Goal: Obtain resource: Download file/media

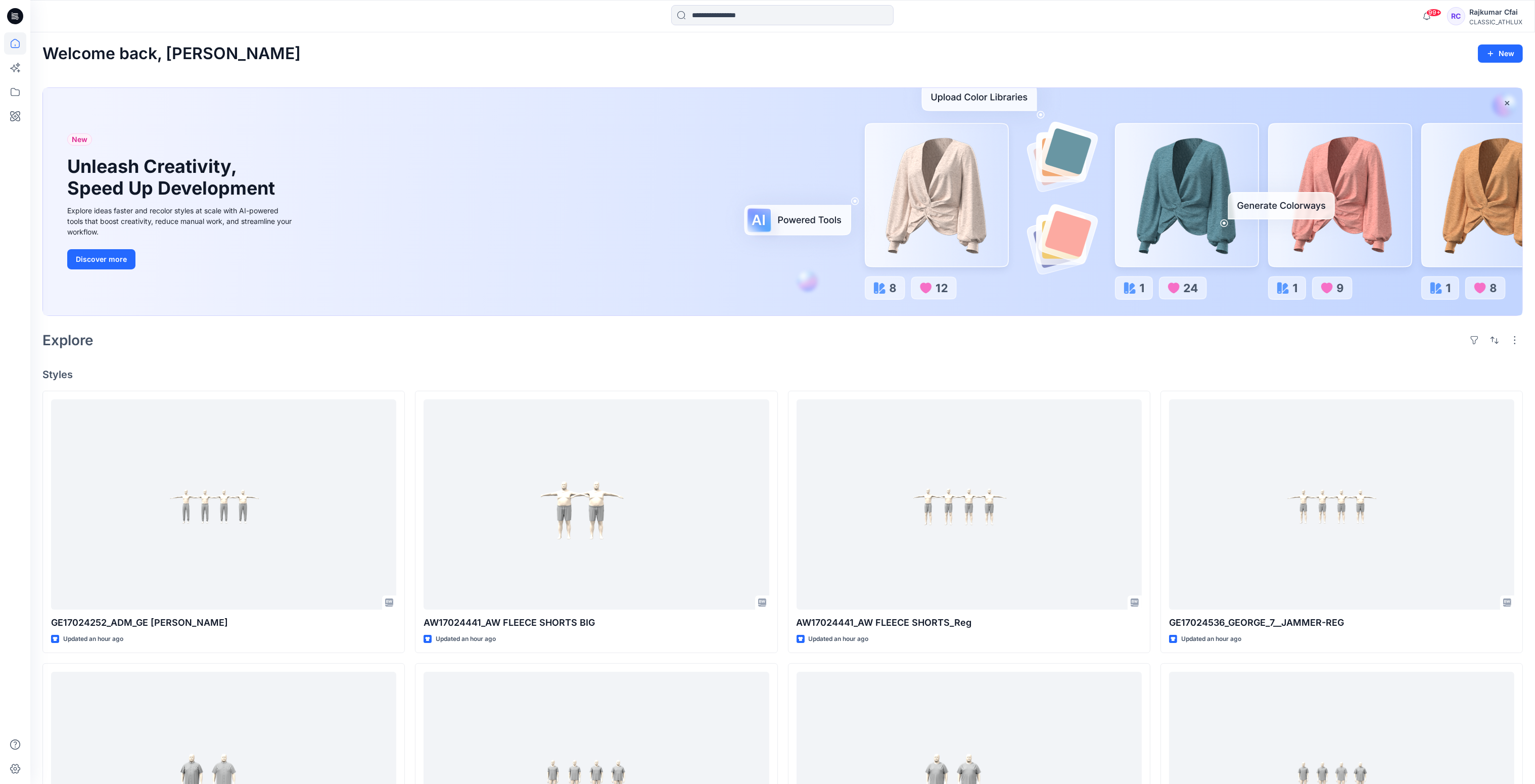
click at [530, 343] on div "Explore" at bounding box center [783, 340] width 1480 height 24
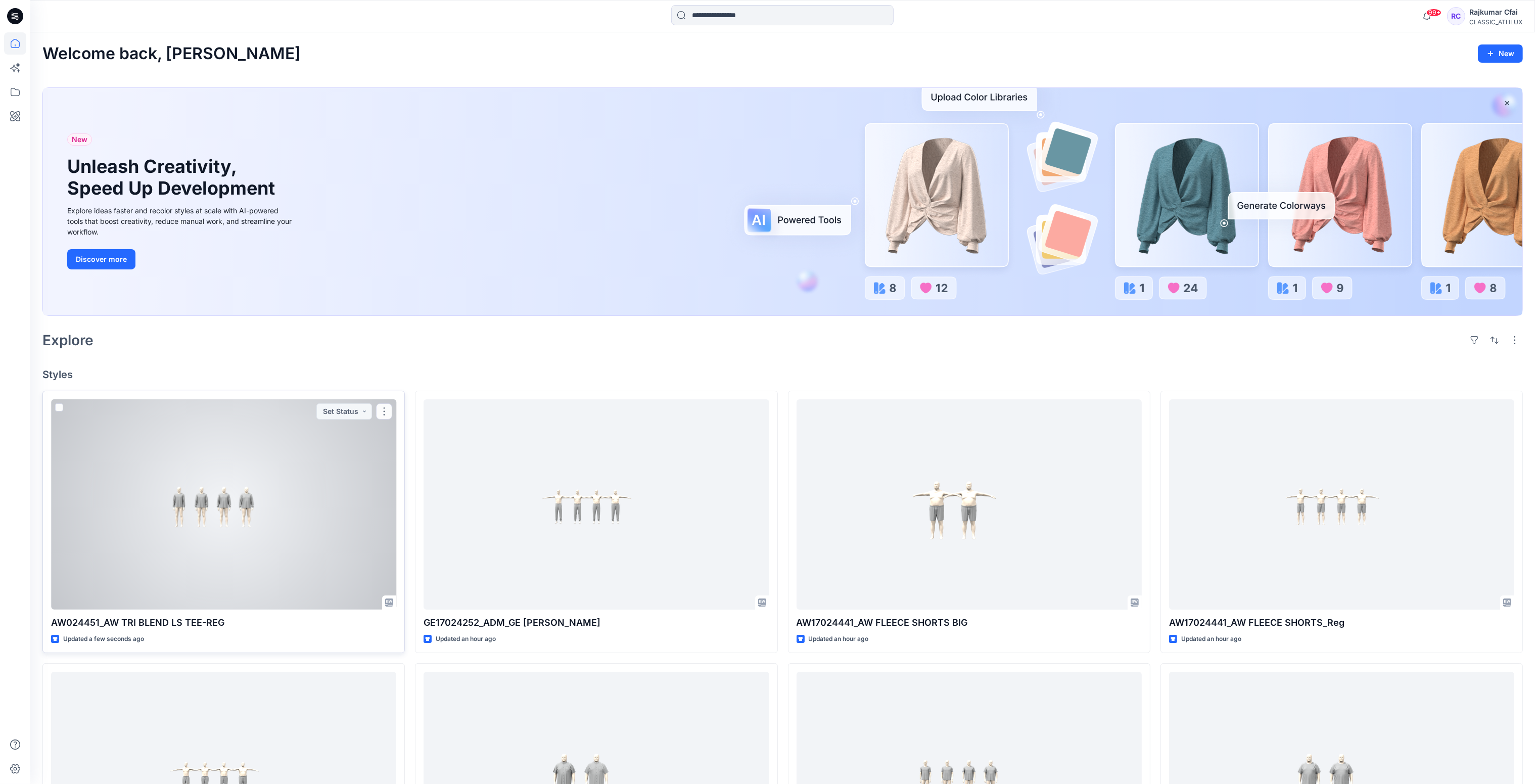
click at [312, 462] on div at bounding box center [223, 504] width 345 height 211
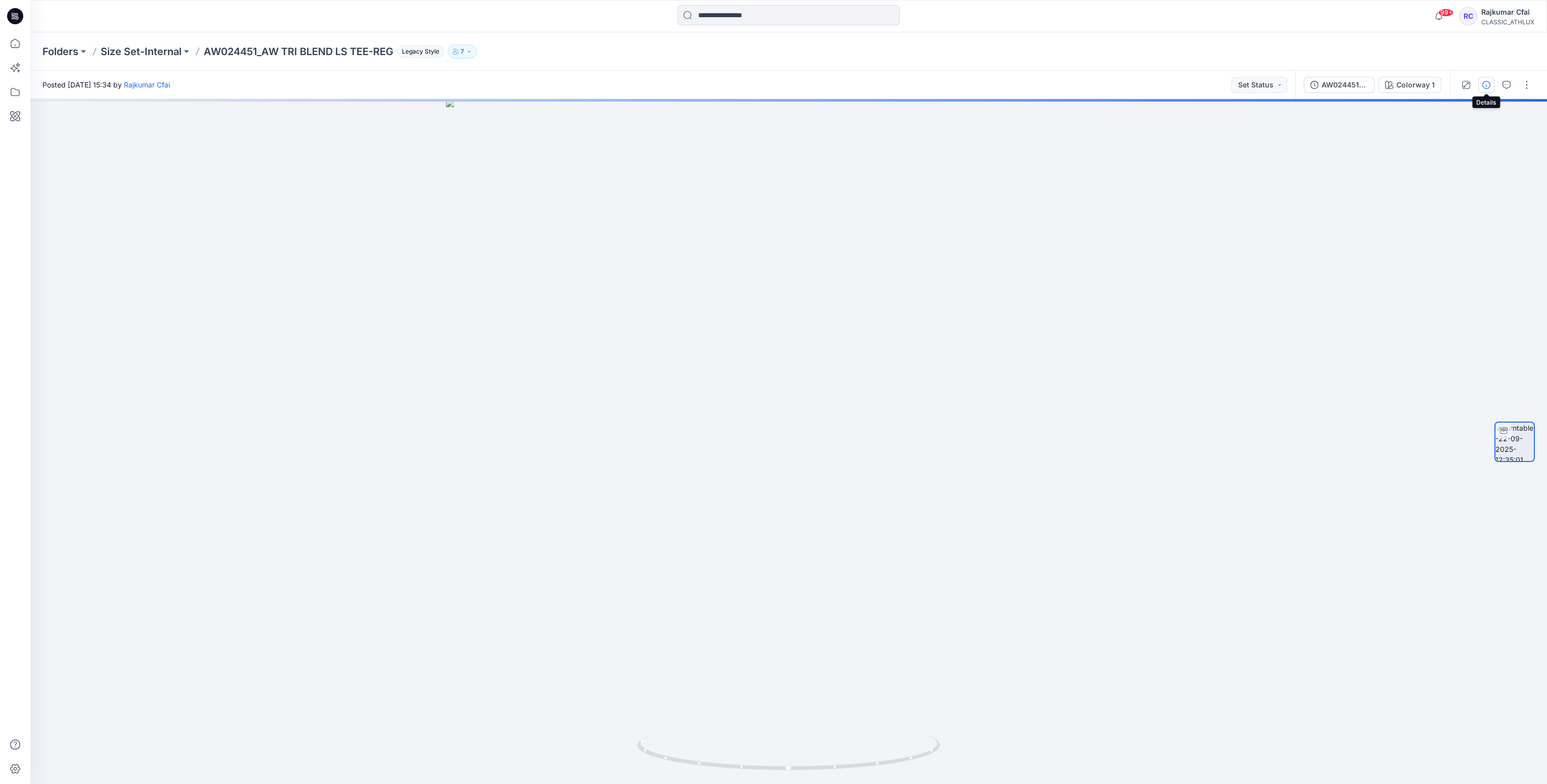
click at [1485, 84] on icon "button" at bounding box center [1486, 85] width 8 height 8
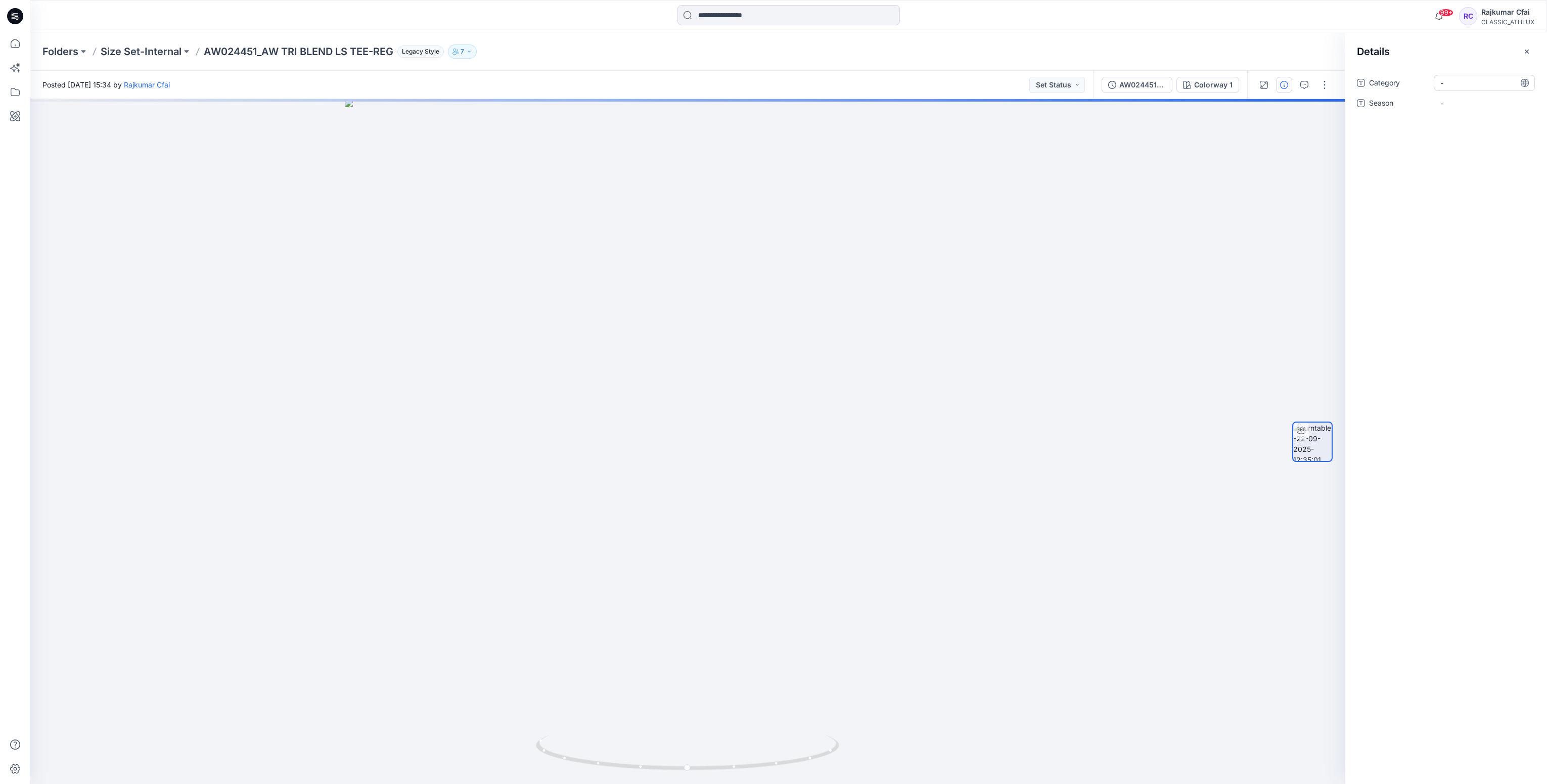
click at [1458, 83] on span "-" at bounding box center [1484, 83] width 88 height 11
type textarea "**********"
click at [1459, 100] on span "-" at bounding box center [1484, 103] width 88 height 11
type textarea "*****"
click at [17, 21] on icon at bounding box center [15, 16] width 16 height 16
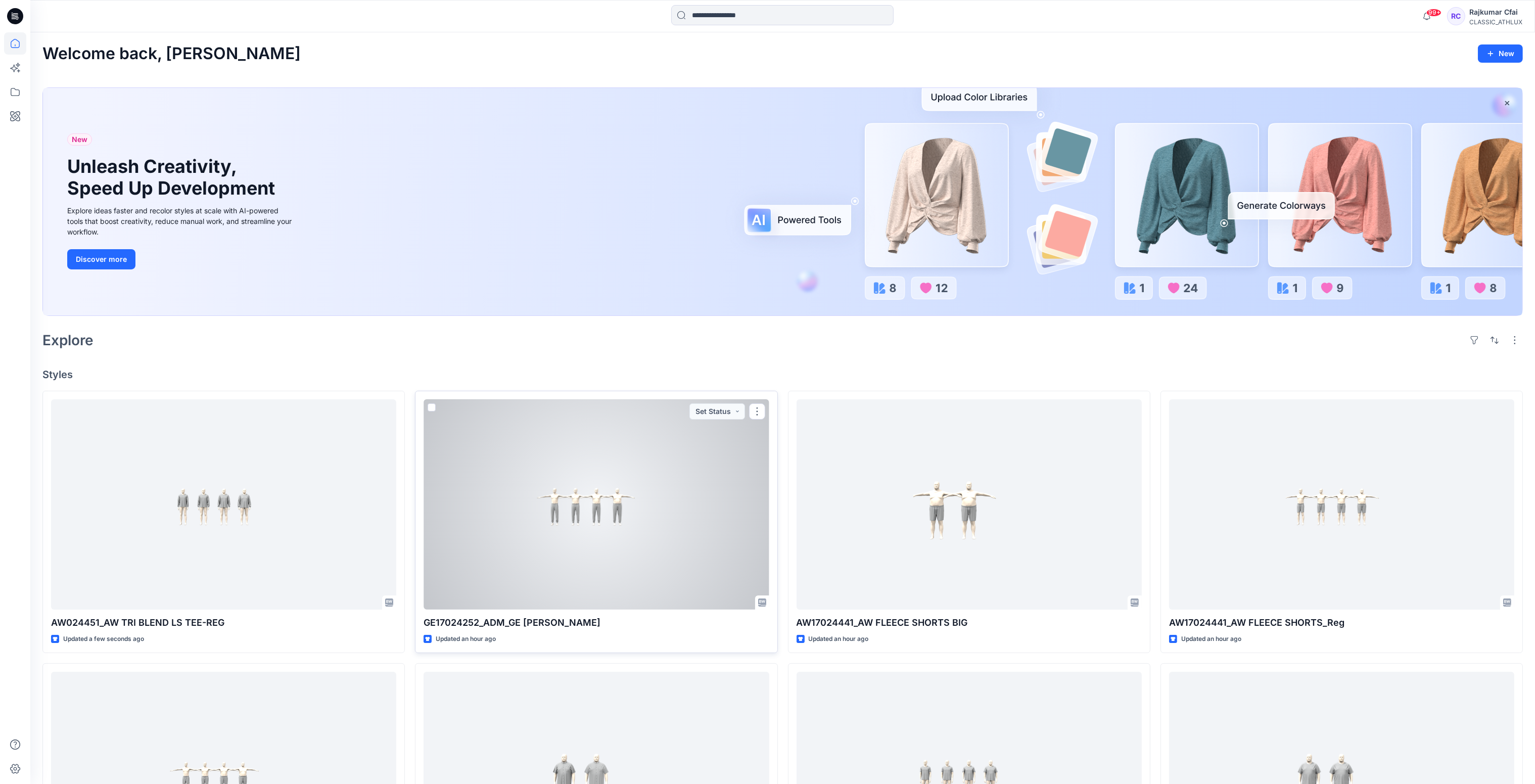
click at [498, 521] on div at bounding box center [596, 504] width 345 height 211
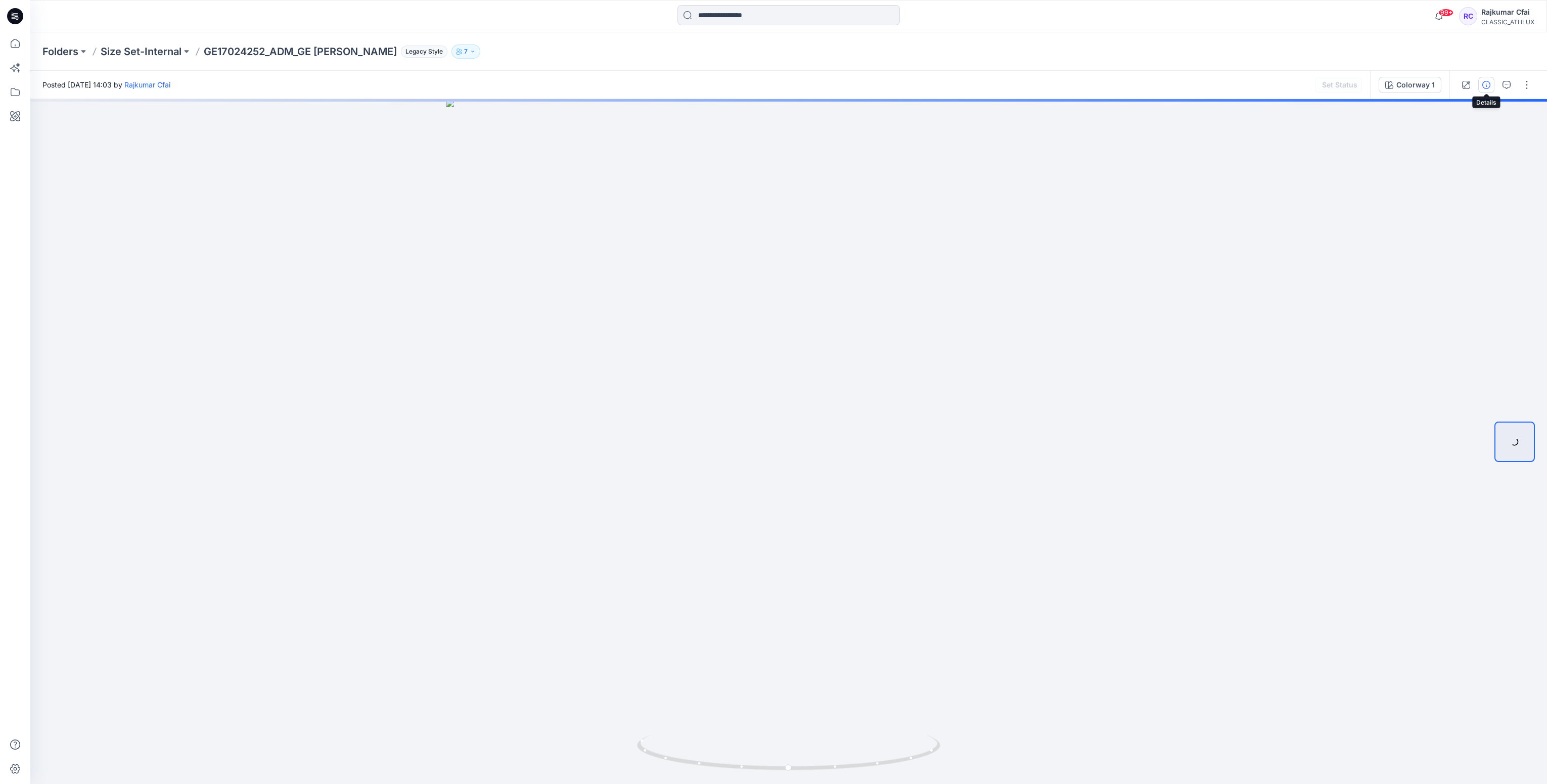
click at [1485, 81] on icon "button" at bounding box center [1486, 85] width 8 height 8
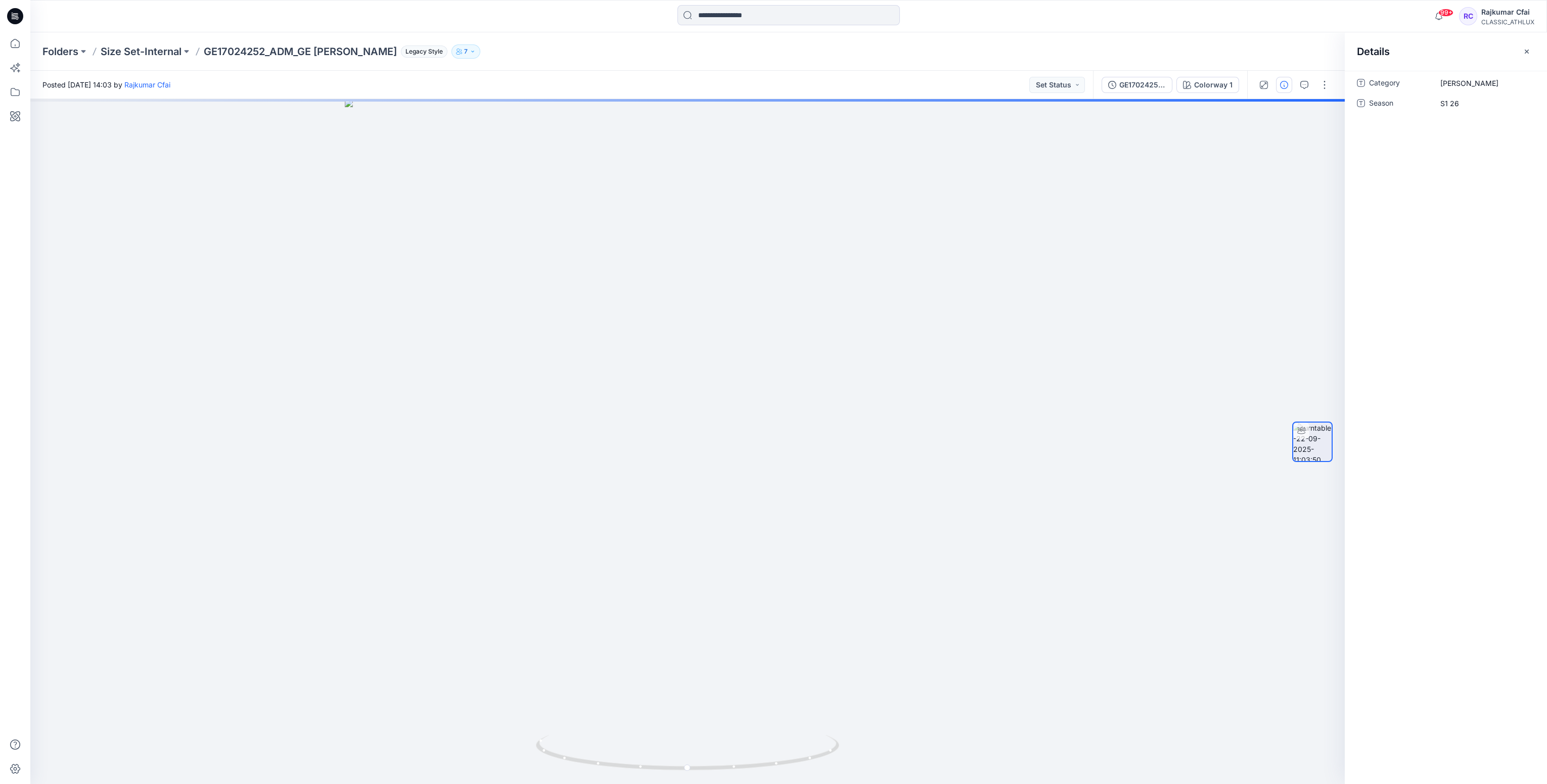
click at [20, 14] on icon at bounding box center [15, 16] width 16 height 16
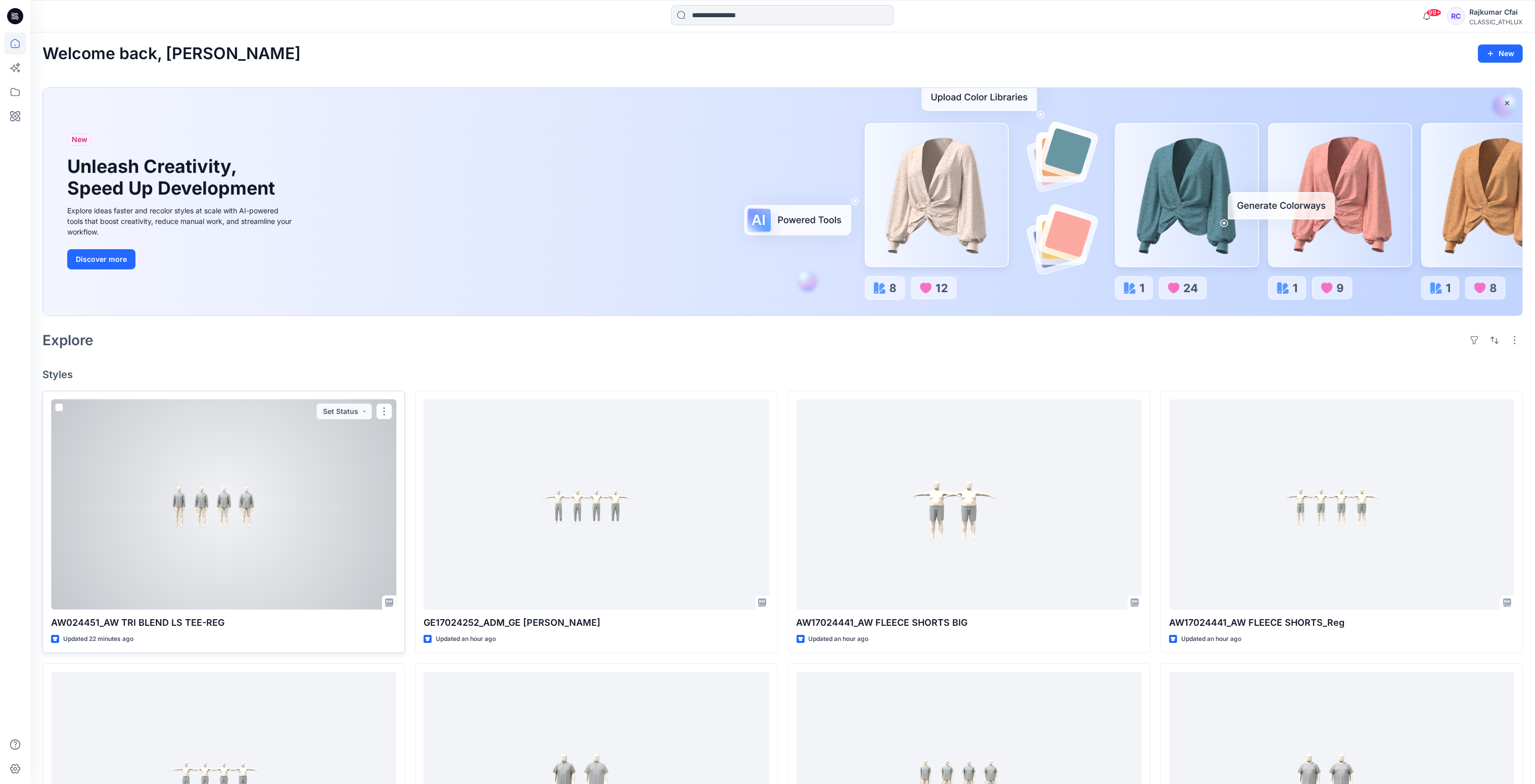
click at [283, 525] on div at bounding box center [223, 504] width 345 height 211
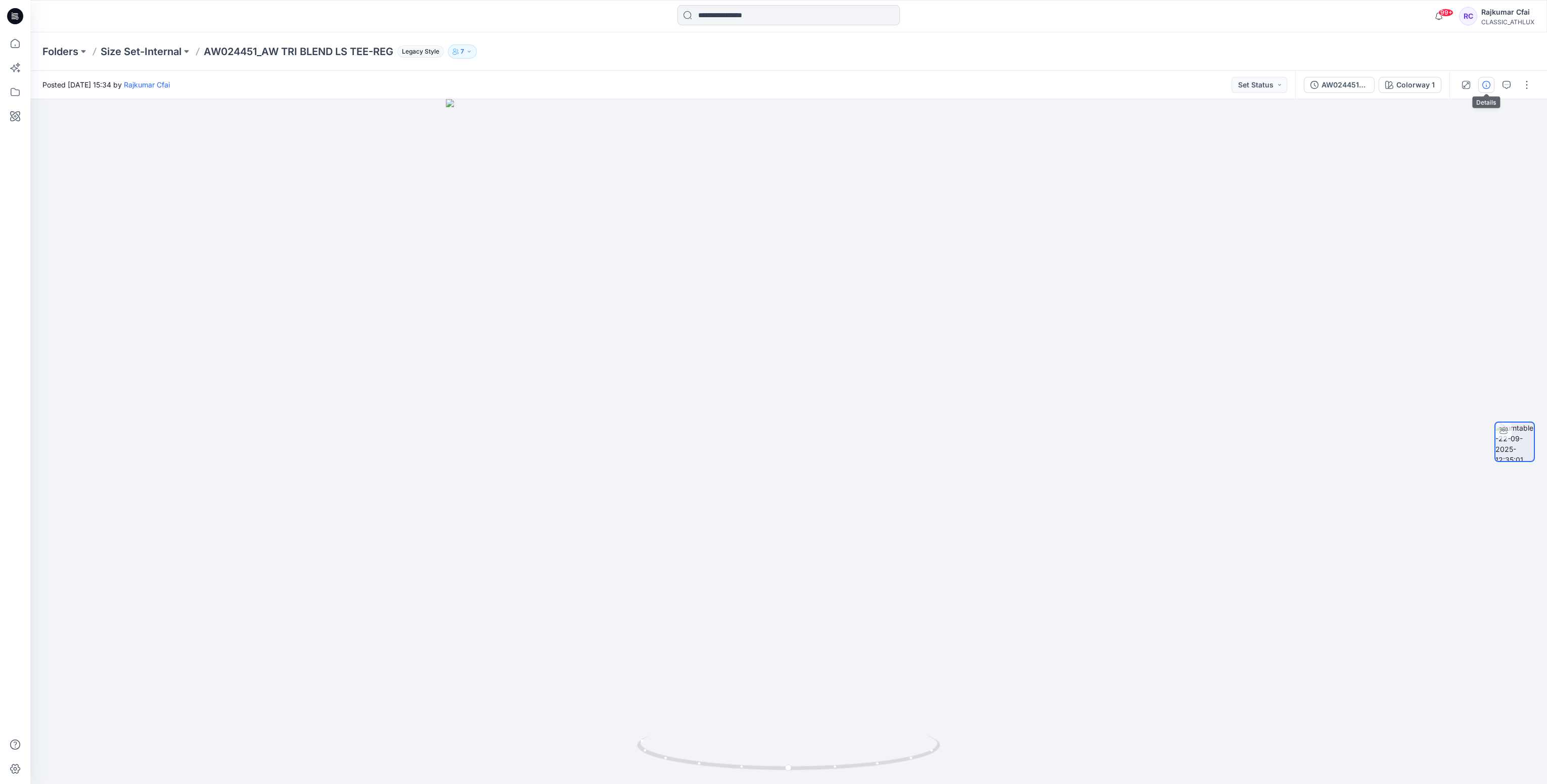
click at [1485, 82] on icon "button" at bounding box center [1486, 85] width 8 height 8
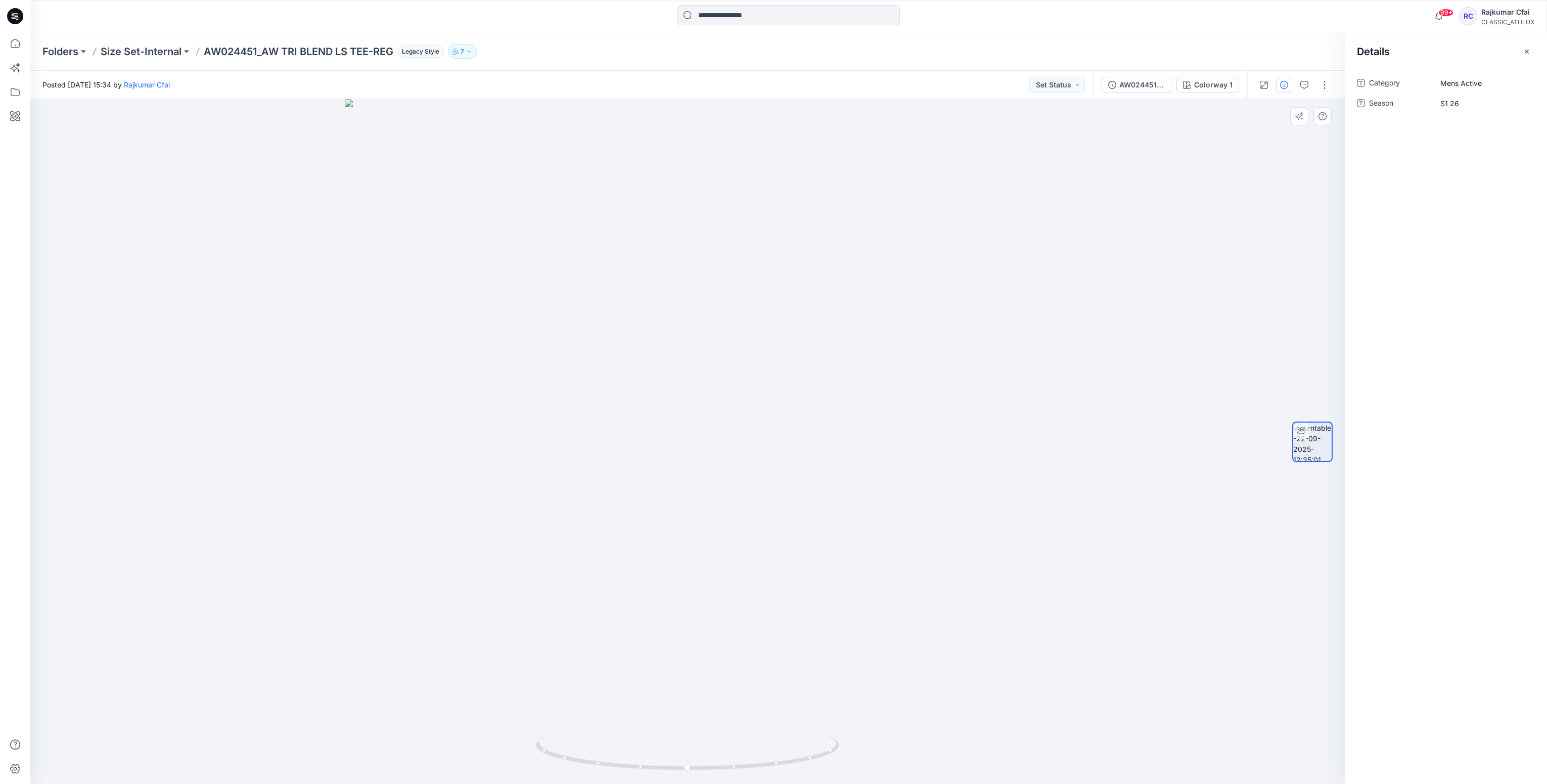
click at [593, 225] on div at bounding box center [688, 441] width 1315 height 685
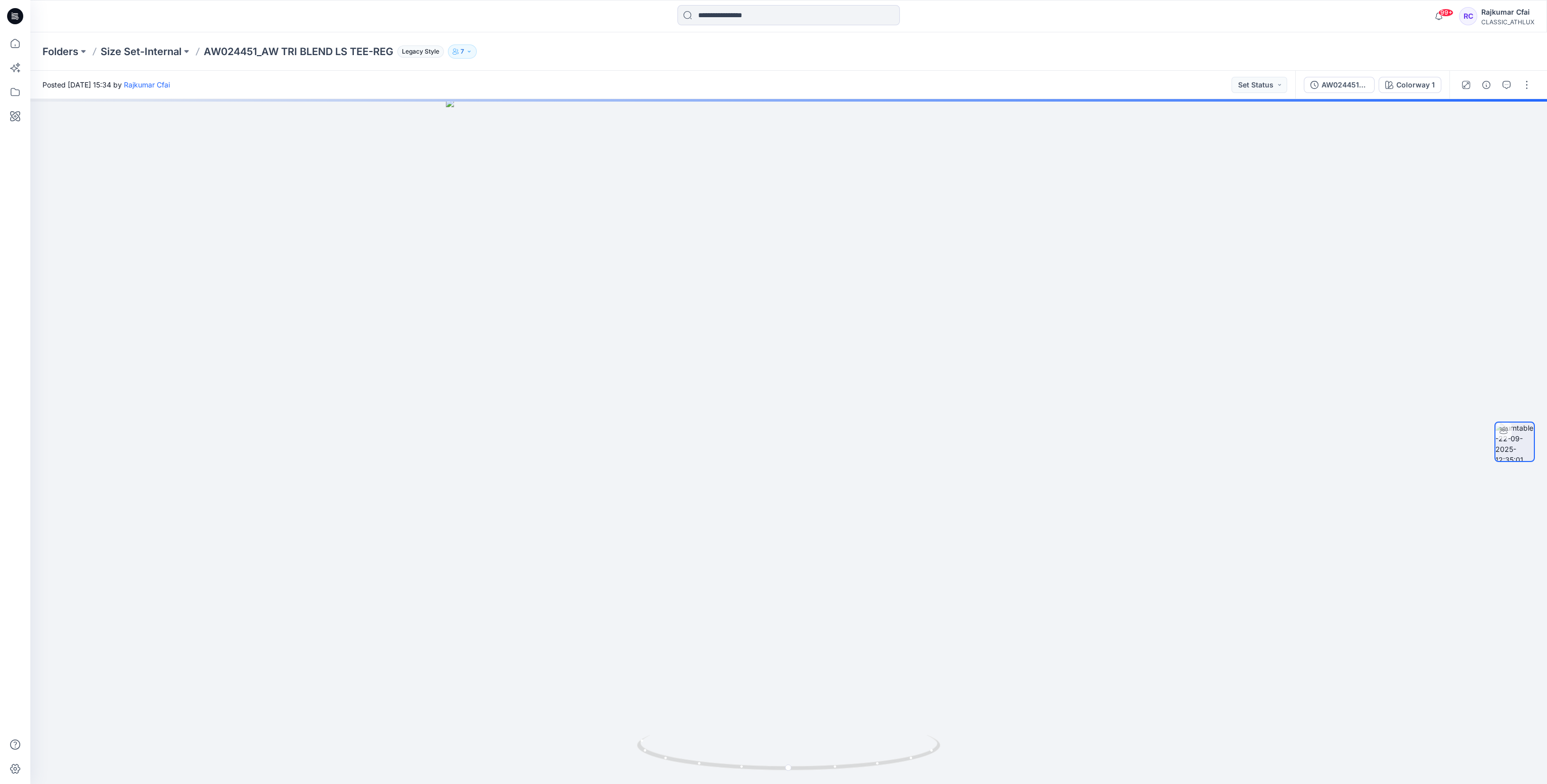
click at [19, 14] on icon at bounding box center [15, 16] width 16 height 16
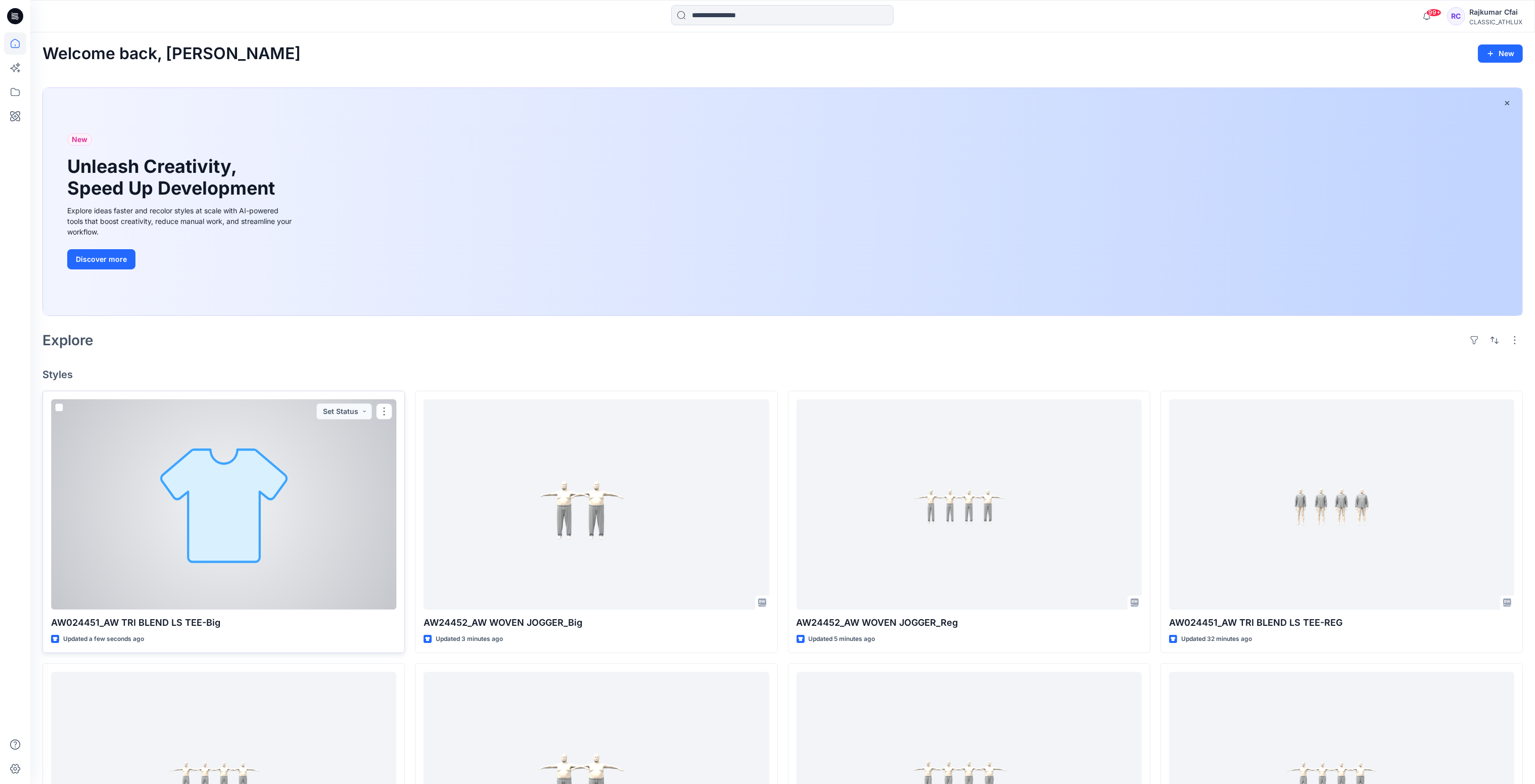
click at [308, 545] on div at bounding box center [223, 504] width 345 height 211
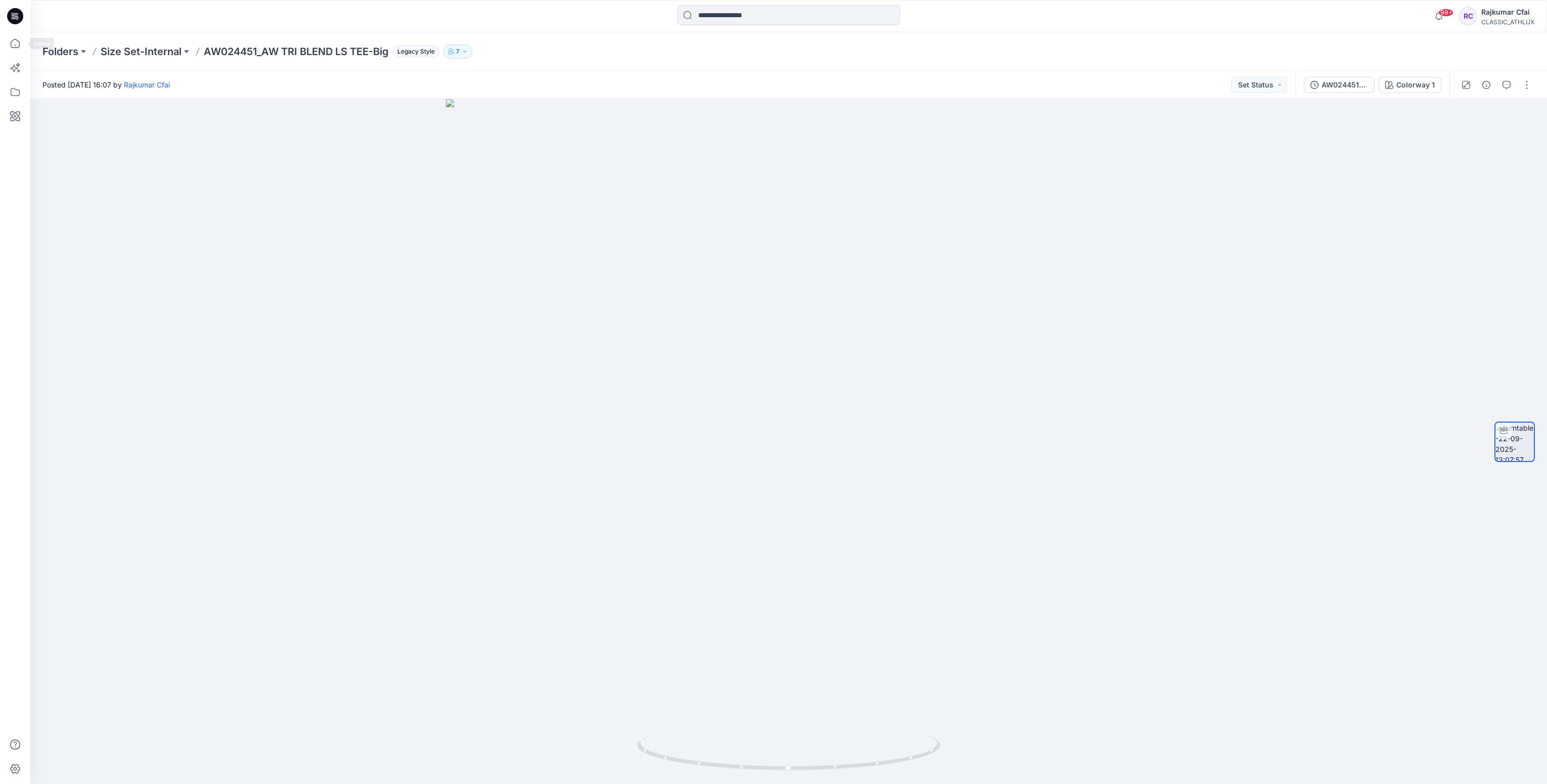
click at [14, 19] on icon at bounding box center [15, 16] width 16 height 16
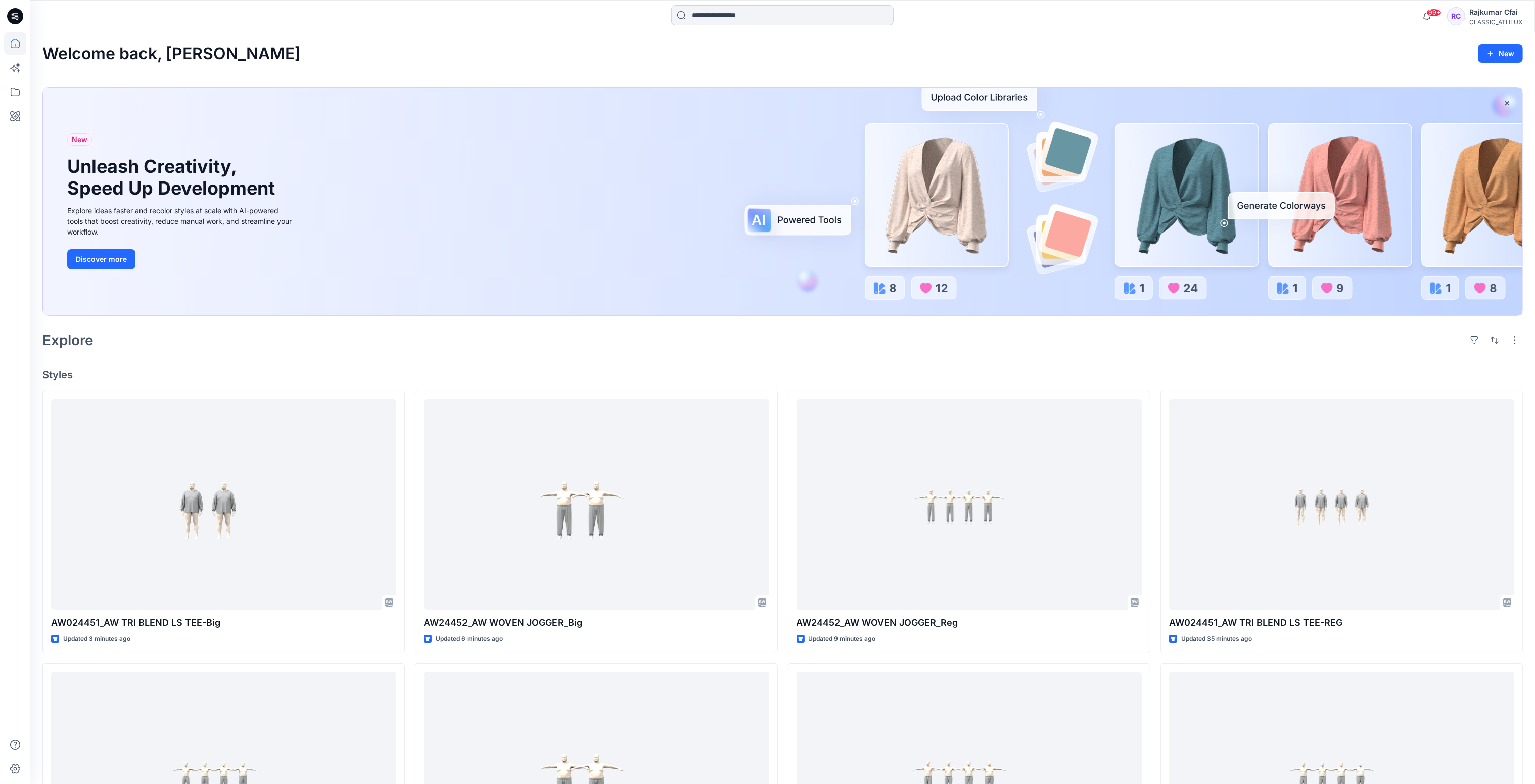
click at [760, 18] on input at bounding box center [782, 15] width 222 height 20
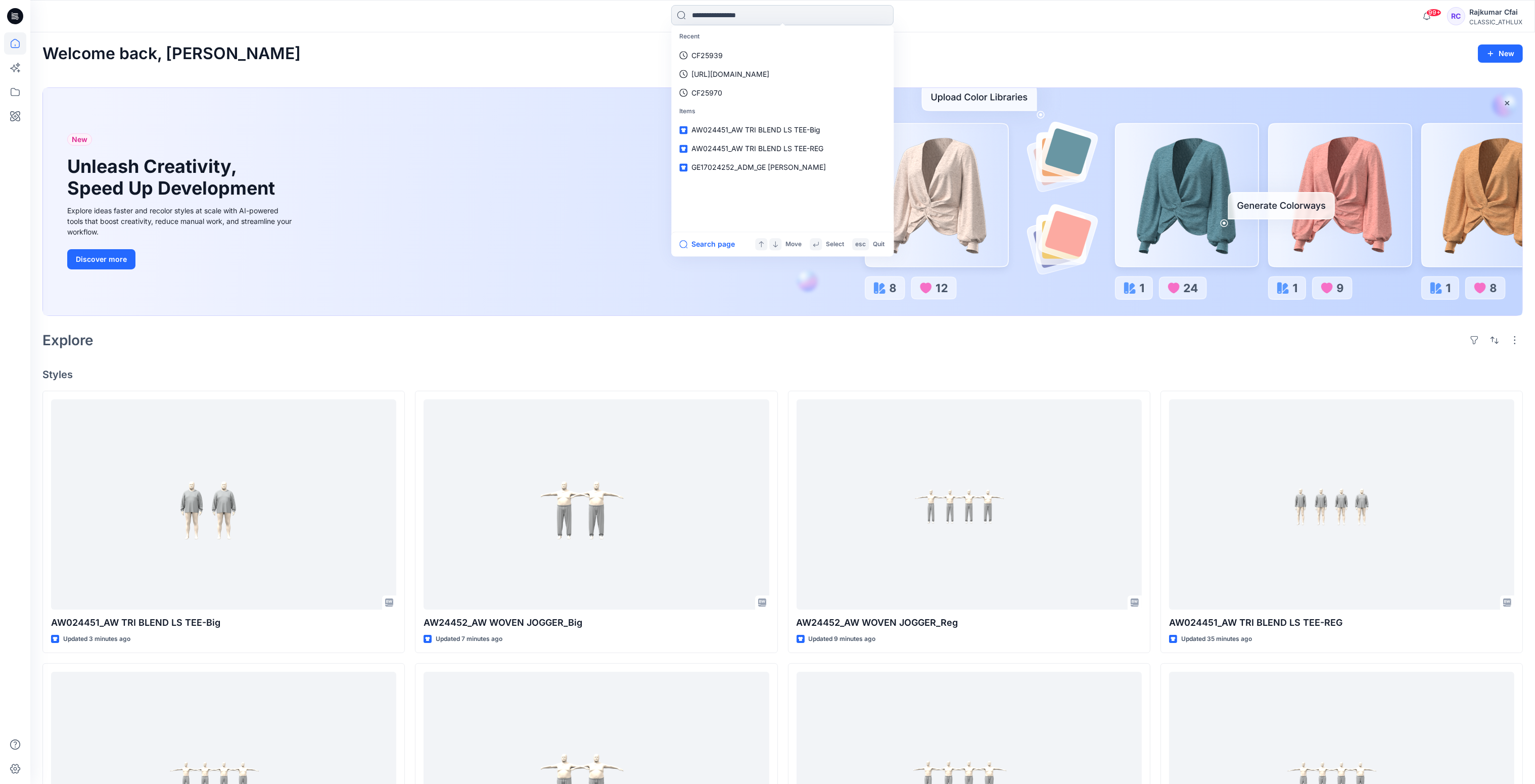
paste input "**********"
type input "**********"
click at [883, 16] on icon at bounding box center [883, 15] width 8 height 8
click at [14, 15] on icon at bounding box center [15, 16] width 16 height 16
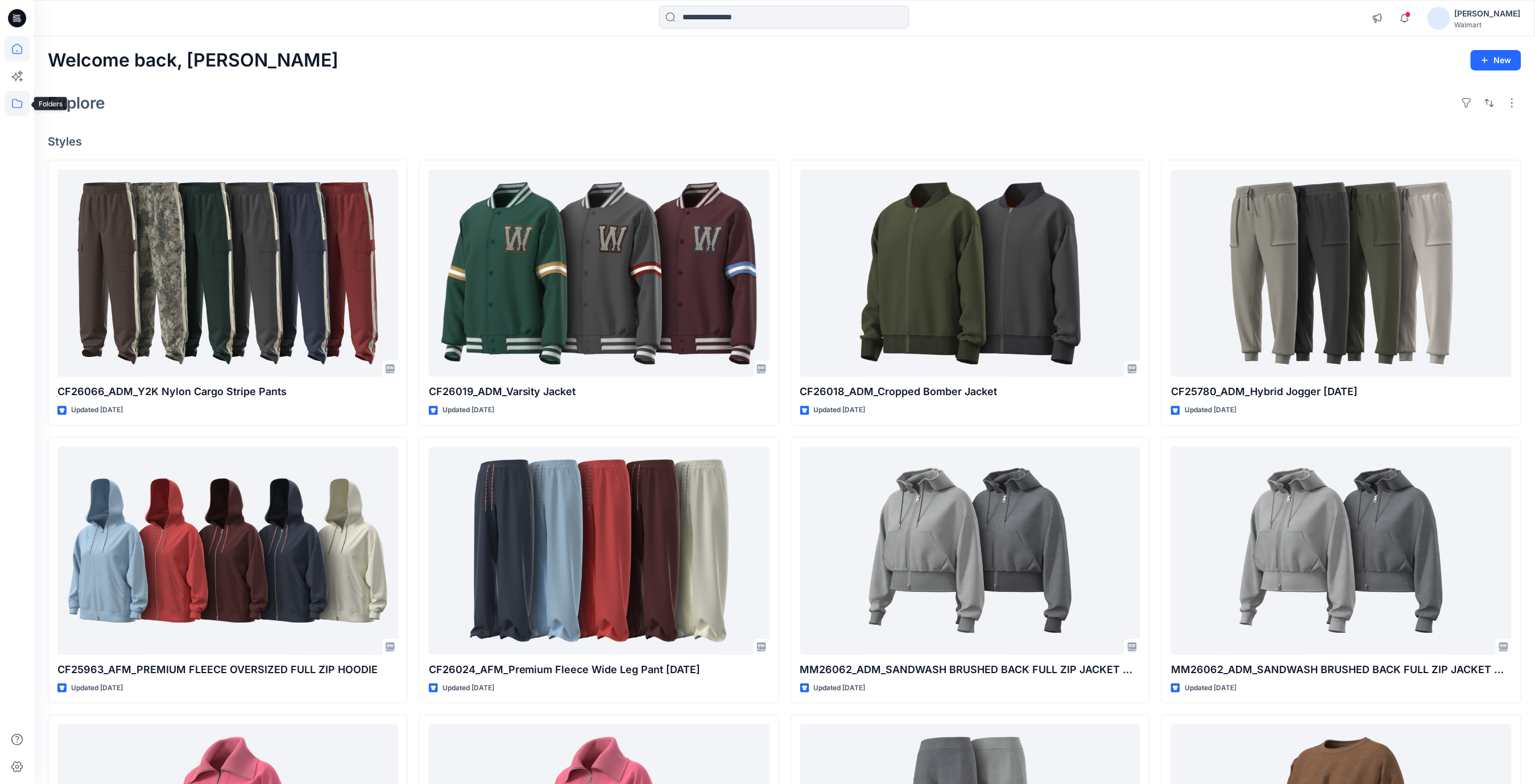
click at [16, 106] on icon at bounding box center [17, 103] width 25 height 25
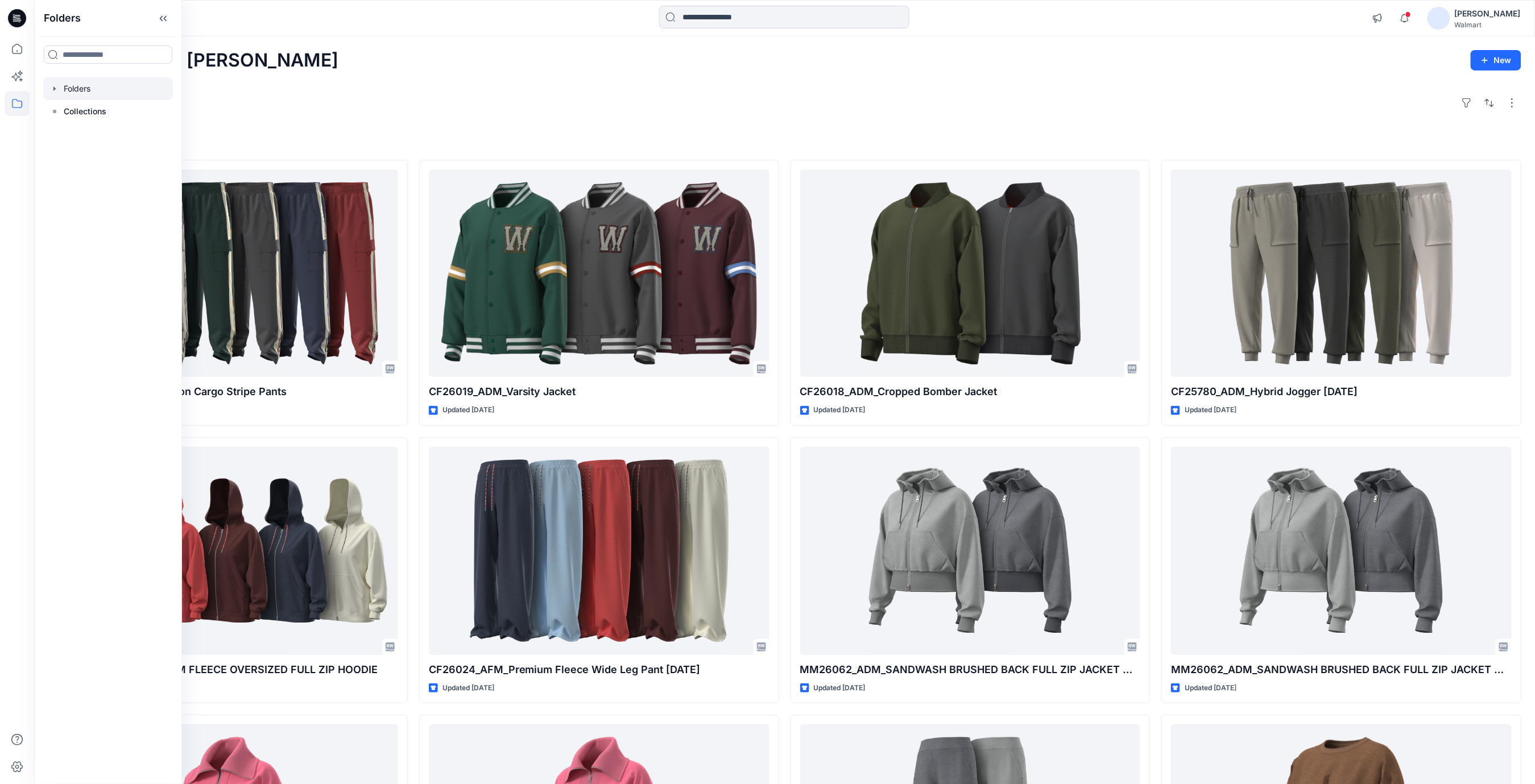
click at [82, 85] on div at bounding box center [108, 88] width 130 height 23
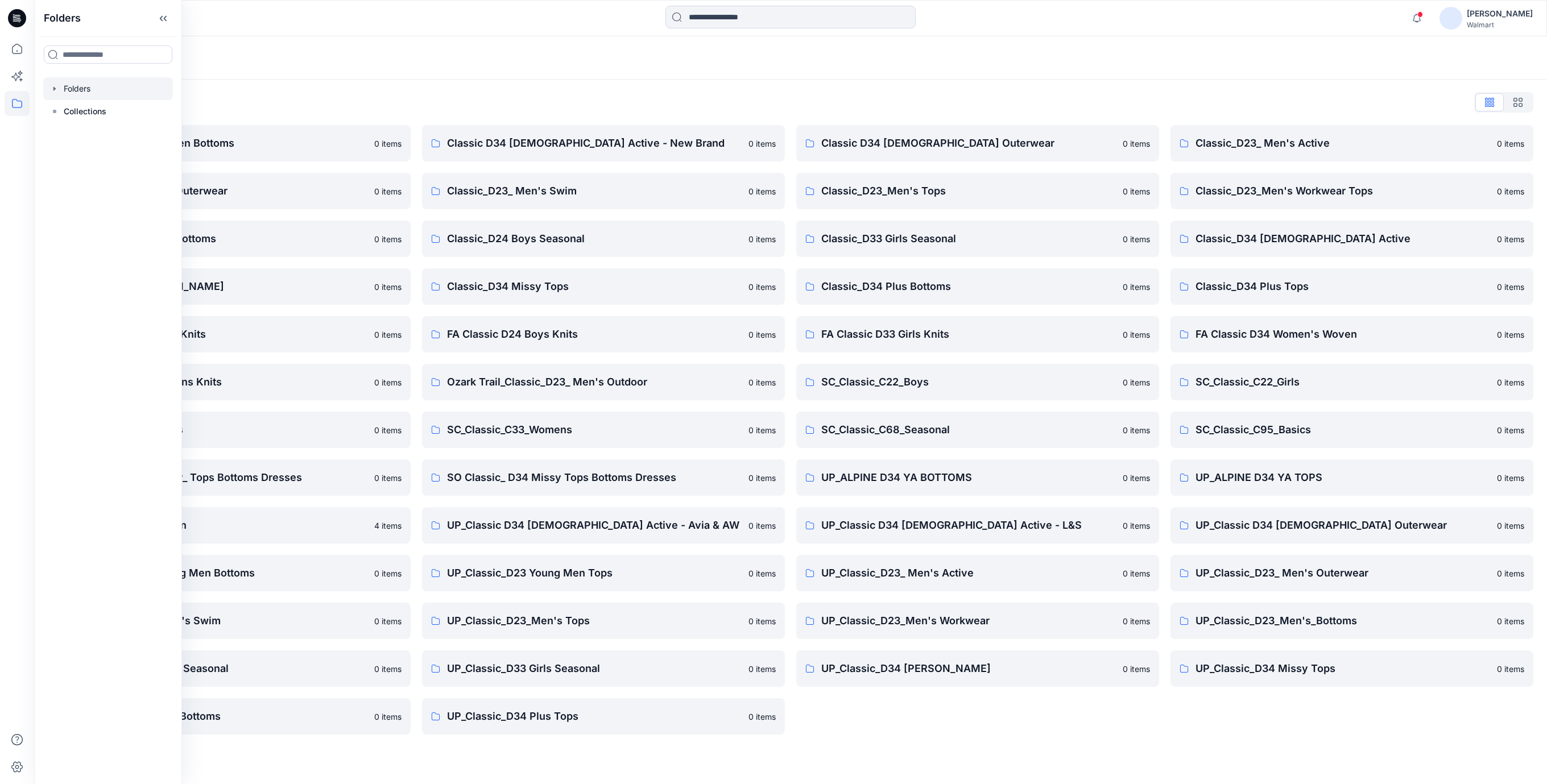
click at [497, 99] on div "Folders List" at bounding box center [790, 102] width 1486 height 18
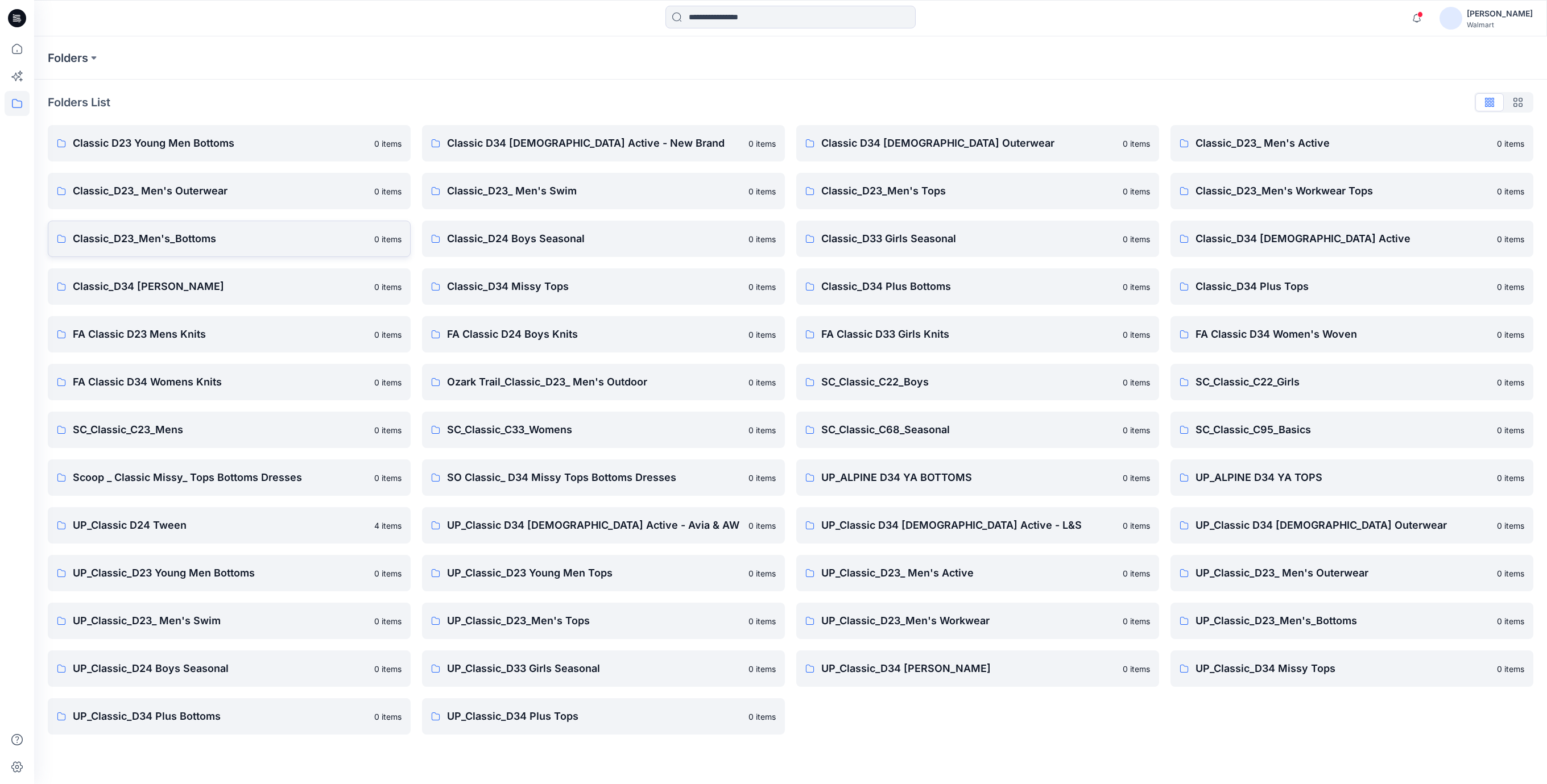
click at [188, 245] on p "Classic_D23_Men's_Bottoms" at bounding box center [220, 239] width 295 height 16
click at [195, 479] on p "Scoop _ Classic Missy_ Tops Bottoms Dresses" at bounding box center [220, 477] width 295 height 16
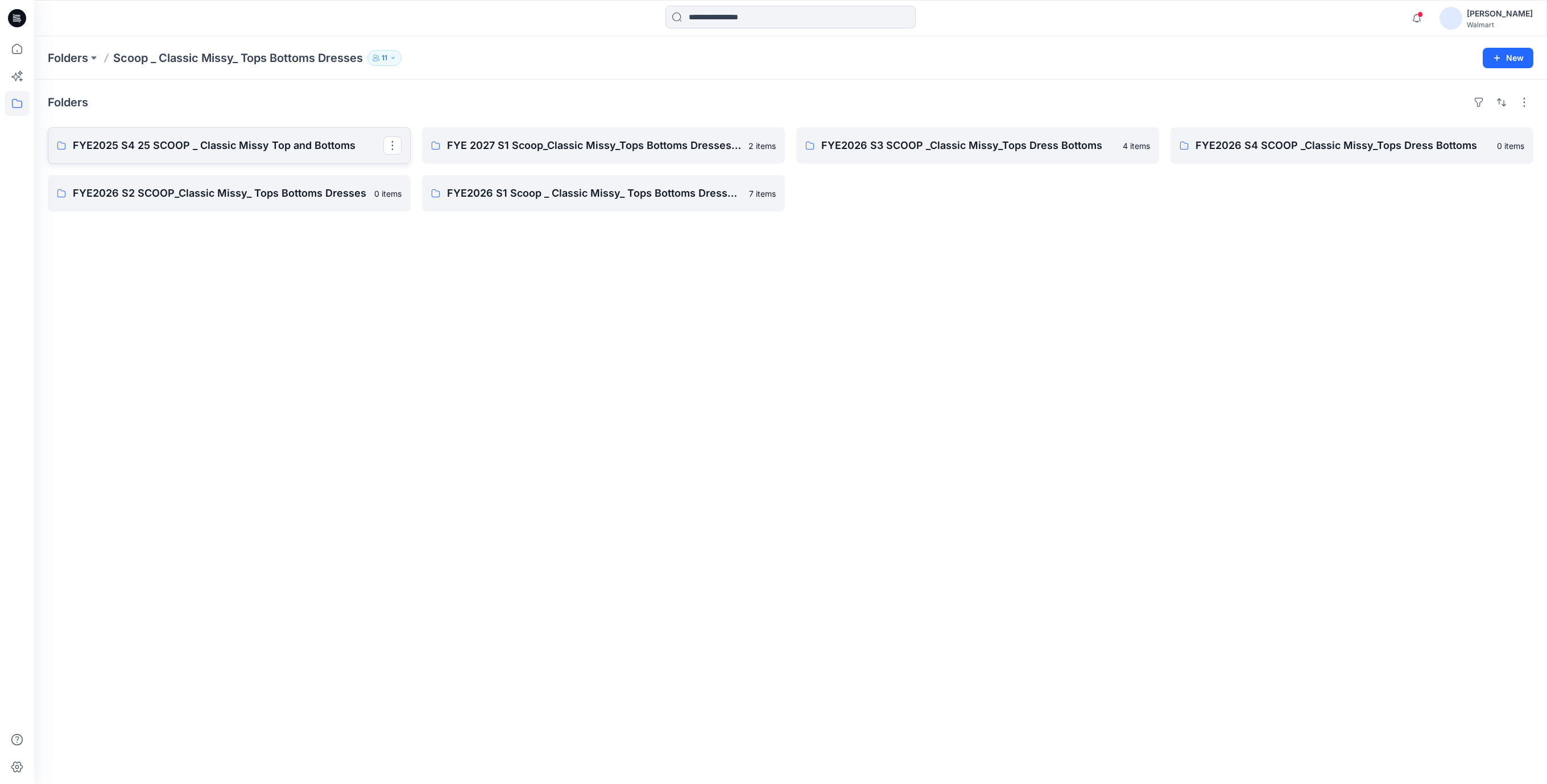
click at [289, 146] on p "FYE2025 S4 25 SCOOP _ Classic Missy Top and Bottoms" at bounding box center [228, 146] width 311 height 16
click at [485, 144] on p "FYE 2027 S1 Scoop_Classic Missy_Tops Bottoms Dresses Board" at bounding box center [603, 146] width 311 height 16
click at [884, 142] on p "FYE2026 S3 SCOOP _Classic Missy_Tops Dress Bottoms" at bounding box center [977, 146] width 311 height 16
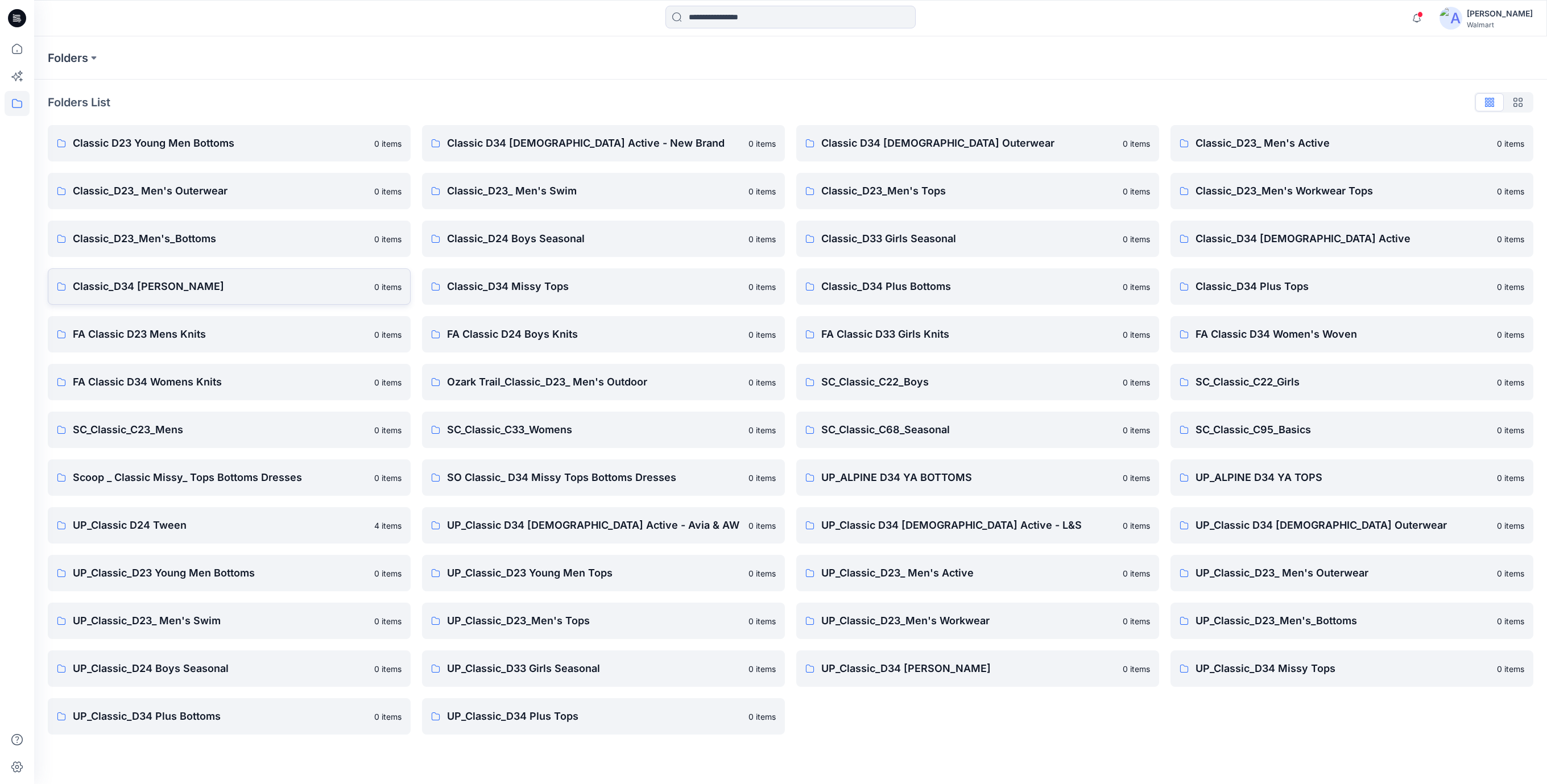
click at [174, 283] on p "Classic_D34 Missy Bottoms" at bounding box center [220, 286] width 295 height 16
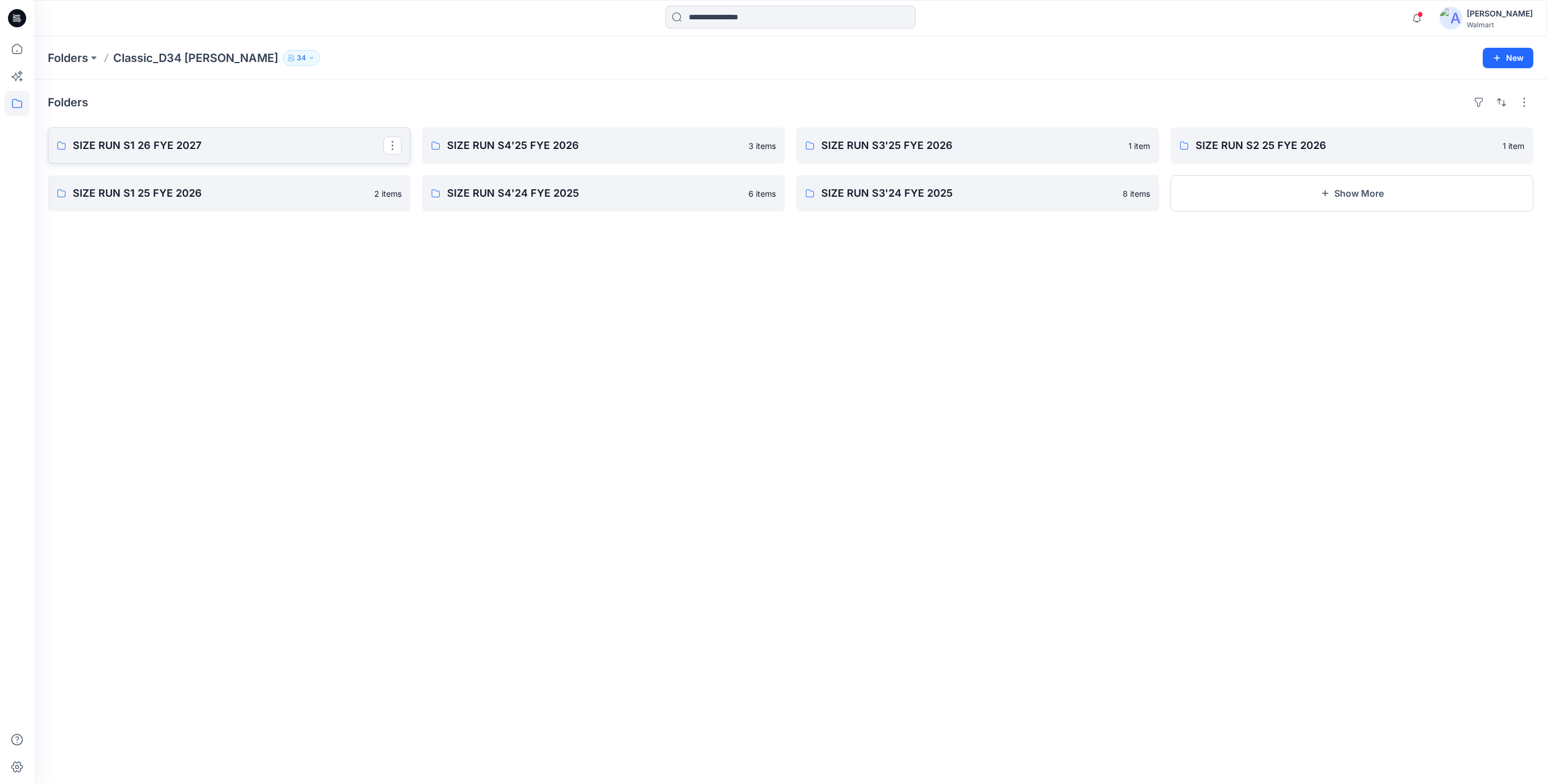
click at [167, 146] on p "SIZE RUN S1 26 FYE 2027" at bounding box center [228, 146] width 311 height 16
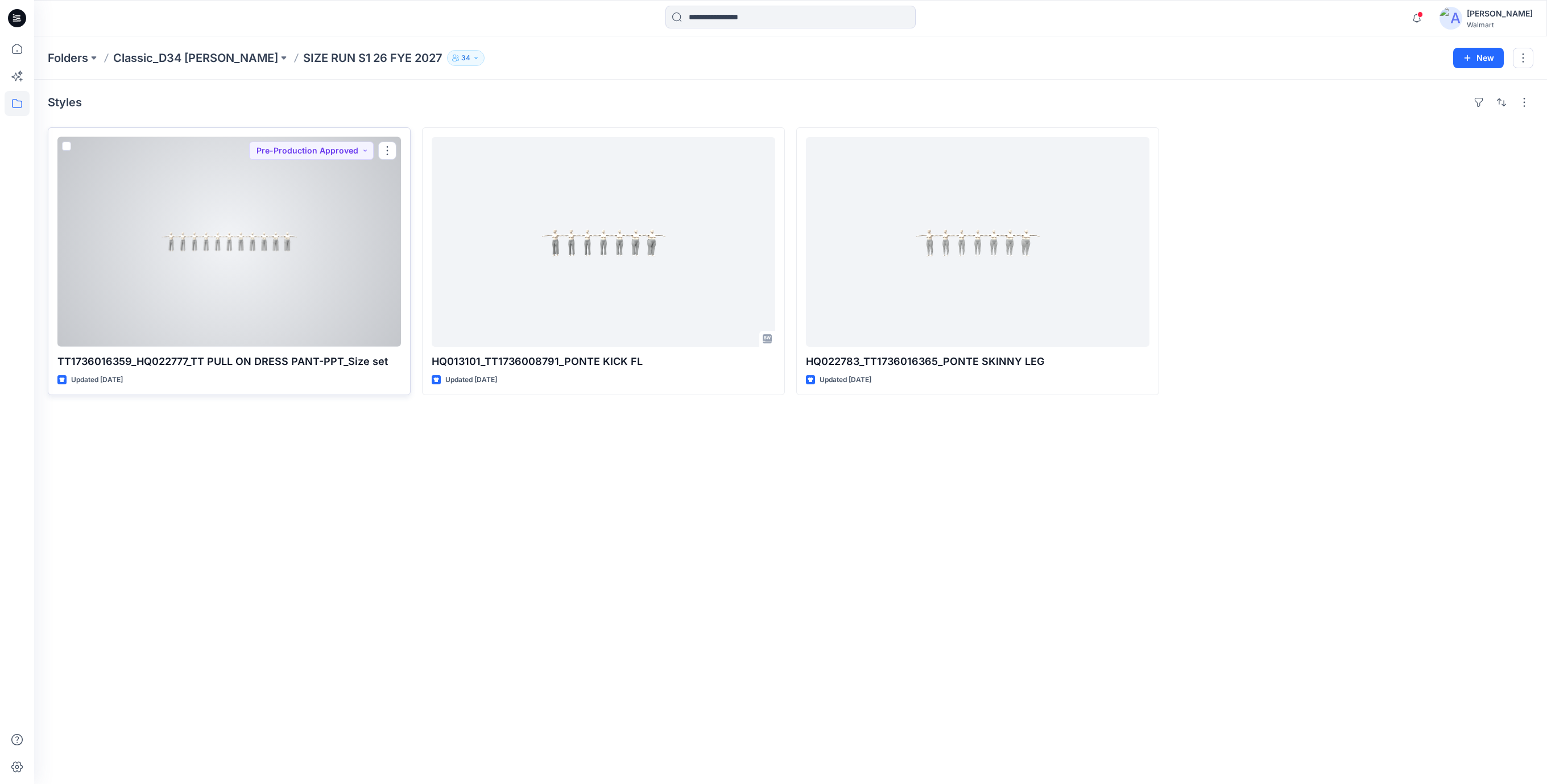
click at [261, 261] on div at bounding box center [229, 242] width 343 height 210
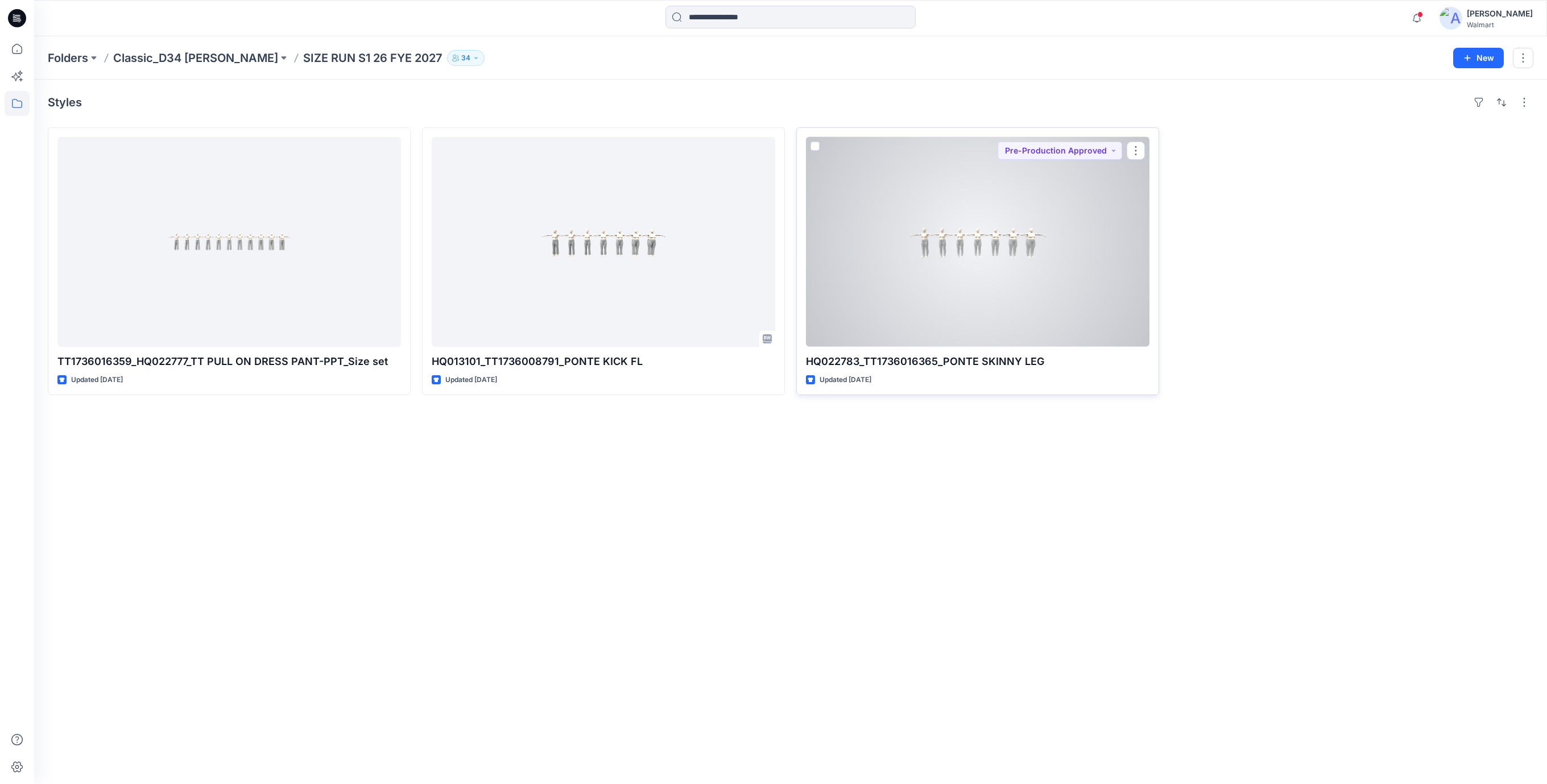
click at [994, 267] on div at bounding box center [978, 242] width 343 height 210
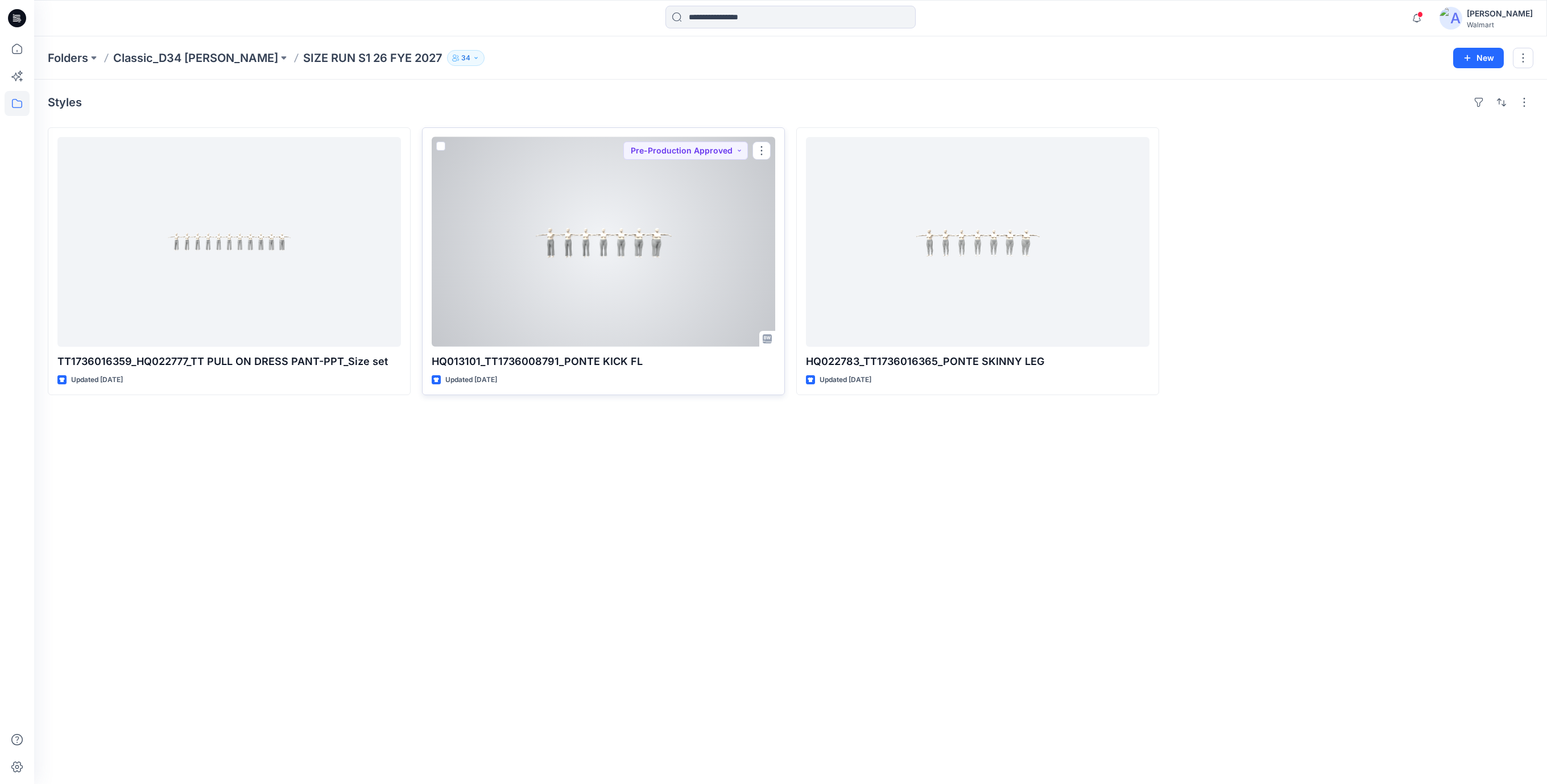
click at [542, 221] on div at bounding box center [603, 242] width 343 height 210
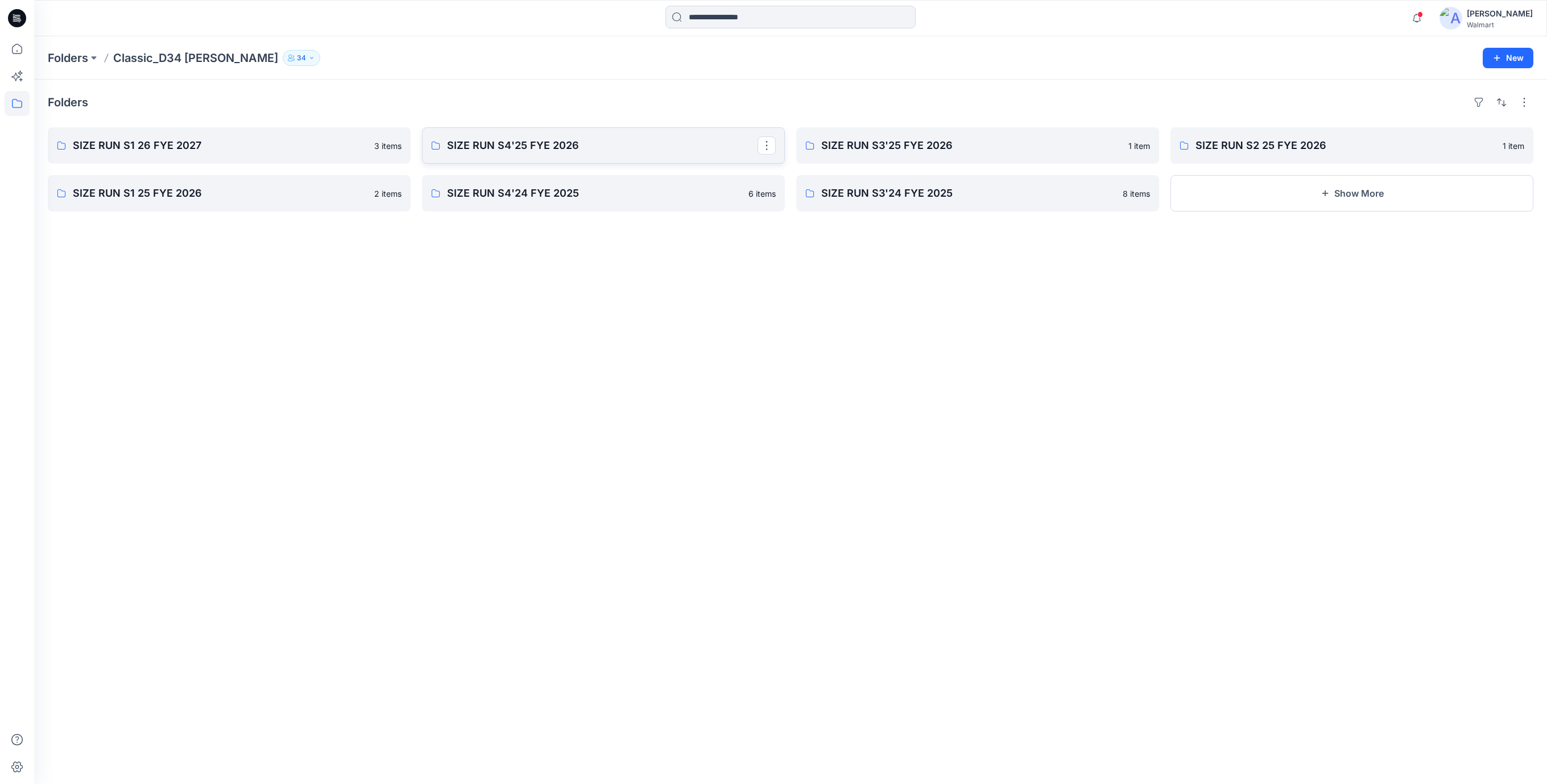
click at [514, 146] on p "SIZE RUN S4'25 FYE 2026" at bounding box center [603, 146] width 311 height 16
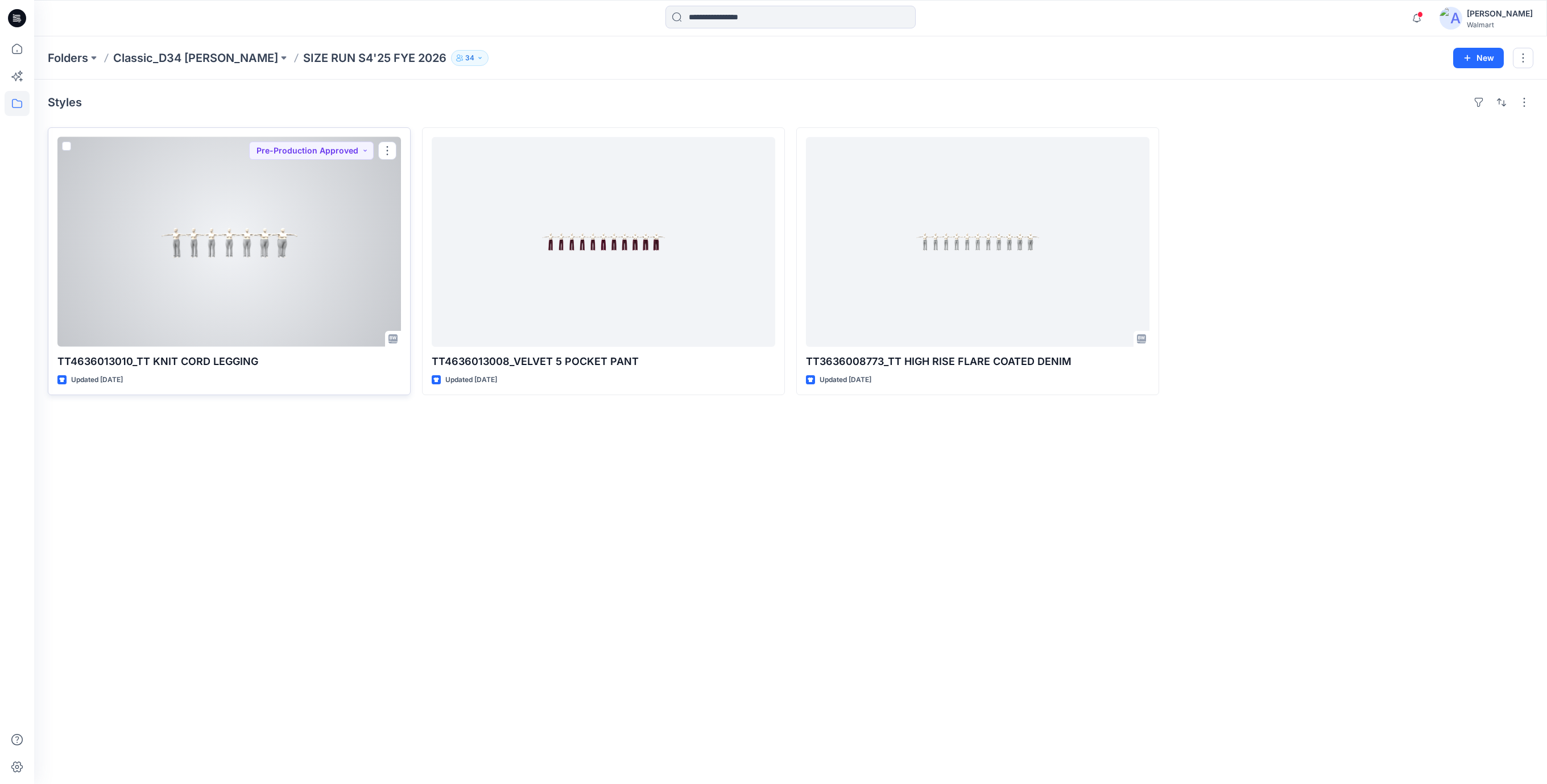
click at [244, 250] on div at bounding box center [229, 242] width 343 height 210
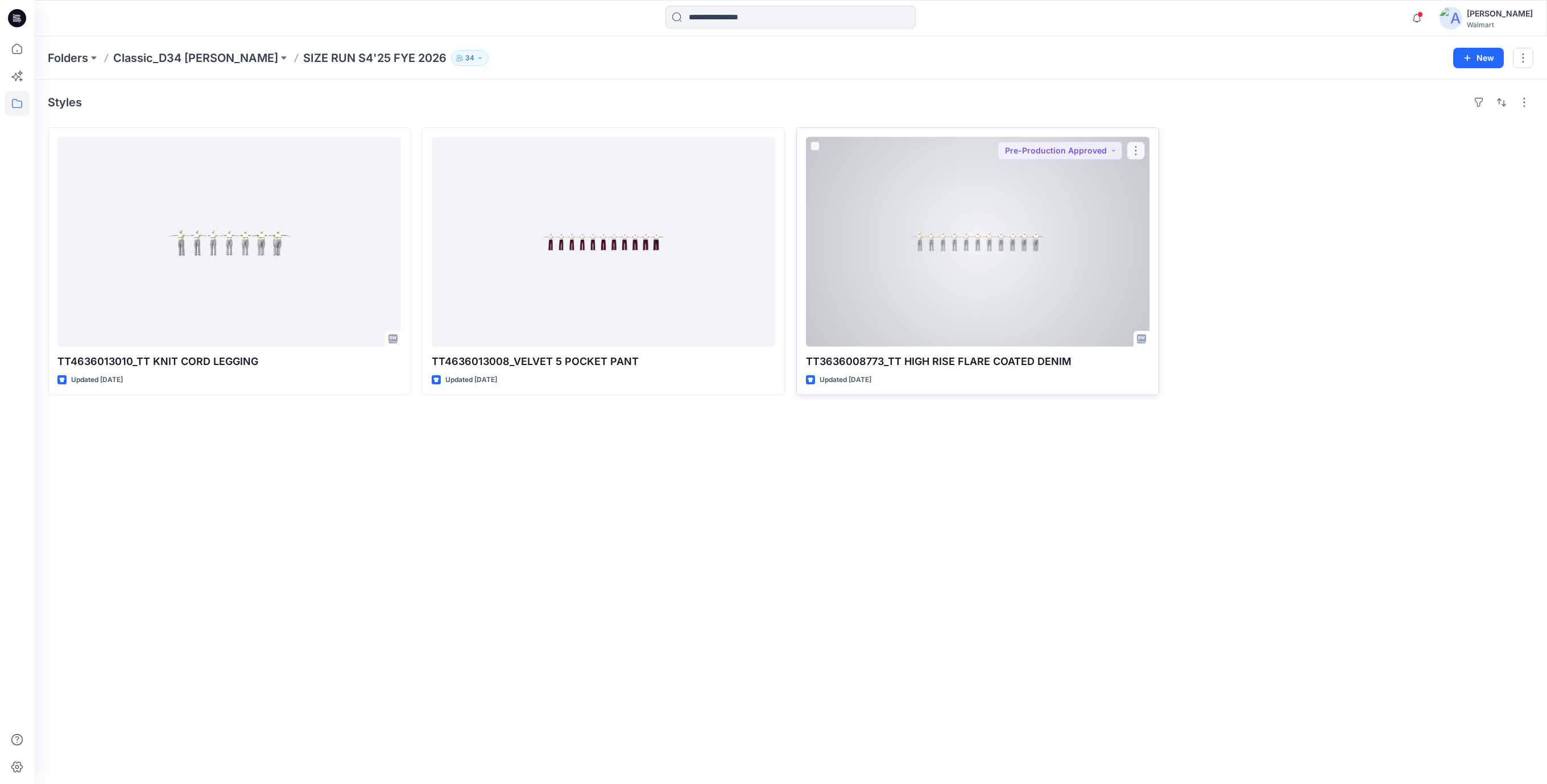
click at [978, 289] on div at bounding box center [978, 242] width 343 height 210
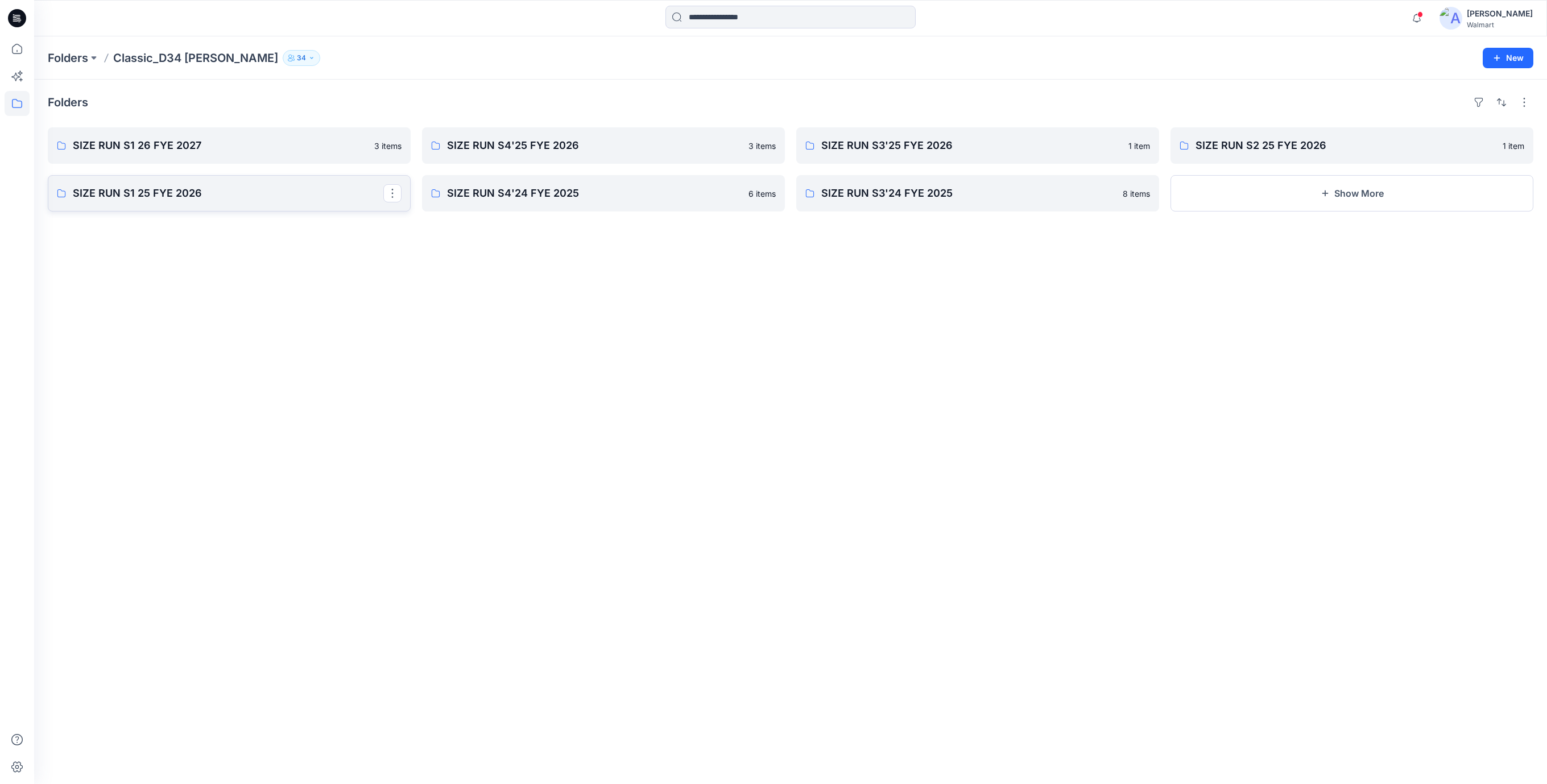
click at [147, 201] on p "SIZE RUN S1 25 FYE 2026" at bounding box center [228, 193] width 311 height 16
click at [481, 197] on p "SIZE RUN S4'24 FYE 2025" at bounding box center [603, 193] width 311 height 16
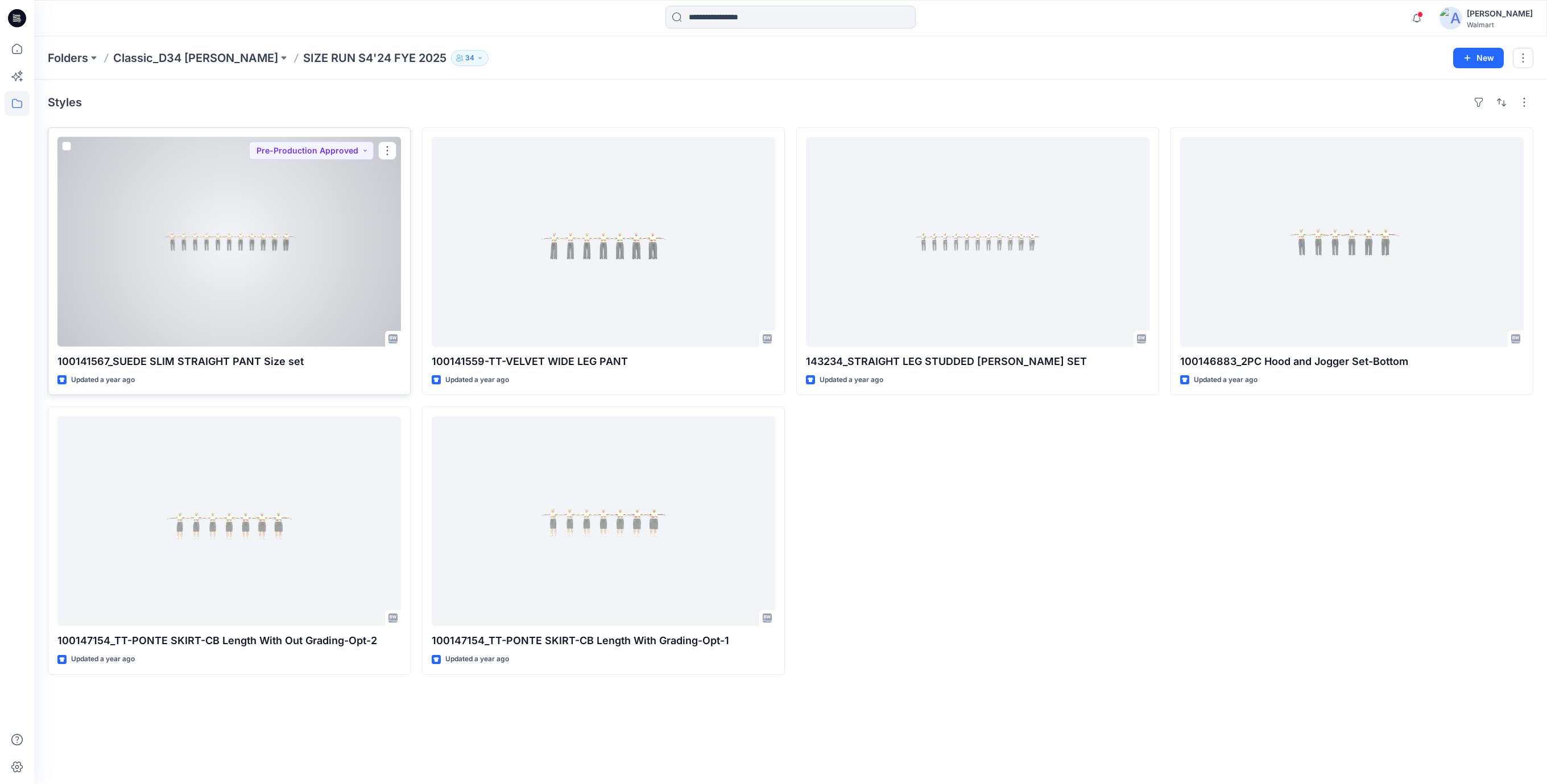
click at [226, 269] on div at bounding box center [229, 242] width 343 height 210
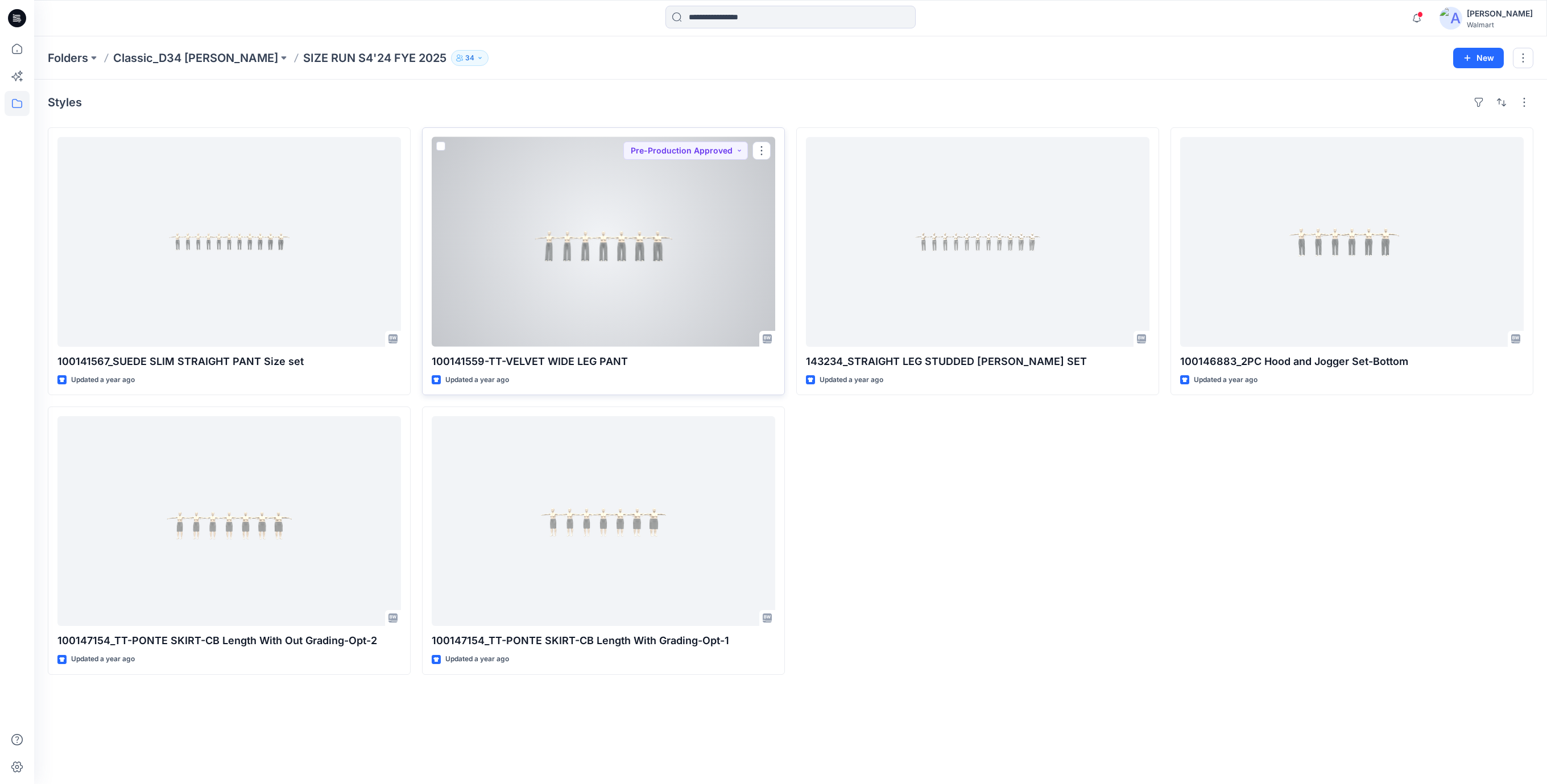
click at [696, 280] on div at bounding box center [603, 242] width 343 height 210
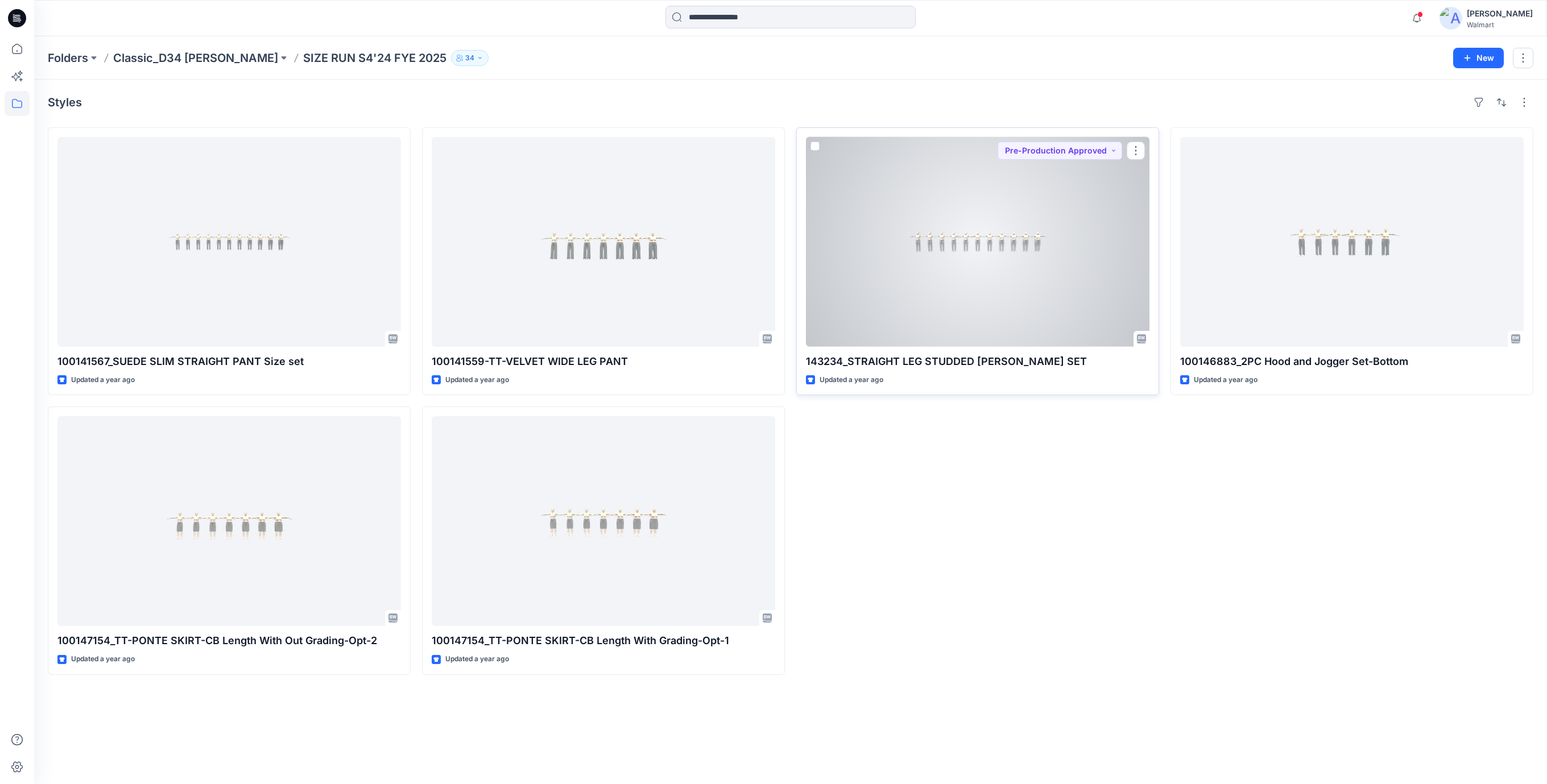
click at [996, 276] on div at bounding box center [978, 242] width 343 height 210
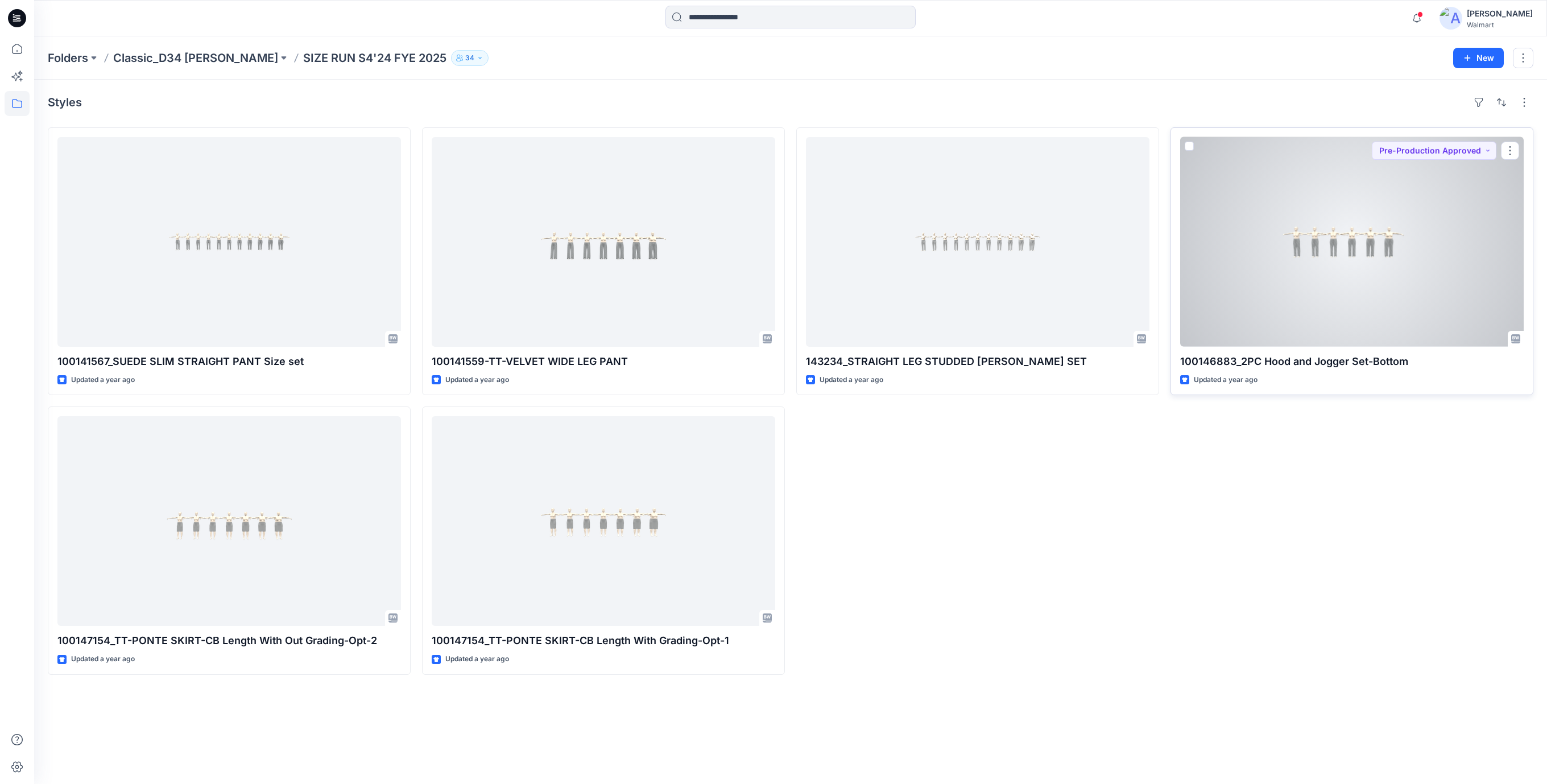
click at [1334, 256] on div at bounding box center [1352, 242] width 343 height 210
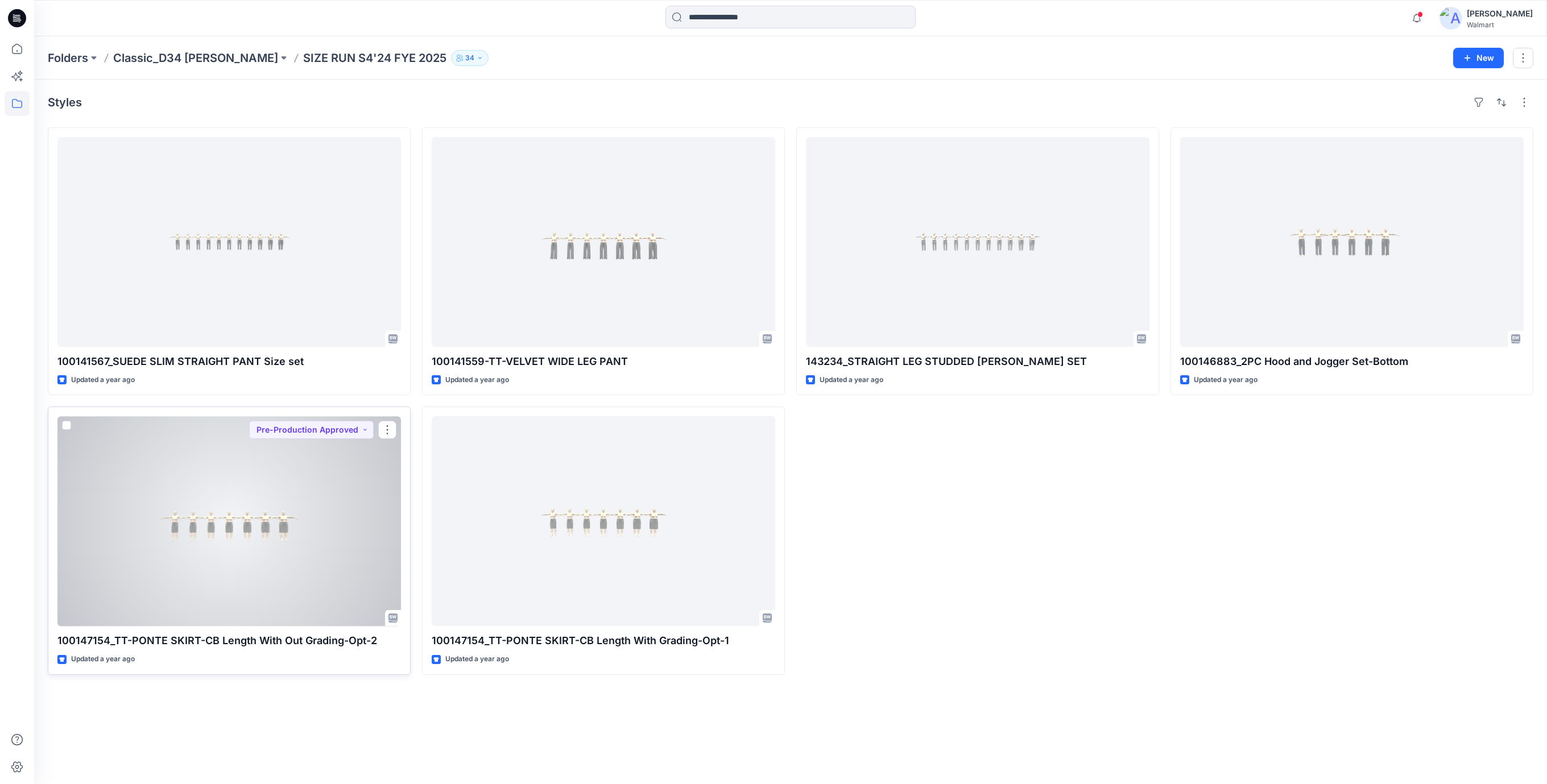
click at [224, 532] on div at bounding box center [229, 521] width 343 height 210
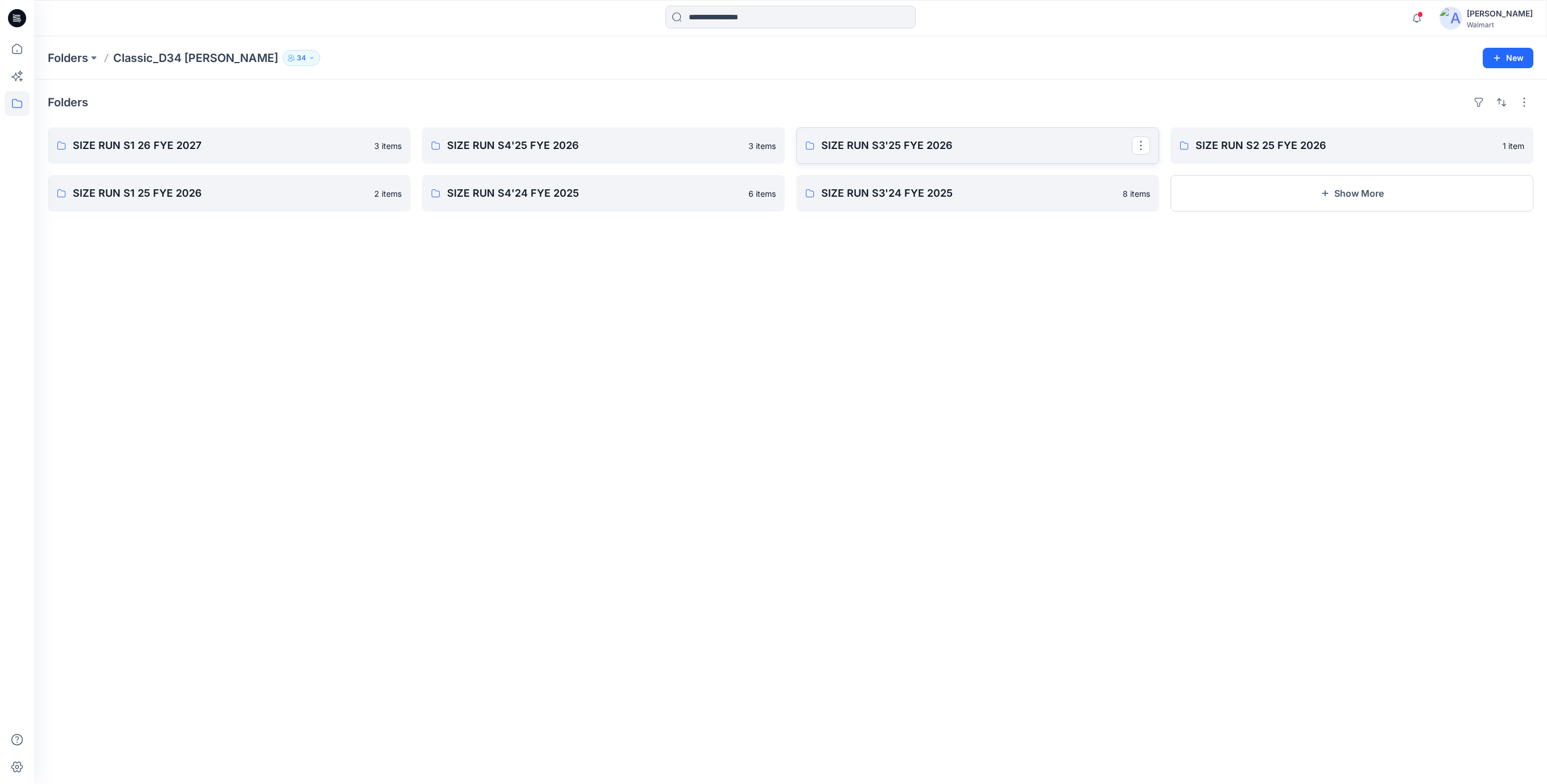
click at [919, 142] on p "SIZE RUN S3'25 FYE 2026" at bounding box center [977, 146] width 311 height 16
click at [461, 144] on p "SIZE RUN S4'25 FYE 2026" at bounding box center [603, 146] width 311 height 16
click at [1206, 148] on p "SIZE RUN S2 25 FYE 2026" at bounding box center [1351, 146] width 311 height 16
click at [526, 205] on link "SIZE RUN S4'24 FYE 2025" at bounding box center [603, 193] width 363 height 36
click at [863, 193] on p "SIZE RUN S3'24 FYE 2025" at bounding box center [977, 193] width 311 height 16
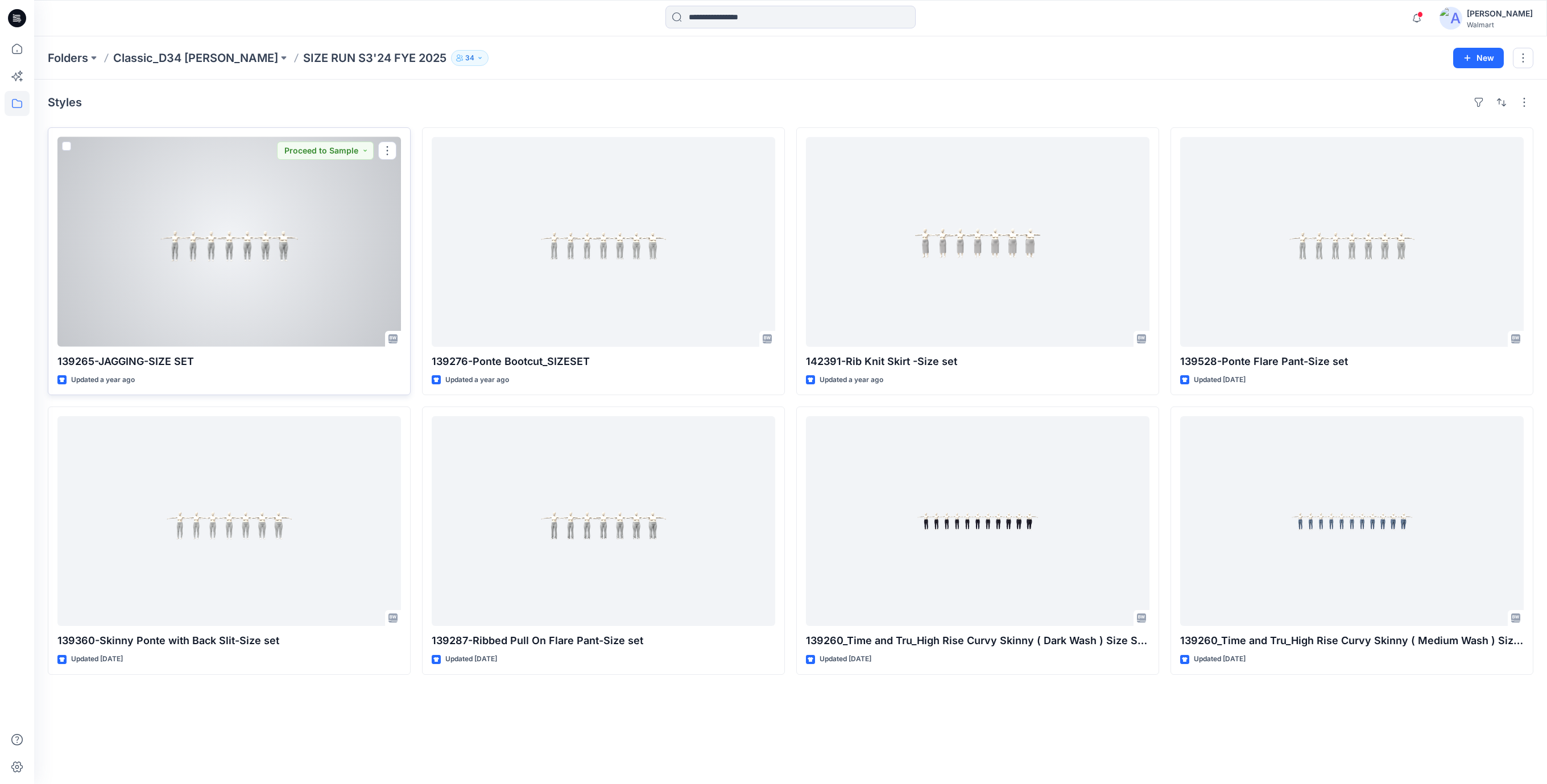
click at [218, 285] on div at bounding box center [229, 242] width 343 height 210
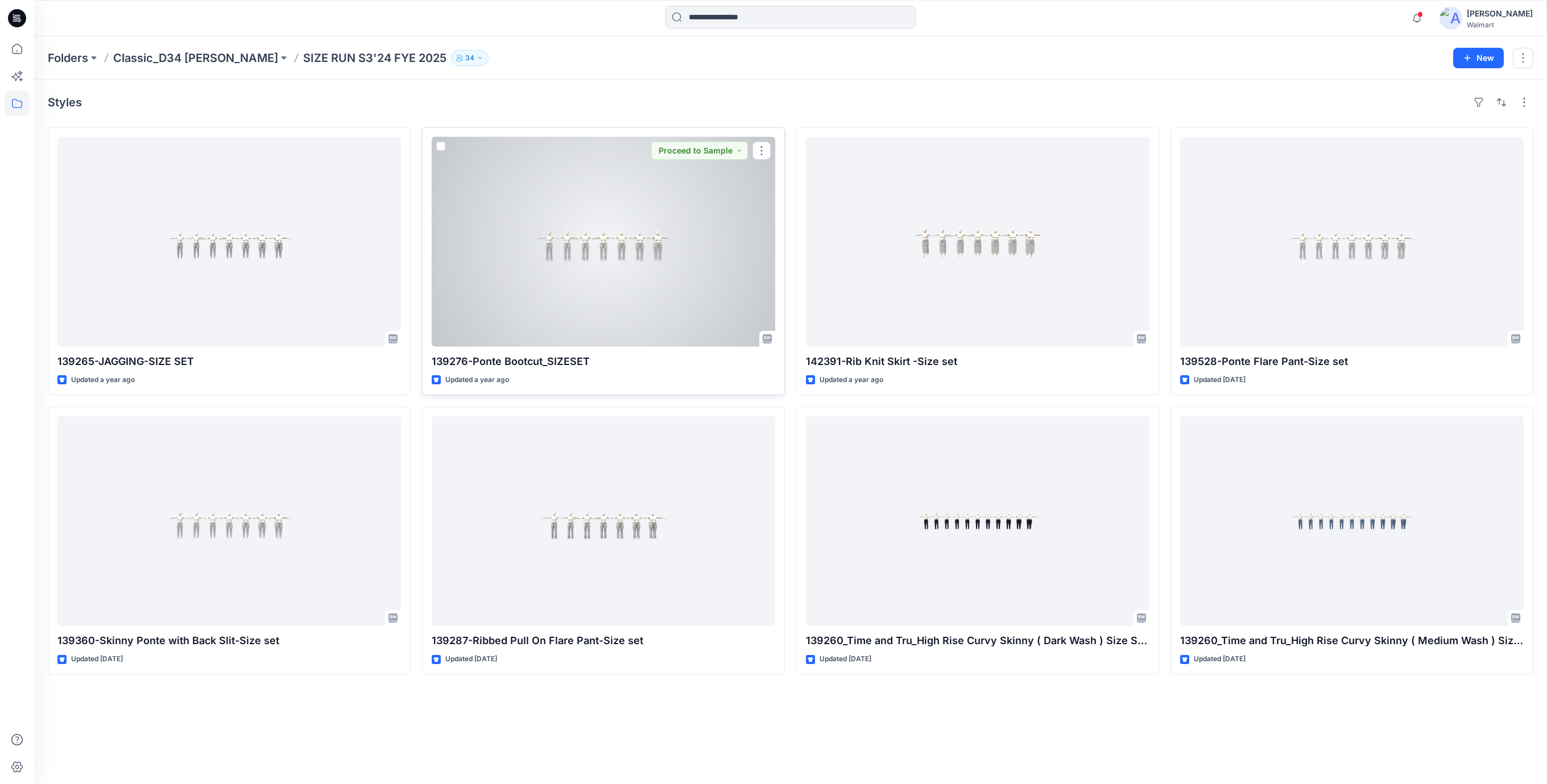
click at [651, 255] on div at bounding box center [603, 242] width 343 height 210
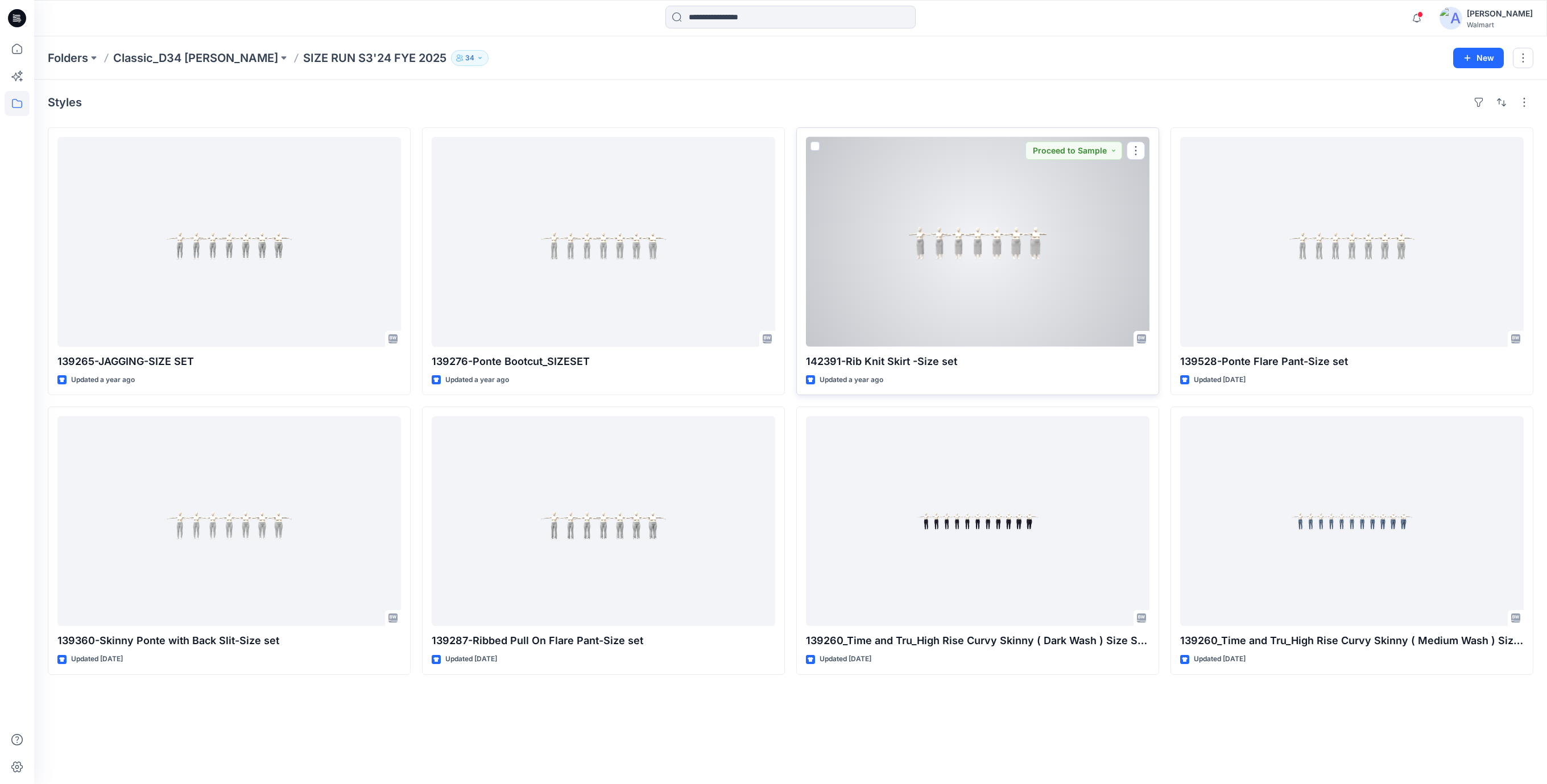
click at [956, 253] on div at bounding box center [978, 242] width 343 height 210
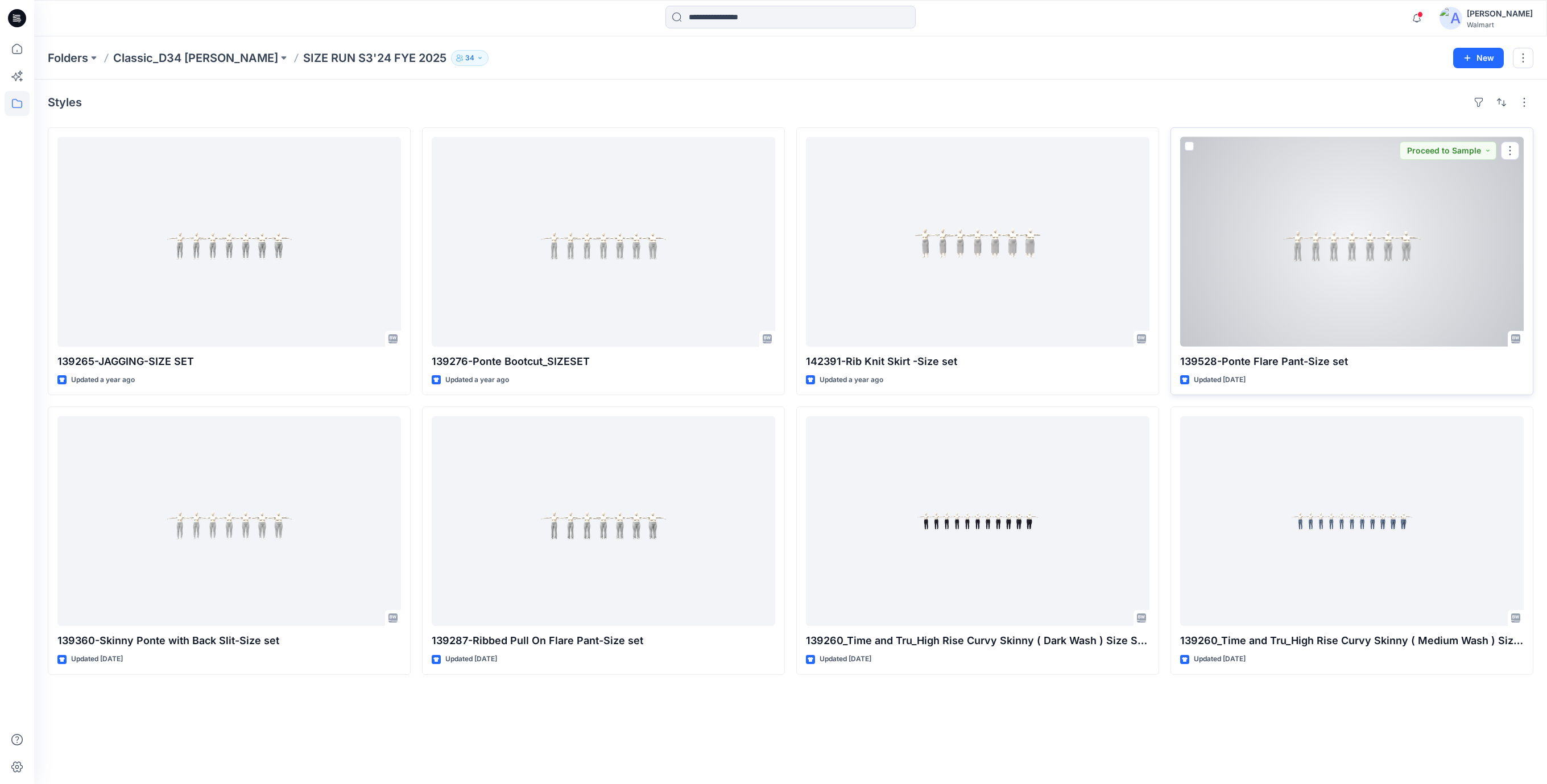
click at [1352, 251] on div at bounding box center [1352, 242] width 343 height 210
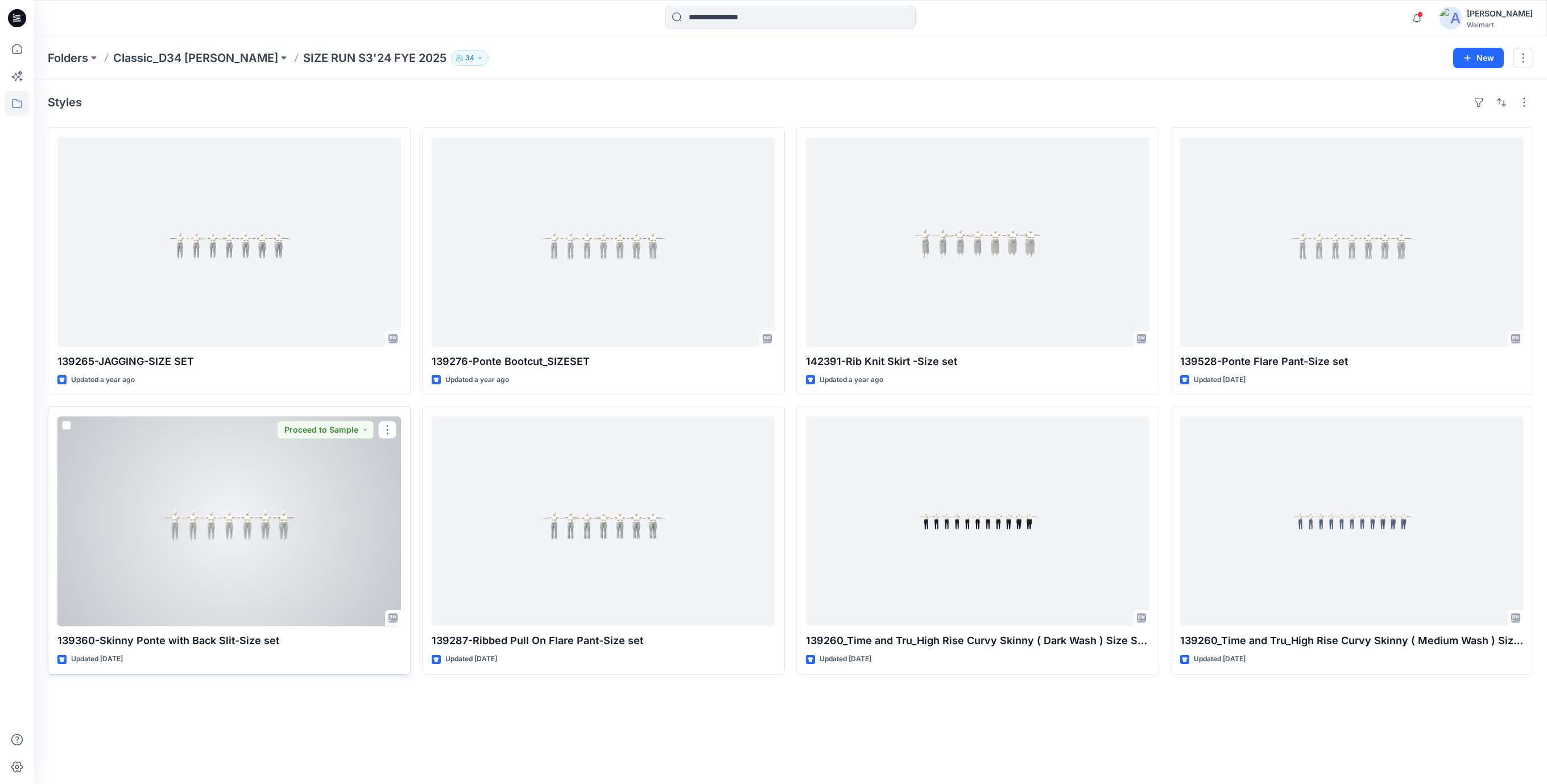
click at [272, 534] on div at bounding box center [229, 521] width 343 height 210
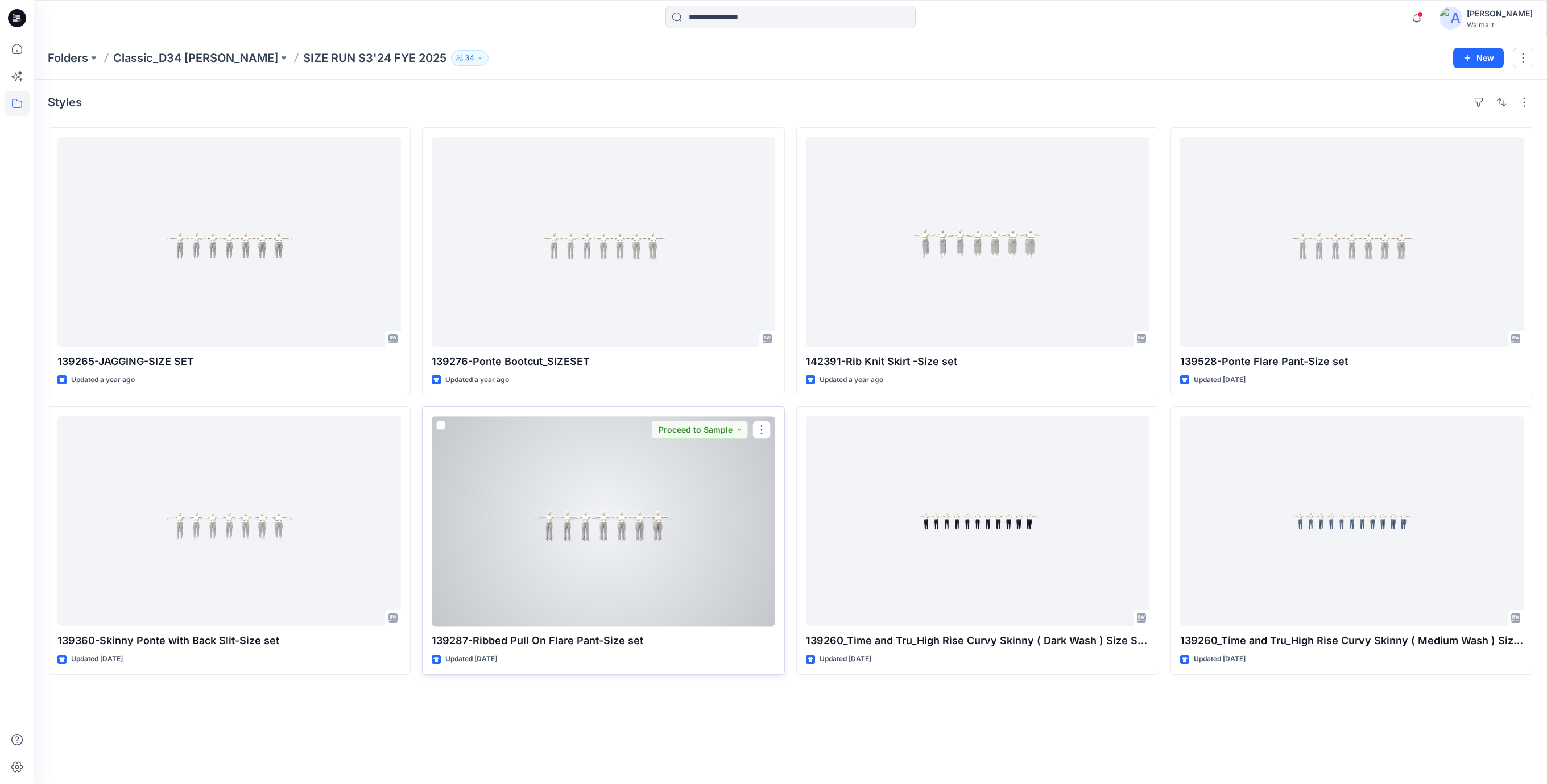
click at [612, 538] on div at bounding box center [603, 521] width 343 height 210
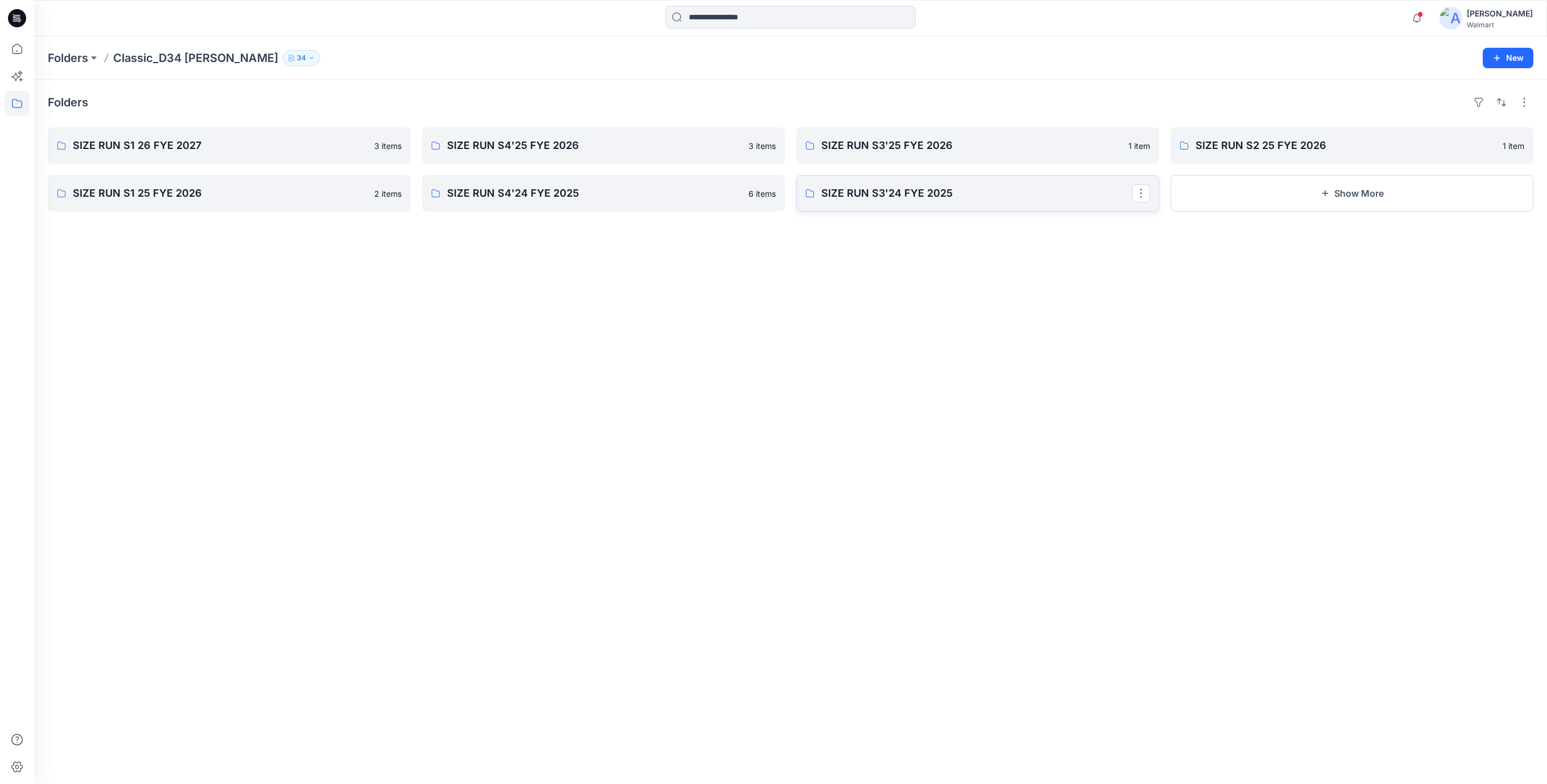
click at [913, 194] on p "SIZE RUN S3'24 FYE 2025" at bounding box center [977, 193] width 311 height 16
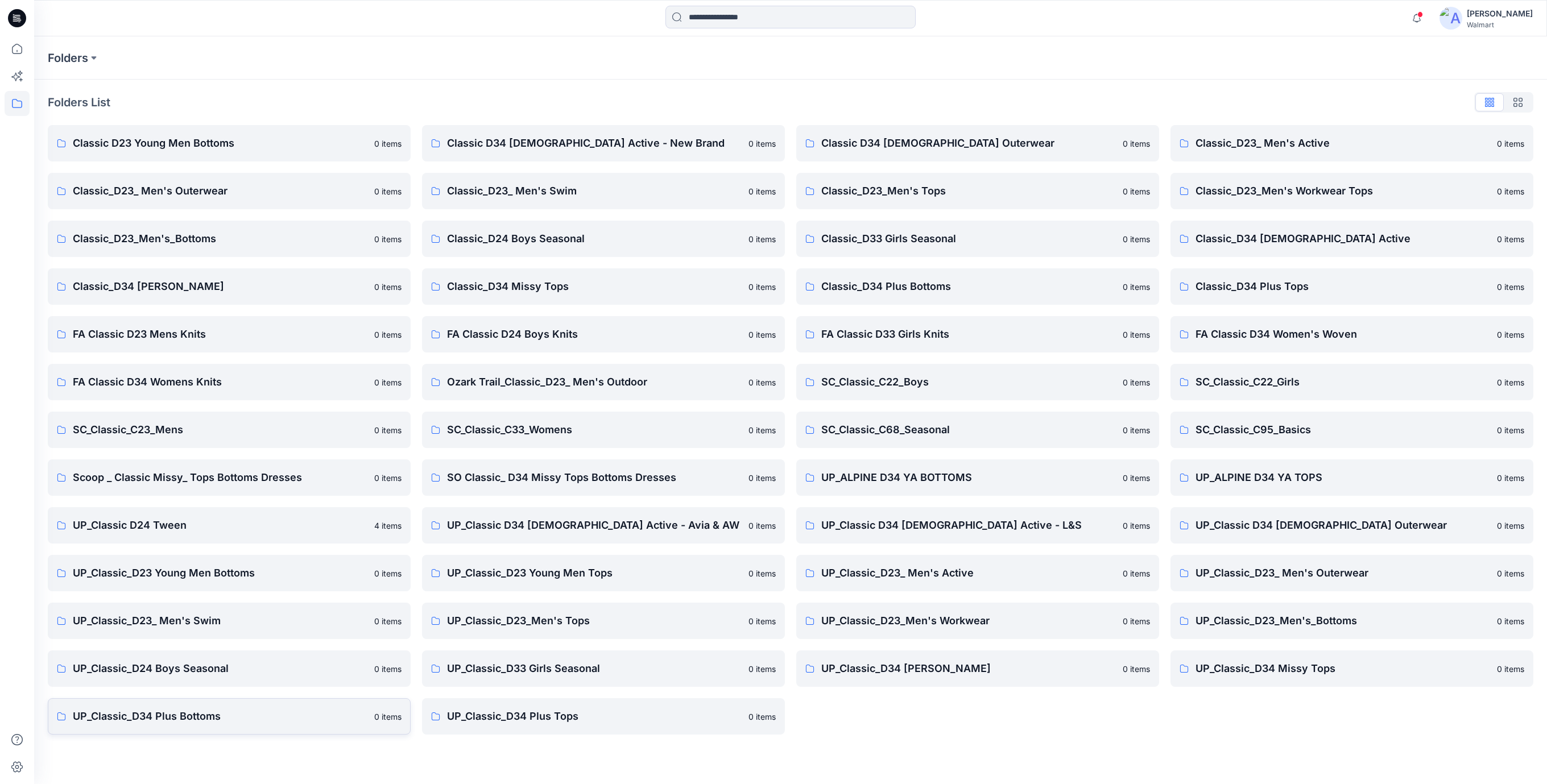
click at [199, 715] on p "UP_Classic_D34 Plus Bottoms" at bounding box center [220, 716] width 295 height 16
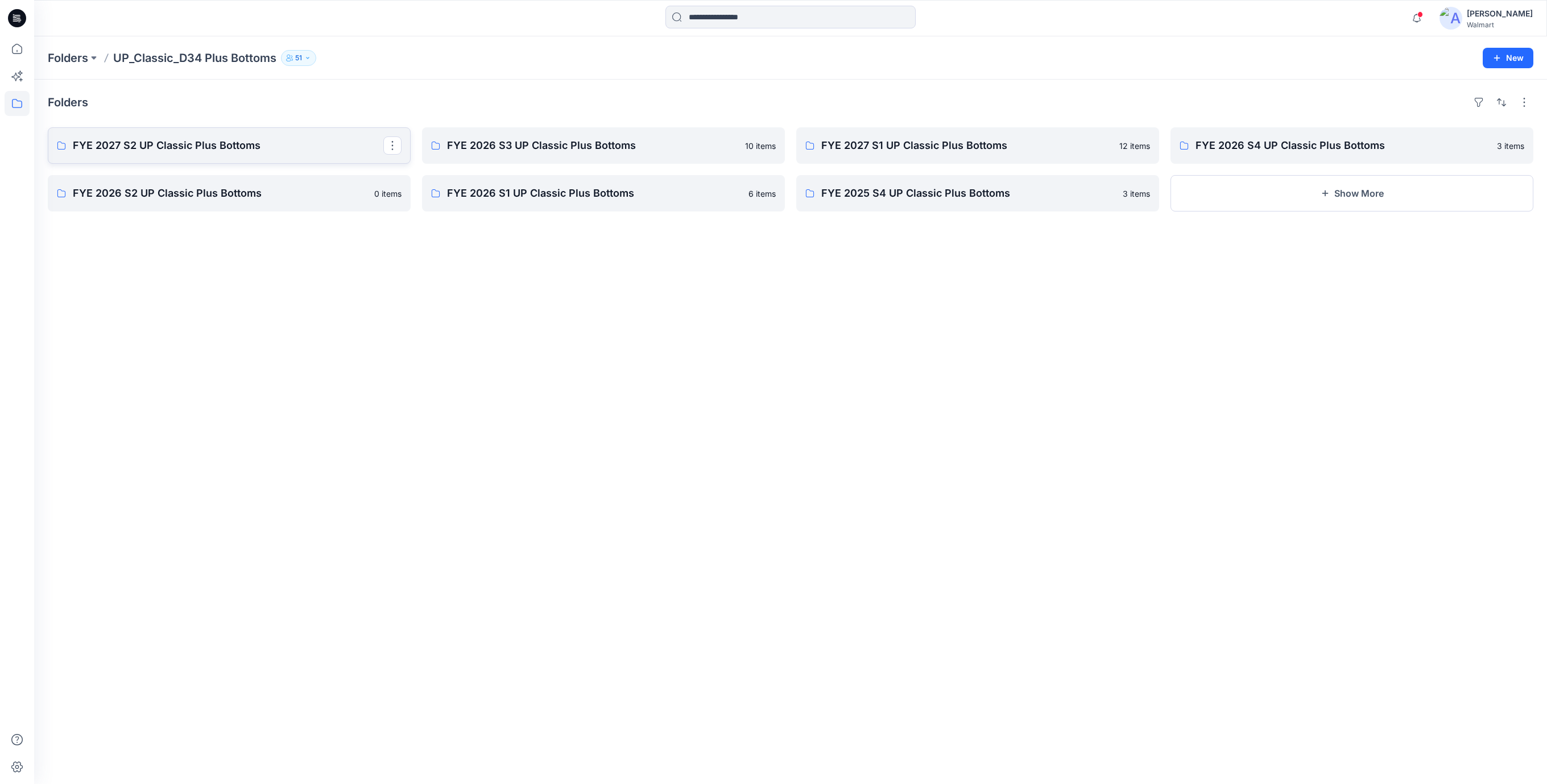
click at [156, 149] on p "FYE 2027 S2 UP Classic Plus Bottoms" at bounding box center [228, 146] width 311 height 16
click at [543, 145] on p "FYE 2026 S3 UP Classic Plus Bottoms" at bounding box center [603, 146] width 311 height 16
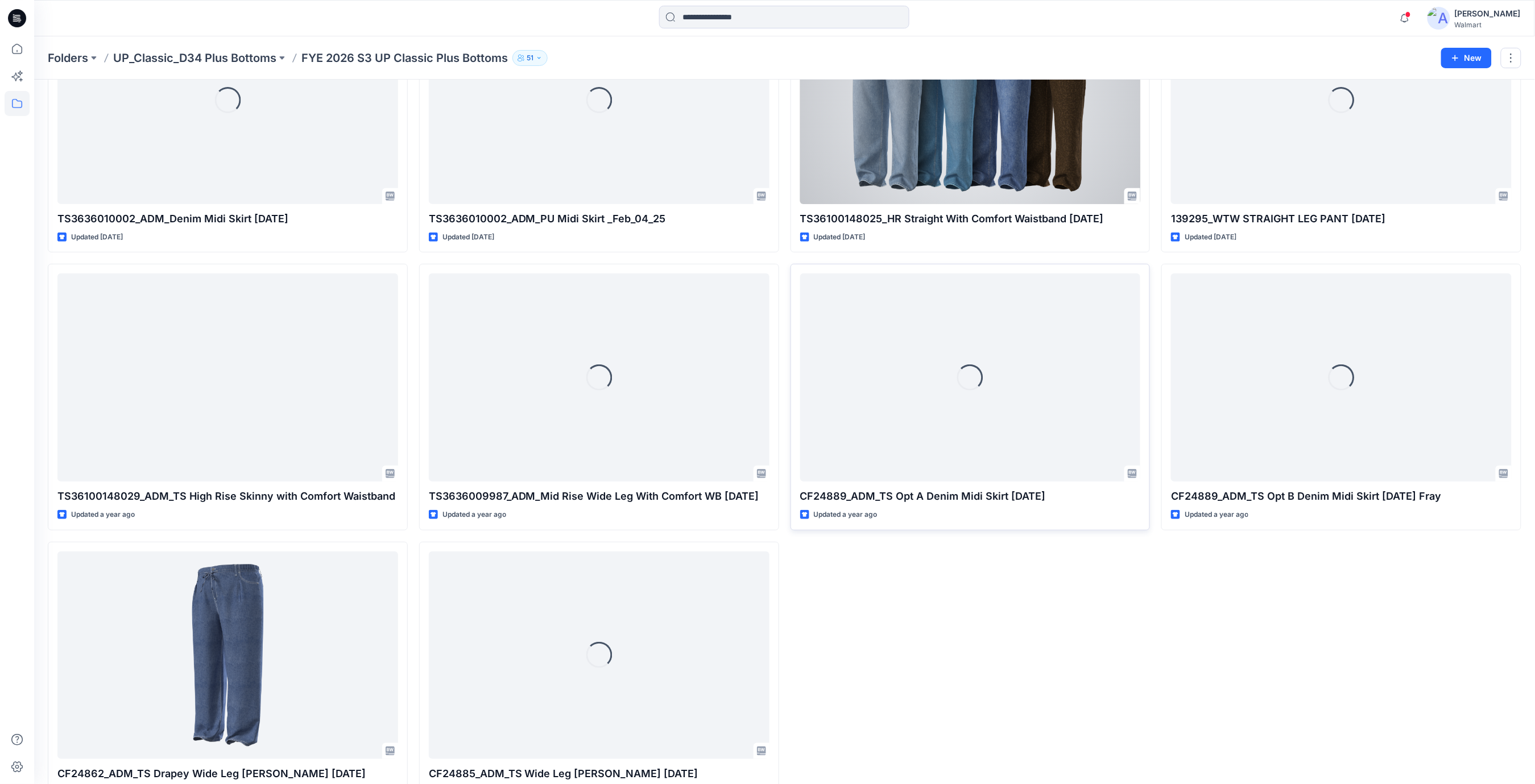
scroll to position [178, 0]
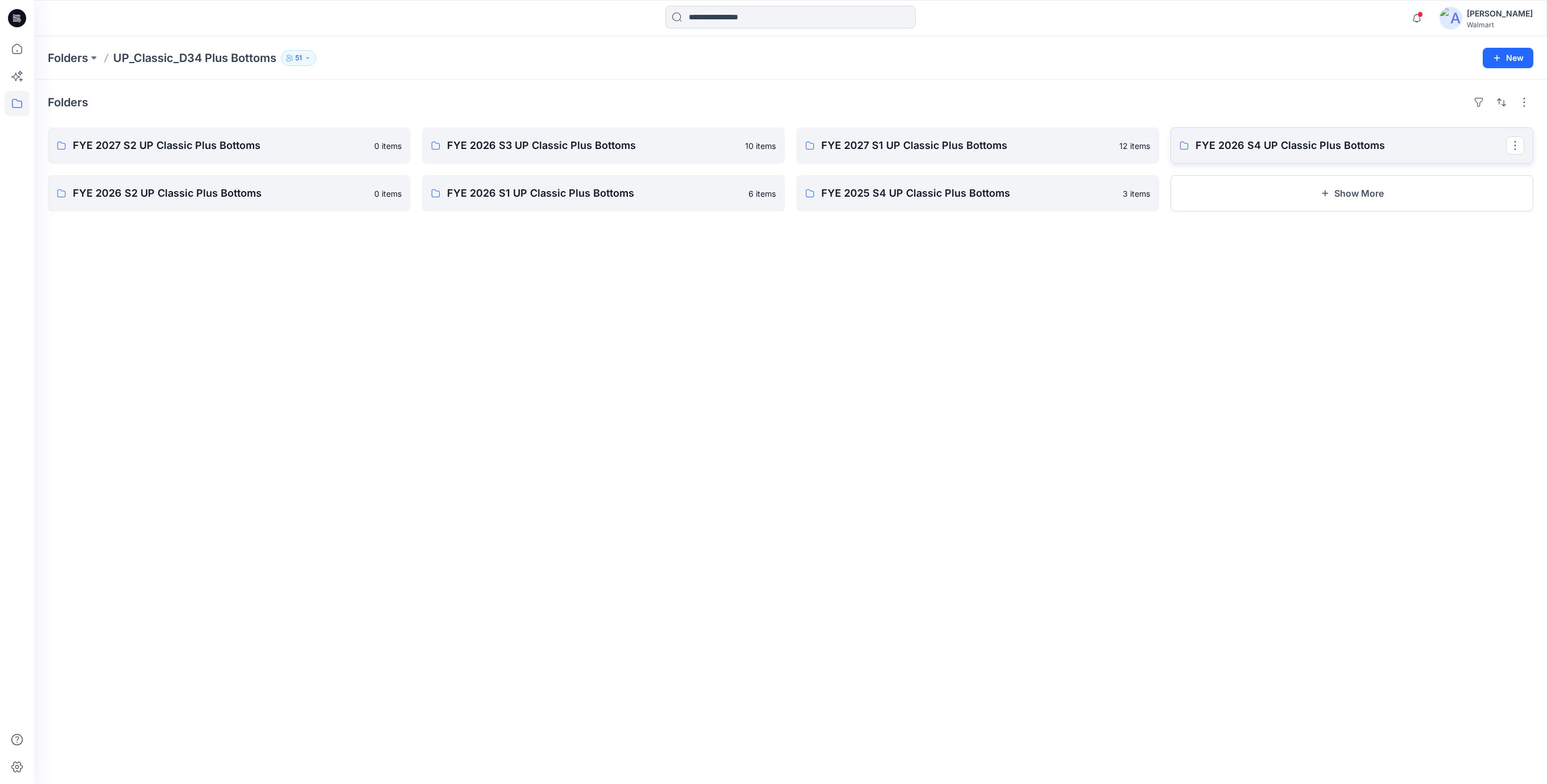
click at [1226, 153] on link "FYE 2026 S4 UP Classic Plus Bottoms" at bounding box center [1351, 146] width 363 height 36
click at [159, 196] on p "FYE 2026 S2 UP Classic Plus Bottoms" at bounding box center [228, 193] width 311 height 16
click at [569, 197] on p "FYE 2026 S1 UP Classic Plus Bottoms" at bounding box center [603, 193] width 311 height 16
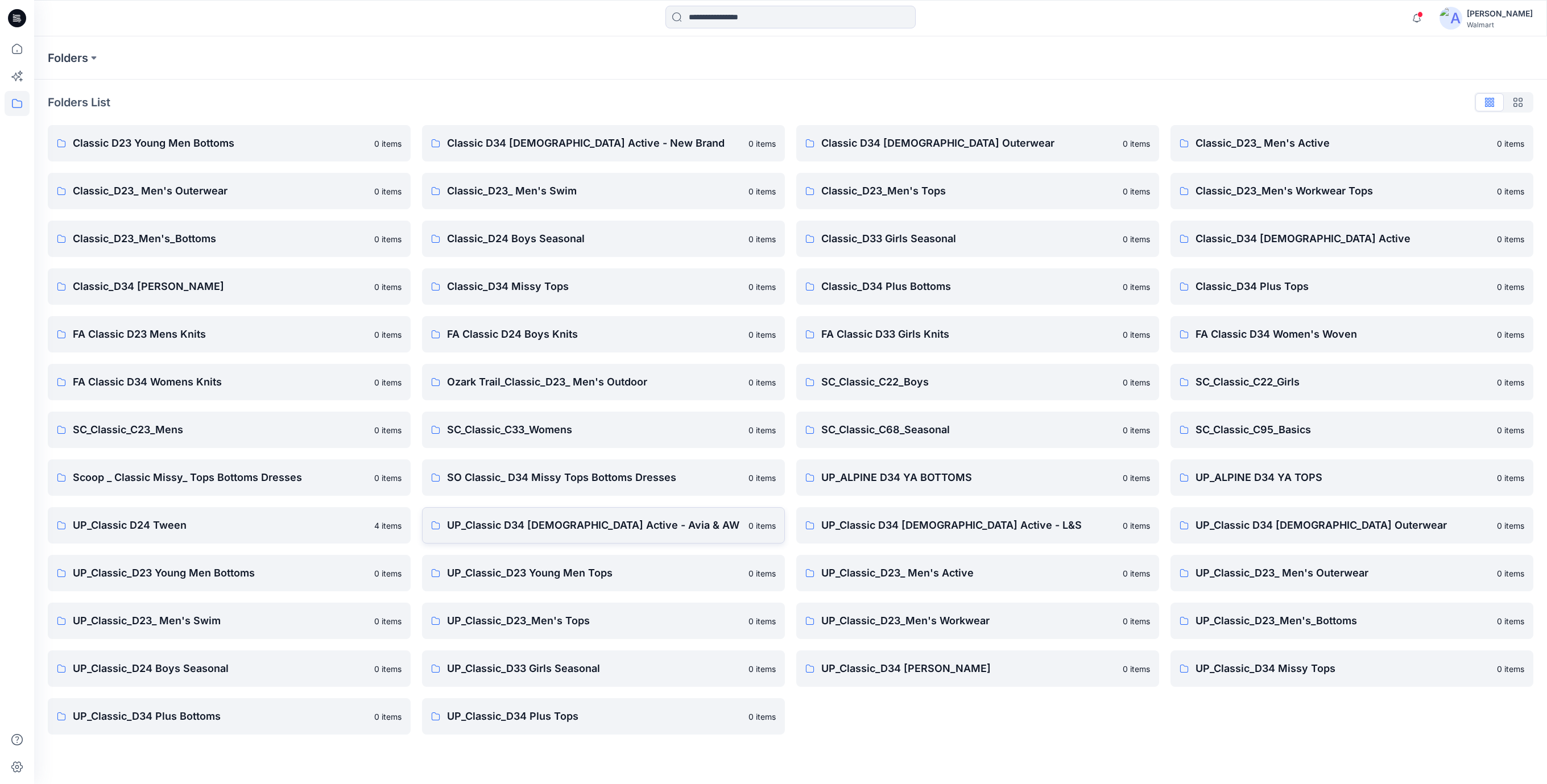
click at [604, 526] on p "UP_Classic D34 Ladies Active - Avia & AW" at bounding box center [594, 525] width 295 height 16
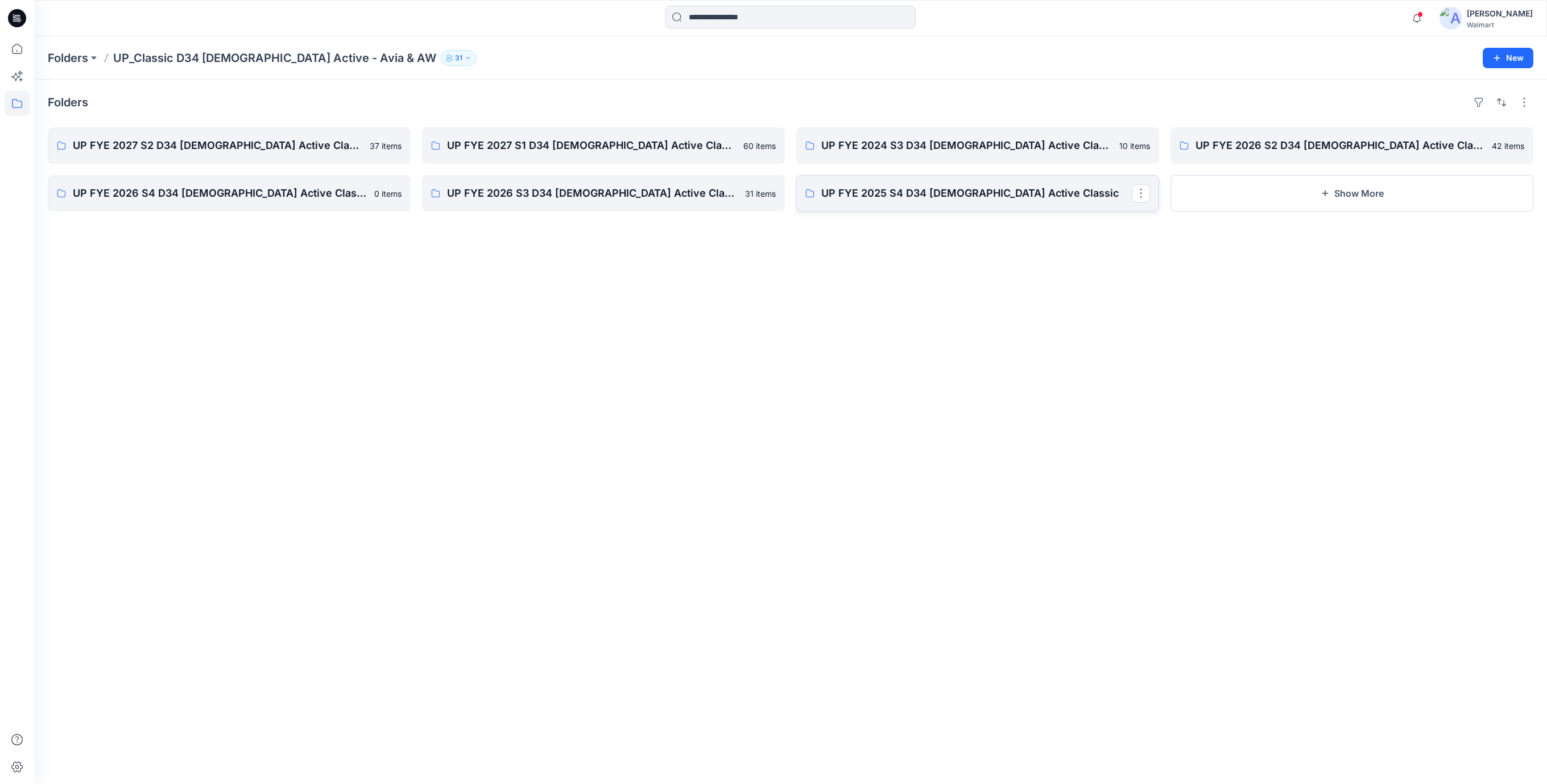
click at [973, 192] on p "UP FYE 2025 S4 D34 Ladies Active Classic" at bounding box center [977, 193] width 311 height 16
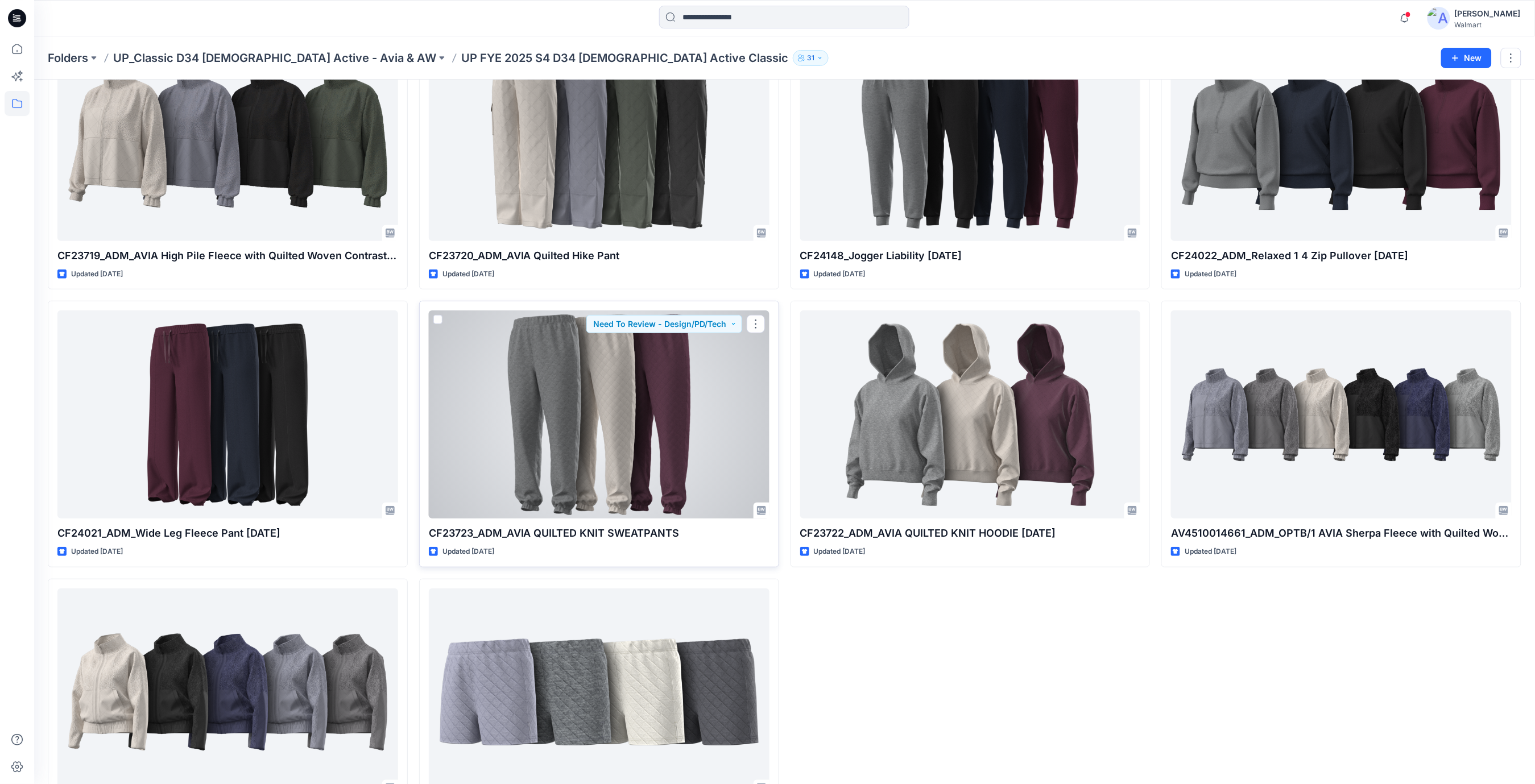
scroll to position [178, 0]
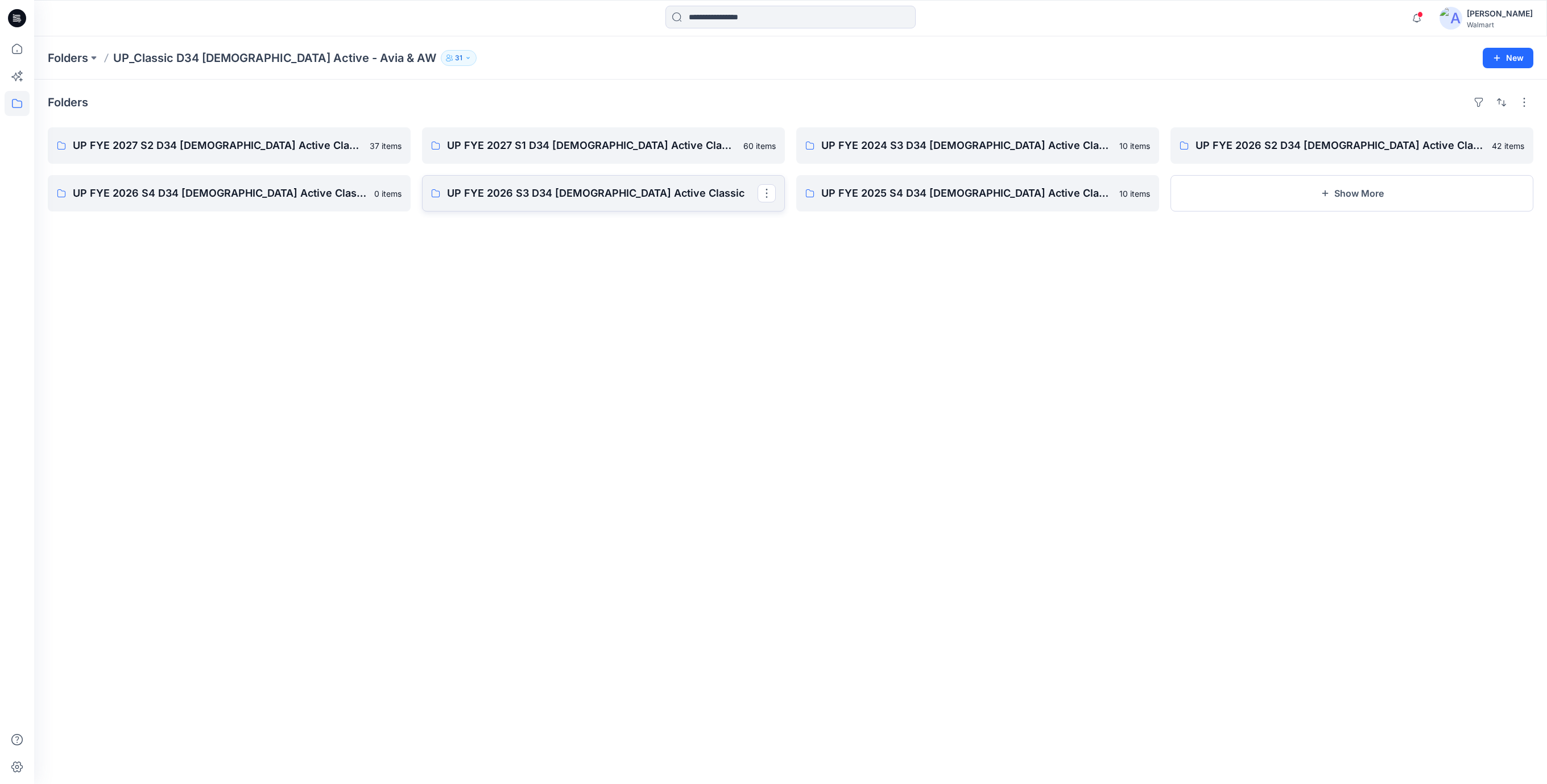
click at [561, 196] on p "UP FYE 2026 S3 D34 Ladies Active Classic" at bounding box center [603, 193] width 311 height 16
click at [257, 193] on p "UP FYE 2026 S4 D34 Ladies Active Classic" at bounding box center [228, 193] width 311 height 16
click at [1327, 146] on p "UP FYE 2026 S2 D34 Ladies Active Classic" at bounding box center [1351, 146] width 311 height 16
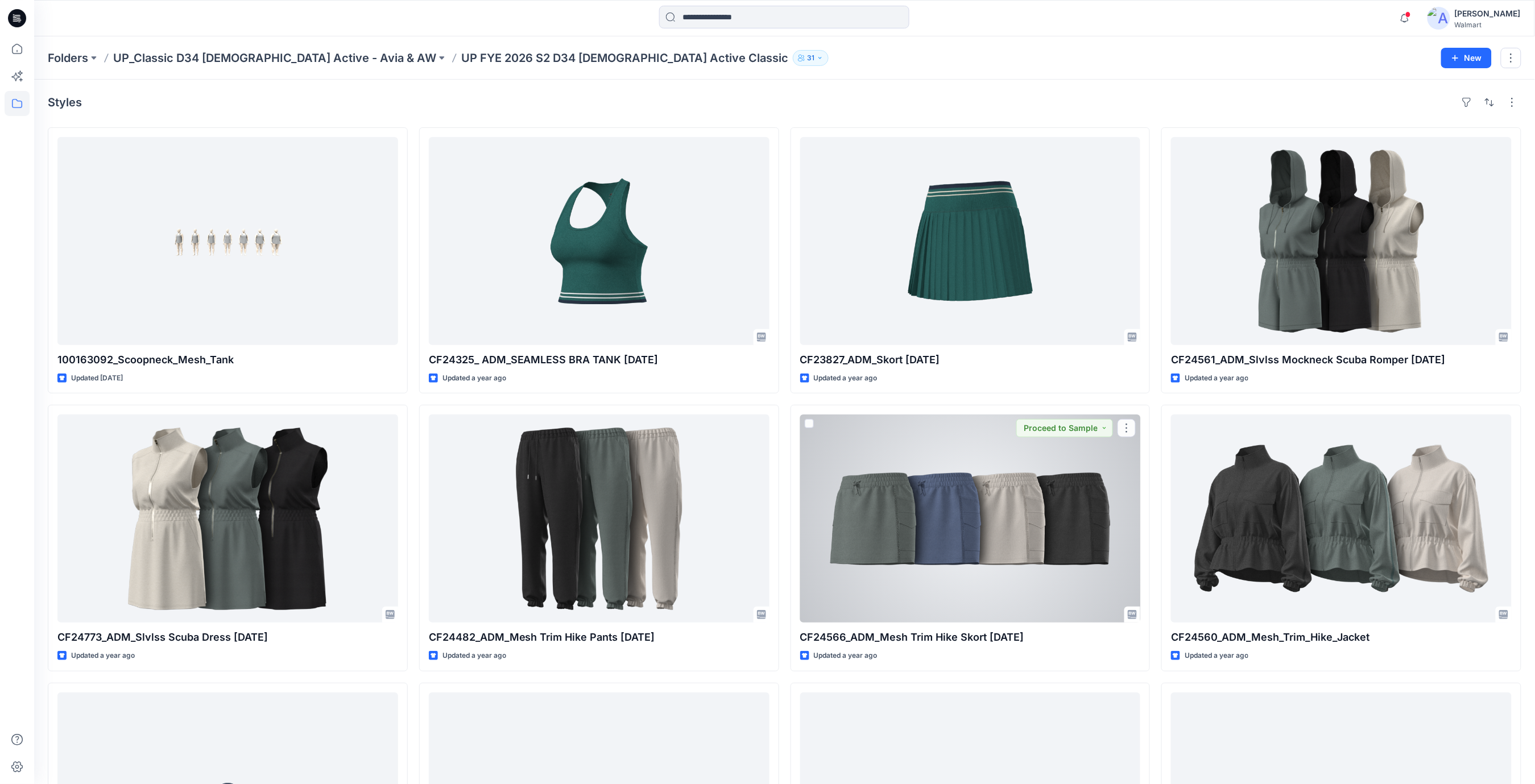
scroll to position [151, 0]
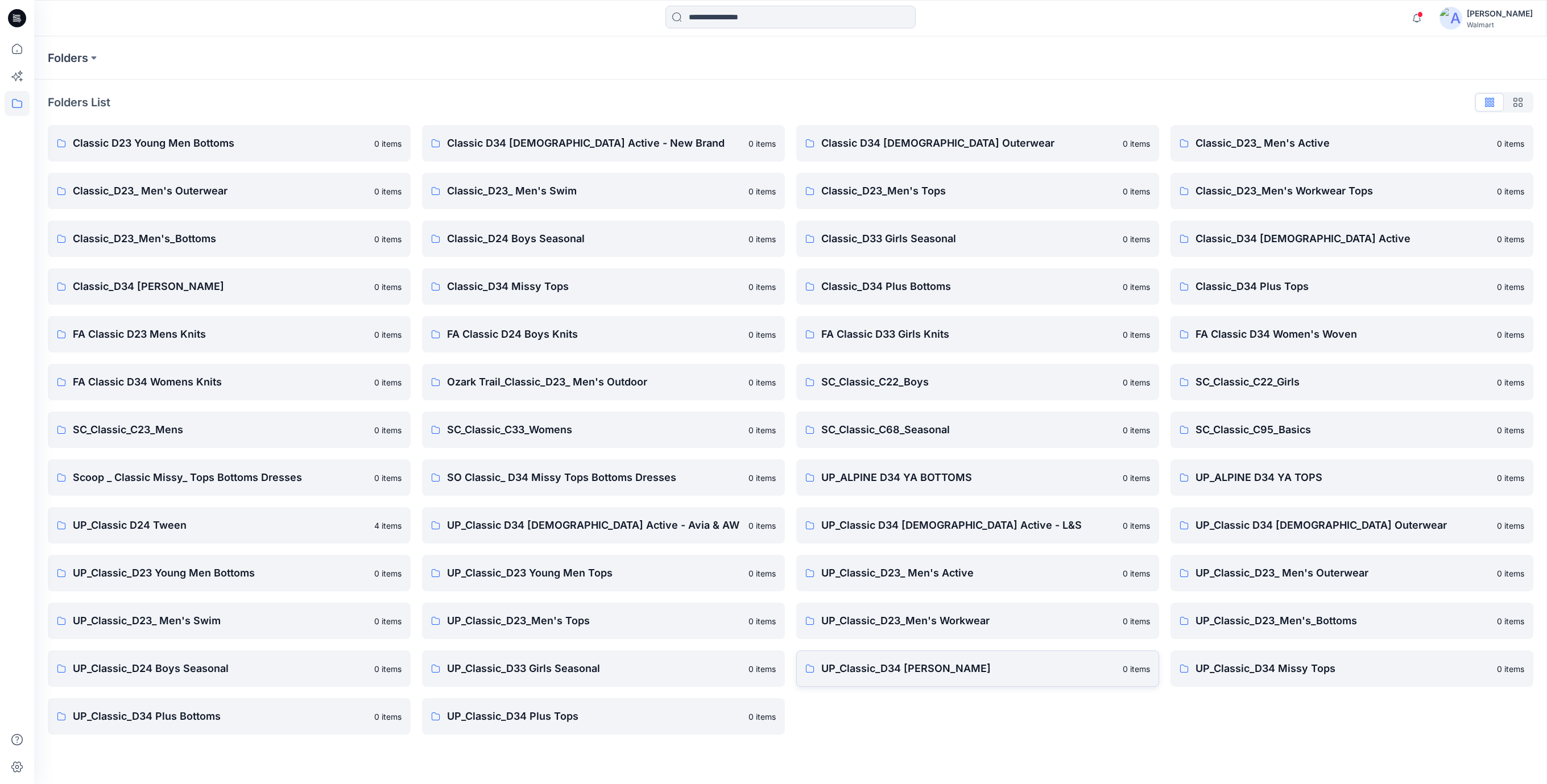
click at [946, 669] on p "UP_Classic_D34 Missy Bottoms" at bounding box center [969, 669] width 295 height 16
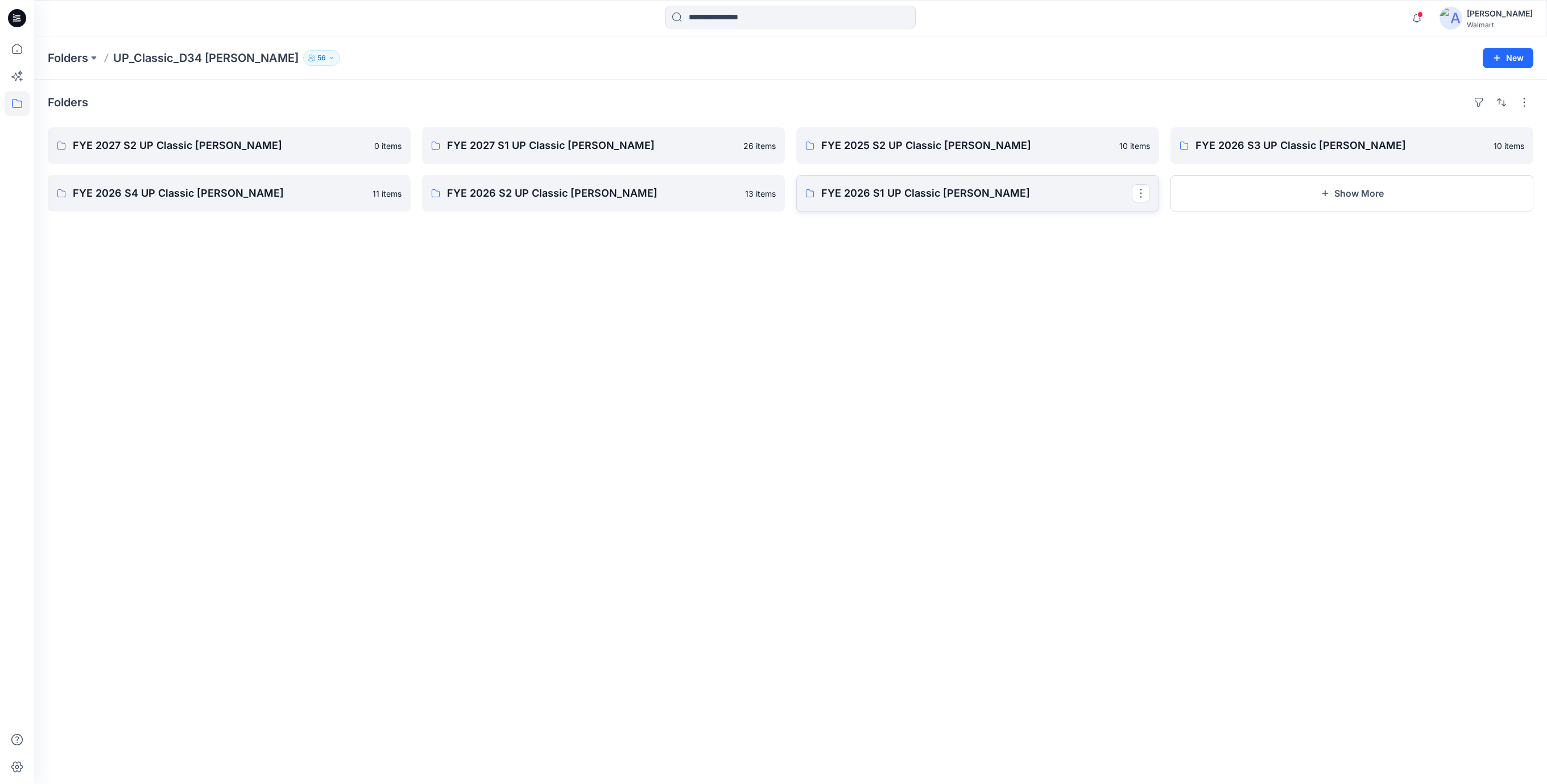
click at [943, 197] on p "FYE 2026 S1 UP Classic Missy Bottoms" at bounding box center [977, 193] width 311 height 16
click at [542, 197] on p "FYE 2026 S2 UP Classic Missy Bottoms" at bounding box center [603, 193] width 311 height 16
click at [167, 199] on p "FYE 2026 S4 UP Classic Missy Bottoms" at bounding box center [228, 193] width 311 height 16
click at [1271, 149] on p "FYE 2026 S3 UP Classic Missy Bottoms" at bounding box center [1351, 146] width 311 height 16
click at [866, 144] on p "FYE 2025 S2 UP Classic Missy Bottoms" at bounding box center [977, 146] width 311 height 16
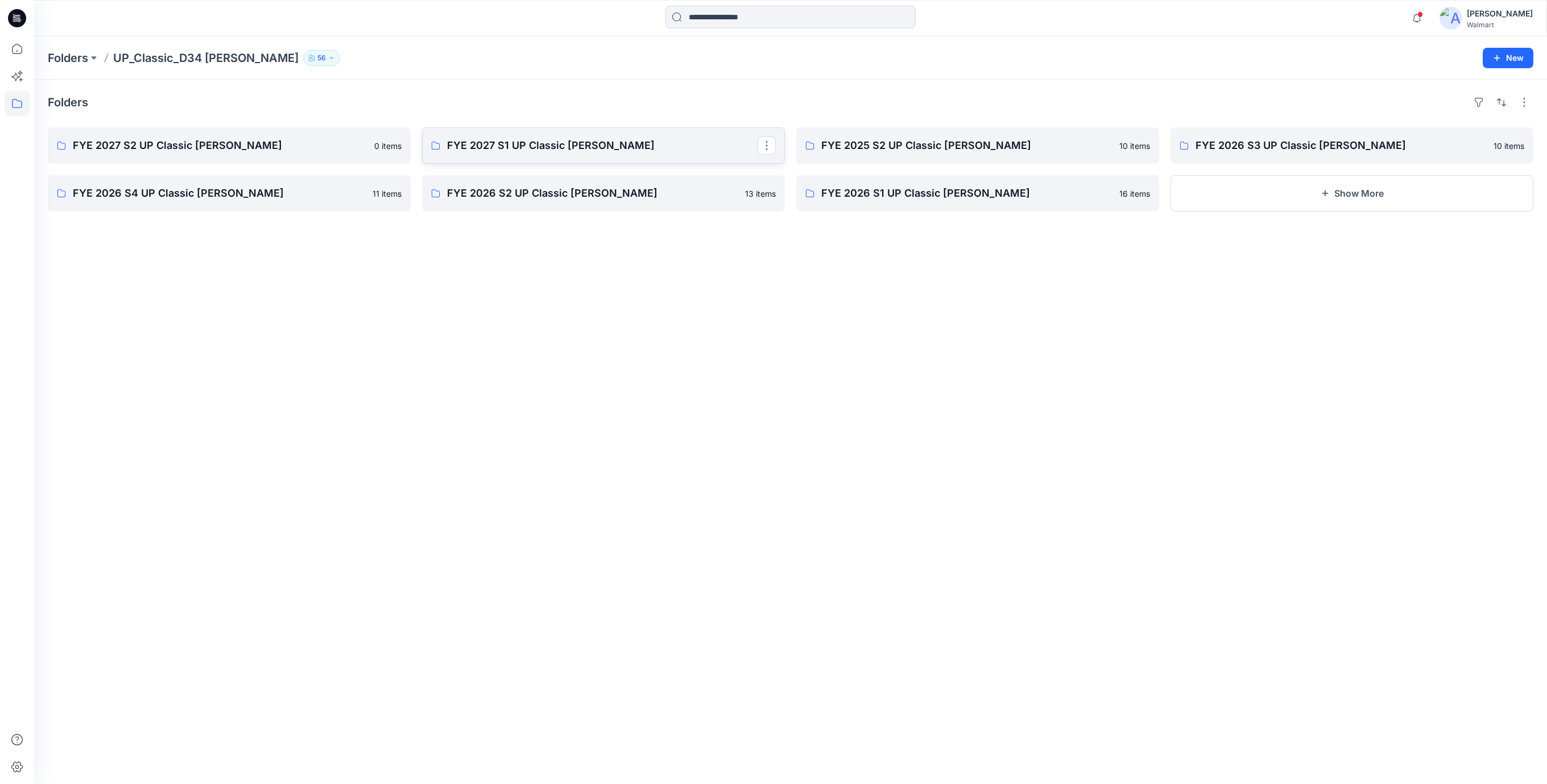
click at [470, 145] on p "FYE 2027 S1 UP Classic Missy Bottoms" at bounding box center [603, 146] width 311 height 16
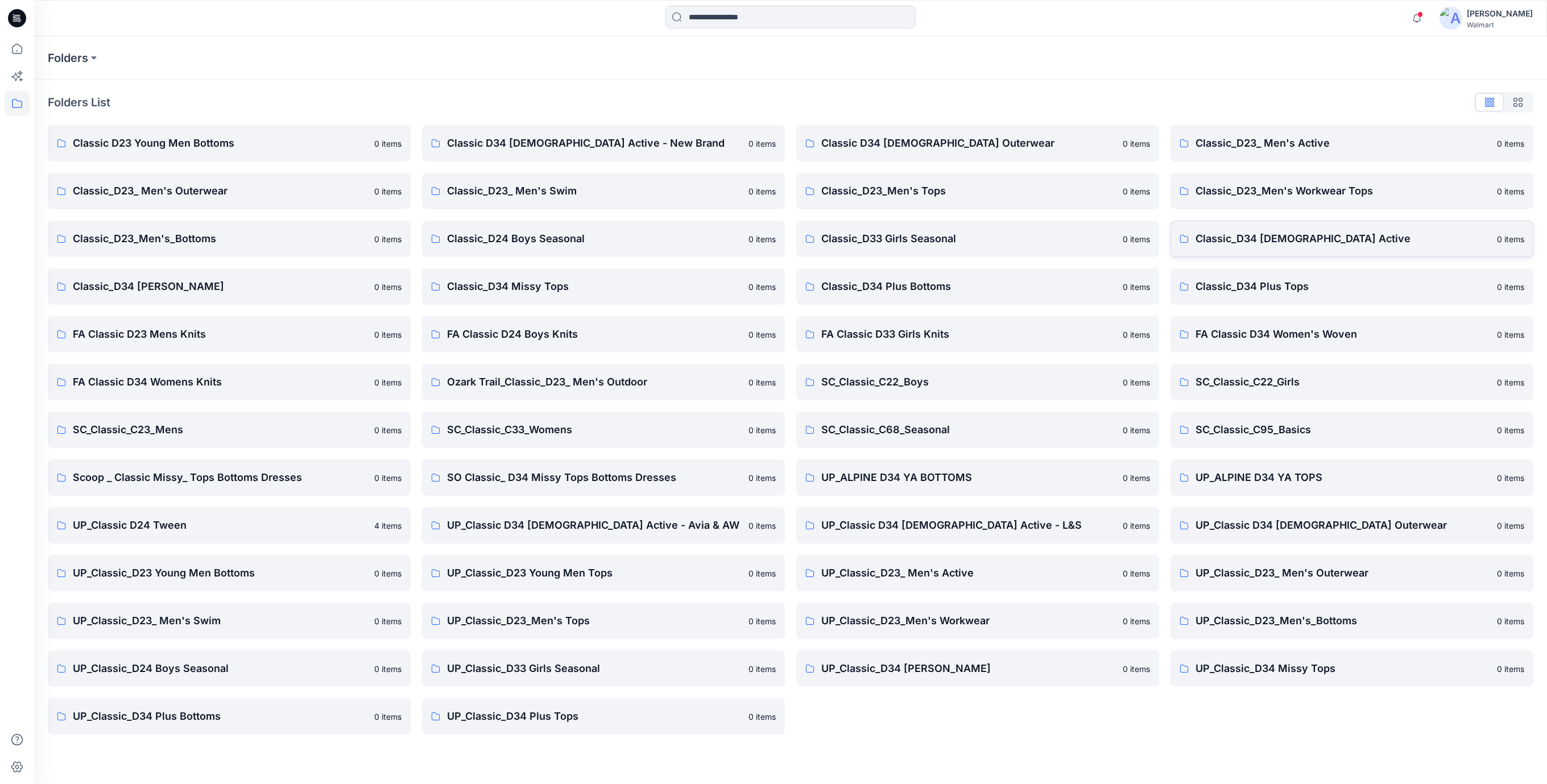
click at [1286, 234] on p "Classic_D34 Ladies Active" at bounding box center [1343, 239] width 295 height 16
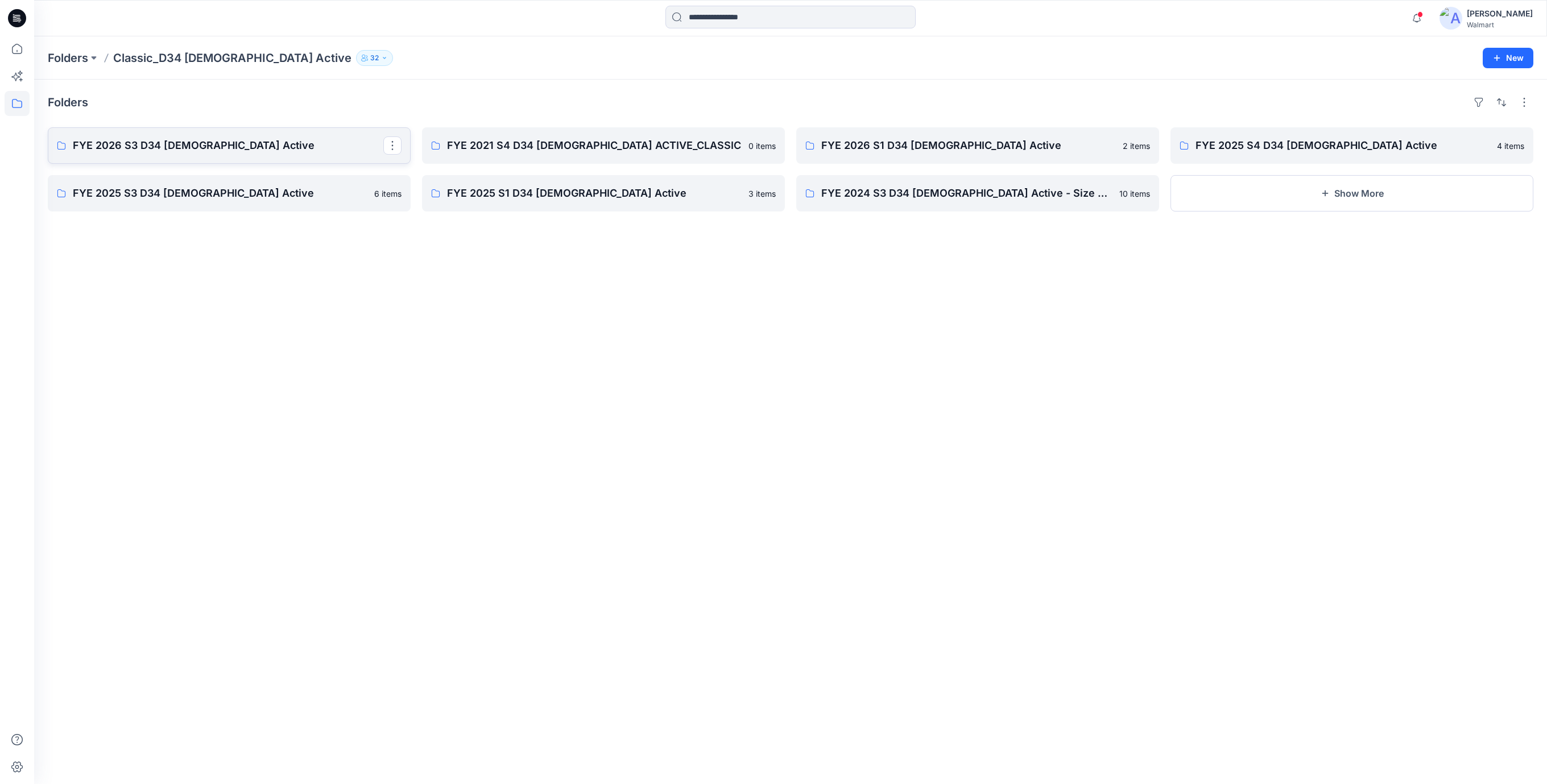
click at [189, 142] on p "FYE 2026 S3 D34 Ladies Active" at bounding box center [228, 146] width 311 height 16
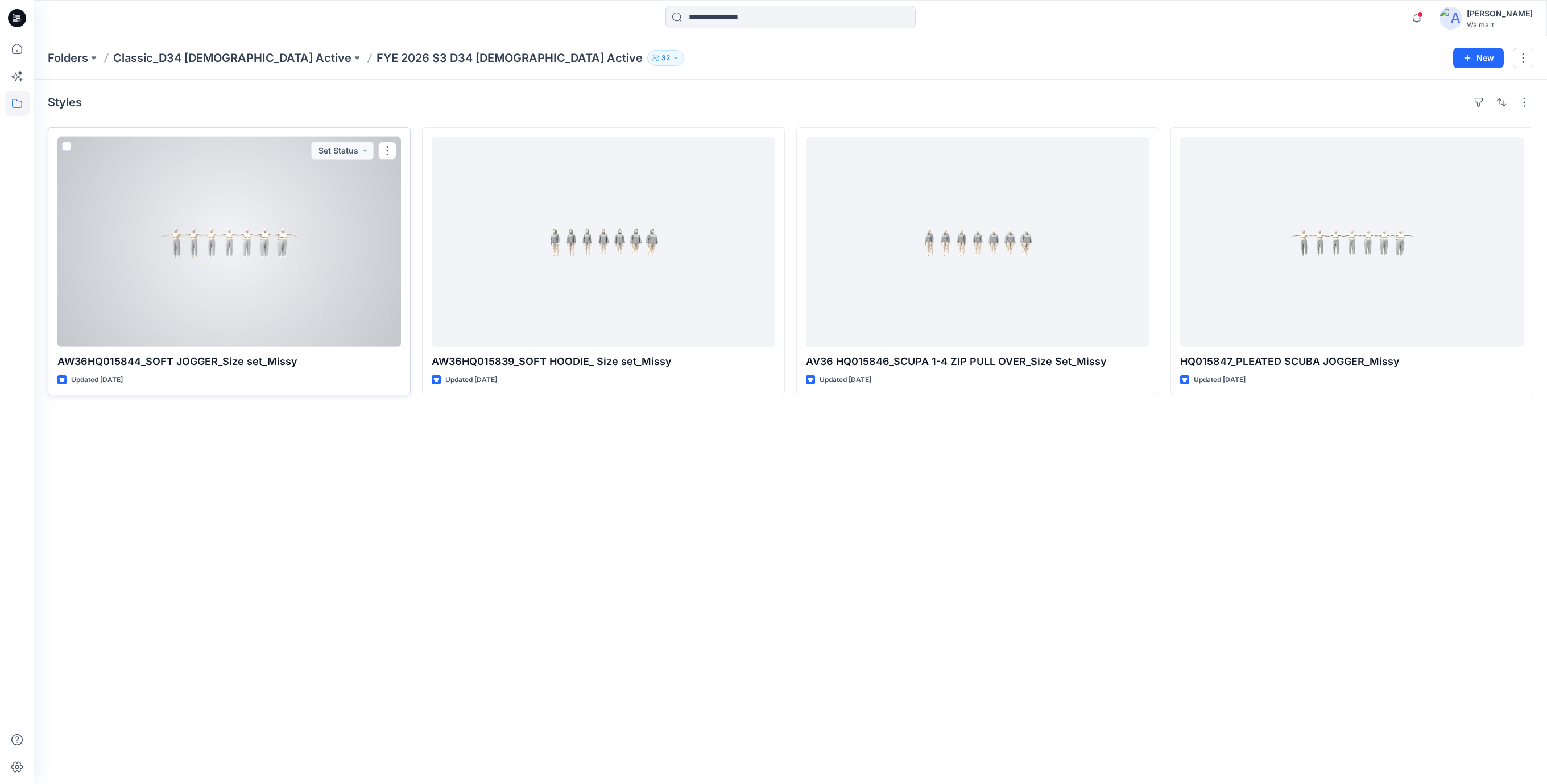
click at [276, 271] on div at bounding box center [229, 242] width 343 height 210
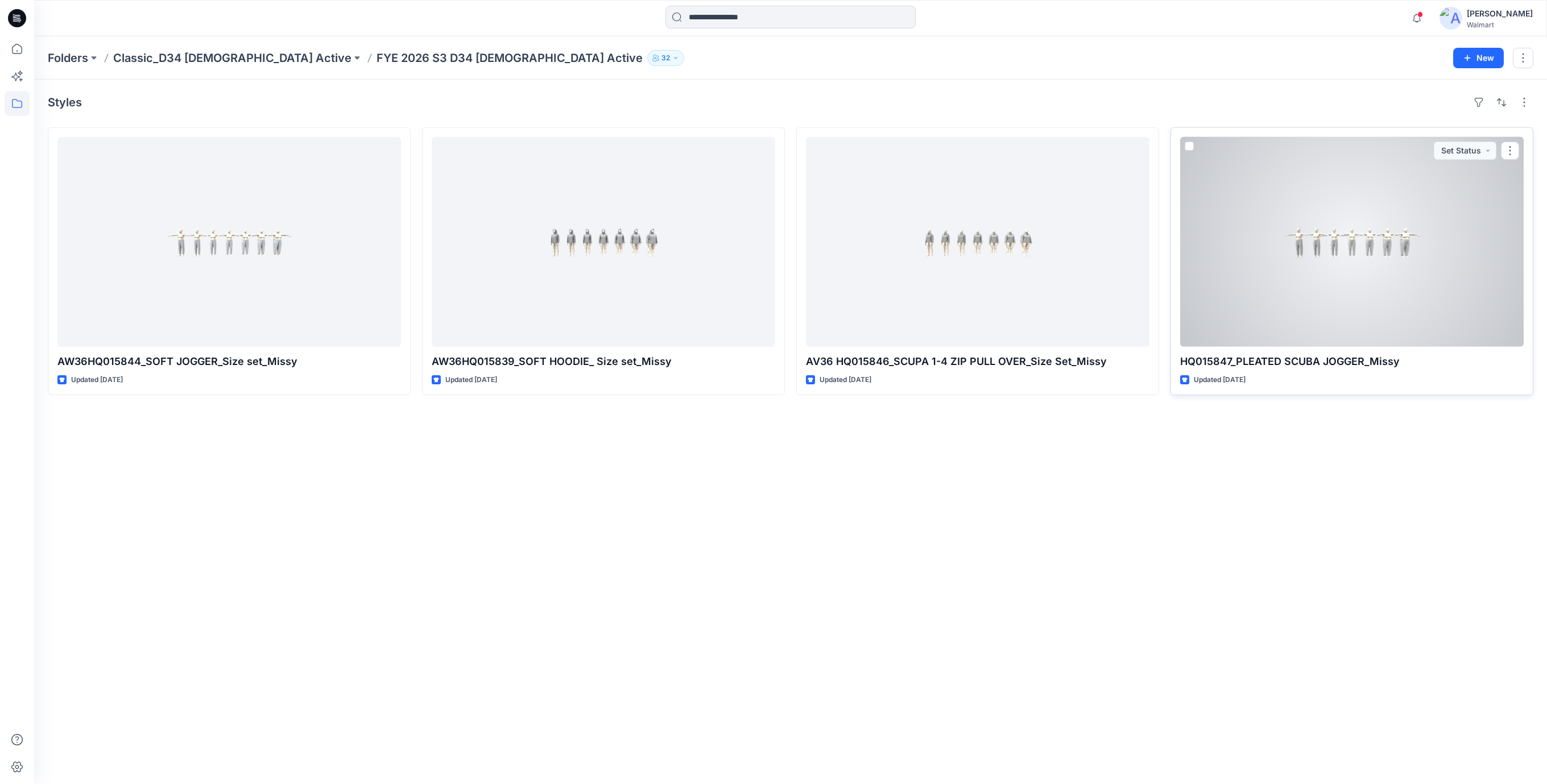
click at [1411, 255] on div at bounding box center [1352, 242] width 343 height 210
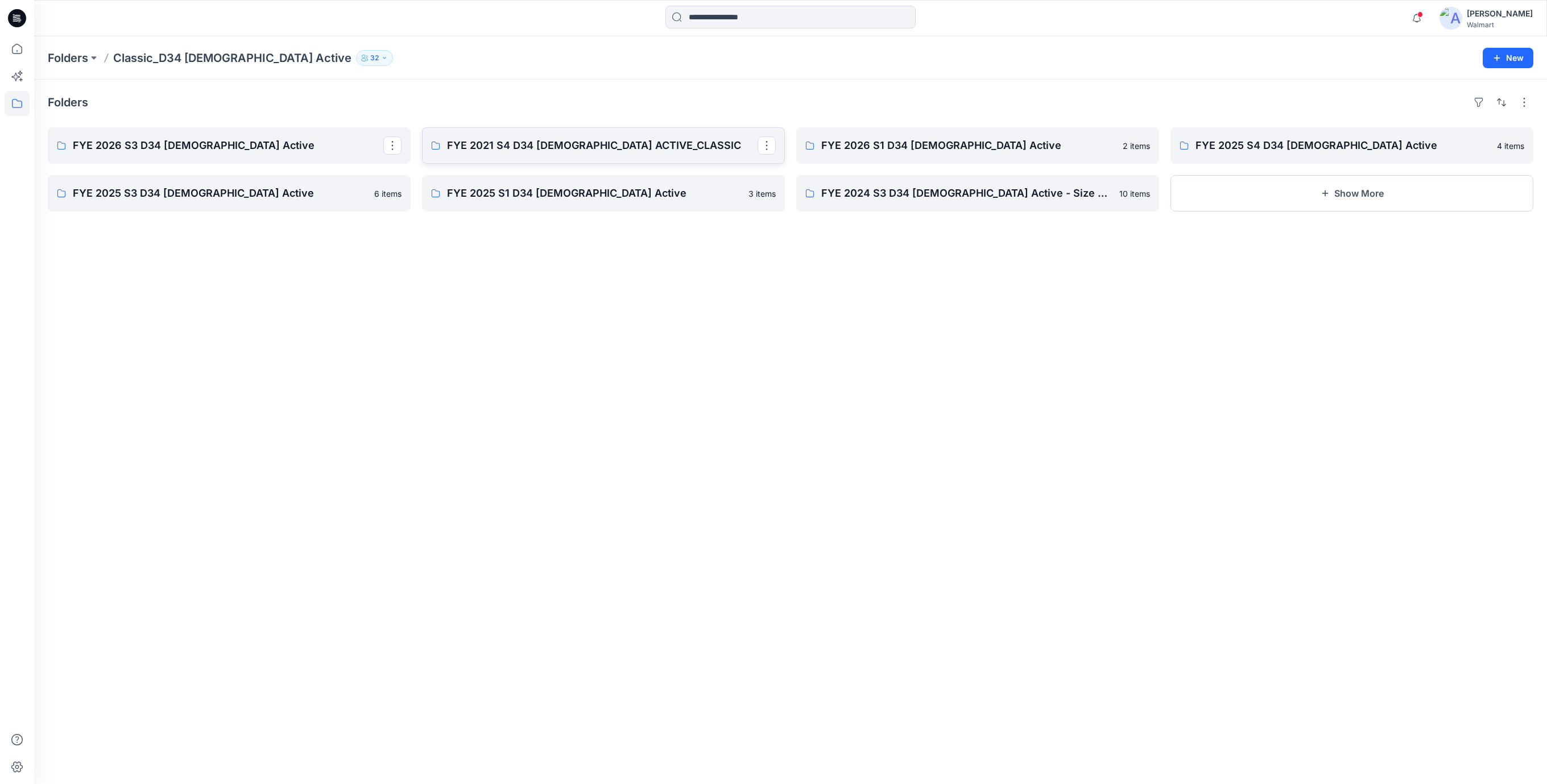
click at [563, 151] on p "FYE 2021 S4 D34 LADIES ACTIVE_CLASSIC" at bounding box center [603, 146] width 311 height 16
click at [895, 146] on p "FYE 2026 S1 D34 Ladies Active" at bounding box center [977, 146] width 311 height 16
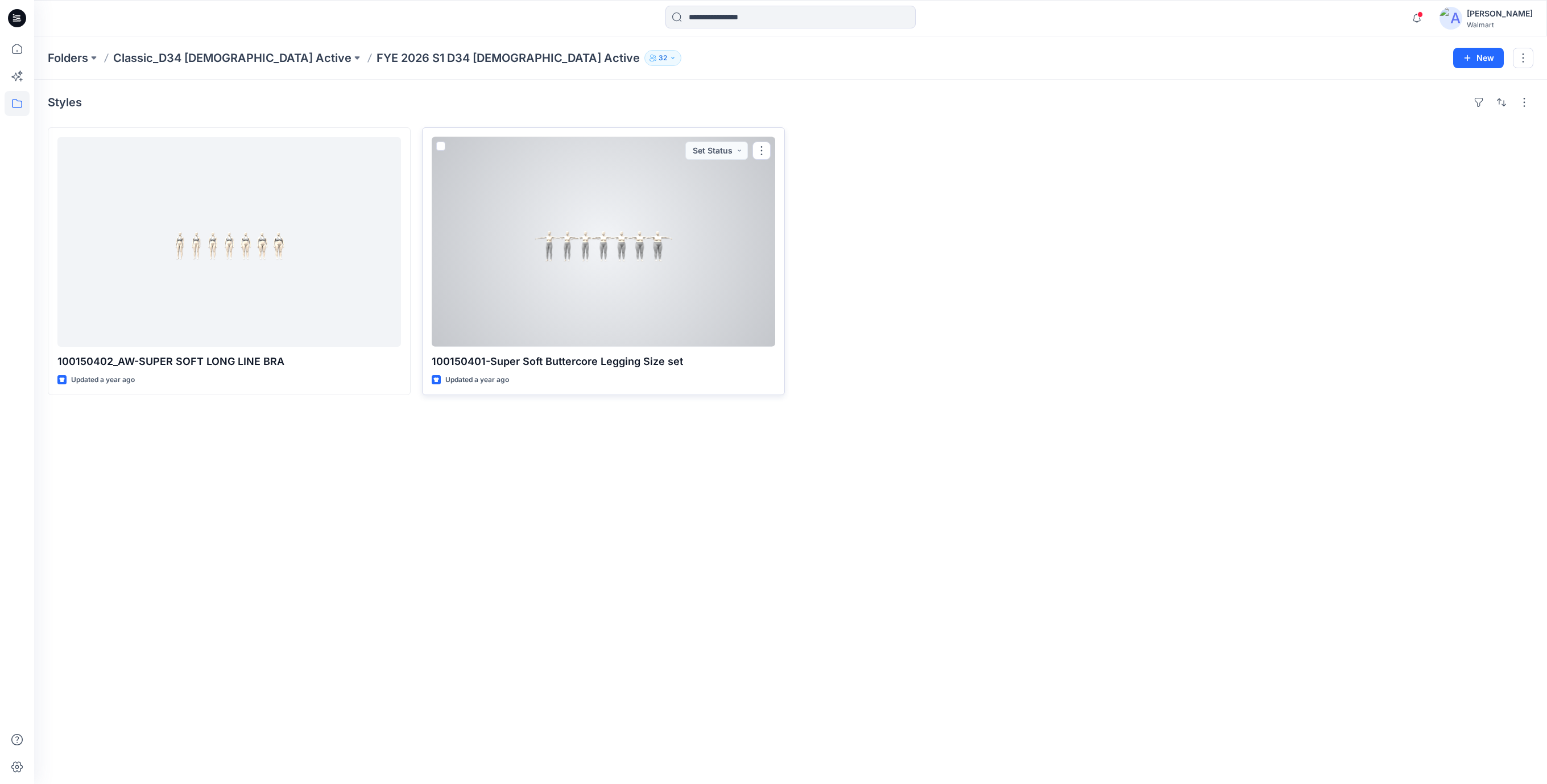
click at [558, 257] on div at bounding box center [603, 242] width 343 height 210
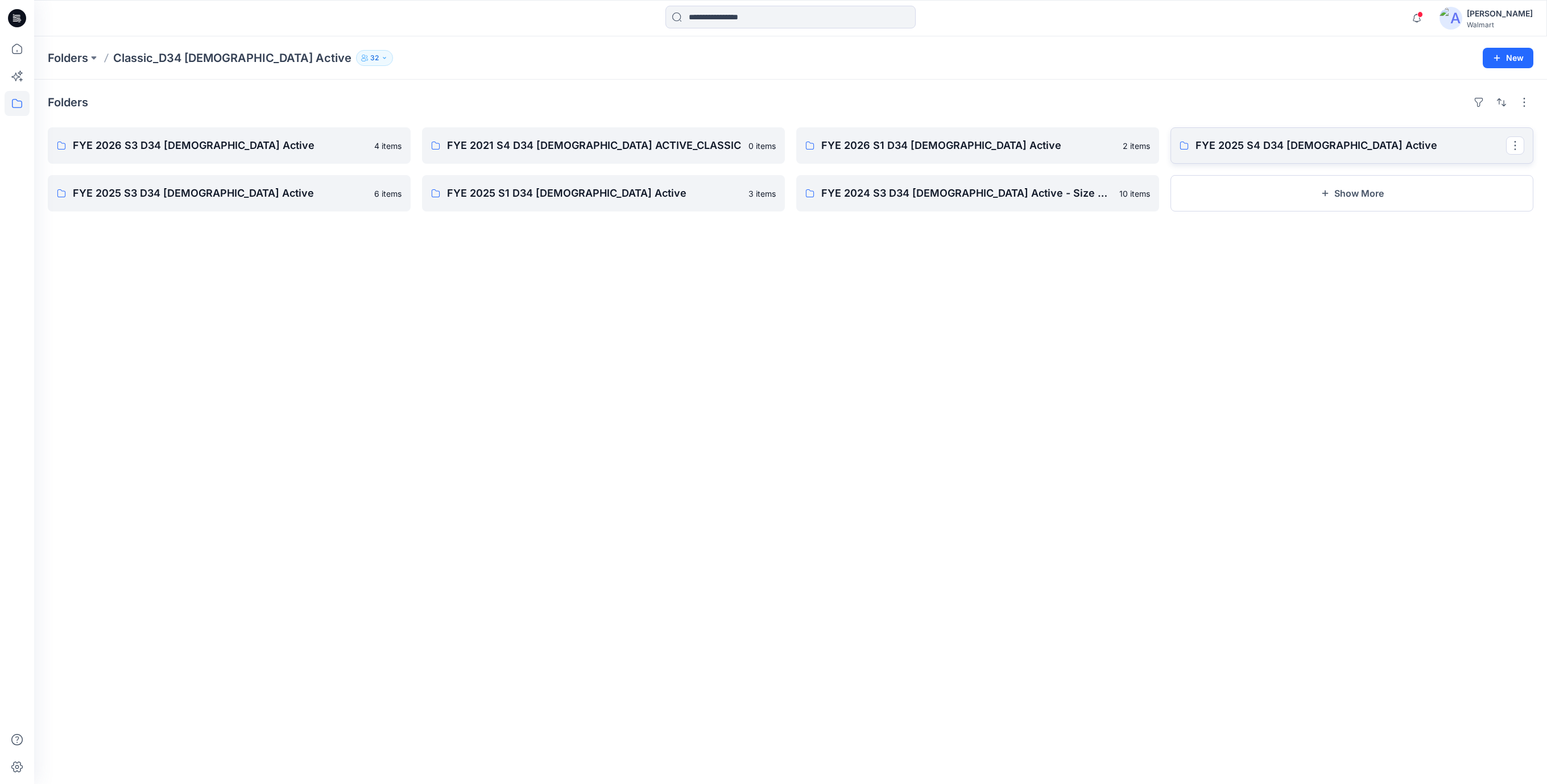
click at [1280, 146] on p "FYE 2025 S4 D34 Ladies Active" at bounding box center [1351, 146] width 311 height 16
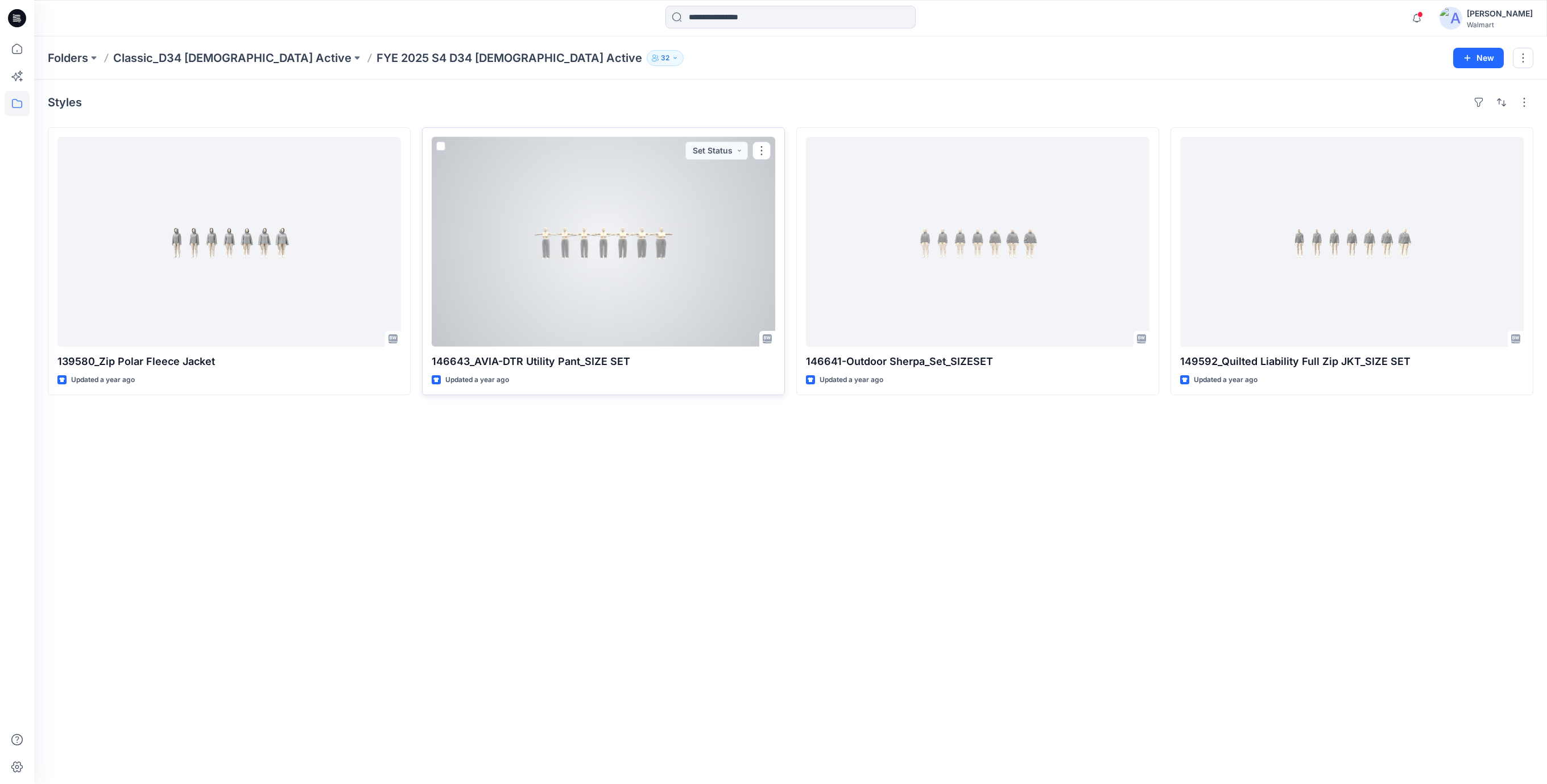
click at [595, 251] on div at bounding box center [603, 242] width 343 height 210
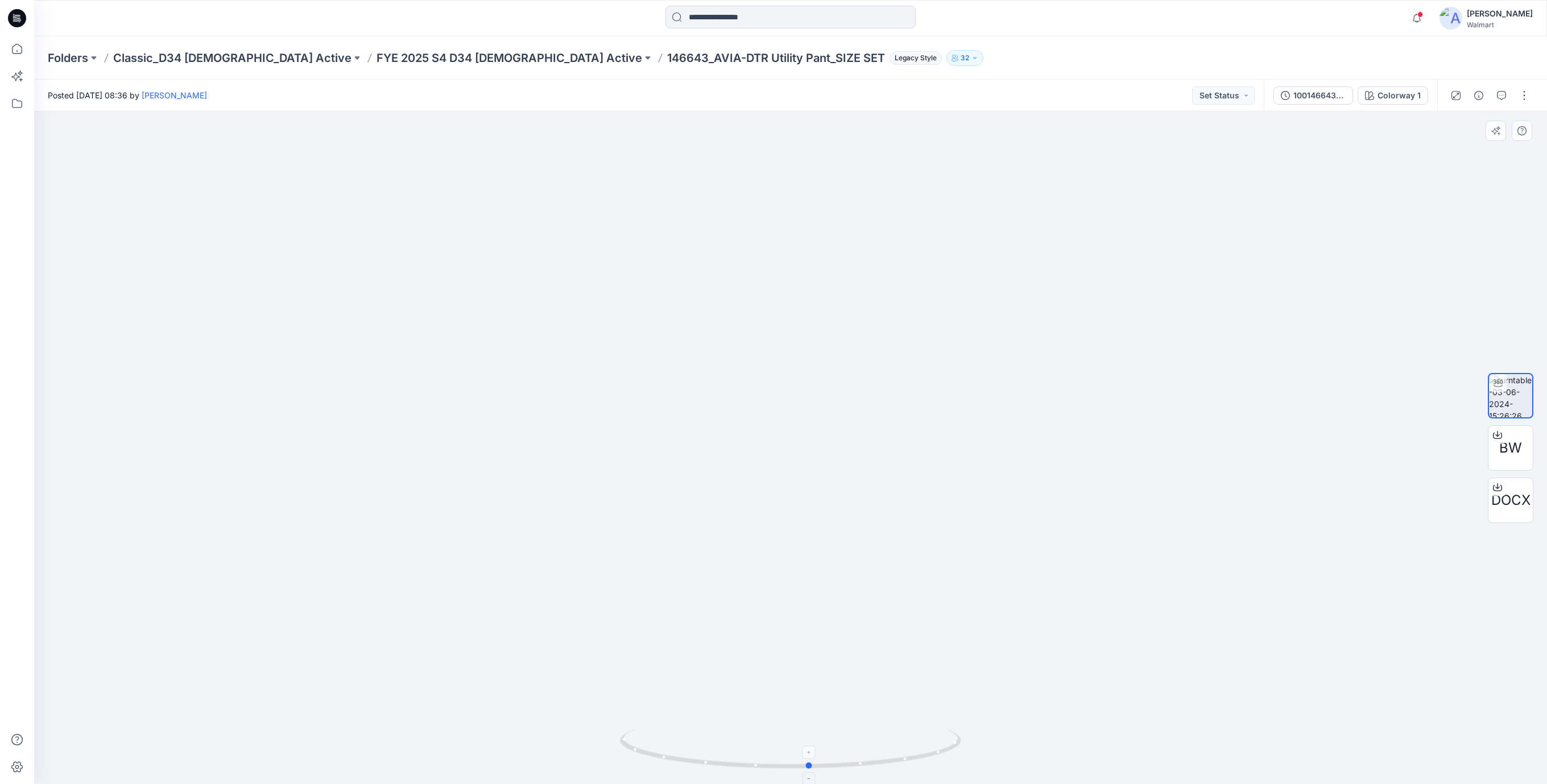
drag, startPoint x: 876, startPoint y: 779, endPoint x: 896, endPoint y: 760, distance: 27.6
click at [896, 760] on div at bounding box center [790, 756] width 341 height 57
click at [1524, 454] on div "BW" at bounding box center [1510, 448] width 45 height 45
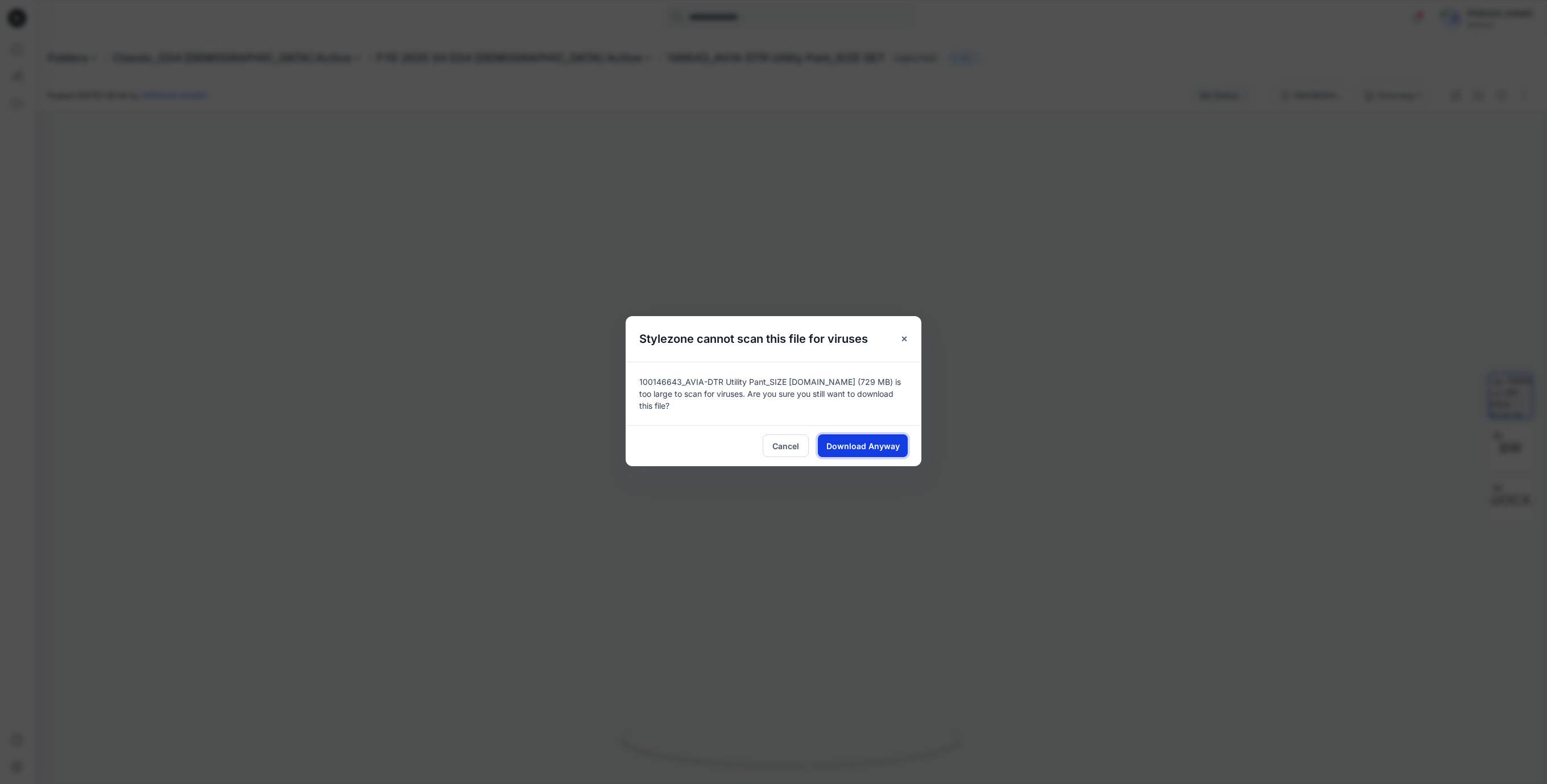
click at [857, 440] on span "Download Anyway" at bounding box center [863, 446] width 74 height 12
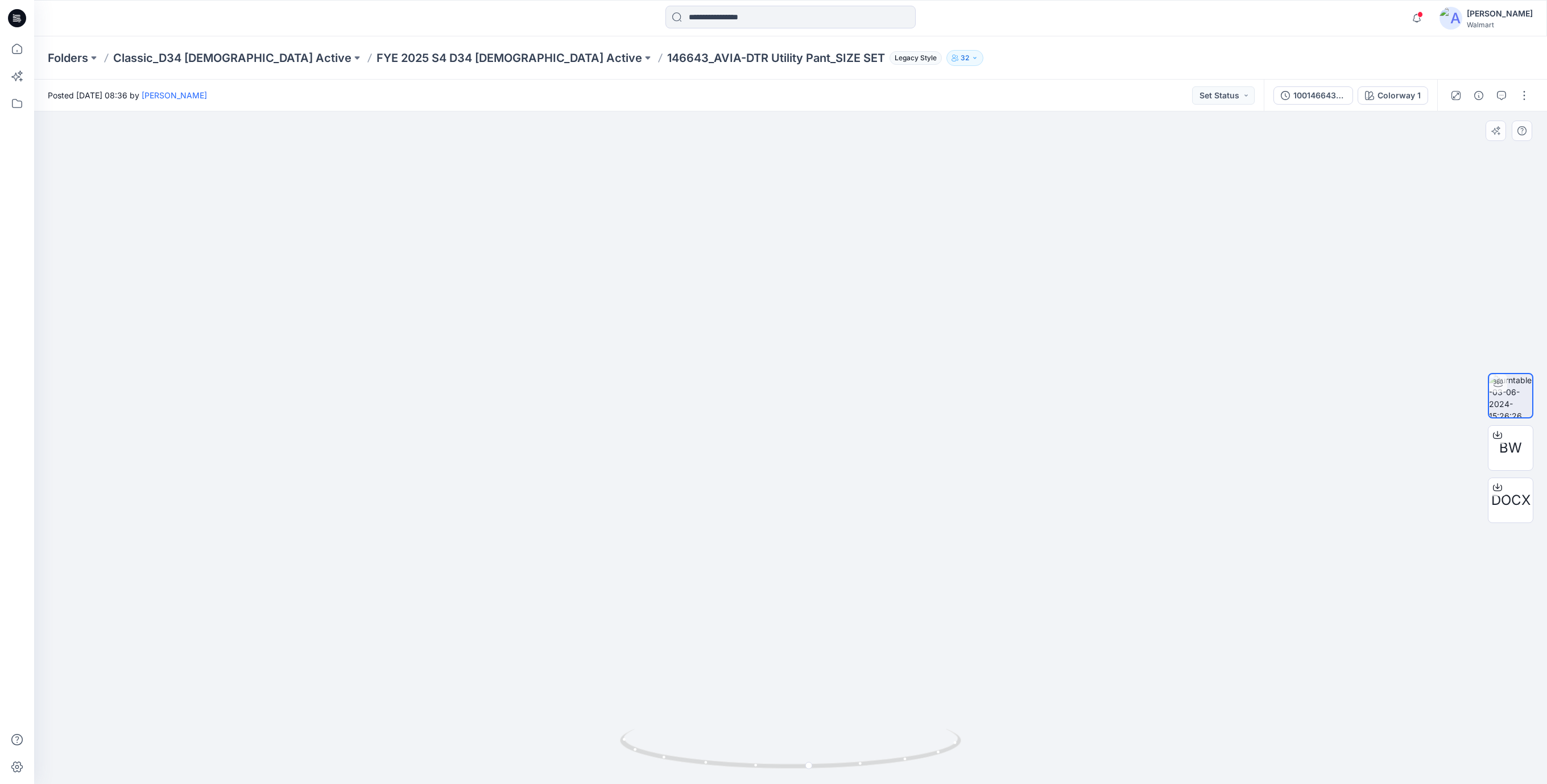
drag, startPoint x: 884, startPoint y: 519, endPoint x: 835, endPoint y: 519, distance: 49.0
click at [835, 519] on img at bounding box center [790, 339] width 1109 height 891
drag, startPoint x: 873, startPoint y: 756, endPoint x: 785, endPoint y: 766, distance: 88.6
click at [785, 766] on icon at bounding box center [792, 750] width 344 height 43
drag, startPoint x: 832, startPoint y: 760, endPoint x: 584, endPoint y: 716, distance: 251.9
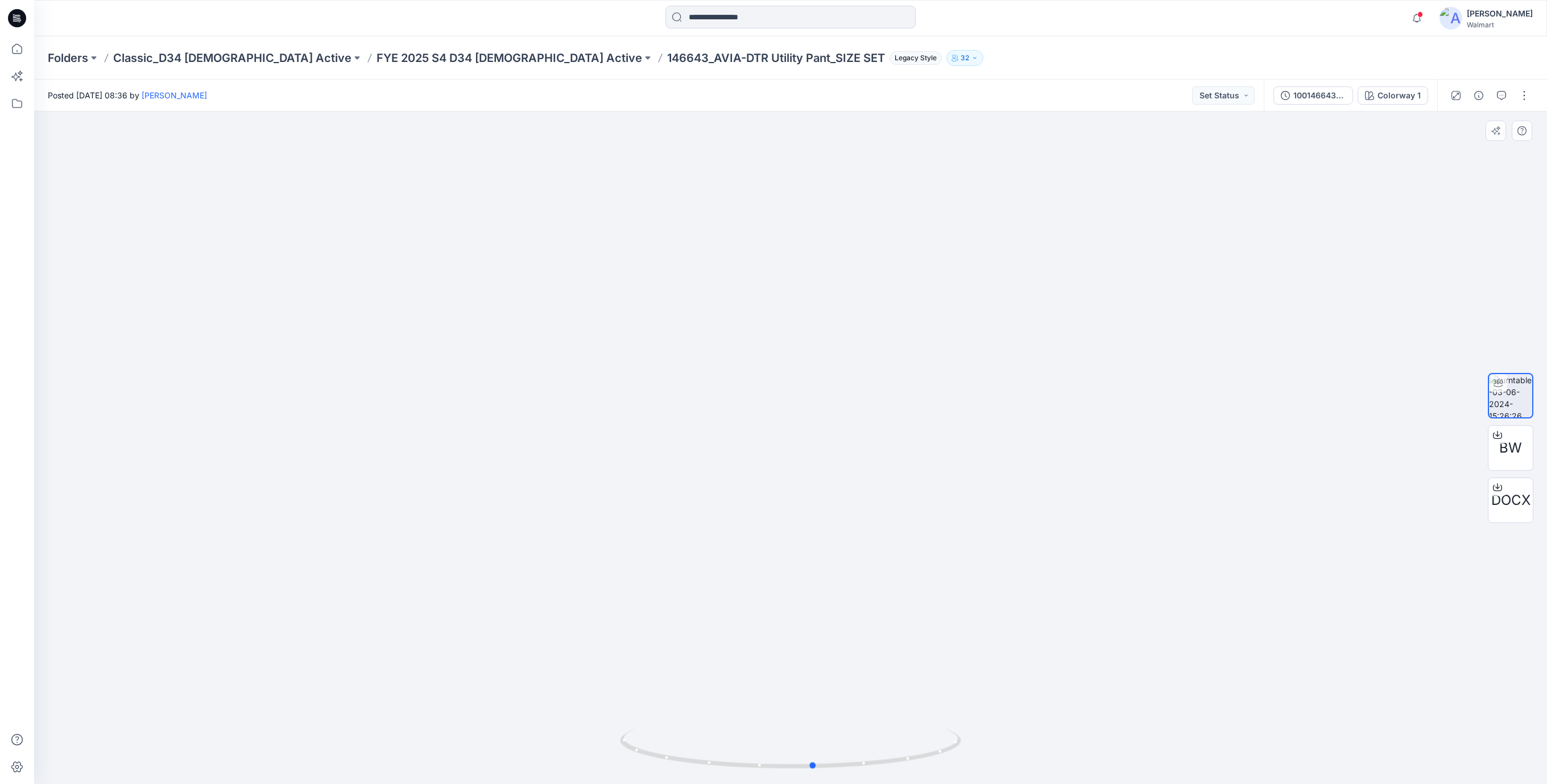
click at [584, 716] on div at bounding box center [790, 448] width 1513 height 673
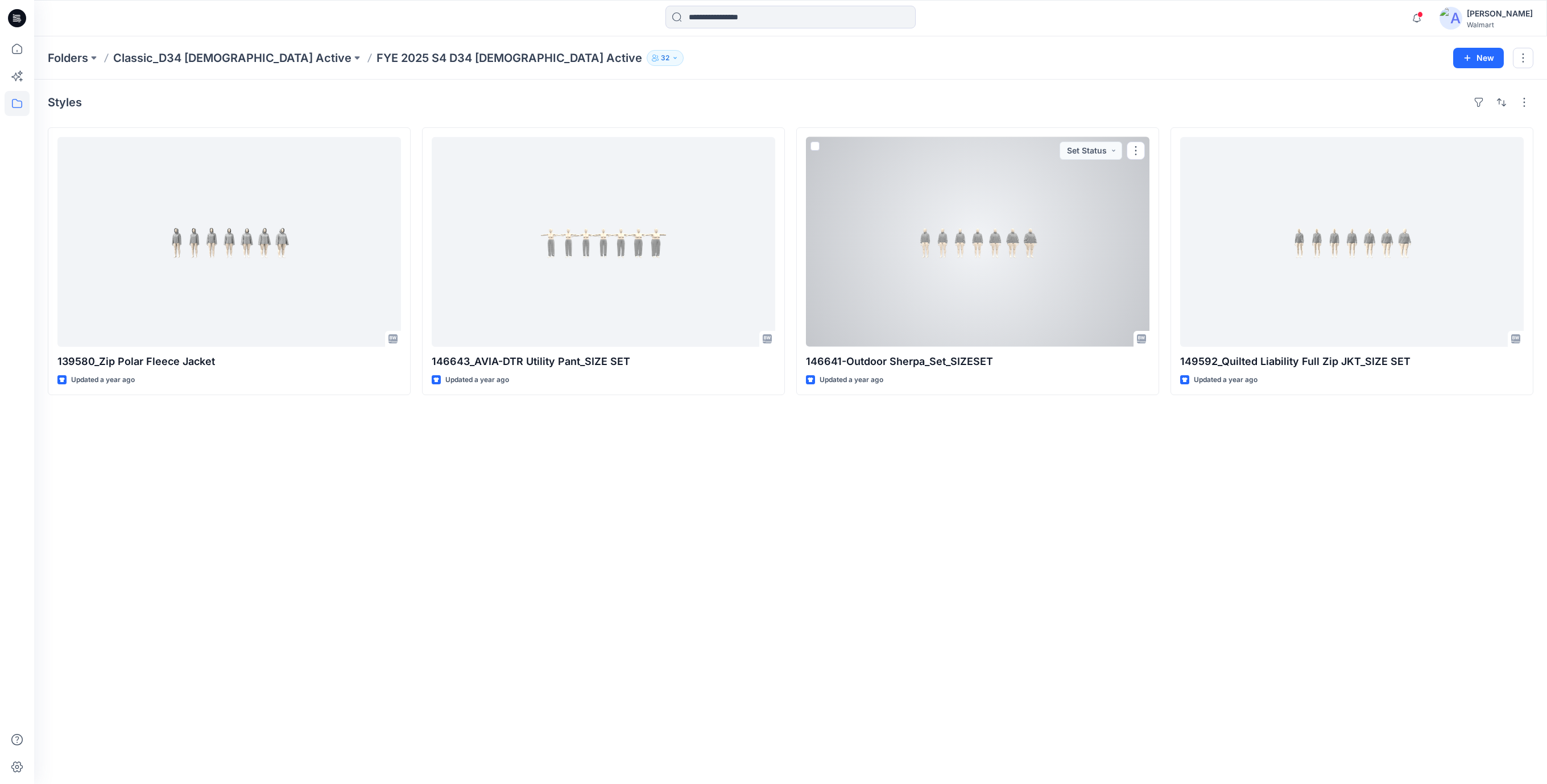
click at [1031, 253] on div at bounding box center [978, 242] width 343 height 210
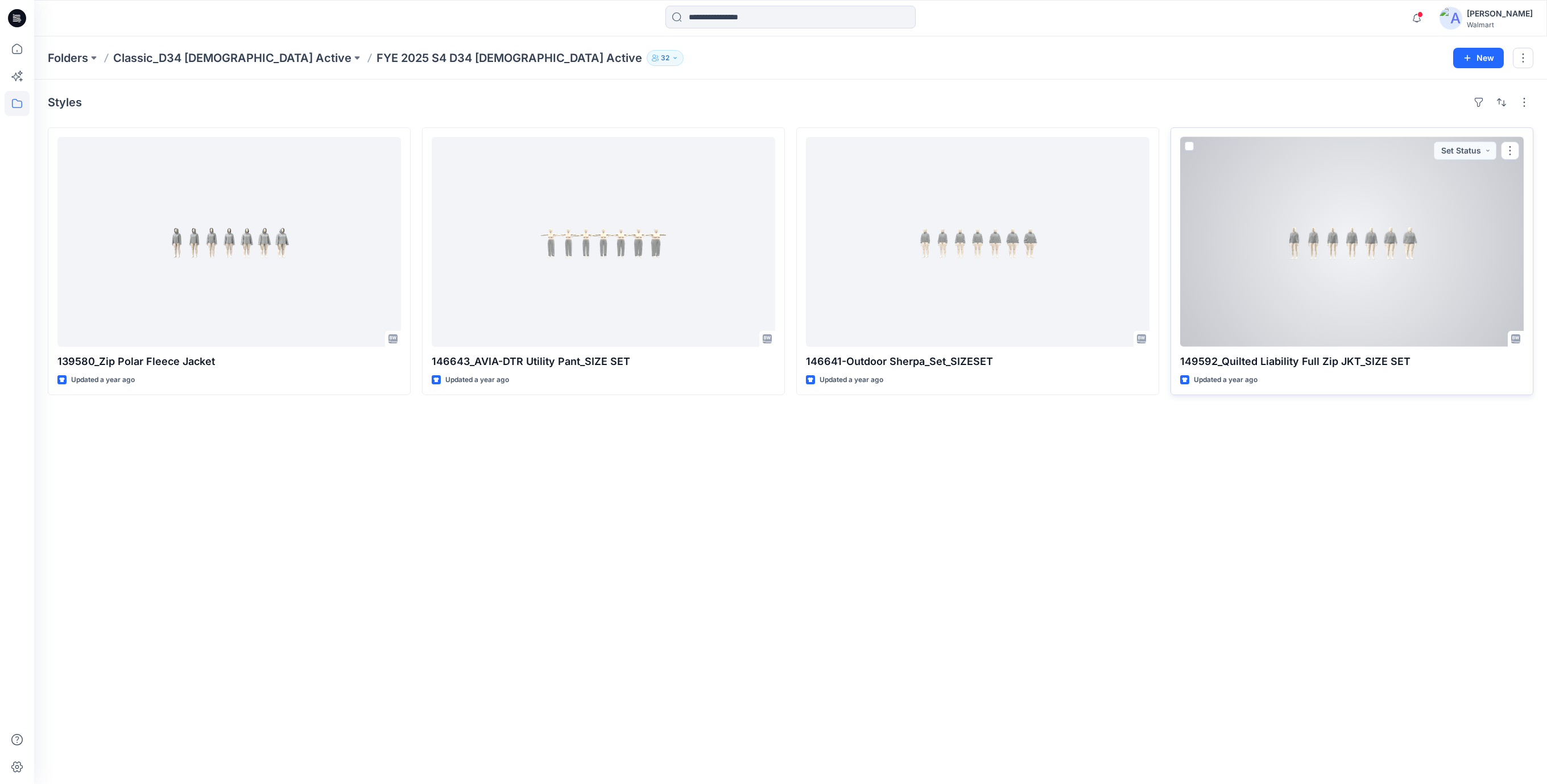
click at [1307, 261] on div at bounding box center [1352, 242] width 343 height 210
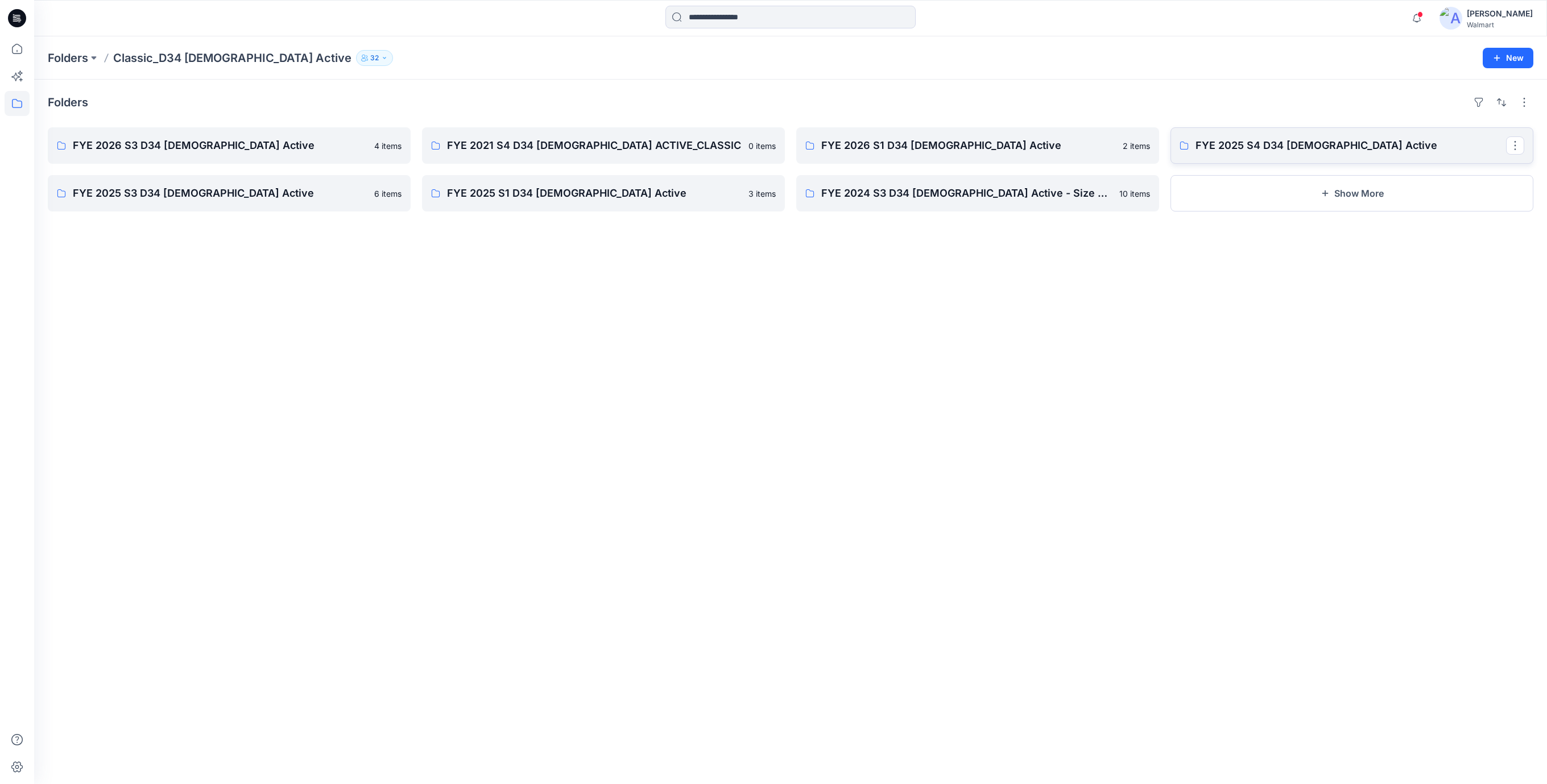
click at [1246, 151] on p "FYE 2025 S4 D34 Ladies Active" at bounding box center [1351, 146] width 311 height 16
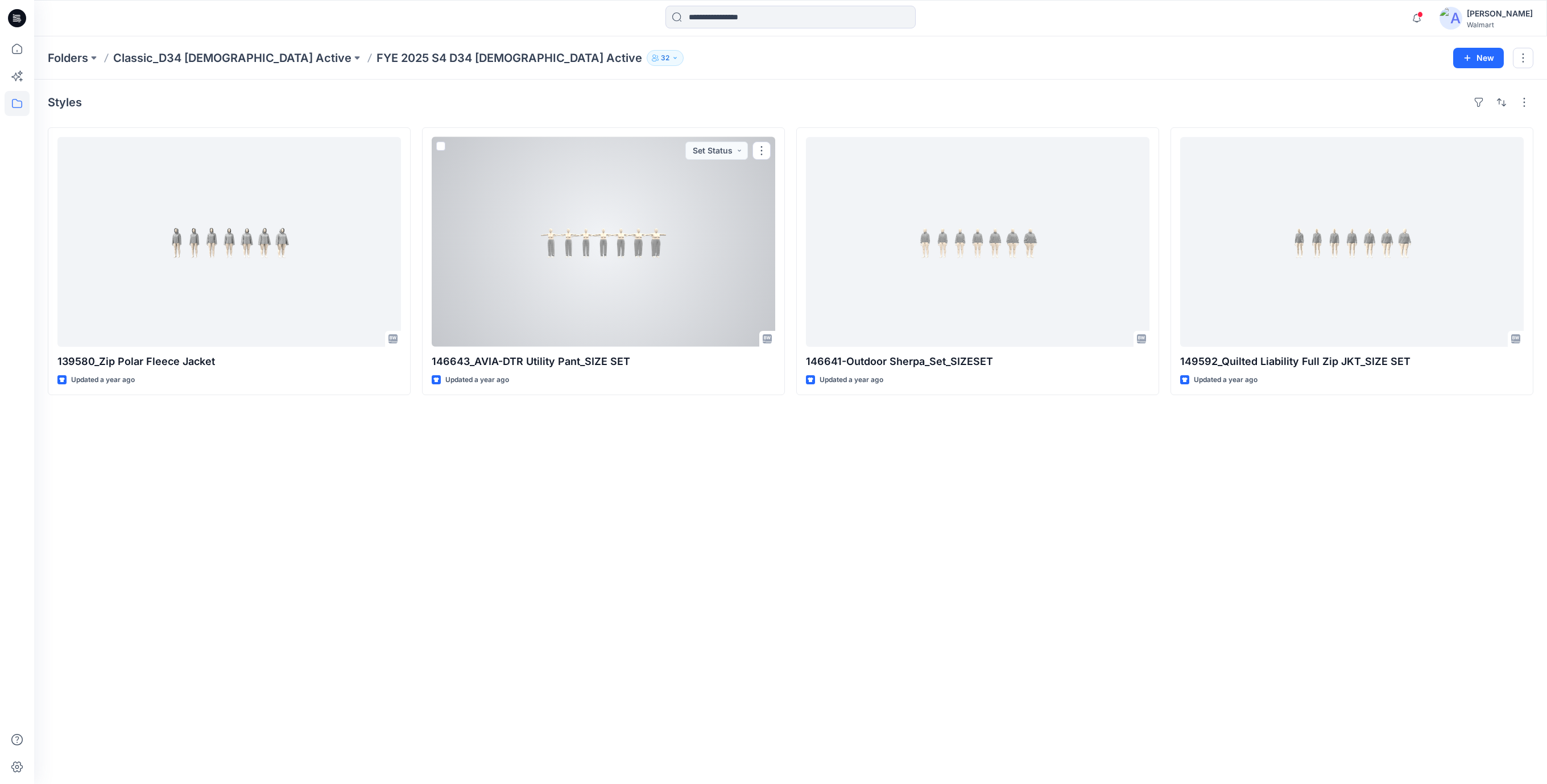
click at [578, 284] on div at bounding box center [603, 242] width 343 height 210
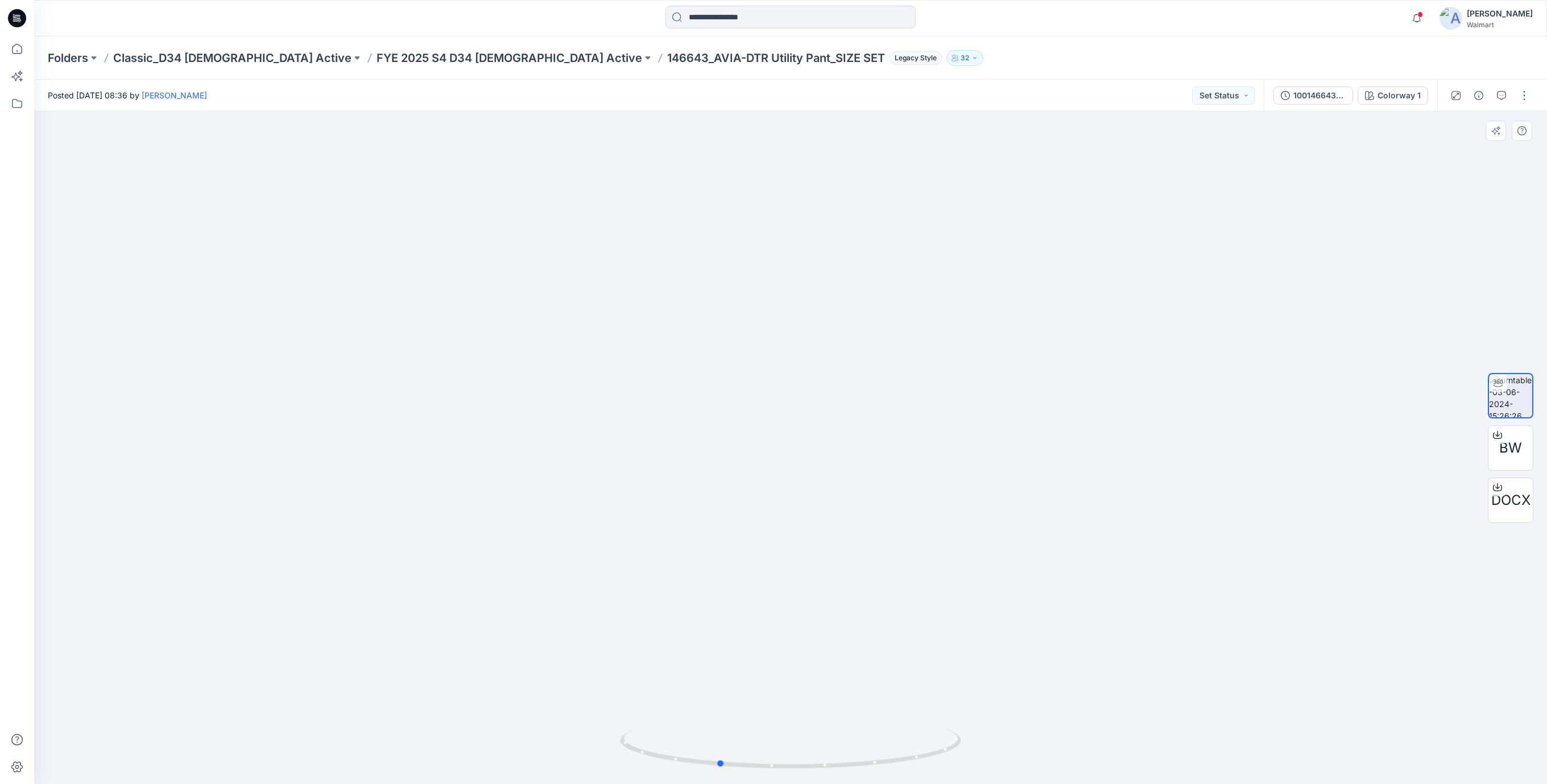
drag, startPoint x: 840, startPoint y: 770, endPoint x: 750, endPoint y: 723, distance: 101.5
click at [759, 739] on icon at bounding box center [792, 750] width 344 height 43
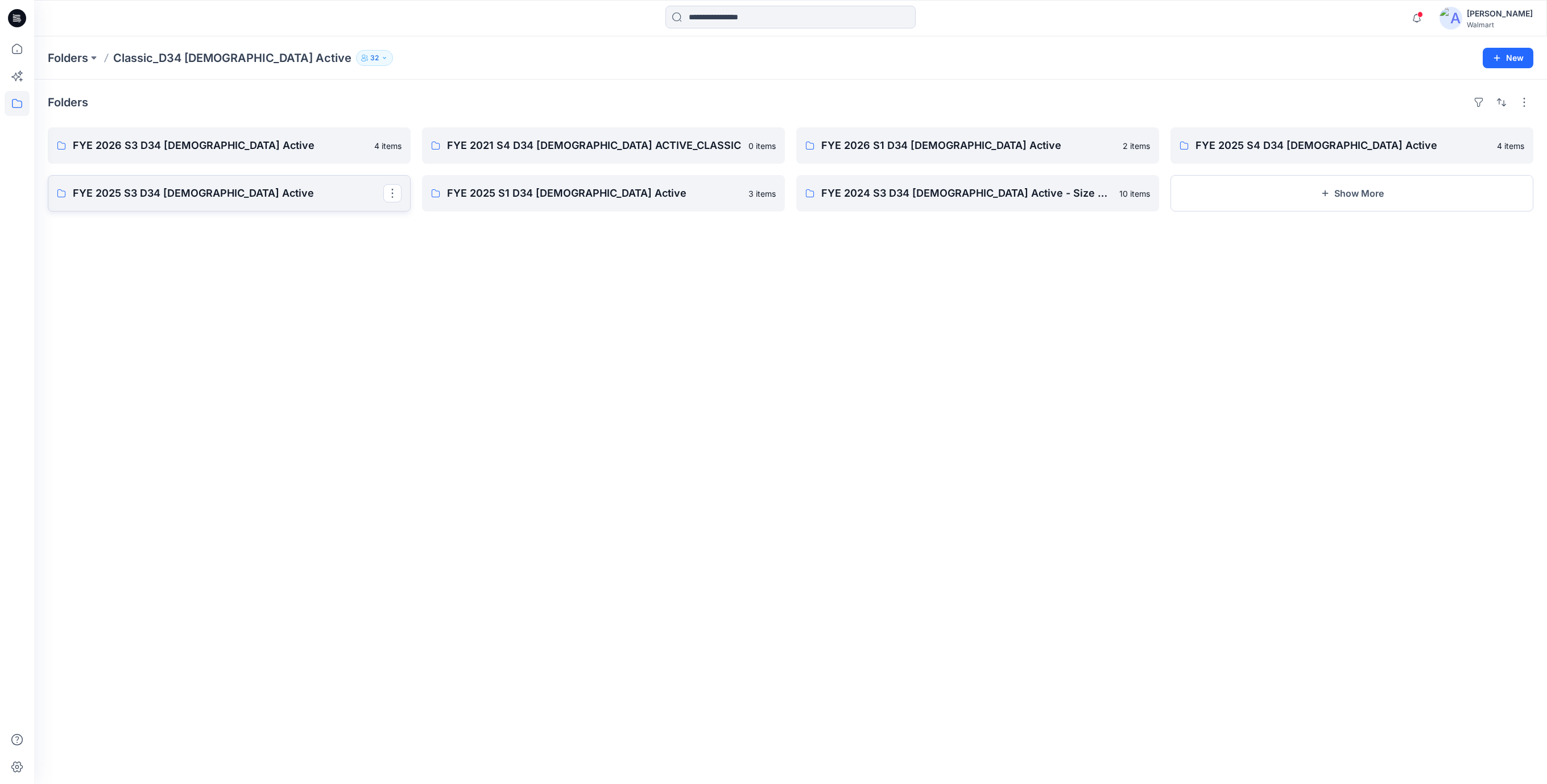
click at [185, 193] on p "FYE 2025 S3 D34 Ladies Active" at bounding box center [228, 193] width 311 height 16
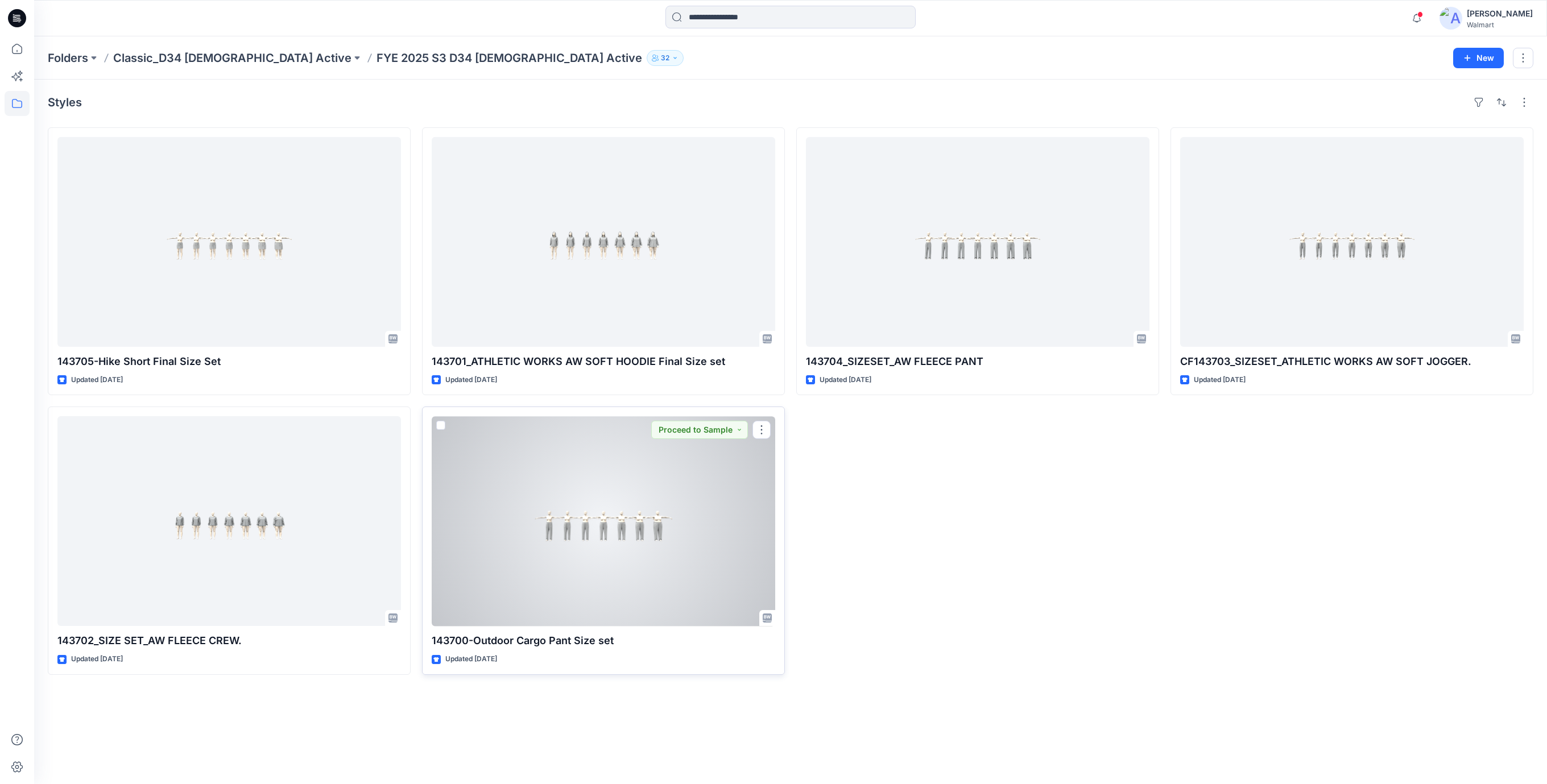
click at [601, 542] on div at bounding box center [603, 521] width 343 height 210
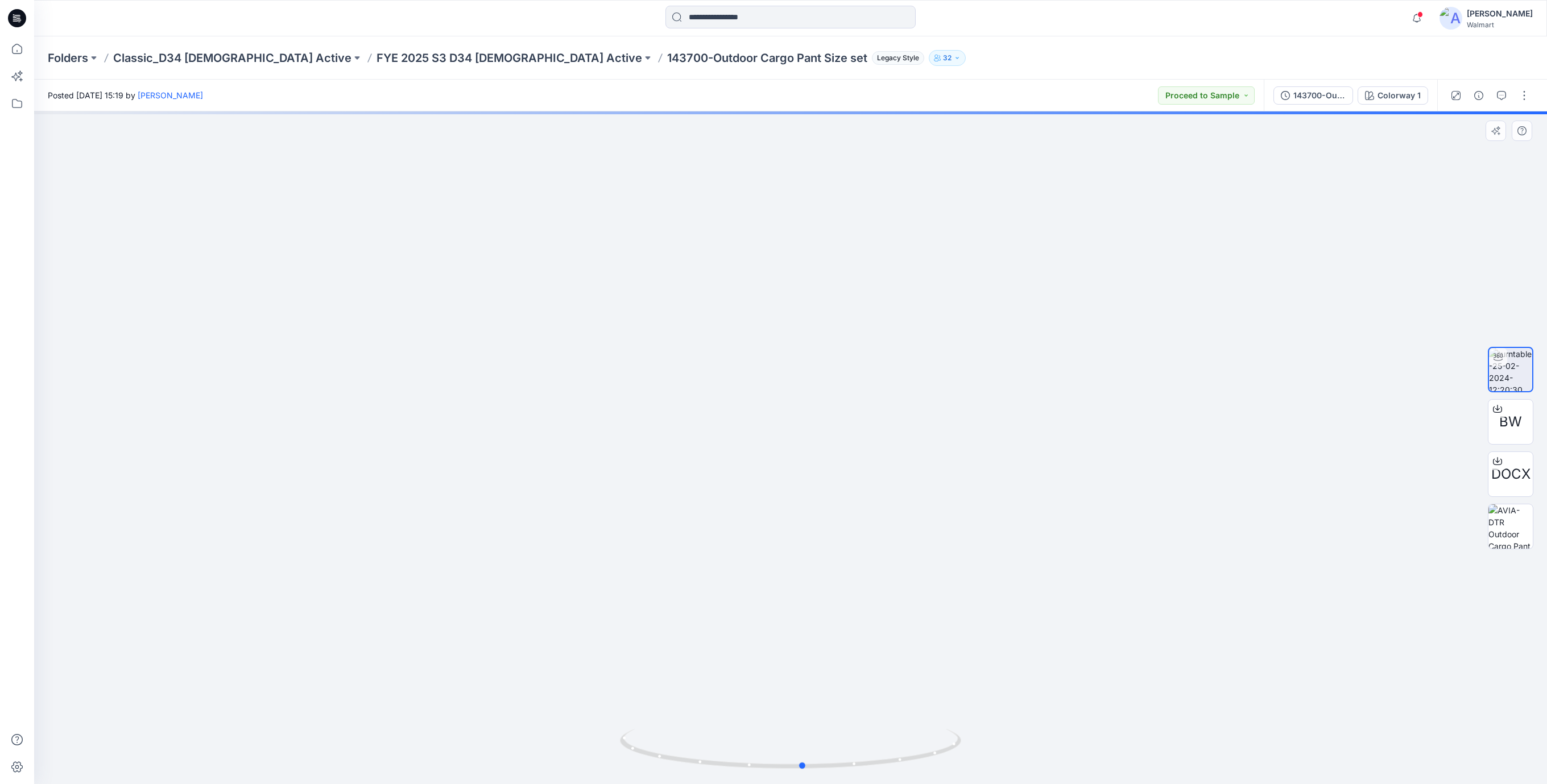
drag, startPoint x: 882, startPoint y: 764, endPoint x: 823, endPoint y: 678, distance: 104.3
click at [890, 757] on icon at bounding box center [792, 750] width 344 height 43
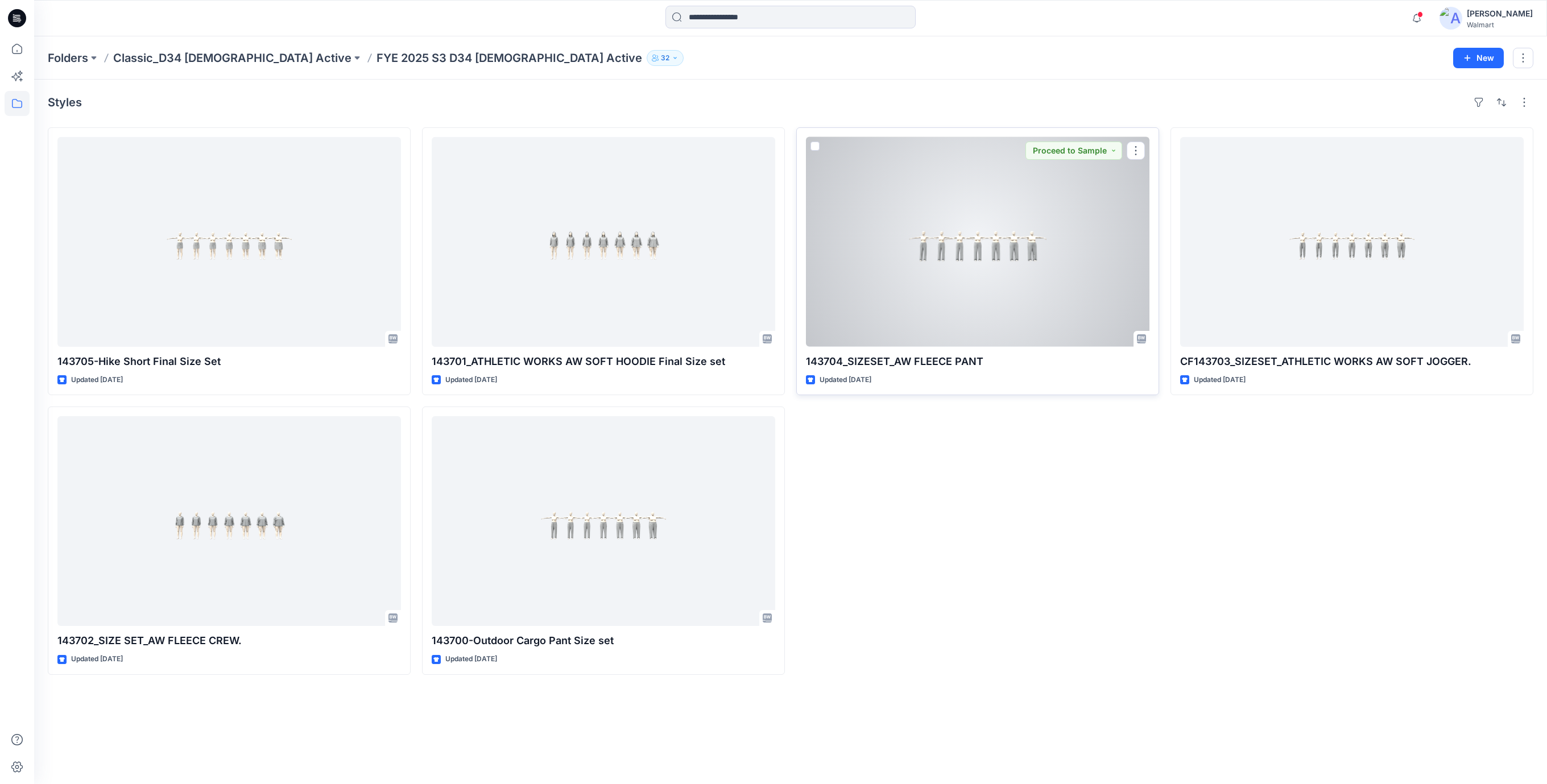
click at [944, 269] on div at bounding box center [978, 242] width 343 height 210
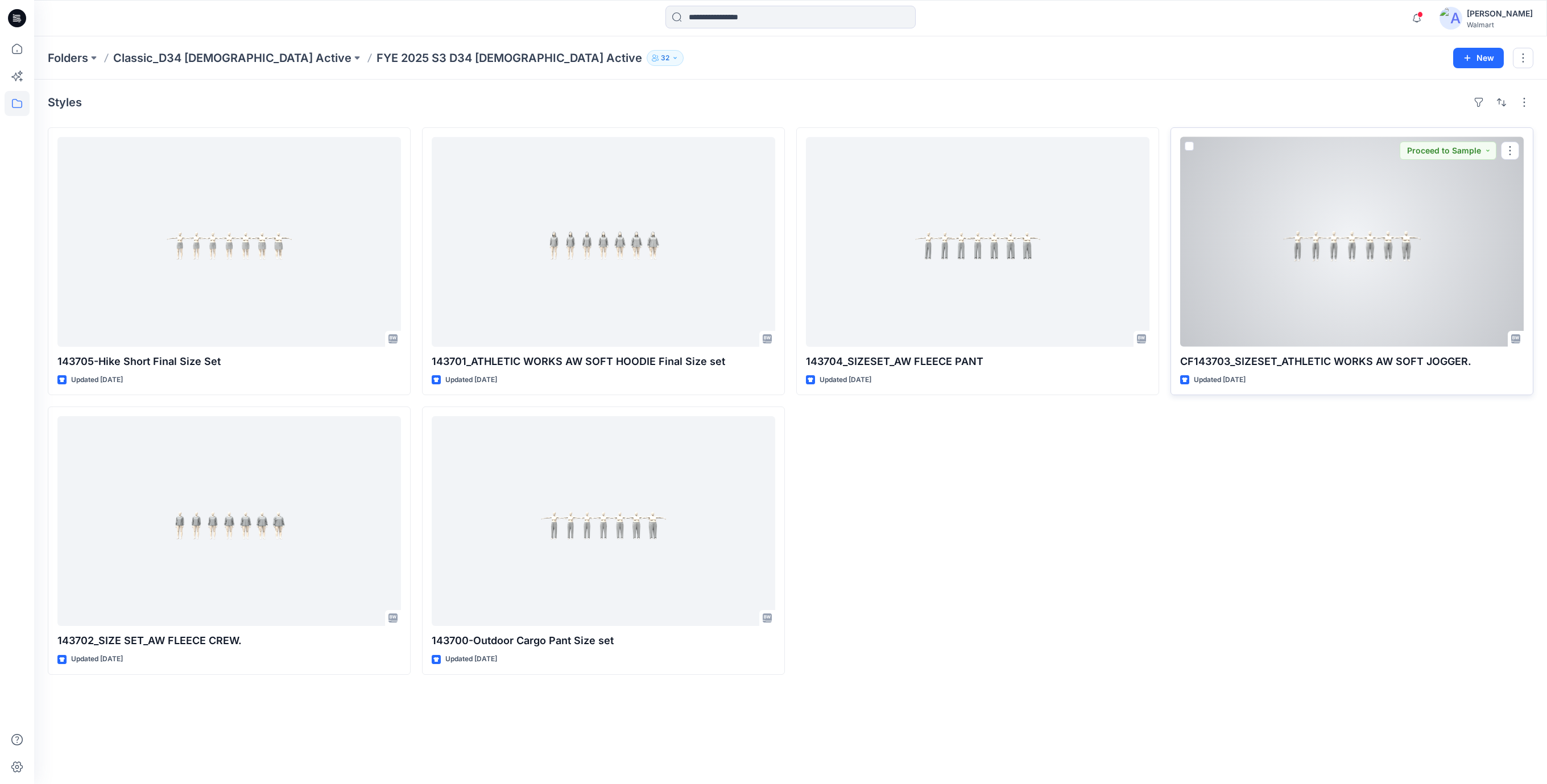
click at [1370, 273] on div at bounding box center [1352, 242] width 343 height 210
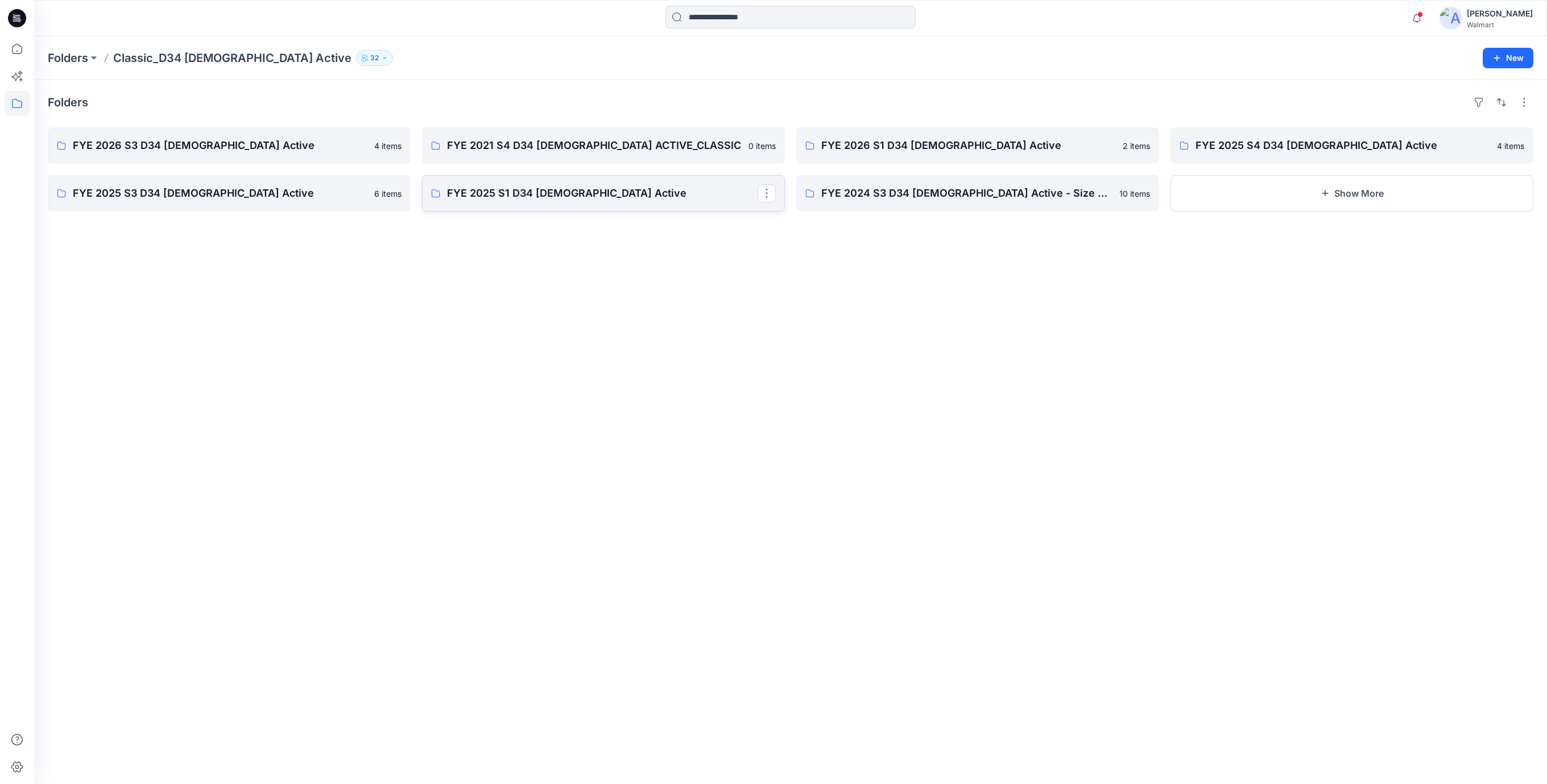
click at [515, 185] on p "FYE 2025 S1 D34 Ladies Active" at bounding box center [603, 193] width 311 height 16
click at [919, 192] on p "FYE 2024 S3 D34 Ladies Active - Size set" at bounding box center [977, 193] width 311 height 16
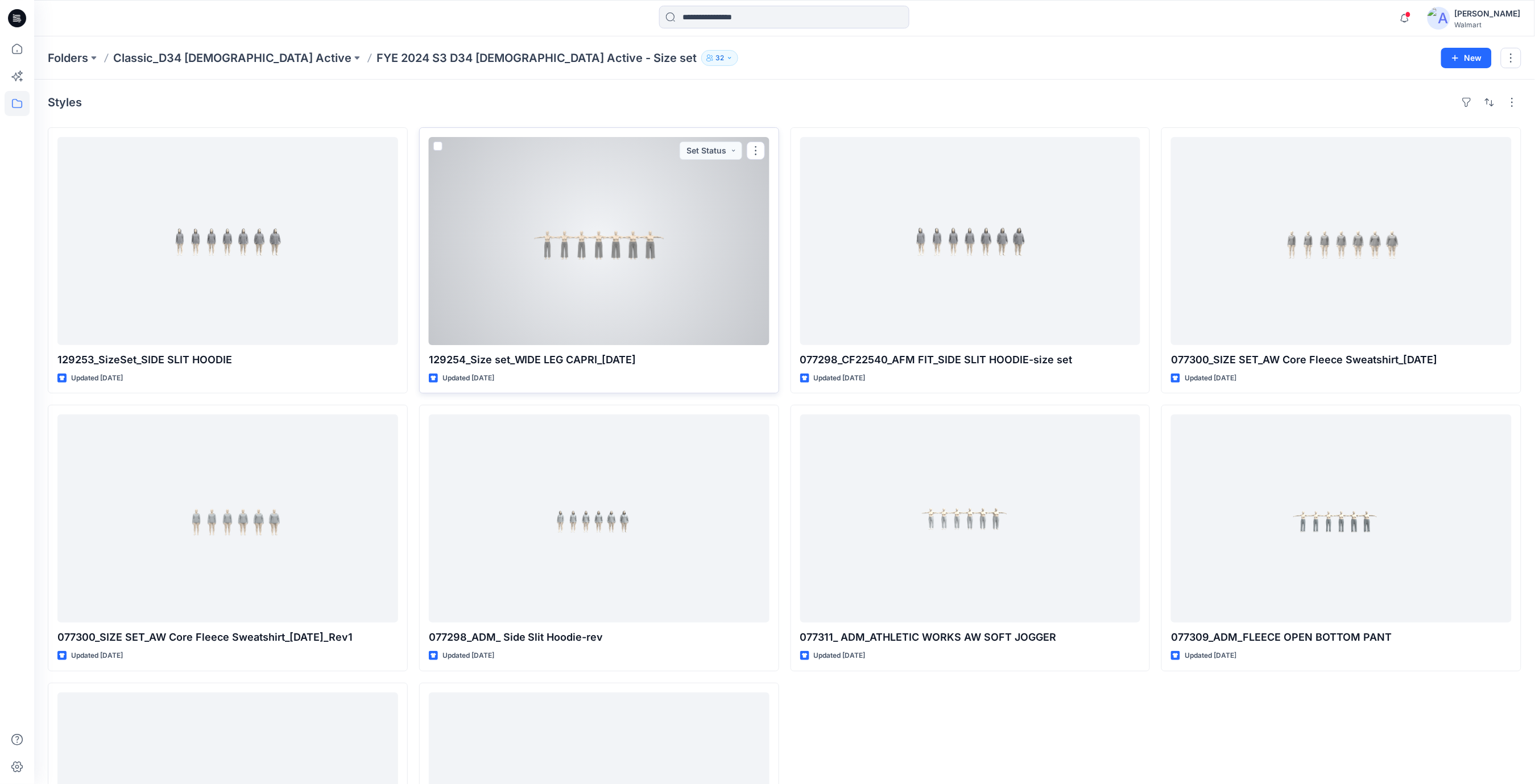
click at [590, 262] on div at bounding box center [599, 241] width 341 height 208
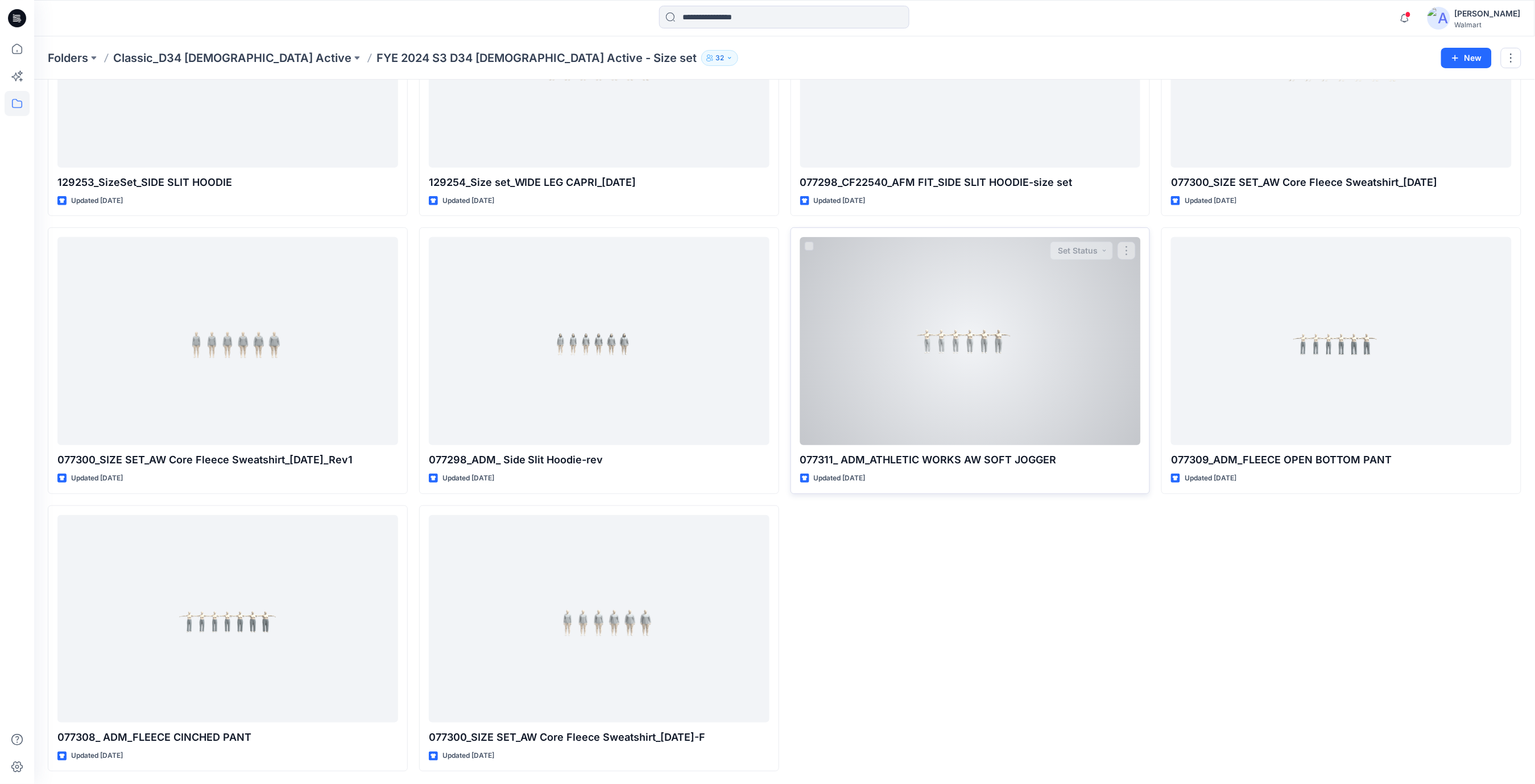
scroll to position [178, 0]
click at [978, 348] on div at bounding box center [970, 340] width 341 height 208
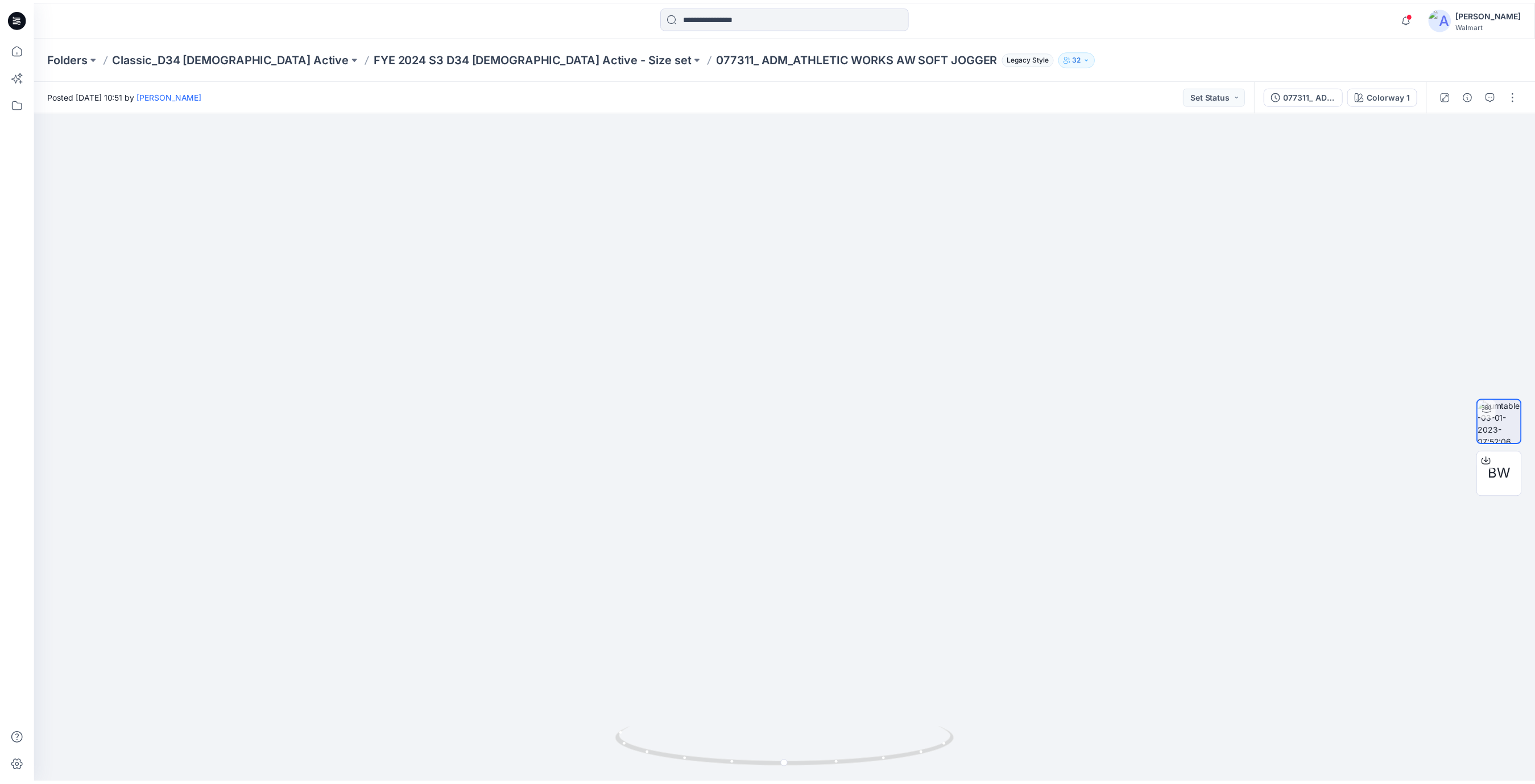
scroll to position [178, 0]
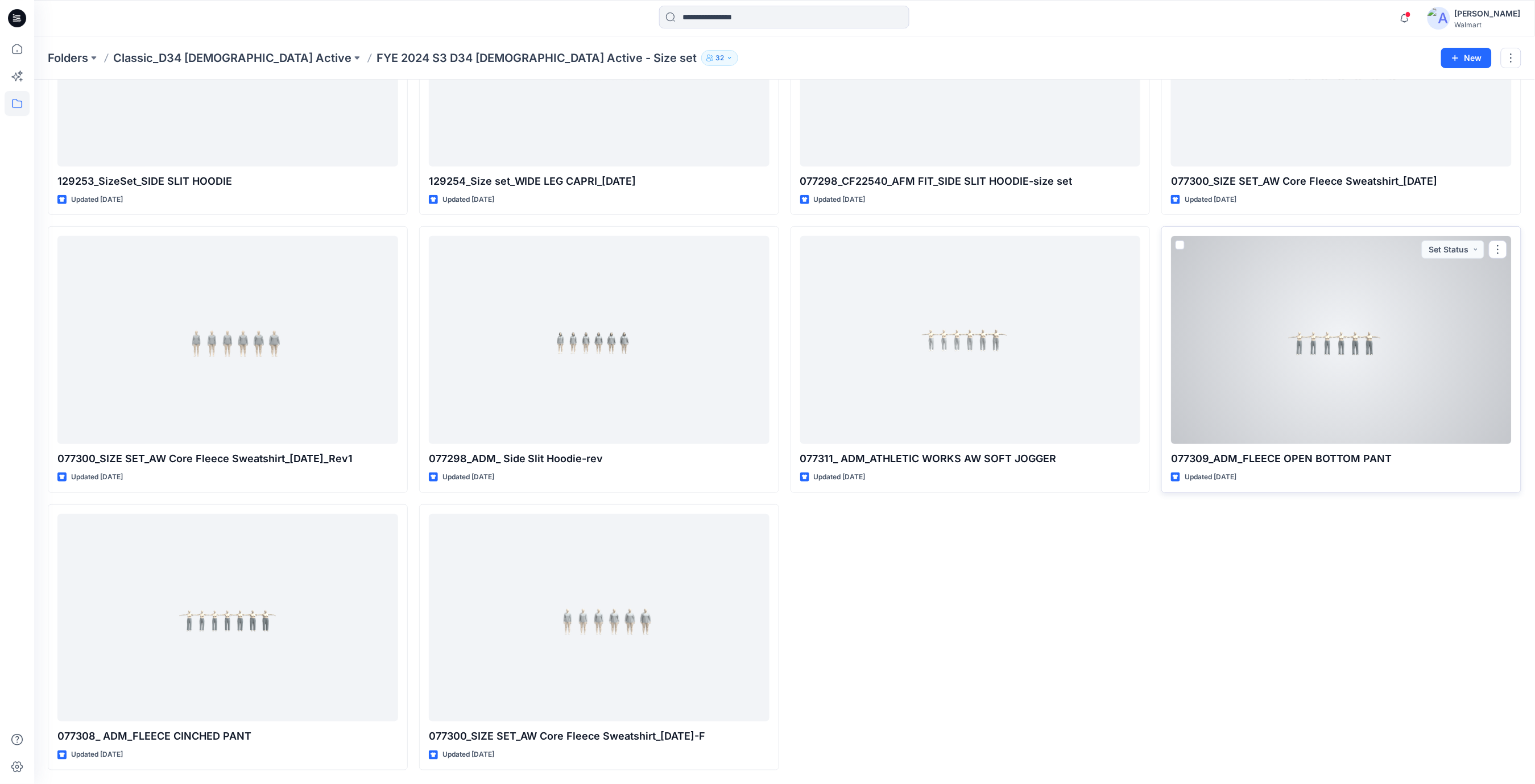
click at [1317, 336] on div at bounding box center [1341, 340] width 341 height 208
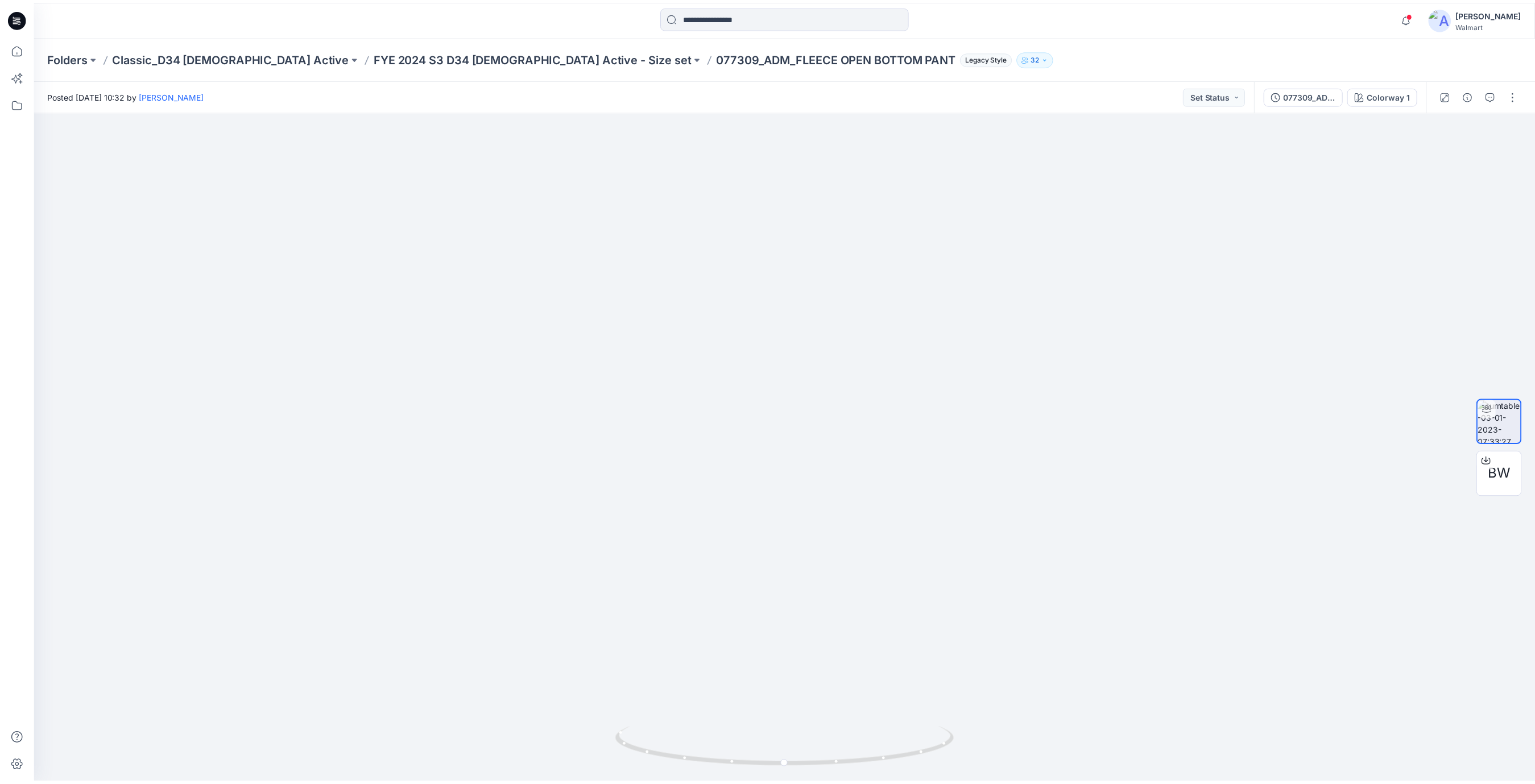
scroll to position [178, 0]
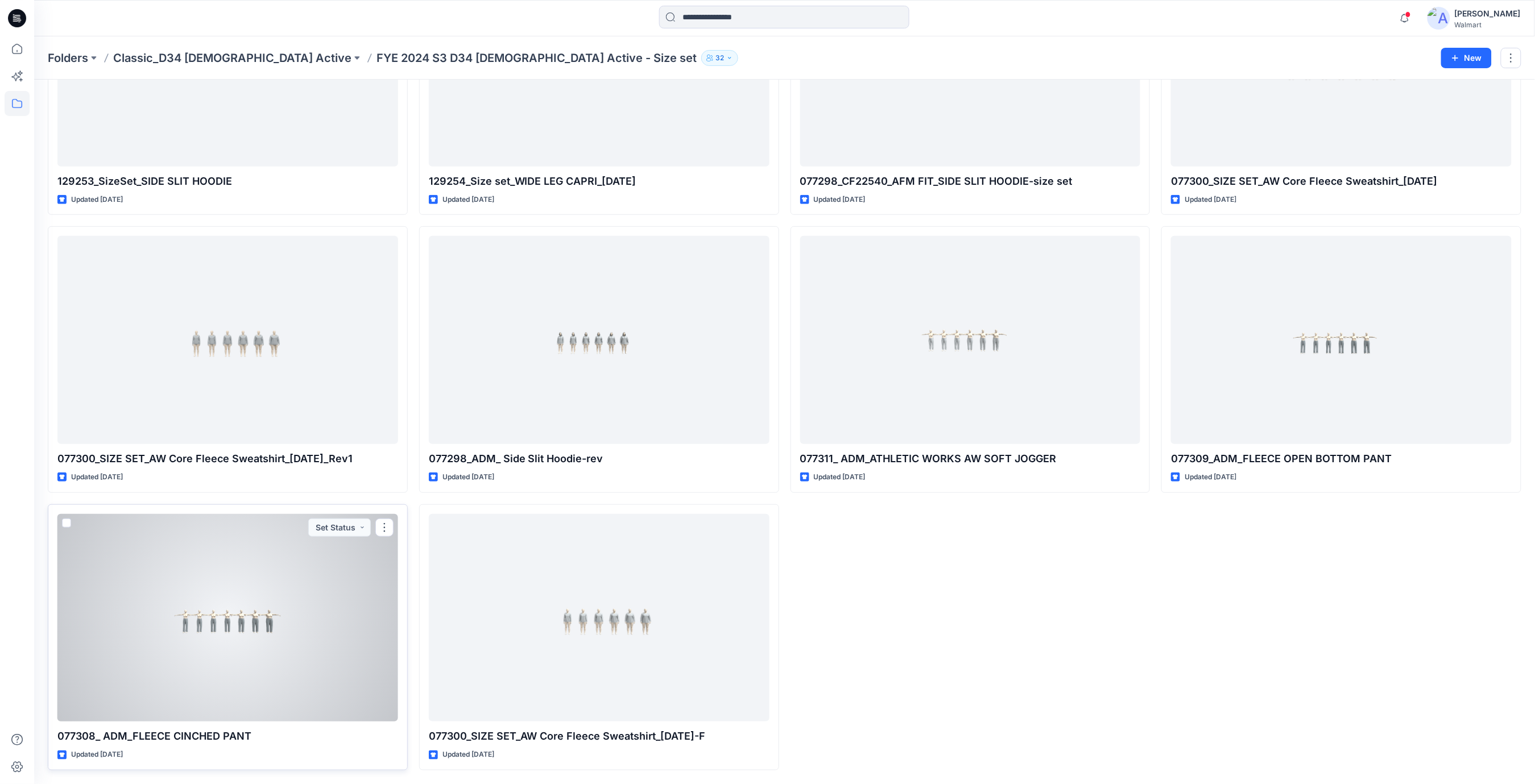
click at [264, 615] on div at bounding box center [228, 618] width 341 height 208
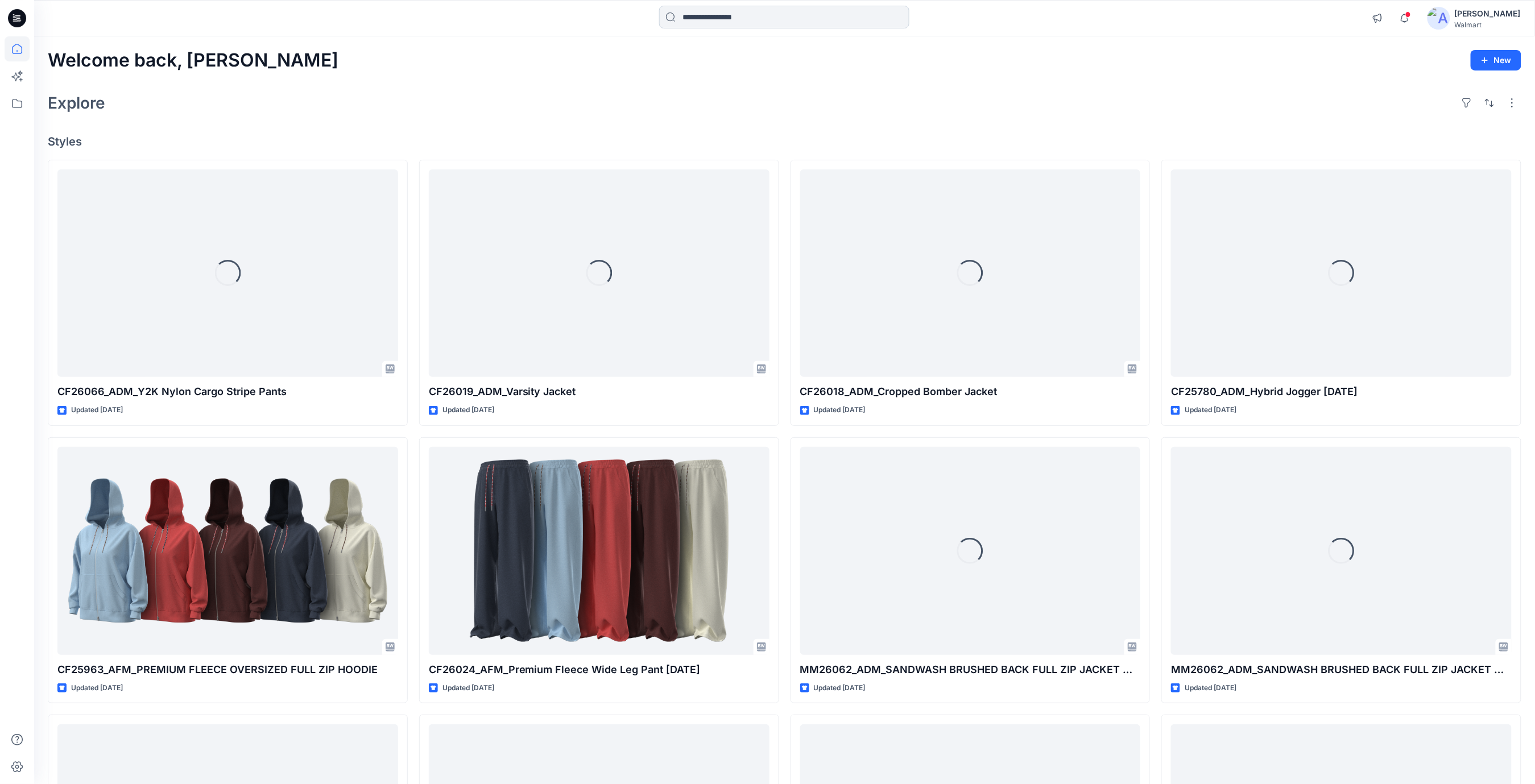
click at [743, 20] on input at bounding box center [784, 17] width 250 height 23
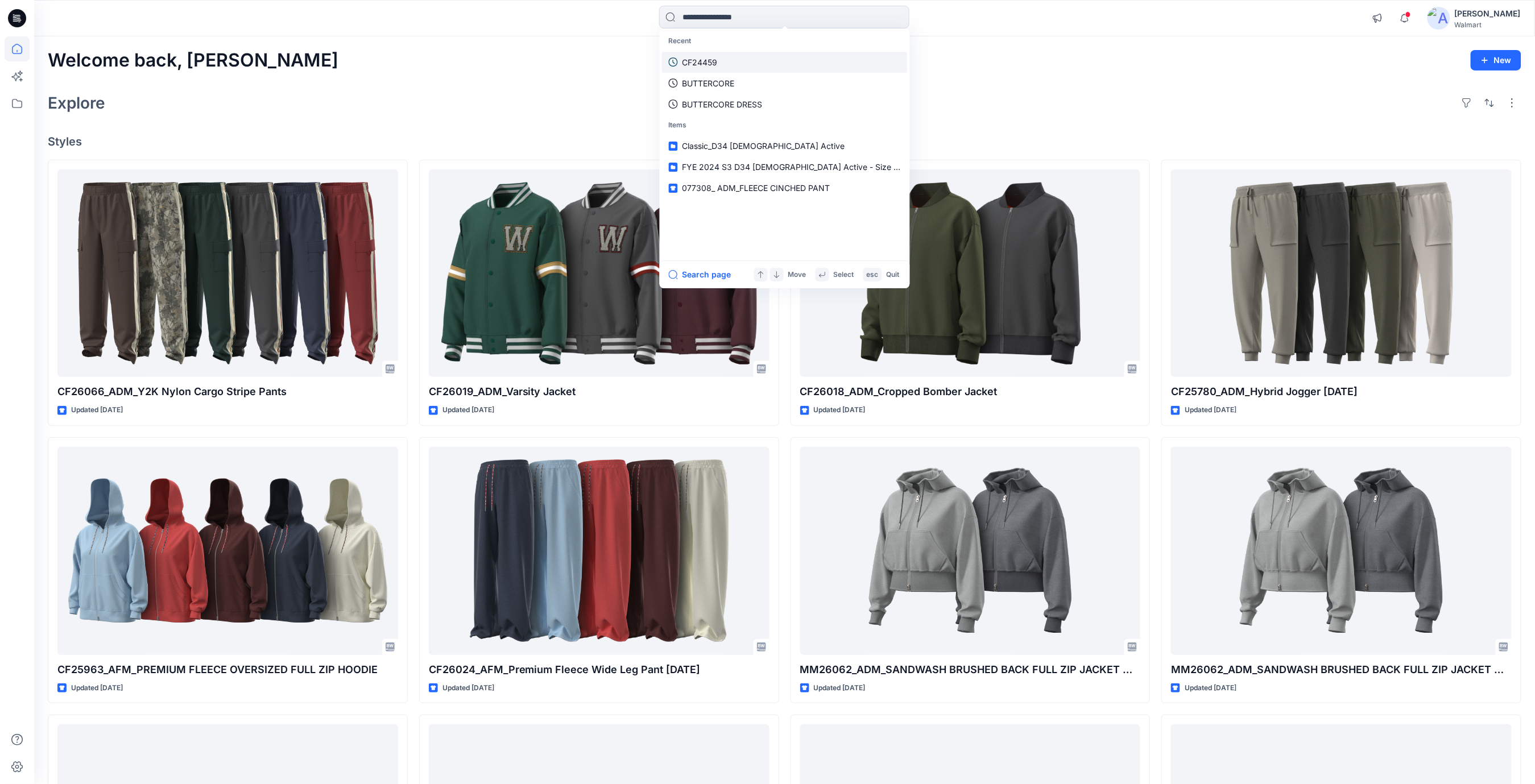
paste input "**********"
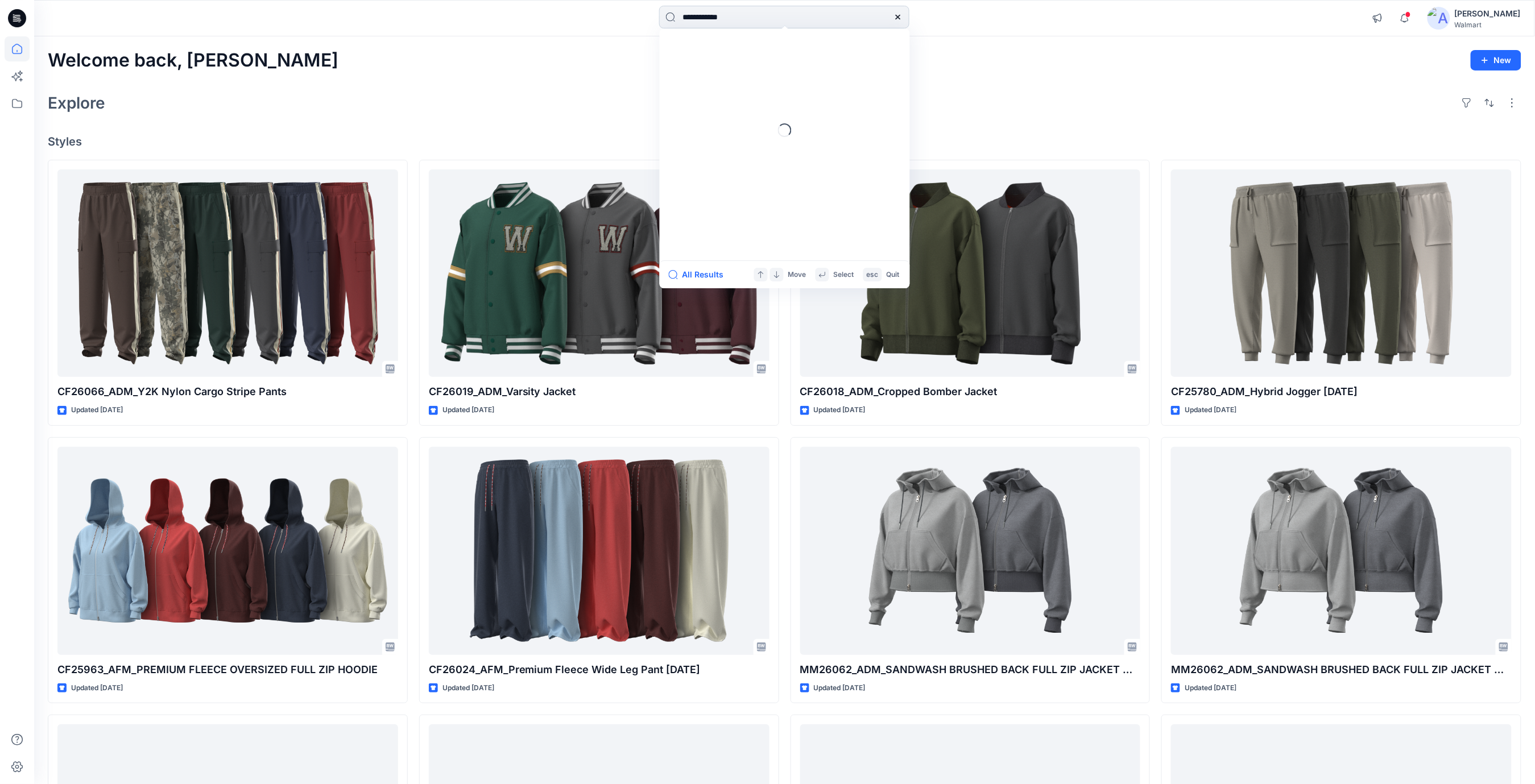
click at [740, 18] on input "**********" at bounding box center [784, 17] width 250 height 23
drag, startPoint x: 713, startPoint y: 16, endPoint x: 628, endPoint y: 16, distance: 85.0
click at [628, 16] on div "**********" at bounding box center [784, 18] width 750 height 25
paste input "*****"
click at [777, 18] on input "**********" at bounding box center [784, 17] width 250 height 23
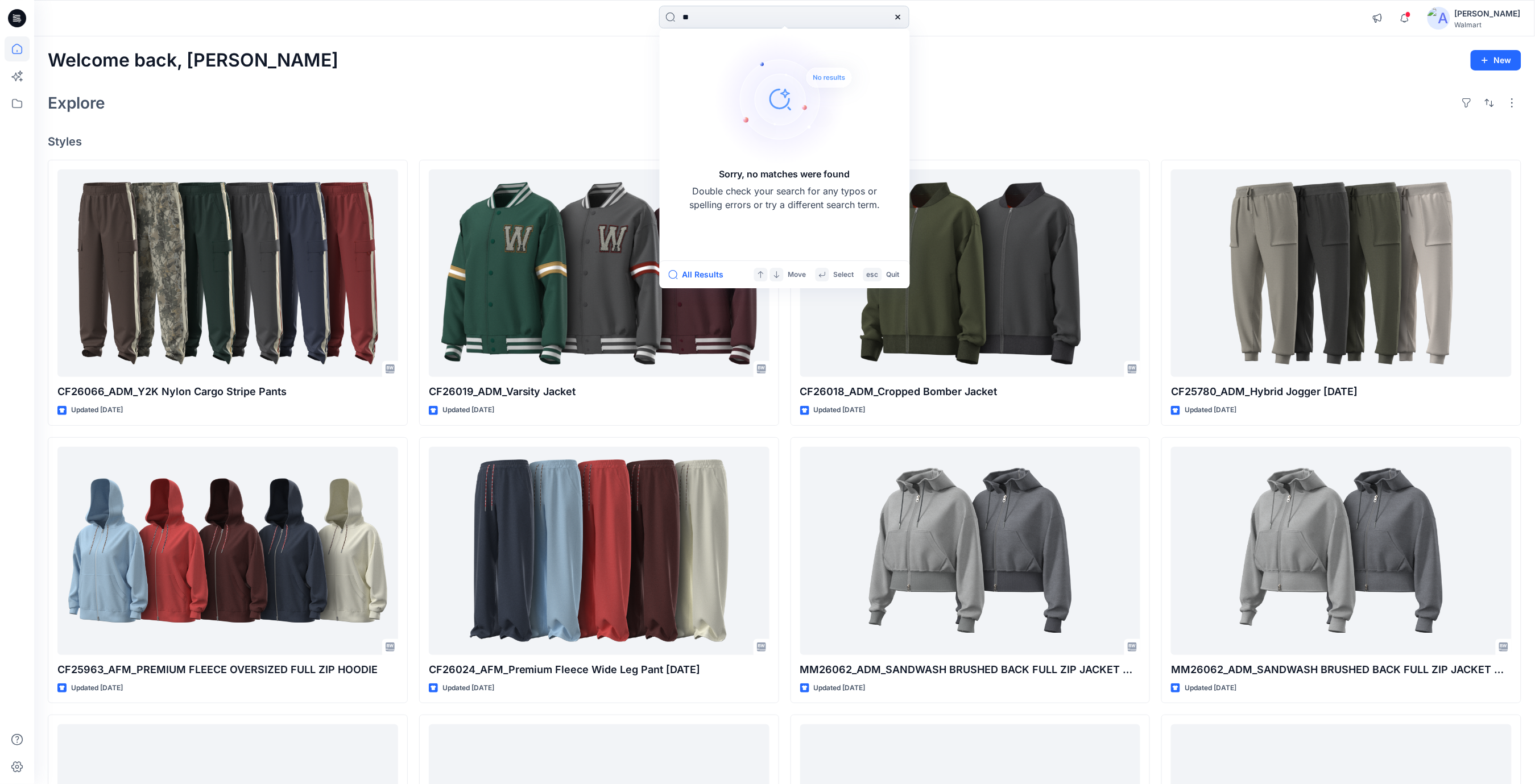
type input "*"
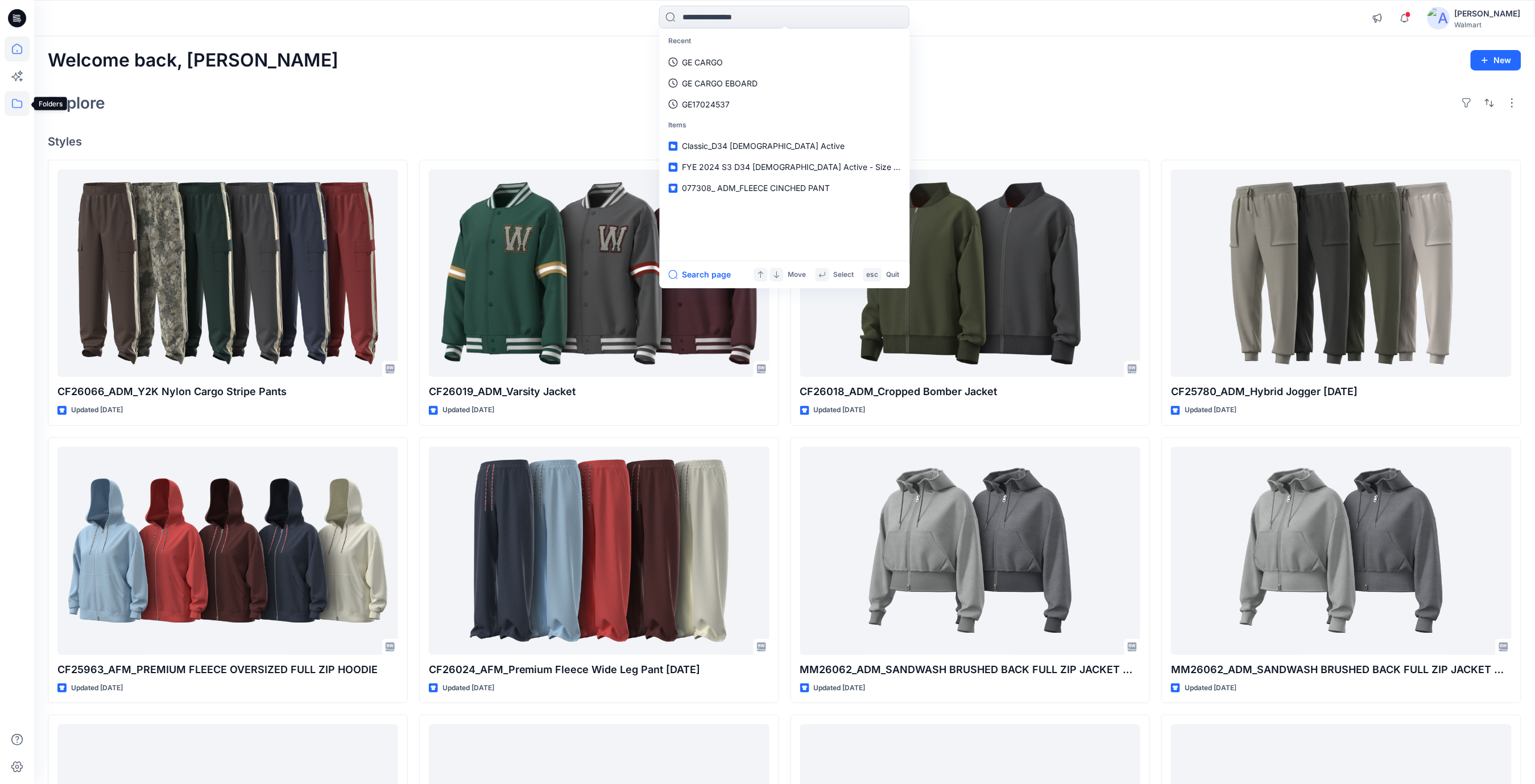
click at [12, 101] on icon at bounding box center [17, 103] width 10 height 9
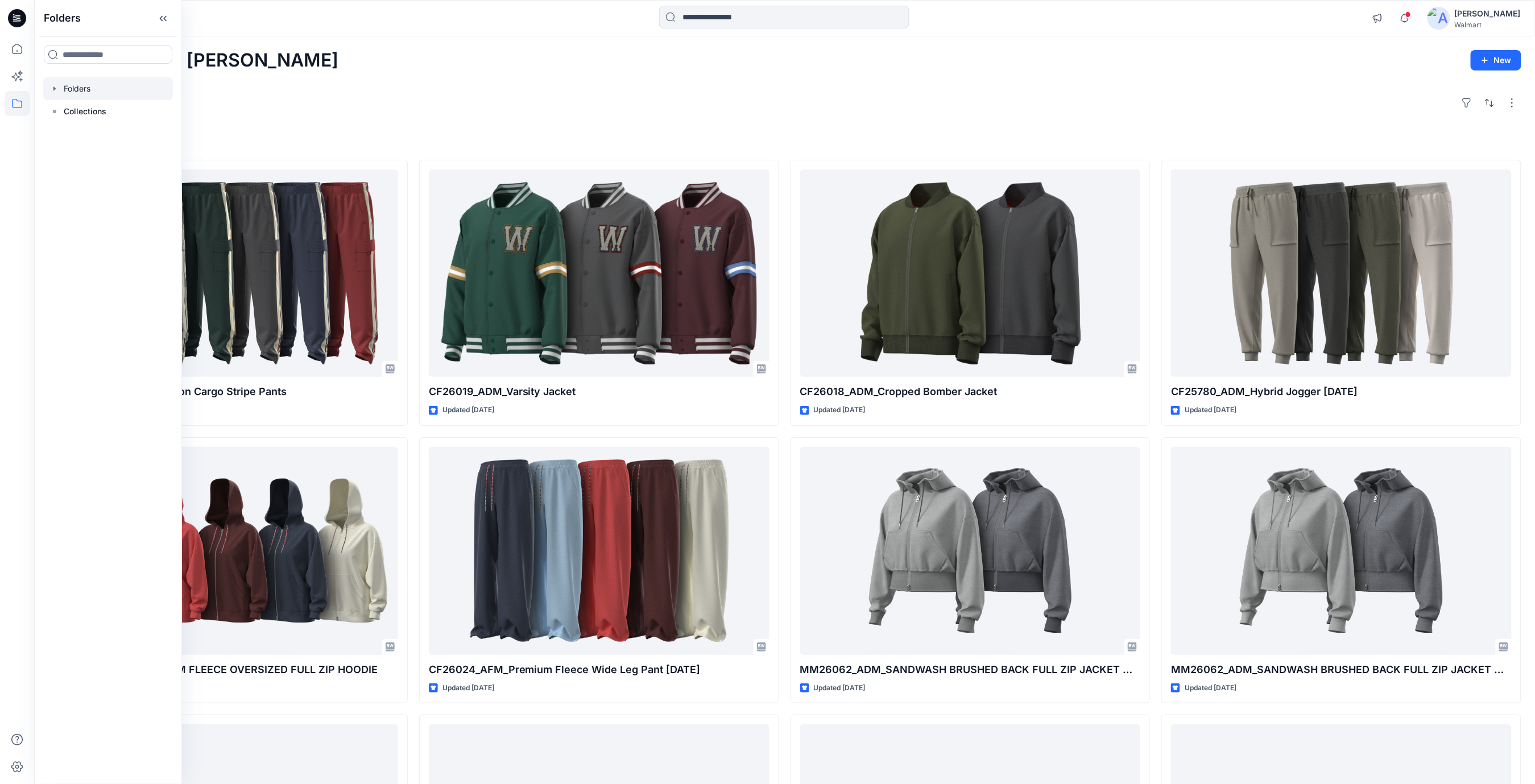
click at [79, 91] on div at bounding box center [108, 88] width 130 height 23
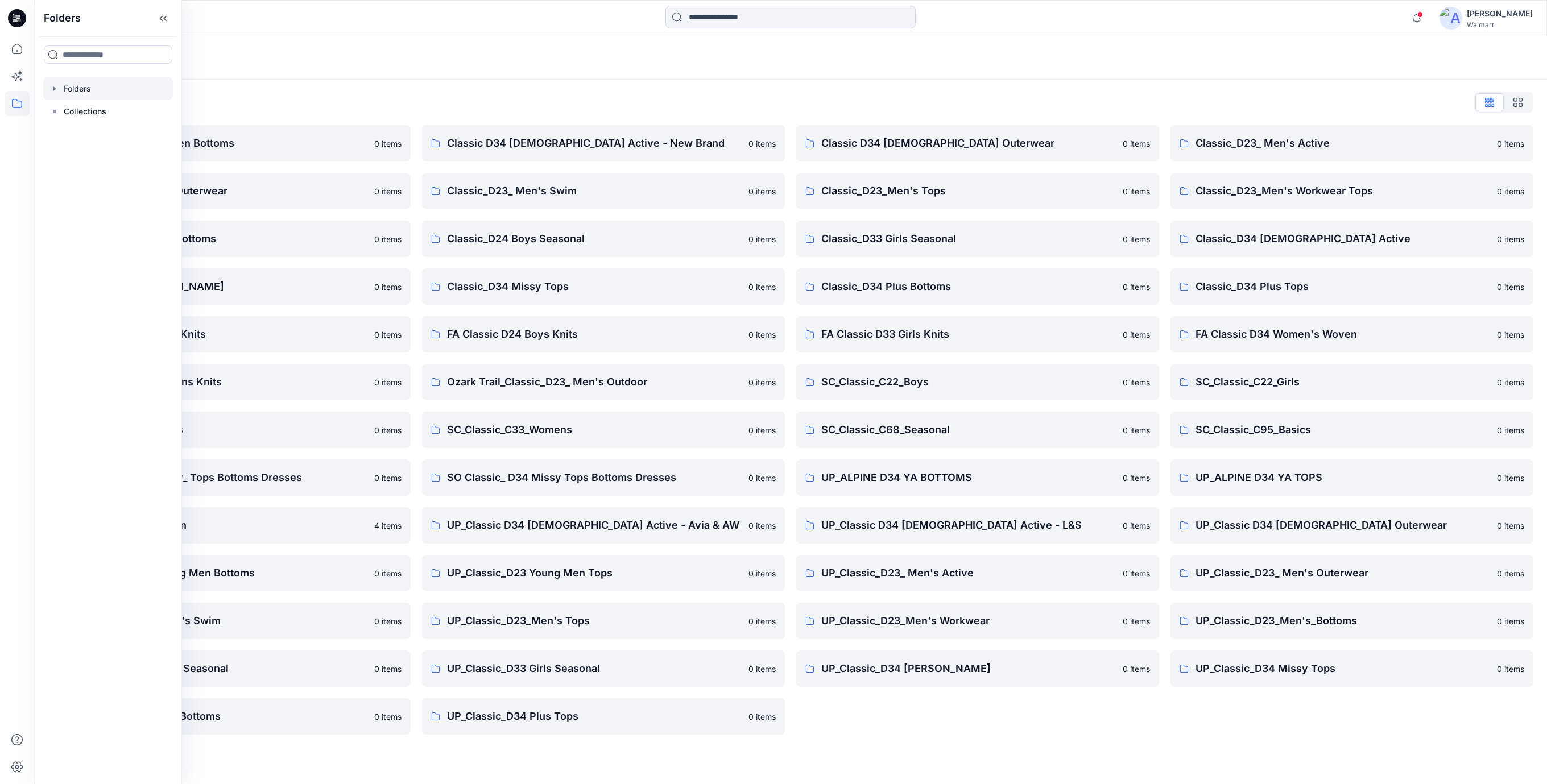
click at [767, 82] on div "Folders List Classic D23 Young Men Bottoms 0 items Classic_D23_ Men's Outerwear…" at bounding box center [790, 414] width 1513 height 669
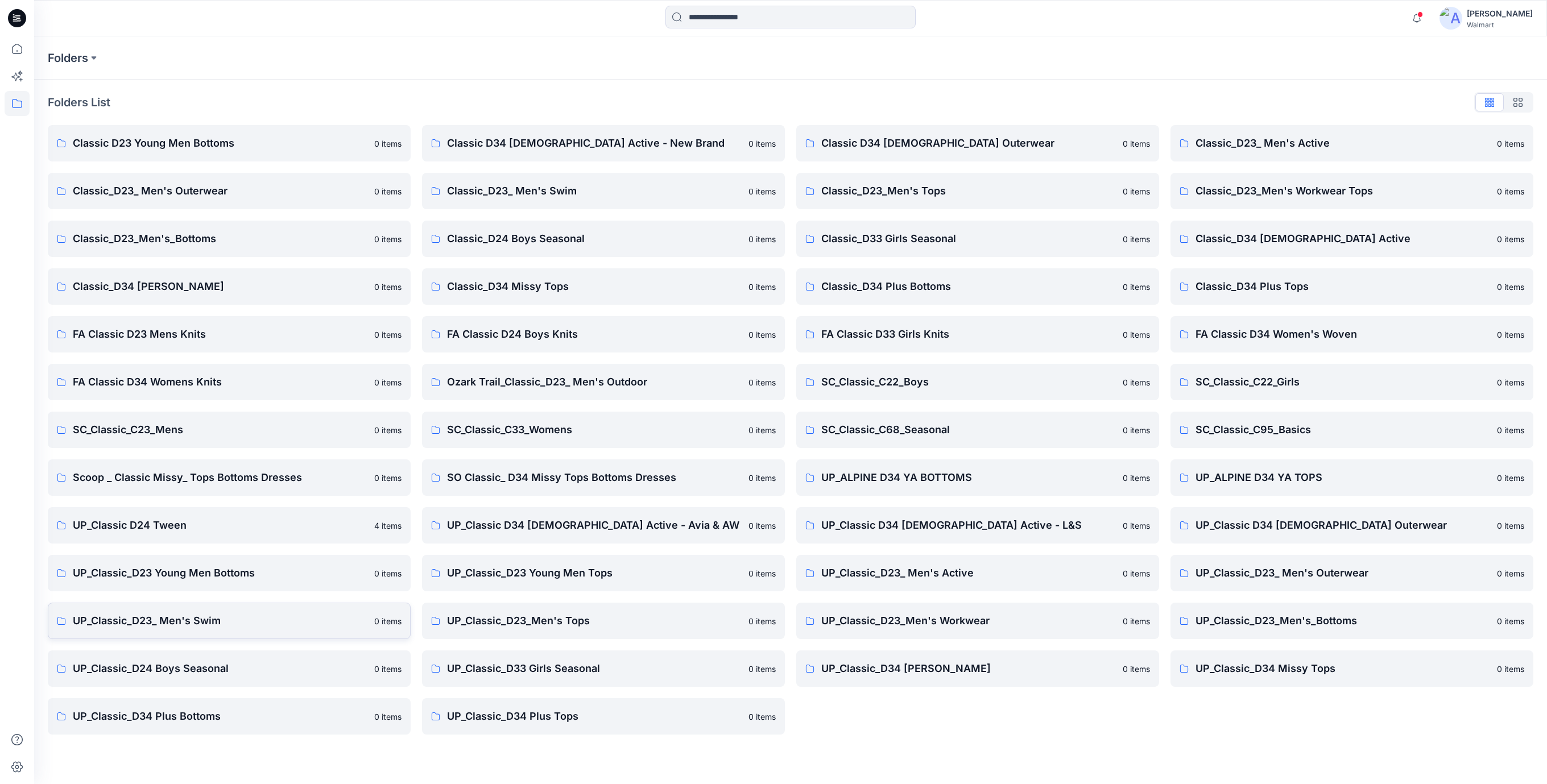
click at [205, 621] on p "UP_Classic_D23_ Men's Swim" at bounding box center [220, 621] width 295 height 16
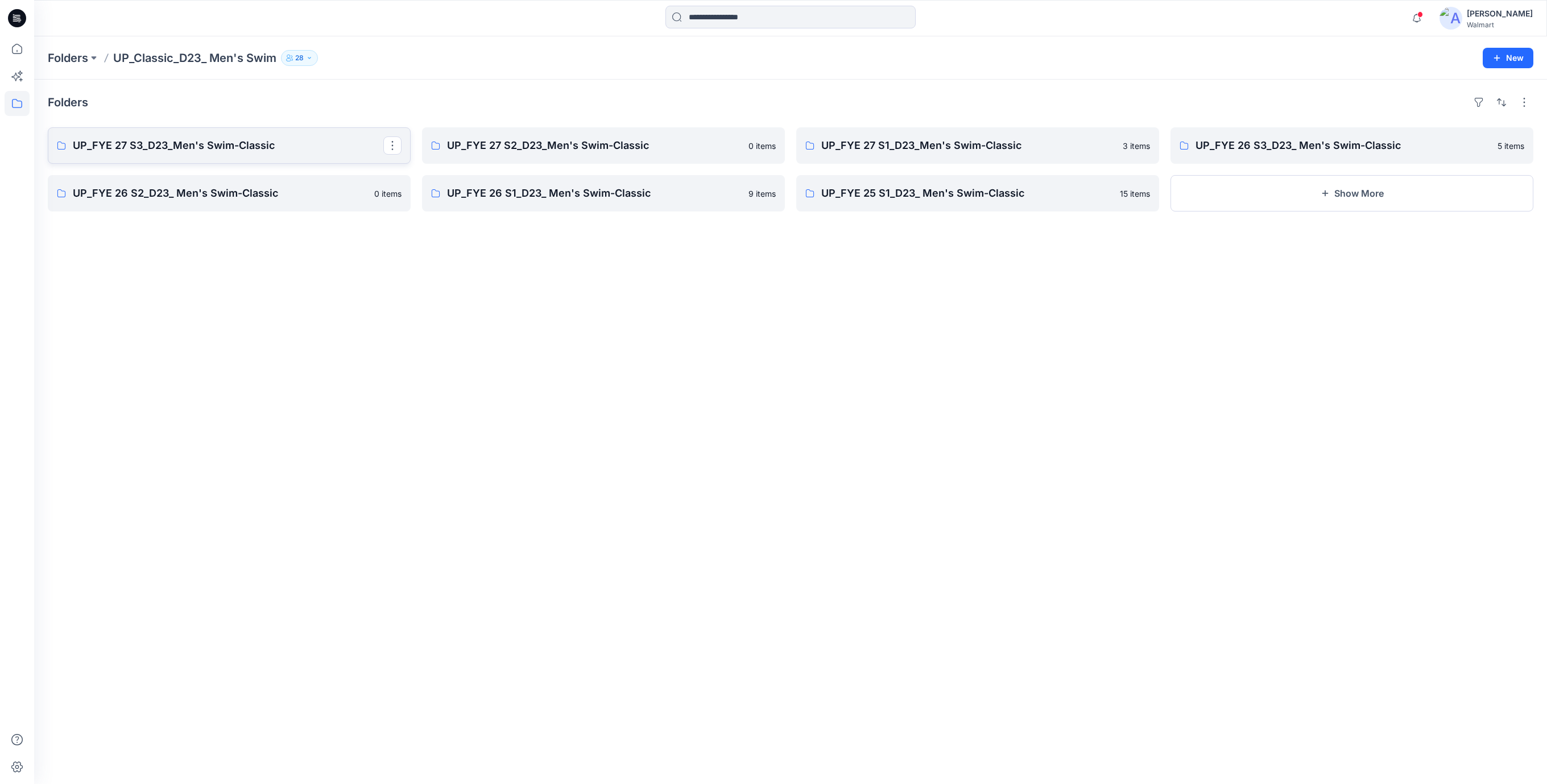
click at [219, 147] on p "UP_FYE 27 S3_D23_Men's Swim-Classic" at bounding box center [228, 146] width 311 height 16
click at [627, 144] on p "UP_FYE 27 S2_D23_Men's Swim-Classic" at bounding box center [603, 146] width 311 height 16
click at [913, 150] on p "UP_FYE 27 S1_D23_Men's Swim-Classic" at bounding box center [977, 146] width 311 height 16
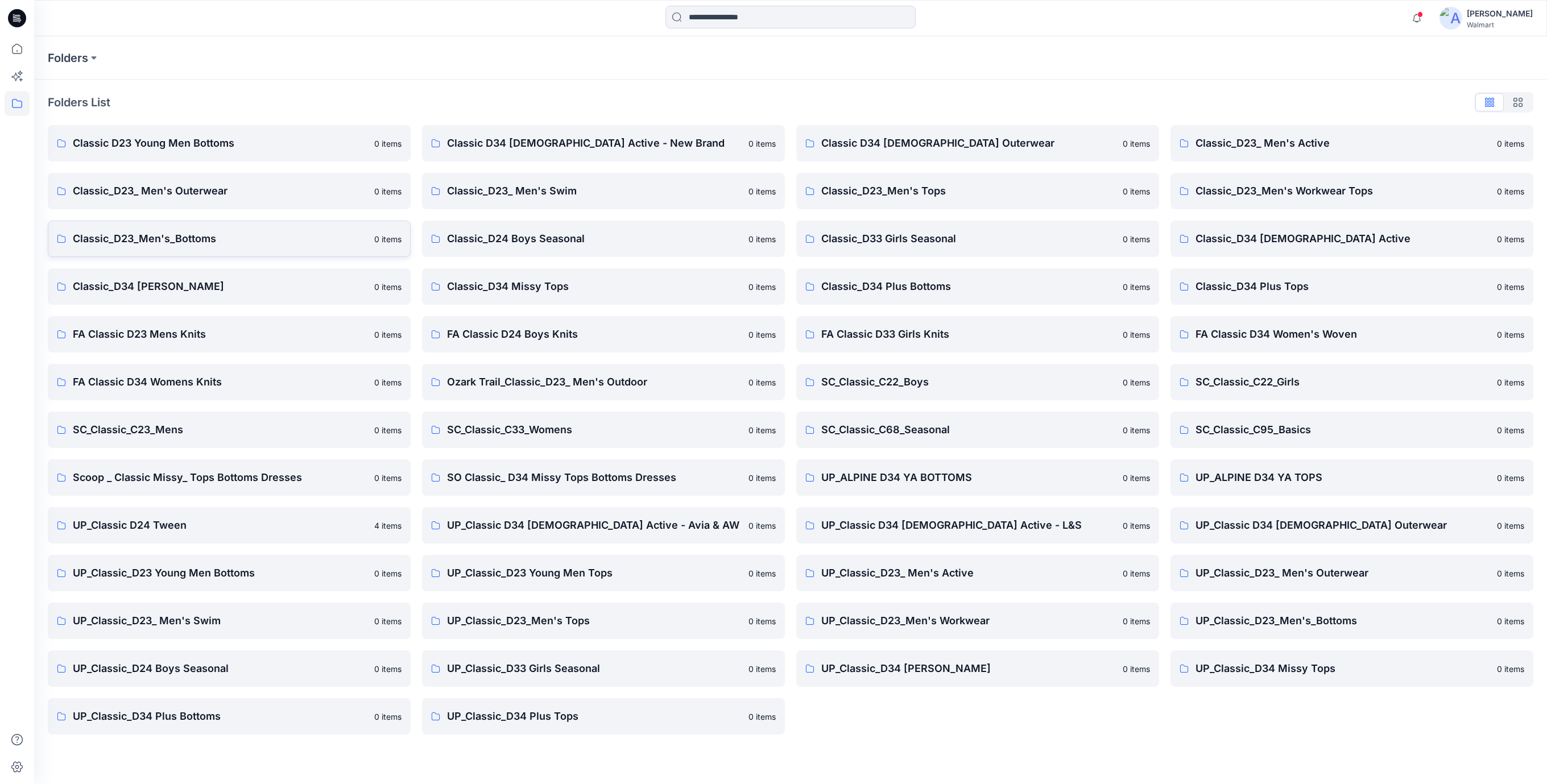
click at [193, 242] on p "Classic_D23_Men's_Bottoms" at bounding box center [220, 239] width 295 height 16
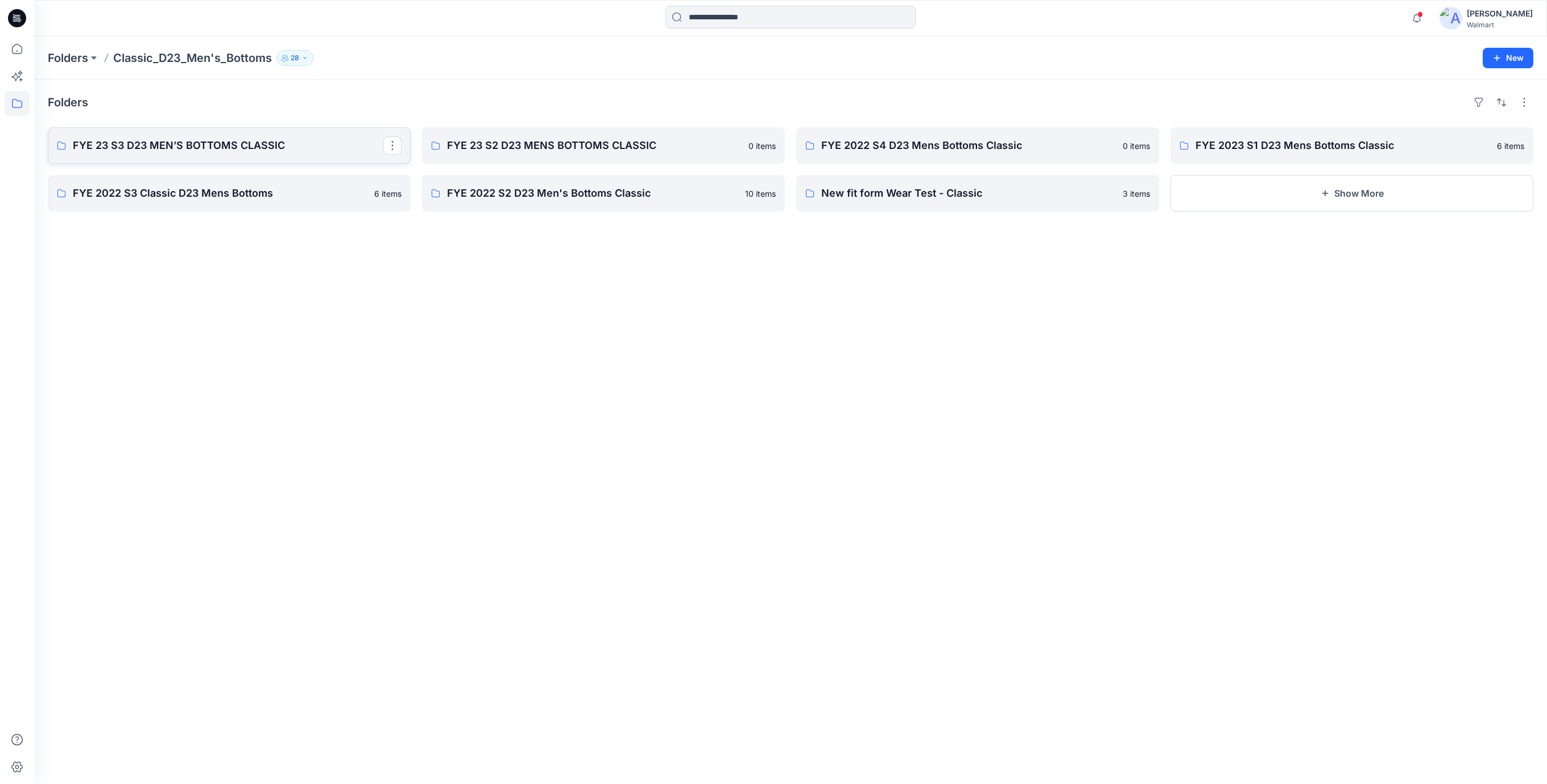
click at [261, 142] on p "FYE 23 S3 D23 MEN’S BOTTOMS CLASSIC" at bounding box center [228, 146] width 311 height 16
click at [536, 141] on p "FYE 23 S2 D23 MENS BOTTOMS CLASSIC" at bounding box center [603, 146] width 311 height 16
click at [853, 153] on p "FYE 2022 S4 D23 Mens Bottoms Classic" at bounding box center [977, 146] width 311 height 16
click at [1213, 147] on p "FYE 2023 S1 D23 Mens Bottoms Classic" at bounding box center [1351, 146] width 311 height 16
click at [152, 192] on p "FYE 2022 S3 Classic D23 Mens Bottoms" at bounding box center [228, 193] width 311 height 16
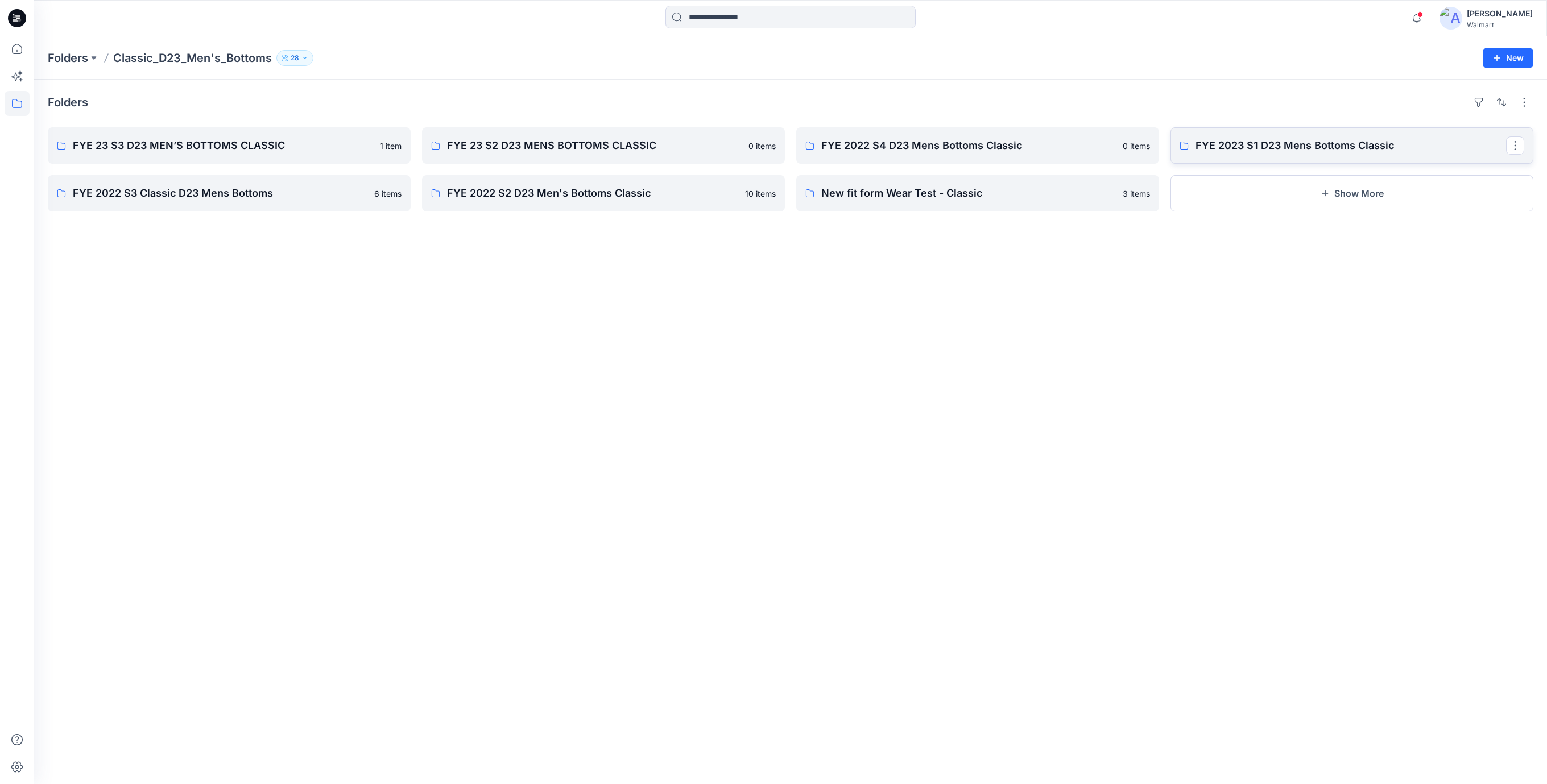
click at [1267, 139] on p "FYE 2023 S1 D23 Mens Bottoms Classic" at bounding box center [1351, 146] width 311 height 16
click at [163, 199] on p "FYE 2022 S3 Classic D23 Mens Bottoms" at bounding box center [228, 193] width 311 height 16
click at [538, 198] on p "FYE 2022 S2 D23 Men's Bottoms Classic" at bounding box center [603, 193] width 311 height 16
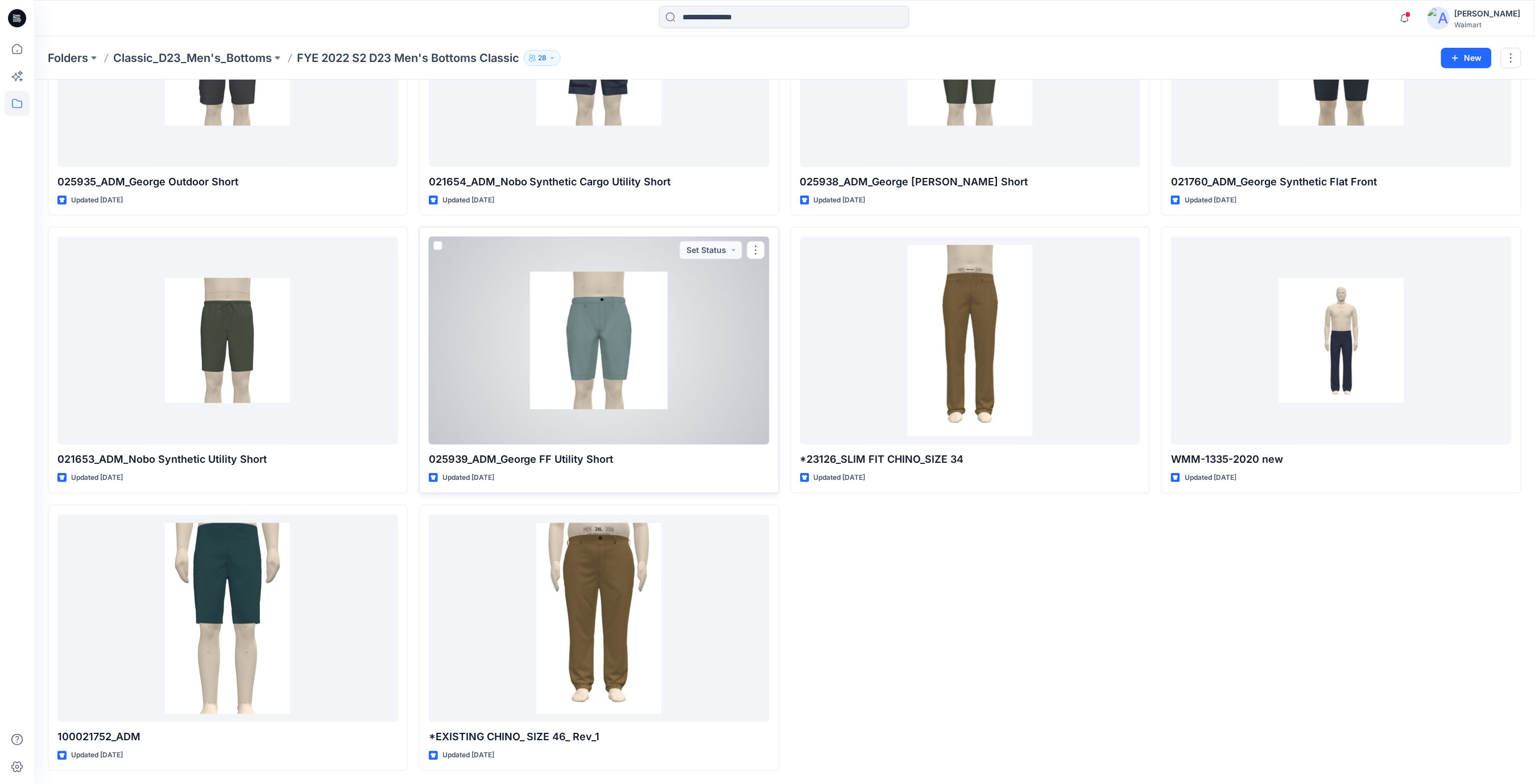
scroll to position [178, 0]
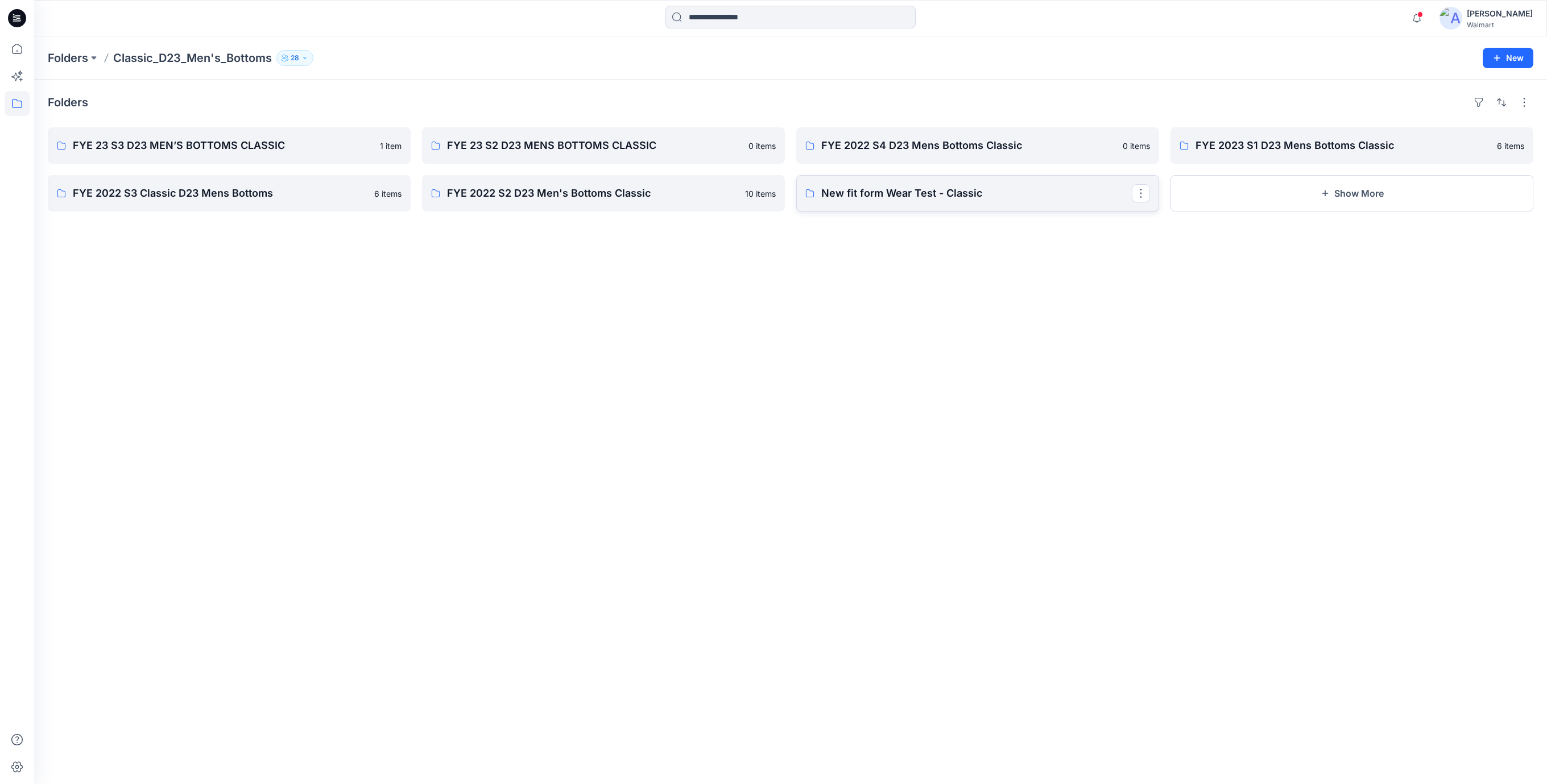
click at [874, 193] on p "New fit form Wear Test - Classic" at bounding box center [977, 193] width 311 height 16
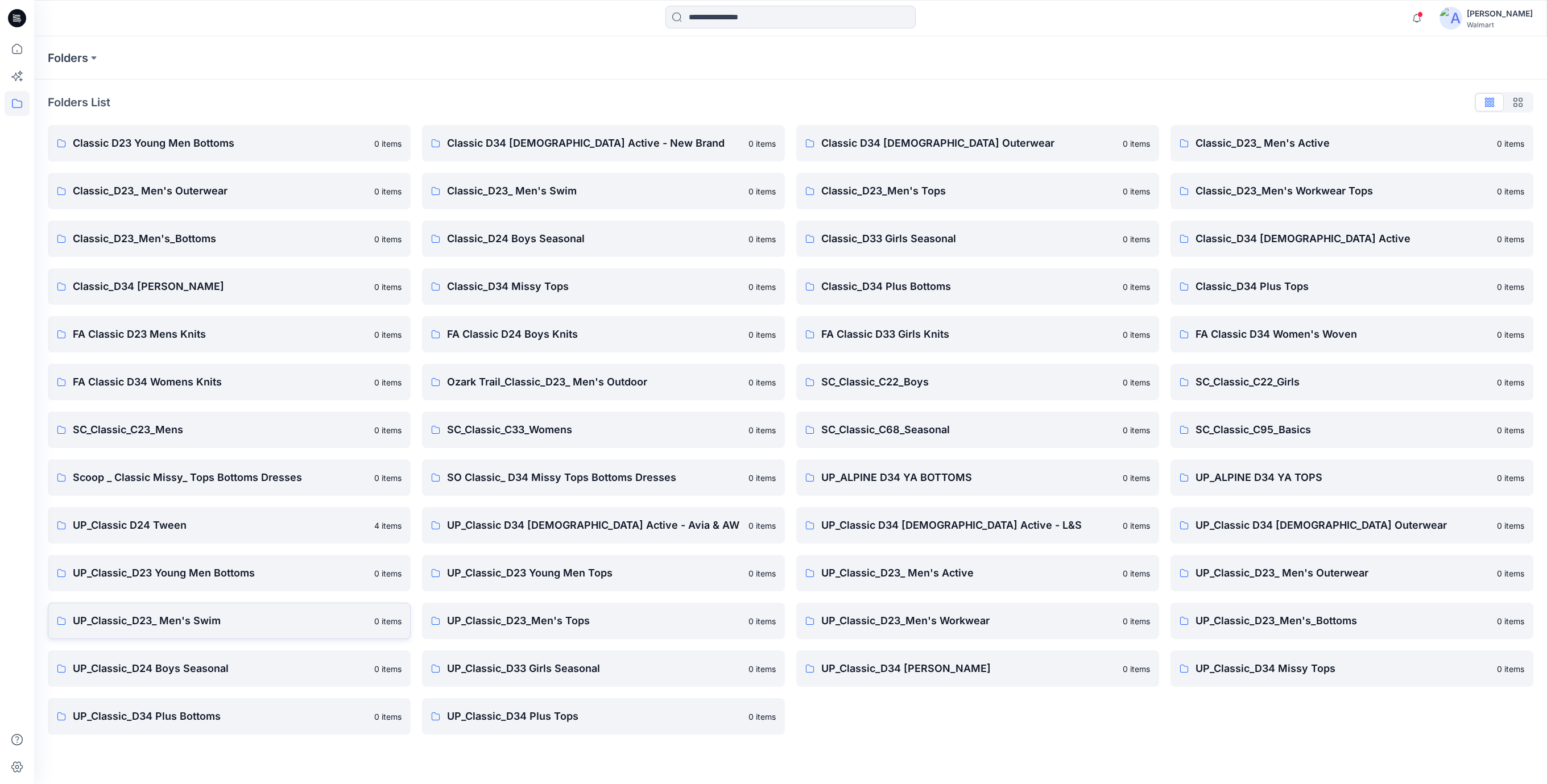
click at [207, 619] on p "UP_Classic_D23_ Men's Swim" at bounding box center [220, 621] width 295 height 16
click at [1294, 144] on p "Classic_D23_ Men's Active" at bounding box center [1343, 143] width 295 height 16
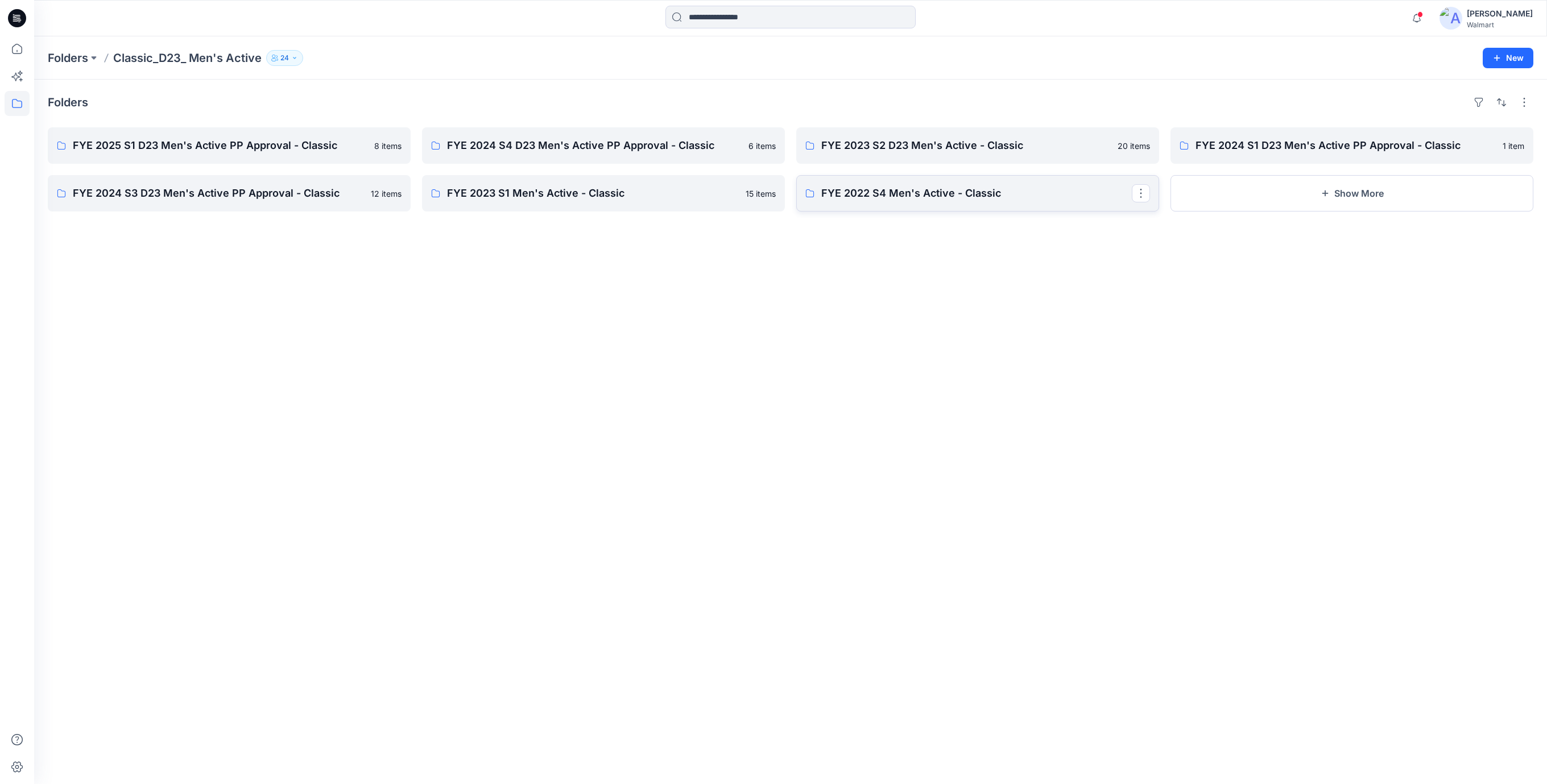
click at [957, 192] on p "FYE 2022 S4 Men's Active - Classic" at bounding box center [977, 193] width 311 height 16
click at [597, 188] on p "FYE 2023 S1 Men's Active - Classic" at bounding box center [603, 193] width 311 height 16
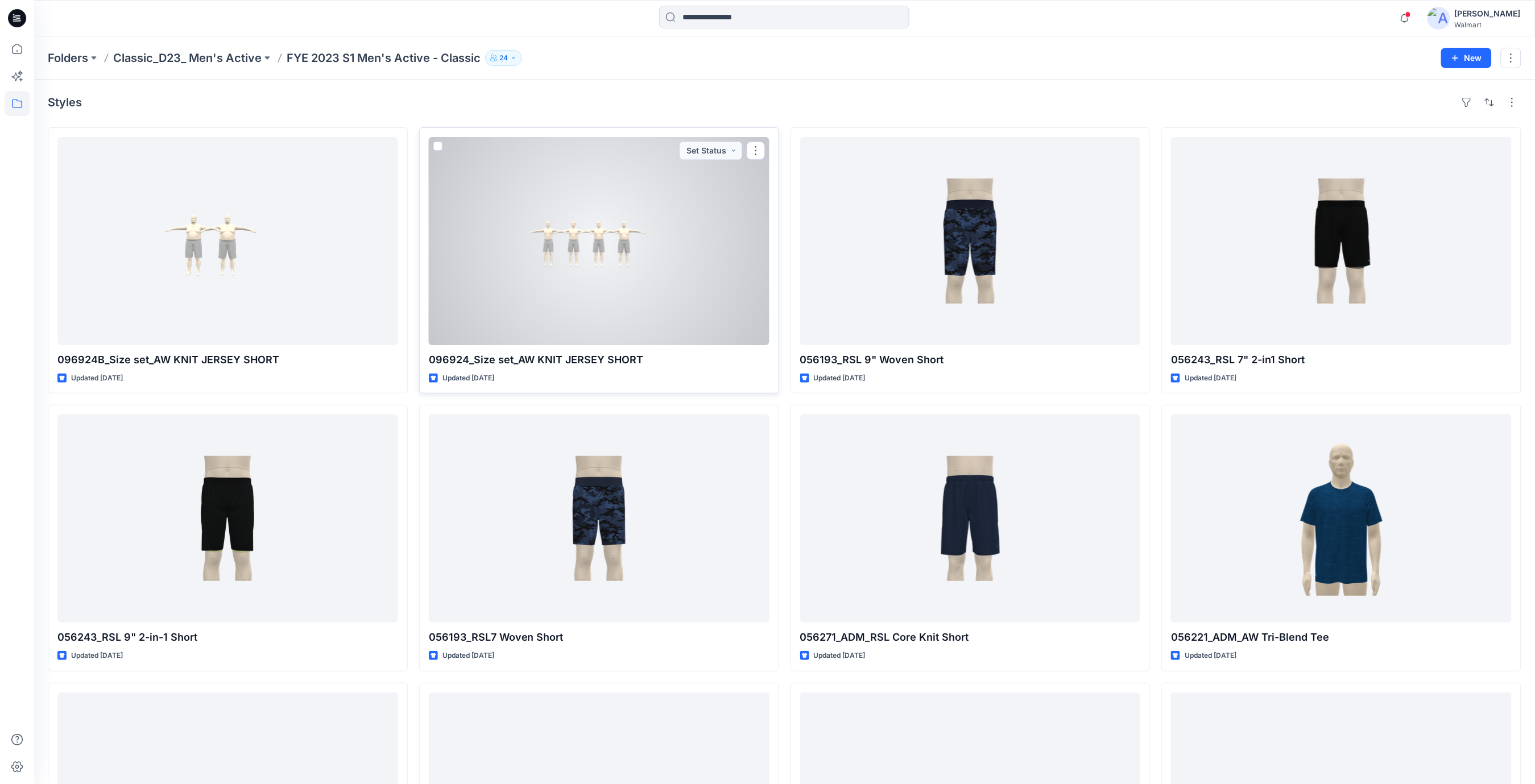
click at [676, 289] on div at bounding box center [599, 241] width 341 height 208
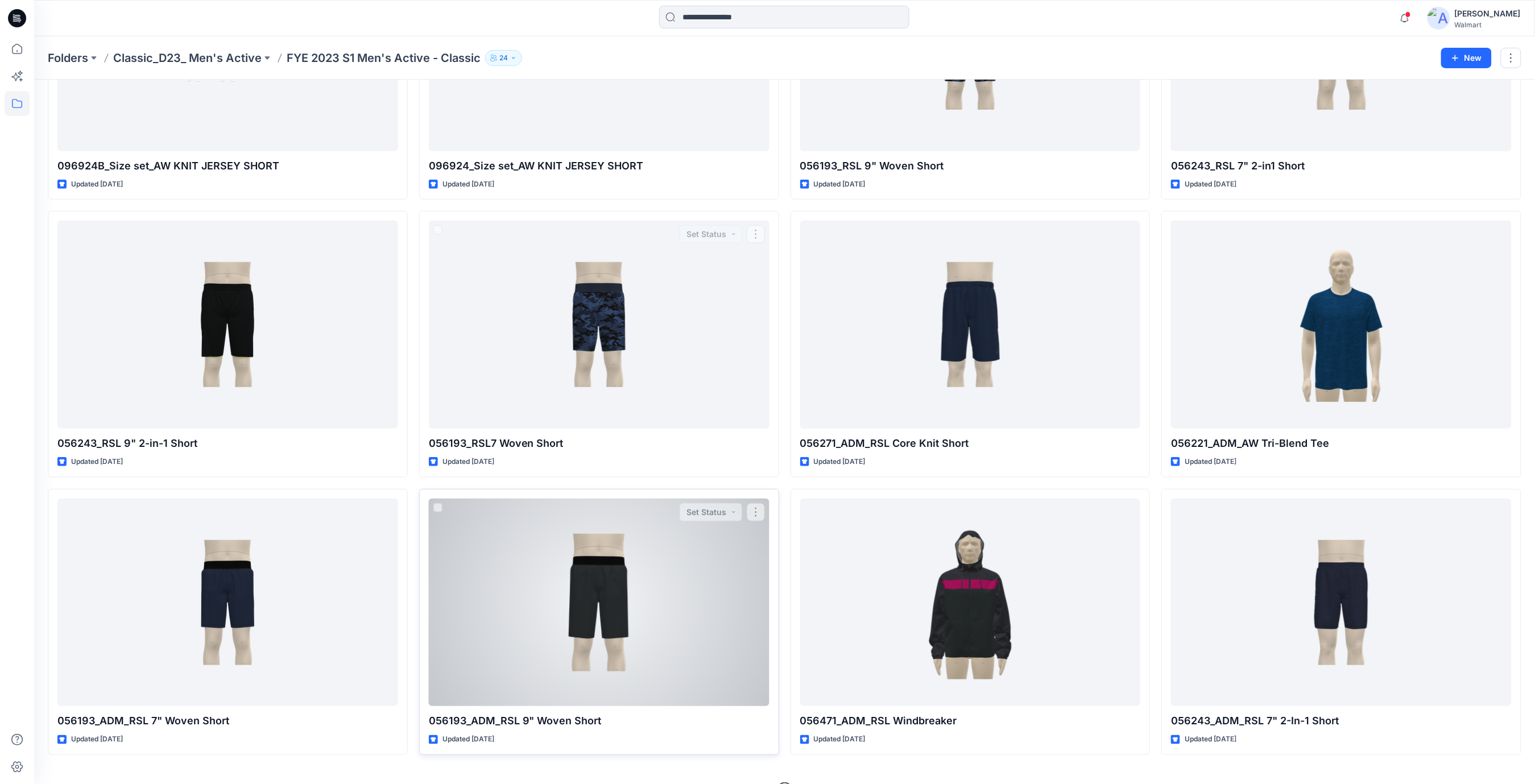
scroll to position [219, 0]
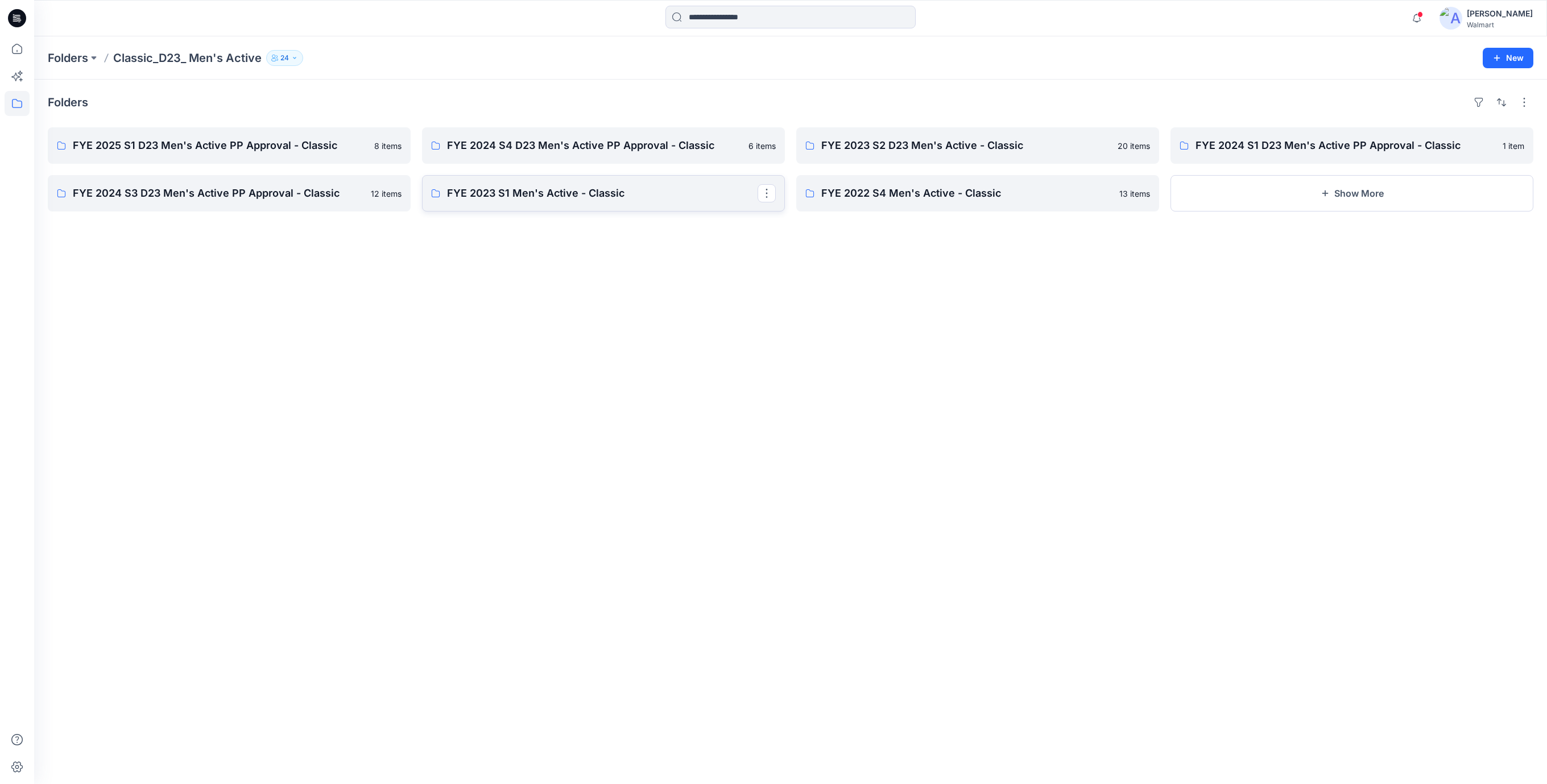
click at [567, 197] on p "FYE 2023 S1 Men's Active - Classic" at bounding box center [603, 193] width 311 height 16
click at [208, 188] on p "FYE 2024 S3 D23 Men's Active PP Approval - Classic" at bounding box center [228, 193] width 311 height 16
click at [1325, 142] on p "FYE 2024 S1 D23 Men's Active PP Approval - Classic" at bounding box center [1351, 146] width 311 height 16
click at [884, 145] on p "FYE 2023 S2 D23 Men's Active - Classic" at bounding box center [977, 146] width 311 height 16
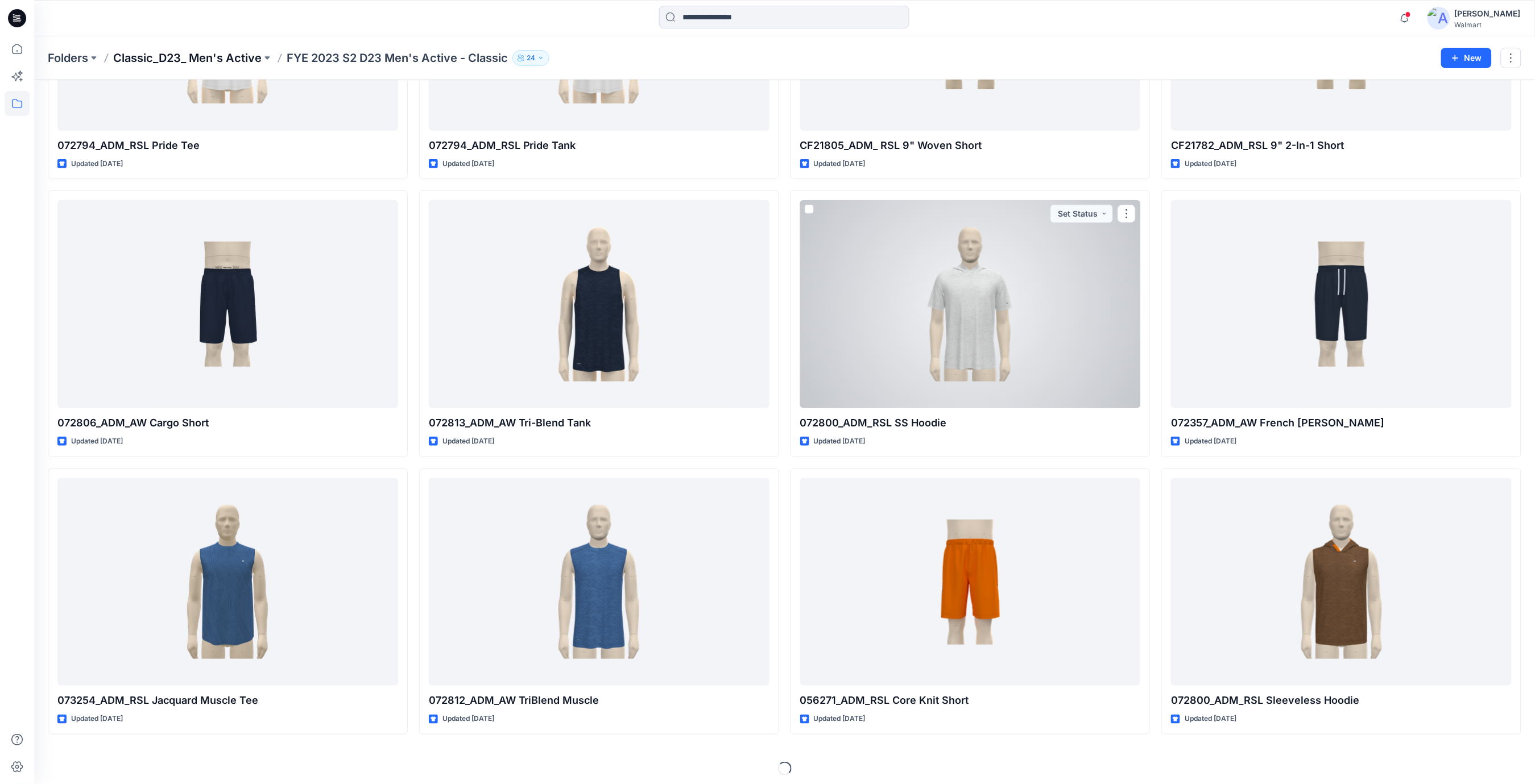
scroll to position [219, 0]
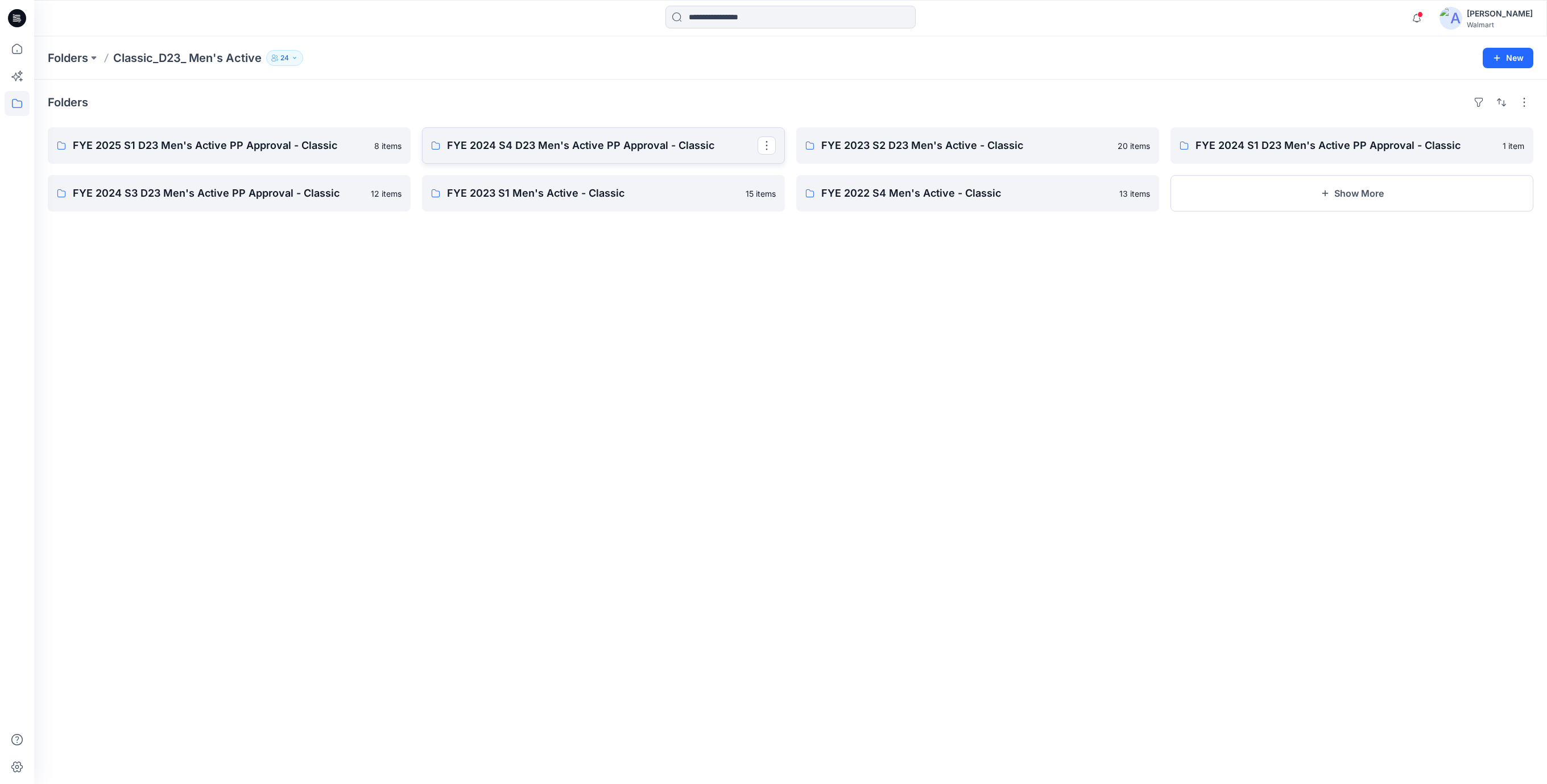
click at [516, 139] on p "FYE 2024 S4 D23 Men's Active PP Approval - Classic" at bounding box center [603, 146] width 311 height 16
click at [329, 138] on p "FYE 2025 S1 D23 Men's Active PP Approval - Classic" at bounding box center [228, 146] width 311 height 16
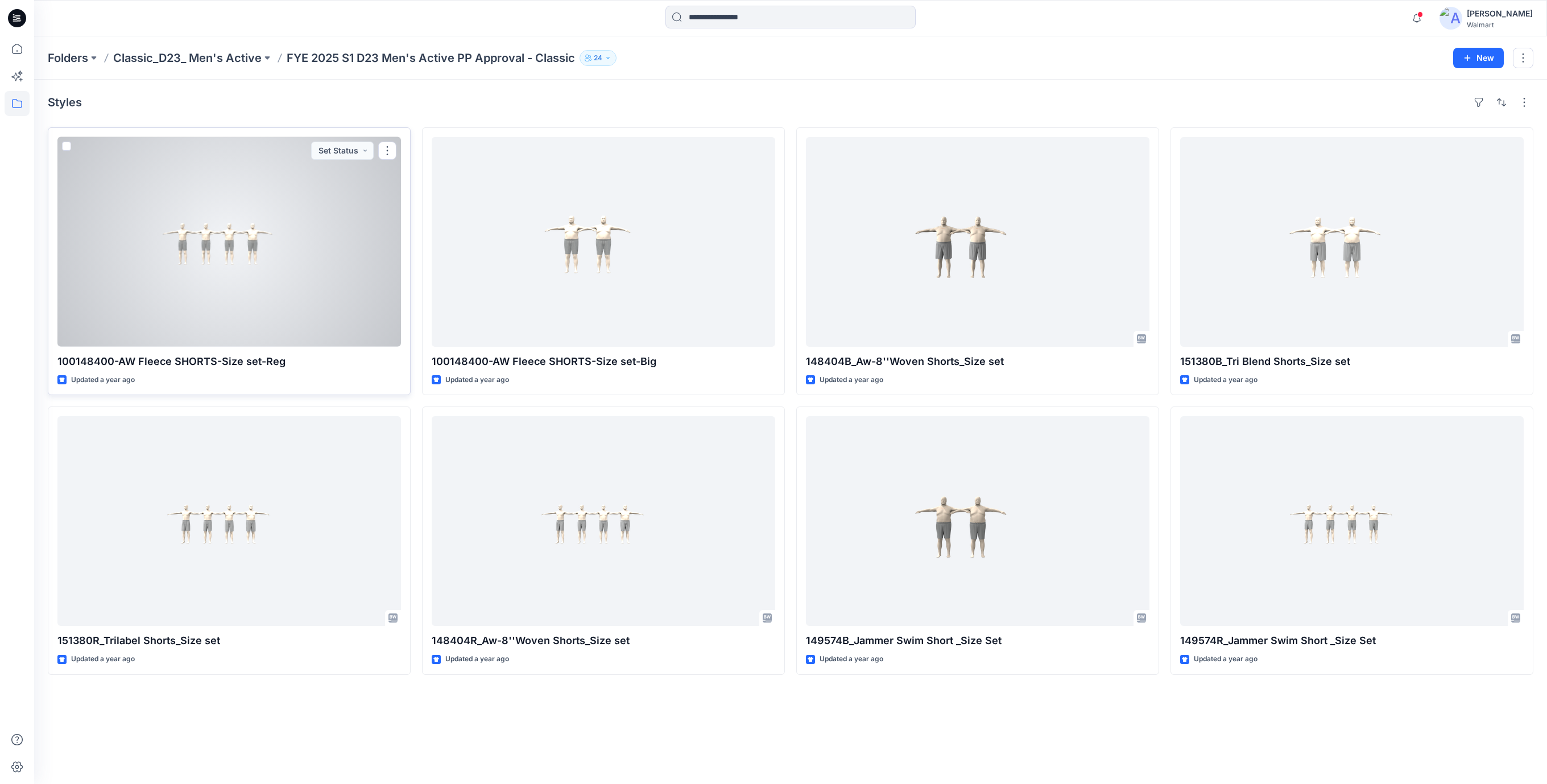
click at [255, 235] on div at bounding box center [229, 242] width 343 height 210
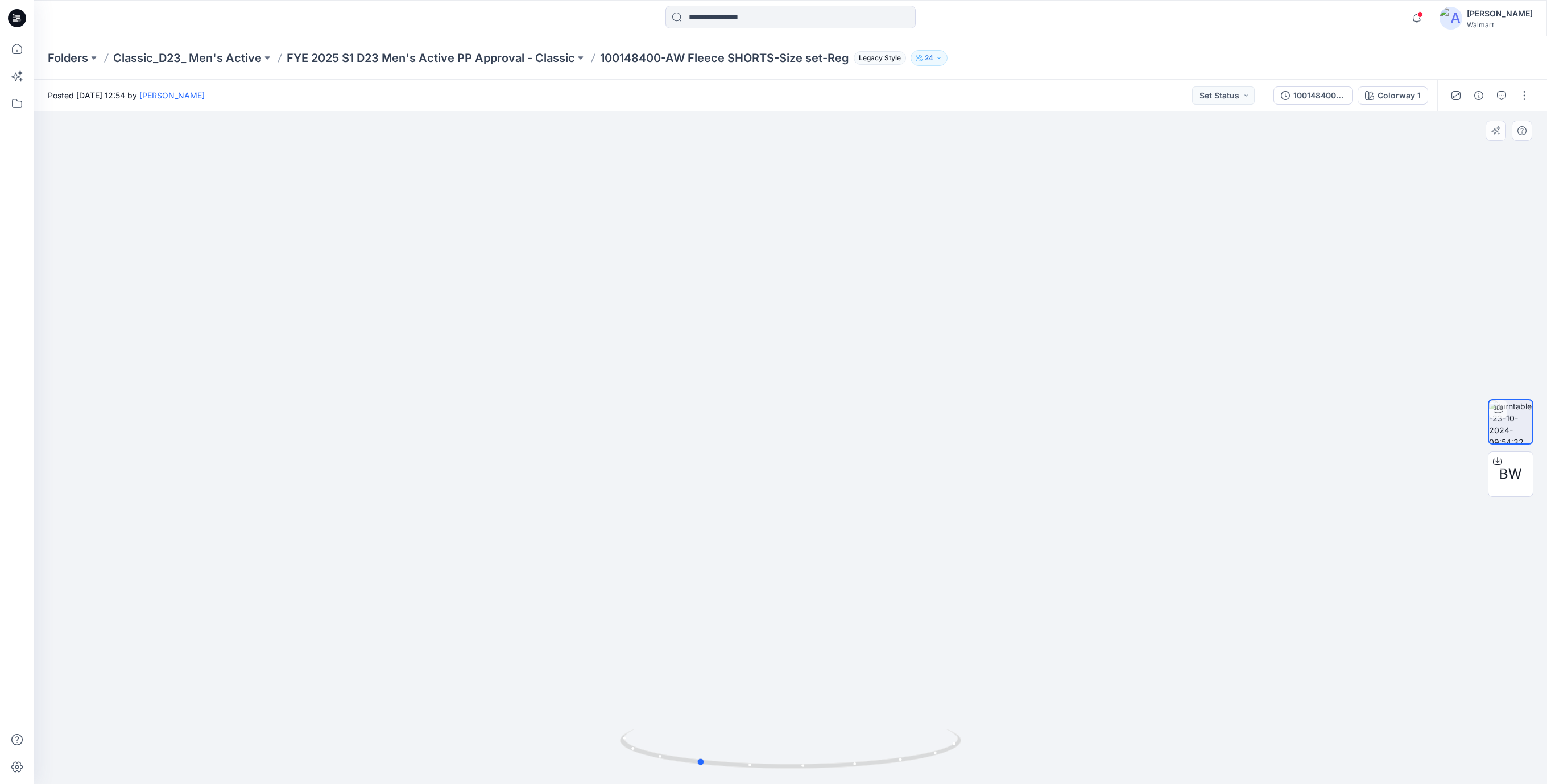
drag, startPoint x: 878, startPoint y: 762, endPoint x: 901, endPoint y: 598, distance: 165.6
click at [789, 742] on icon at bounding box center [792, 750] width 344 height 43
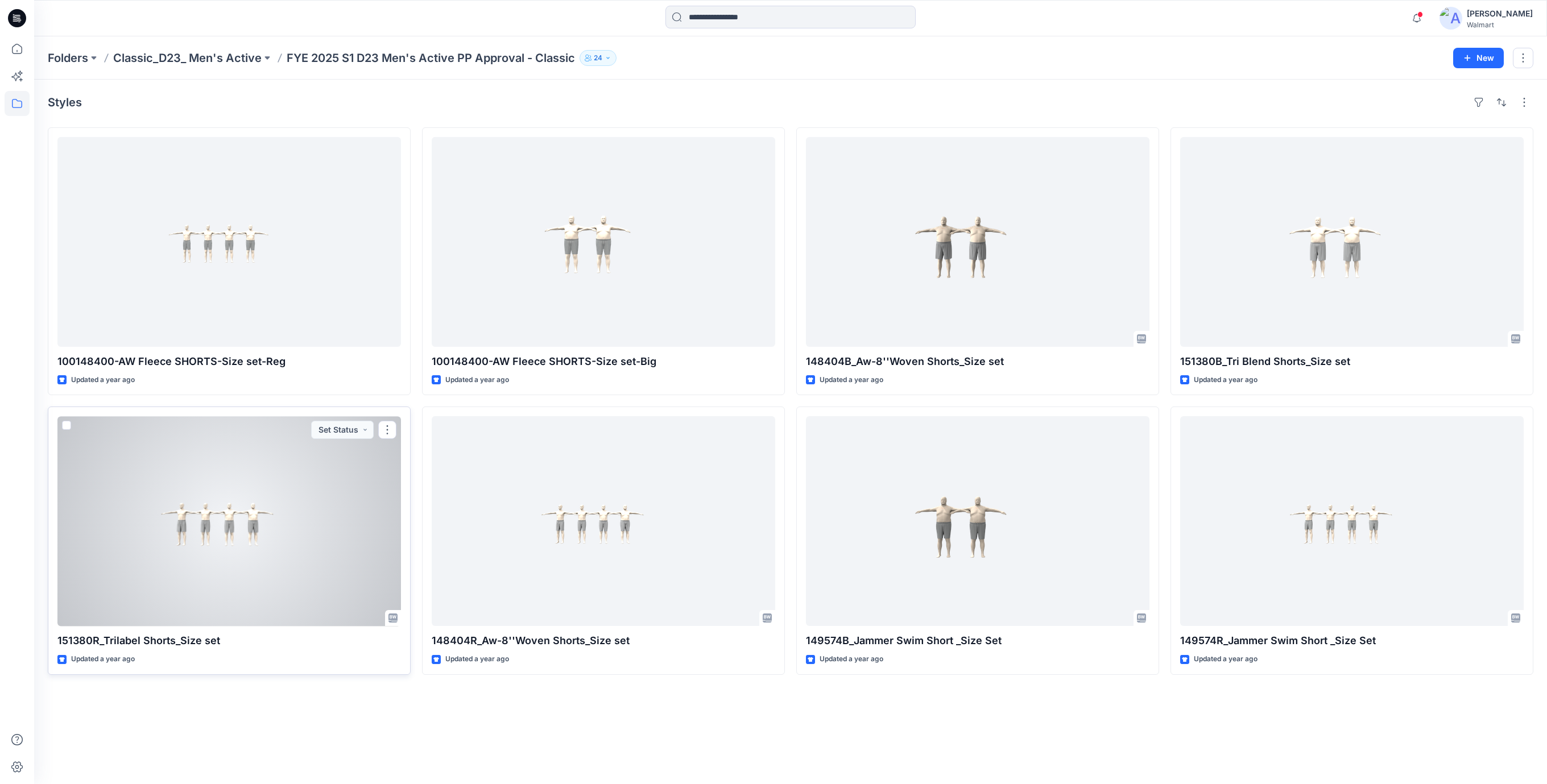
click at [250, 535] on div at bounding box center [229, 521] width 343 height 210
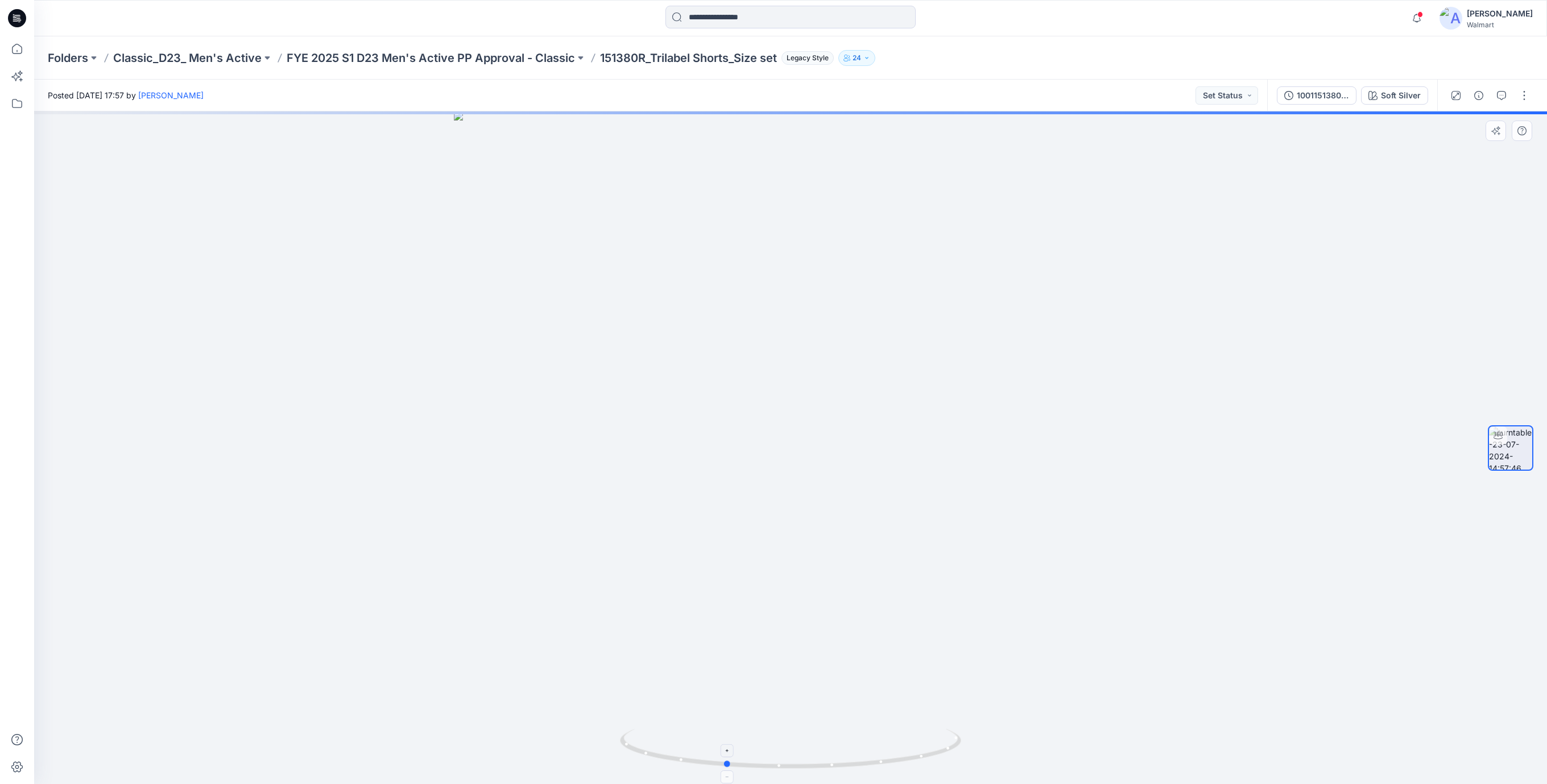
drag, startPoint x: 821, startPoint y: 765, endPoint x: 777, endPoint y: 762, distance: 44.1
click at [777, 762] on icon at bounding box center [792, 750] width 344 height 43
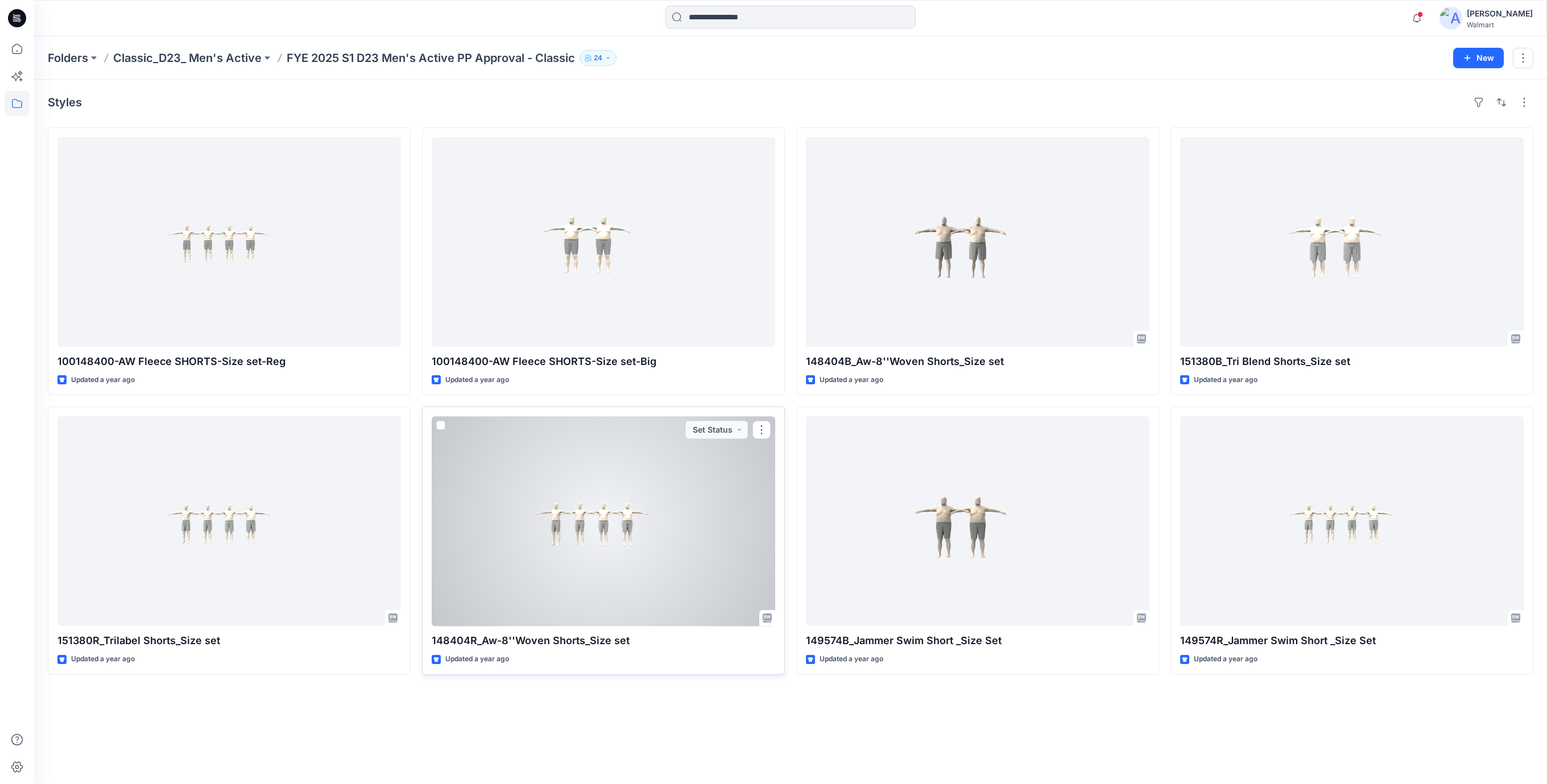
click at [570, 537] on div at bounding box center [603, 521] width 343 height 210
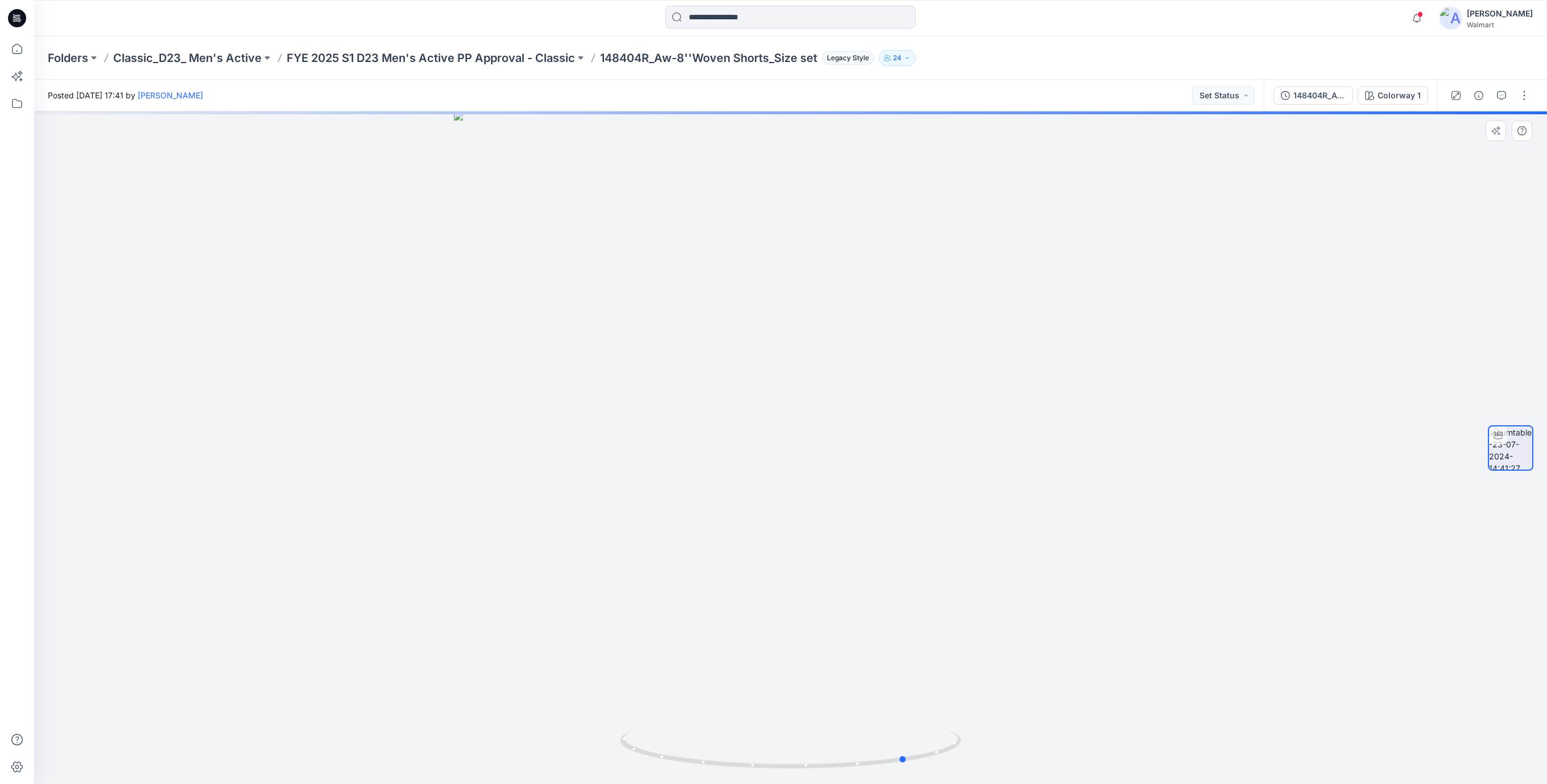
drag, startPoint x: 814, startPoint y: 765, endPoint x: 199, endPoint y: 163, distance: 860.6
click at [944, 734] on icon at bounding box center [792, 750] width 344 height 43
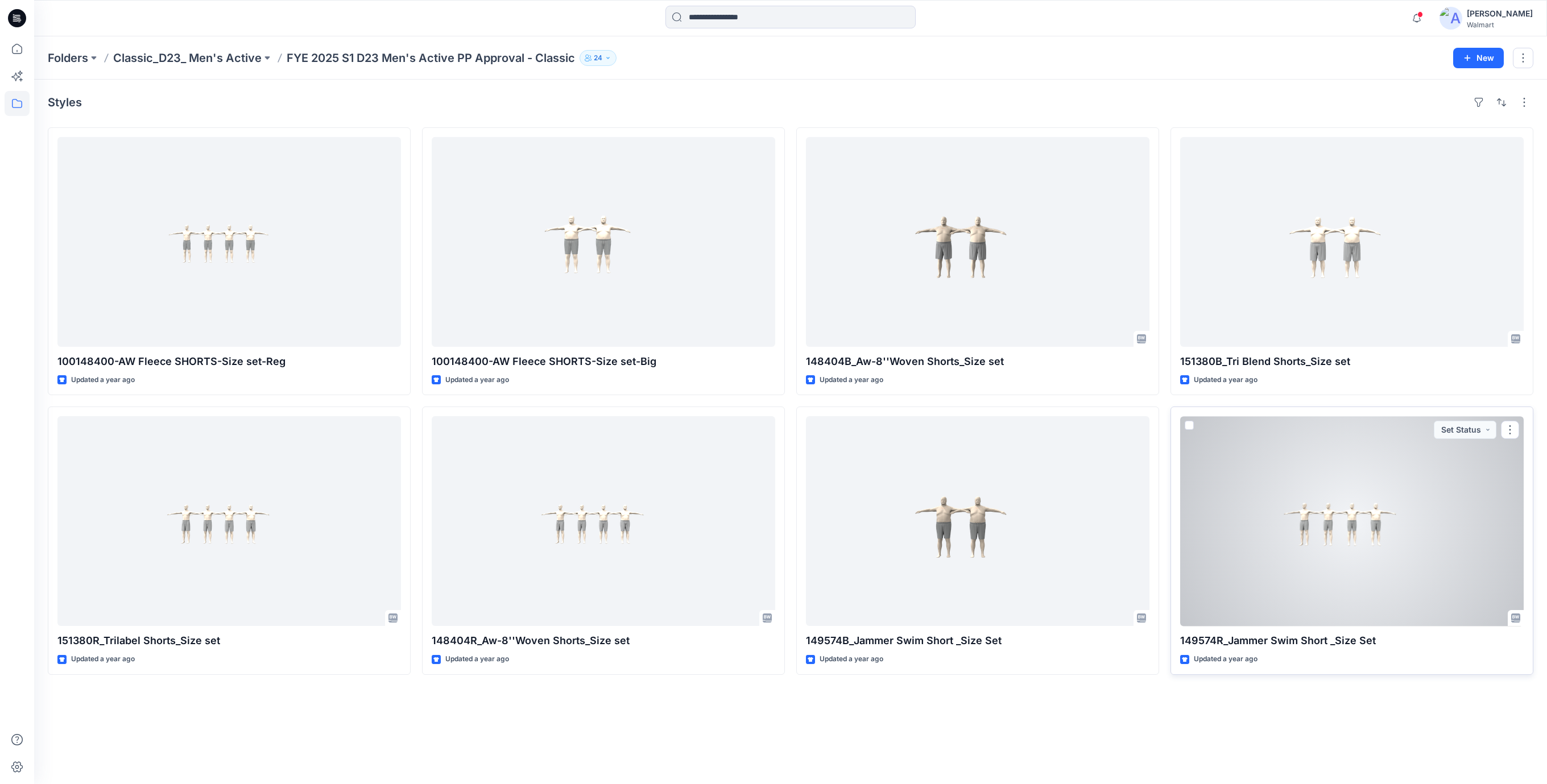
click at [1361, 527] on div at bounding box center [1352, 521] width 343 height 210
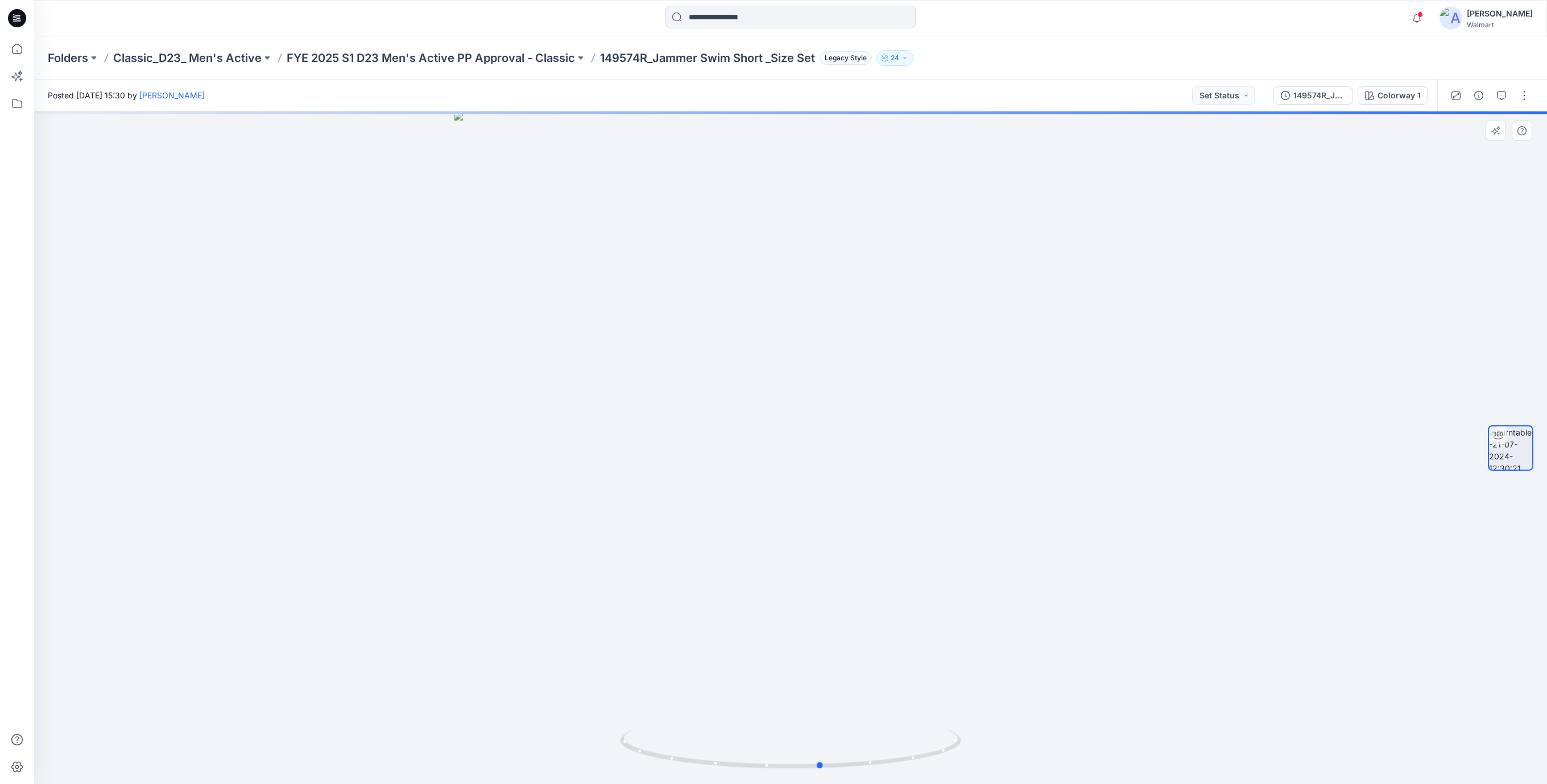
drag, startPoint x: 810, startPoint y: 767, endPoint x: 785, endPoint y: 639, distance: 130.4
click at [840, 735] on icon at bounding box center [792, 750] width 344 height 43
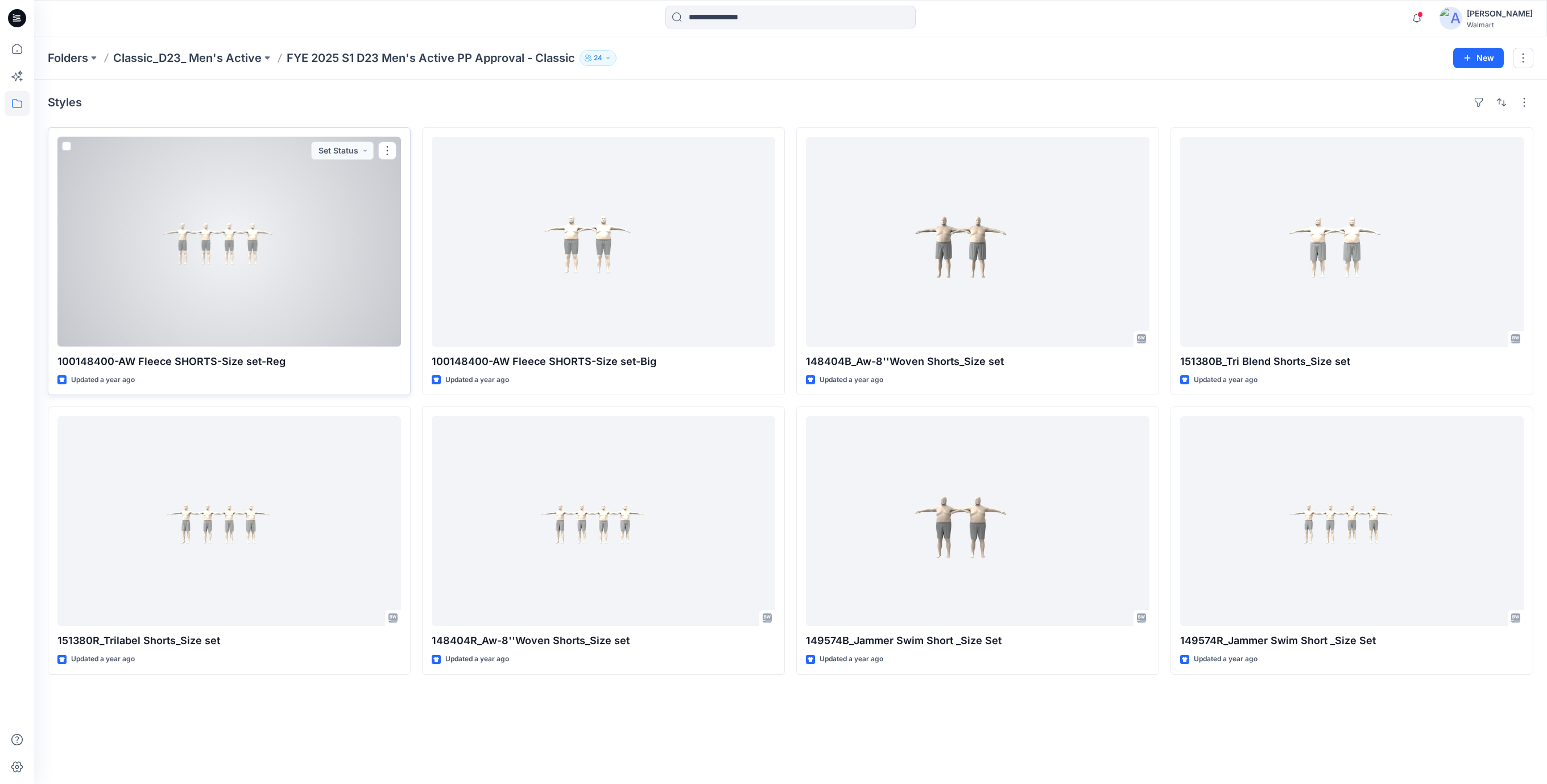
click at [245, 242] on div at bounding box center [229, 242] width 343 height 210
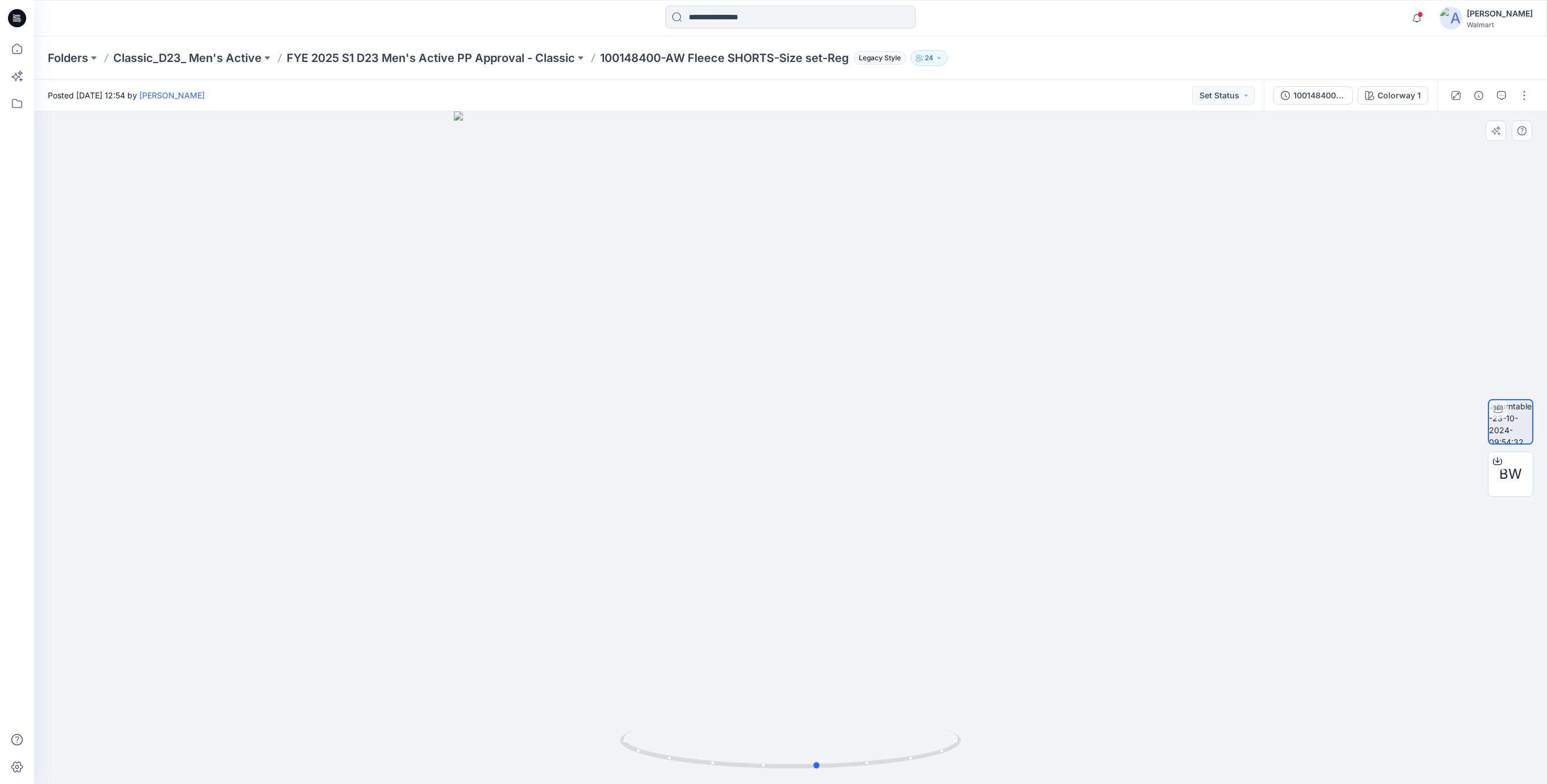
drag, startPoint x: 856, startPoint y: 775, endPoint x: 470, endPoint y: 275, distance: 631.7
click at [879, 761] on div at bounding box center [790, 448] width 1513 height 673
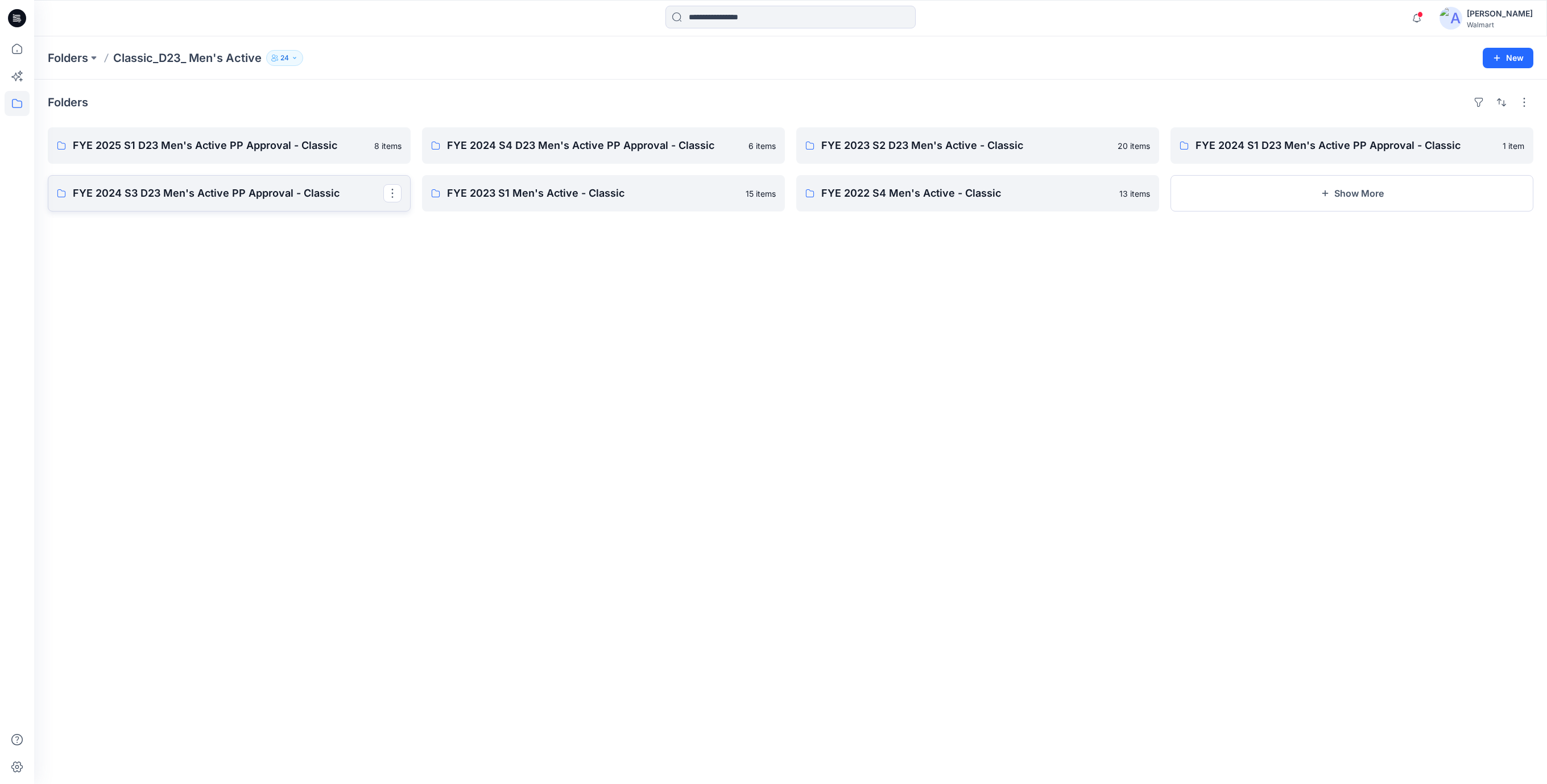
click at [304, 189] on p "FYE 2024 S3 D23 Men's Active PP Approval - Classic" at bounding box center [228, 193] width 311 height 16
click at [222, 151] on p "FYE 2025 S1 D23 Men's Active PP Approval - Classic" at bounding box center [228, 146] width 311 height 16
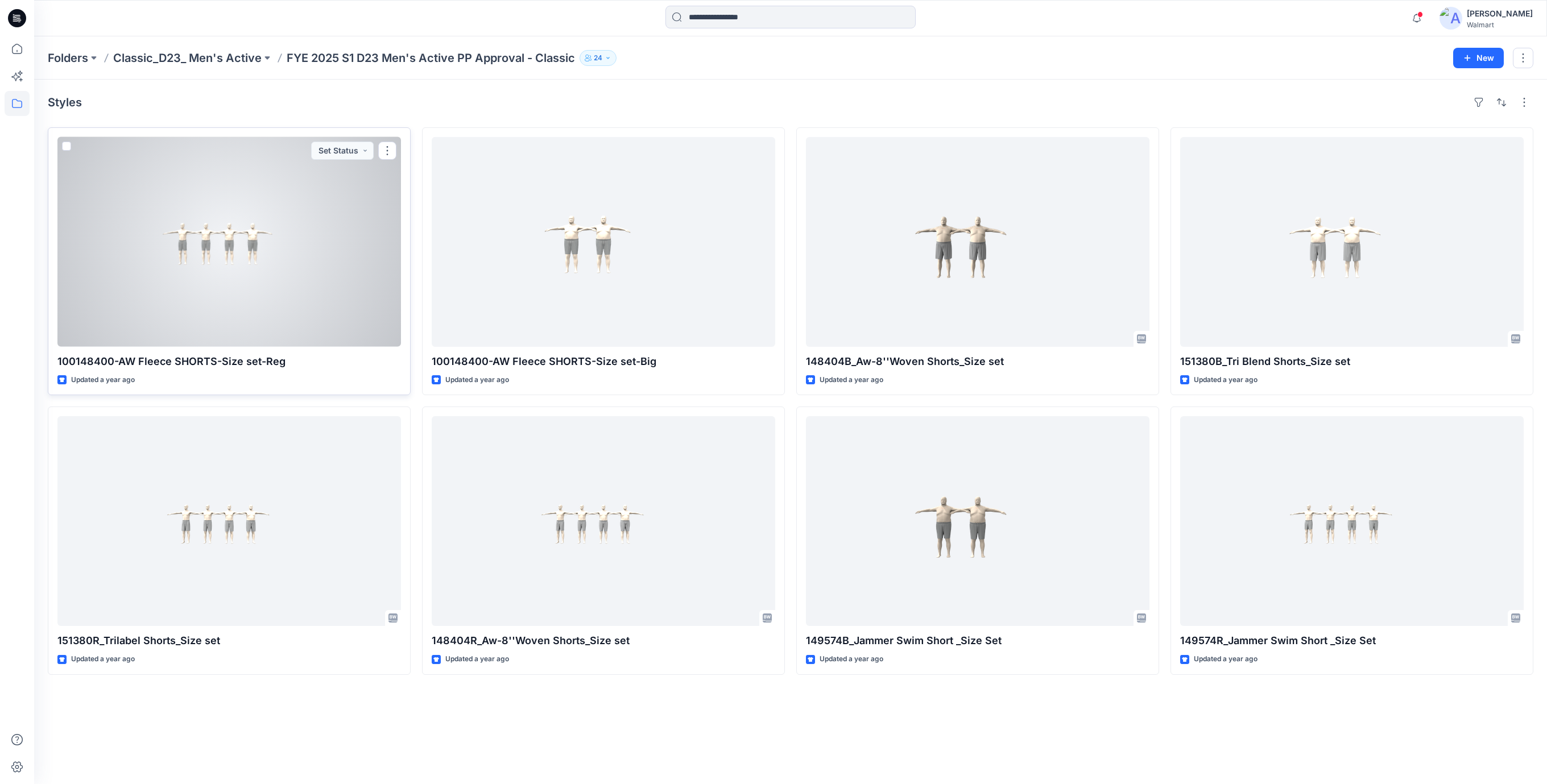
click at [211, 268] on div at bounding box center [229, 242] width 343 height 210
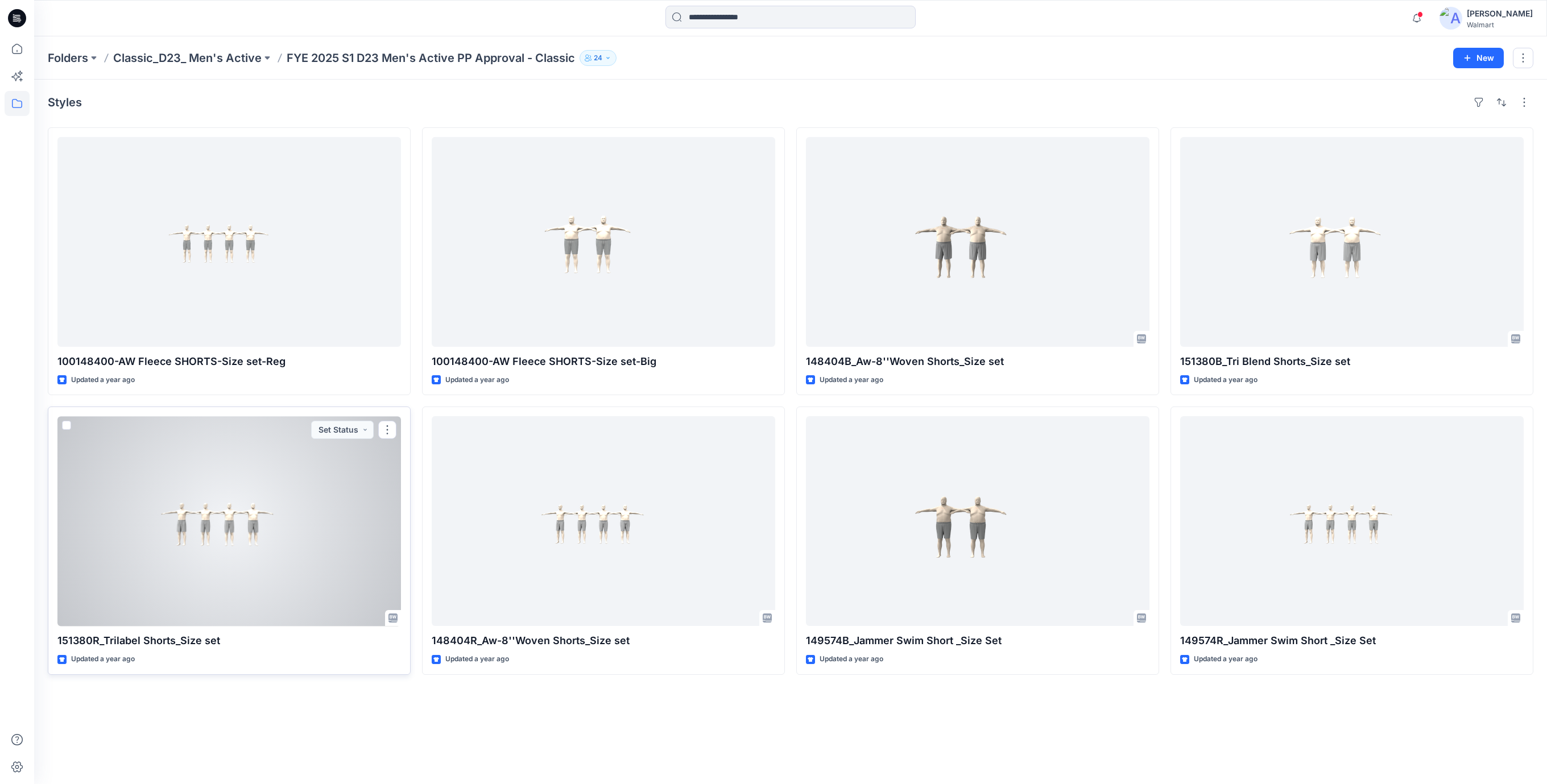
click at [236, 524] on div at bounding box center [229, 521] width 343 height 210
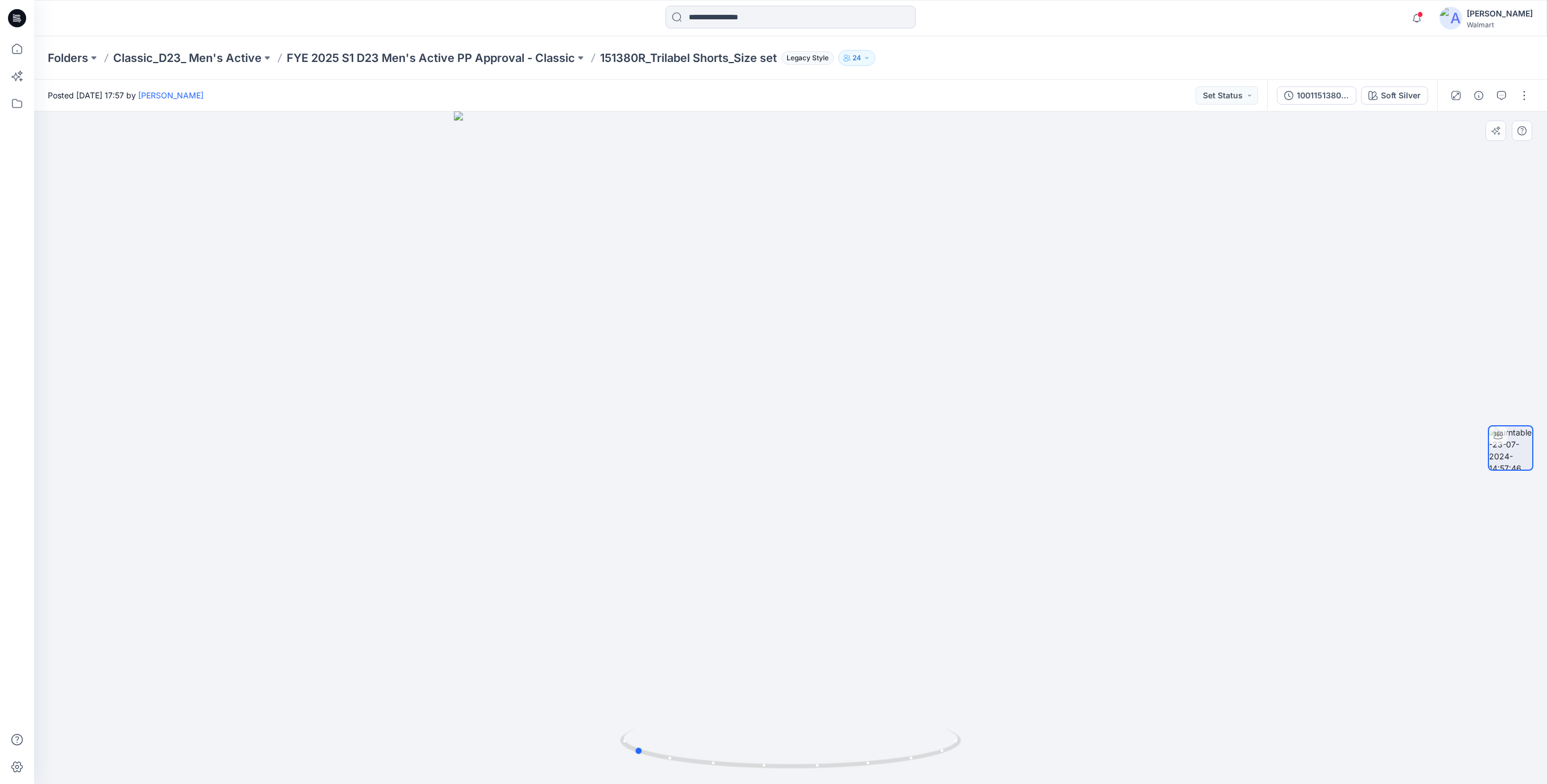
drag, startPoint x: 863, startPoint y: 763, endPoint x: 459, endPoint y: 310, distance: 607.0
click at [707, 687] on div at bounding box center [790, 448] width 1513 height 673
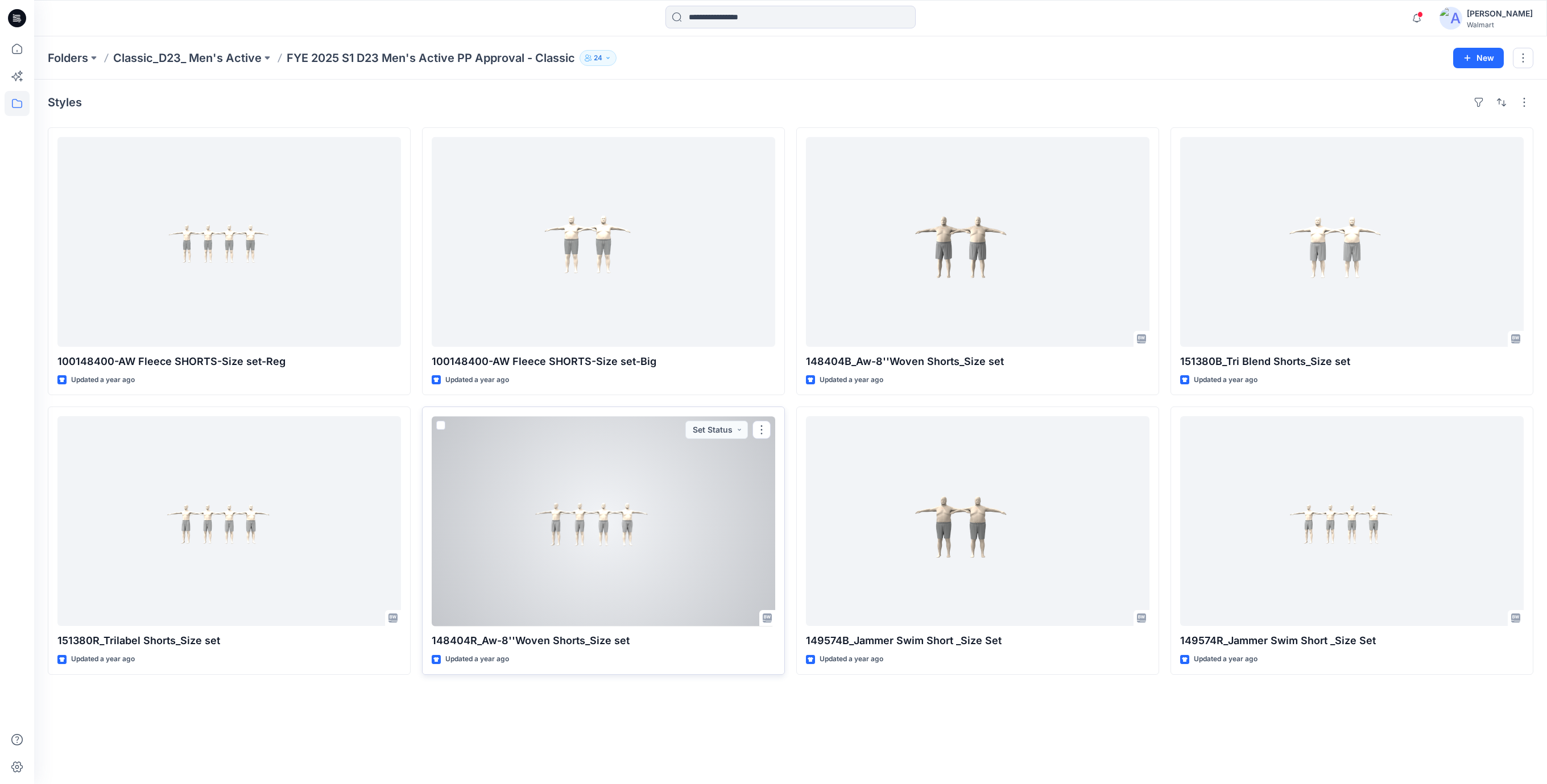
click at [630, 561] on div at bounding box center [603, 521] width 343 height 210
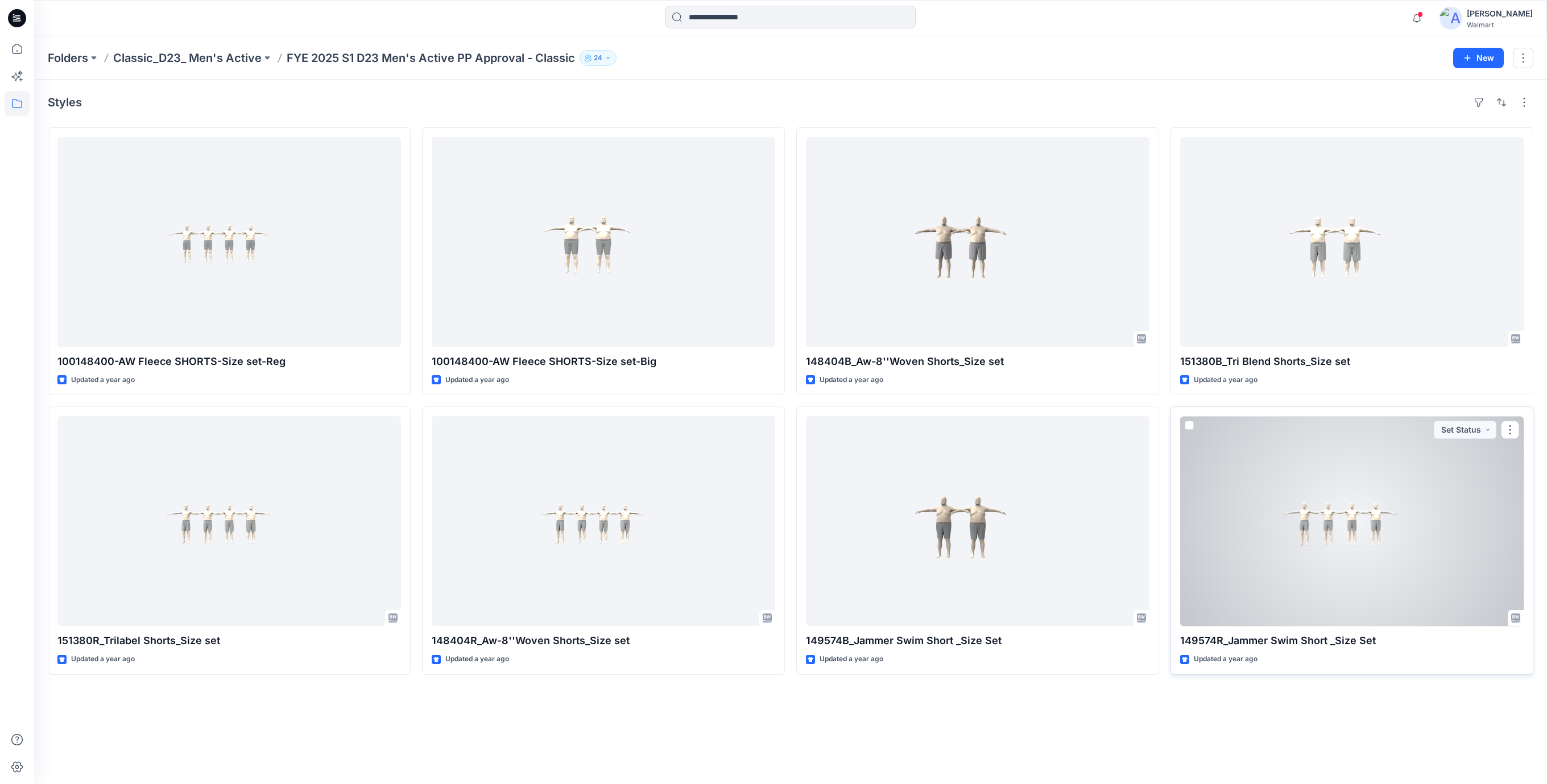
click at [1272, 503] on div at bounding box center [1352, 521] width 343 height 210
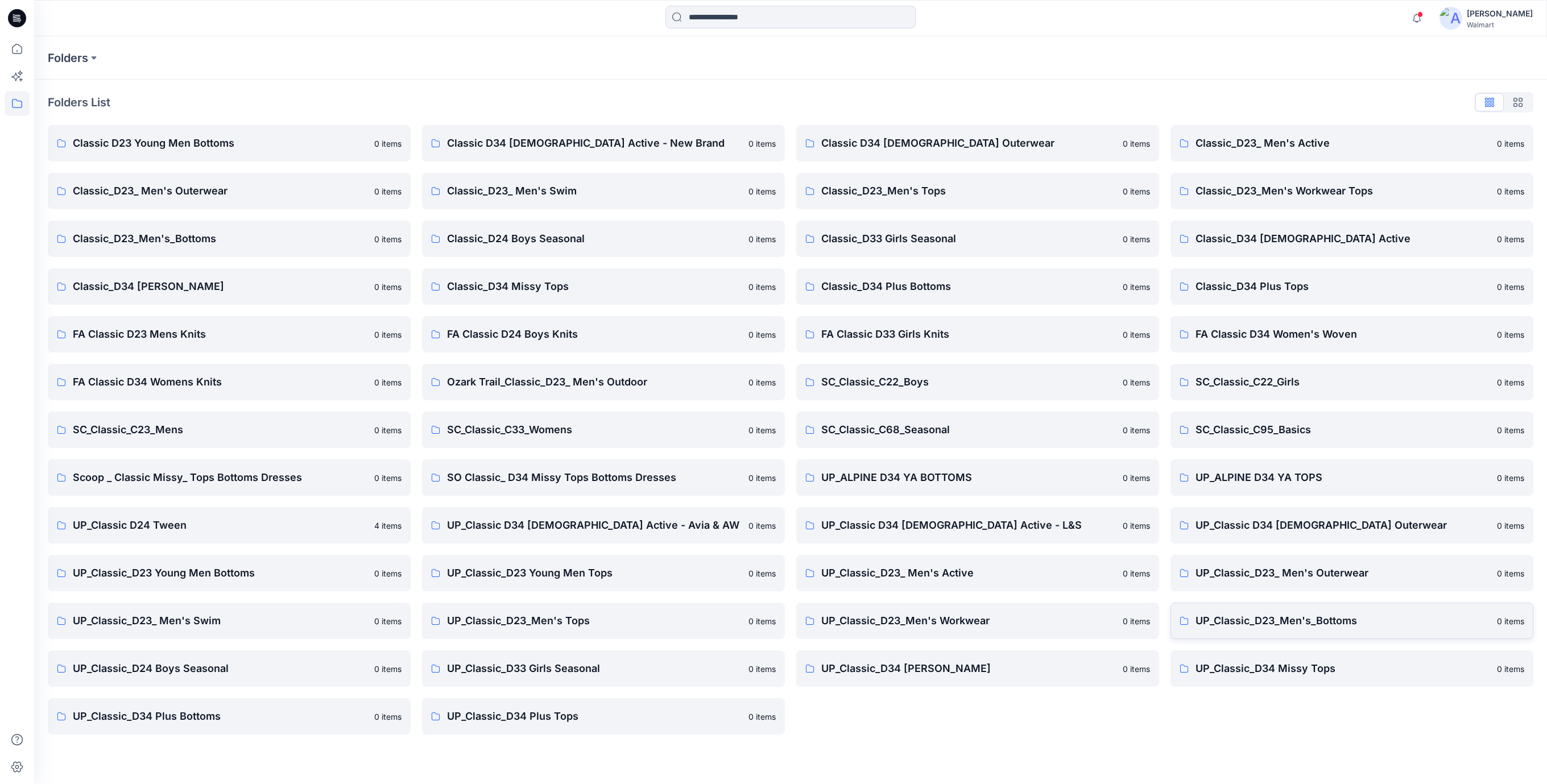
click at [1324, 624] on p "UP_Classic_D23_Men's_Bottoms" at bounding box center [1343, 621] width 295 height 16
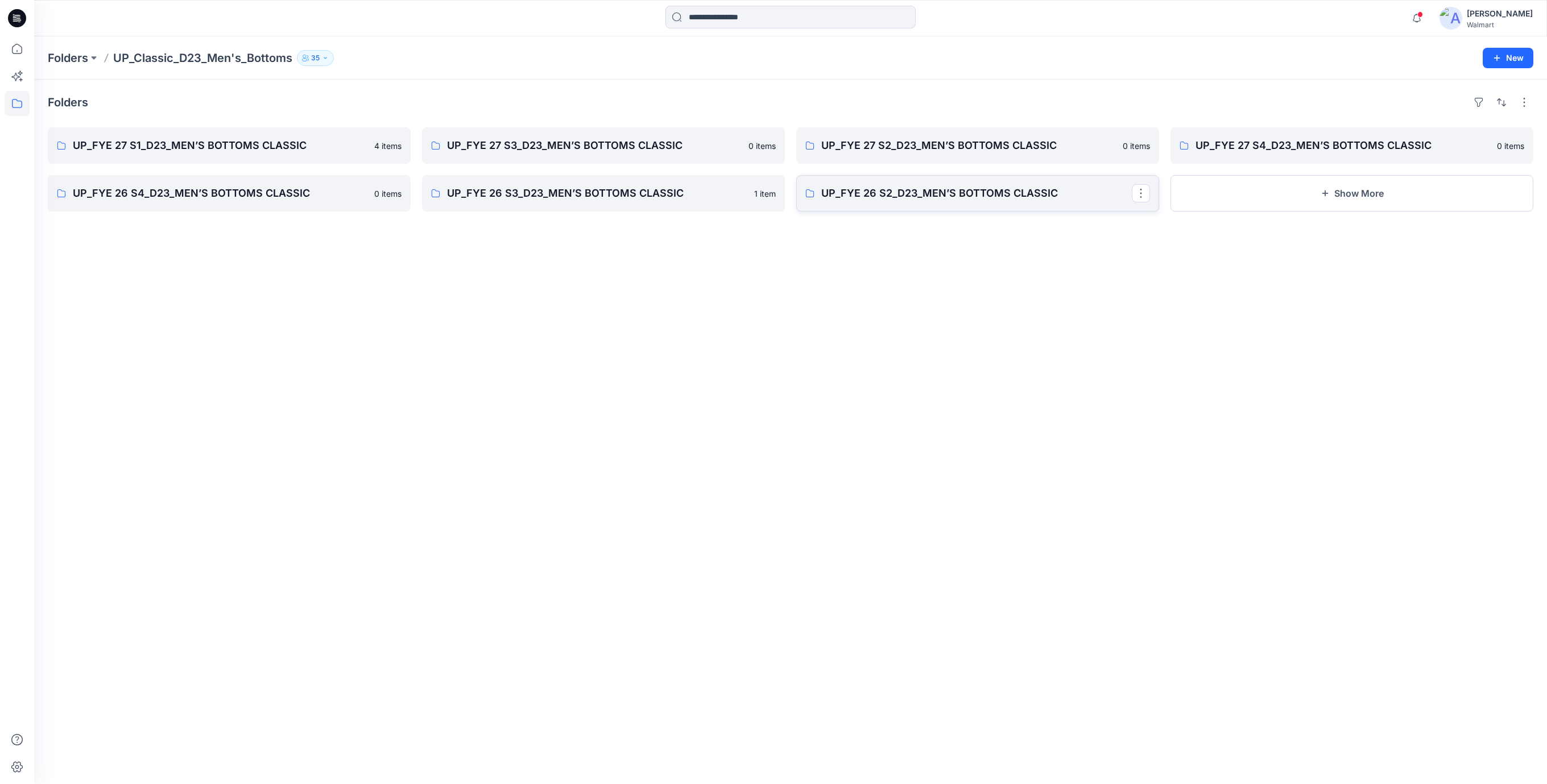
click at [948, 194] on p "UP_FYE 26 S2_D23_MEN’S BOTTOMS CLASSIC" at bounding box center [977, 193] width 311 height 16
click at [646, 187] on p "UP_FYE 26 S3_D23_MEN’S BOTTOMS CLASSIC" at bounding box center [603, 193] width 311 height 16
click at [321, 194] on p "UP_FYE 26 S4_D23_MEN’S BOTTOMS CLASSIC" at bounding box center [228, 193] width 311 height 16
click at [1231, 143] on p "UP_FYE 27 S4_D23_MEN’S BOTTOMS CLASSIC" at bounding box center [1351, 146] width 311 height 16
click at [807, 141] on icon at bounding box center [809, 145] width 9 height 9
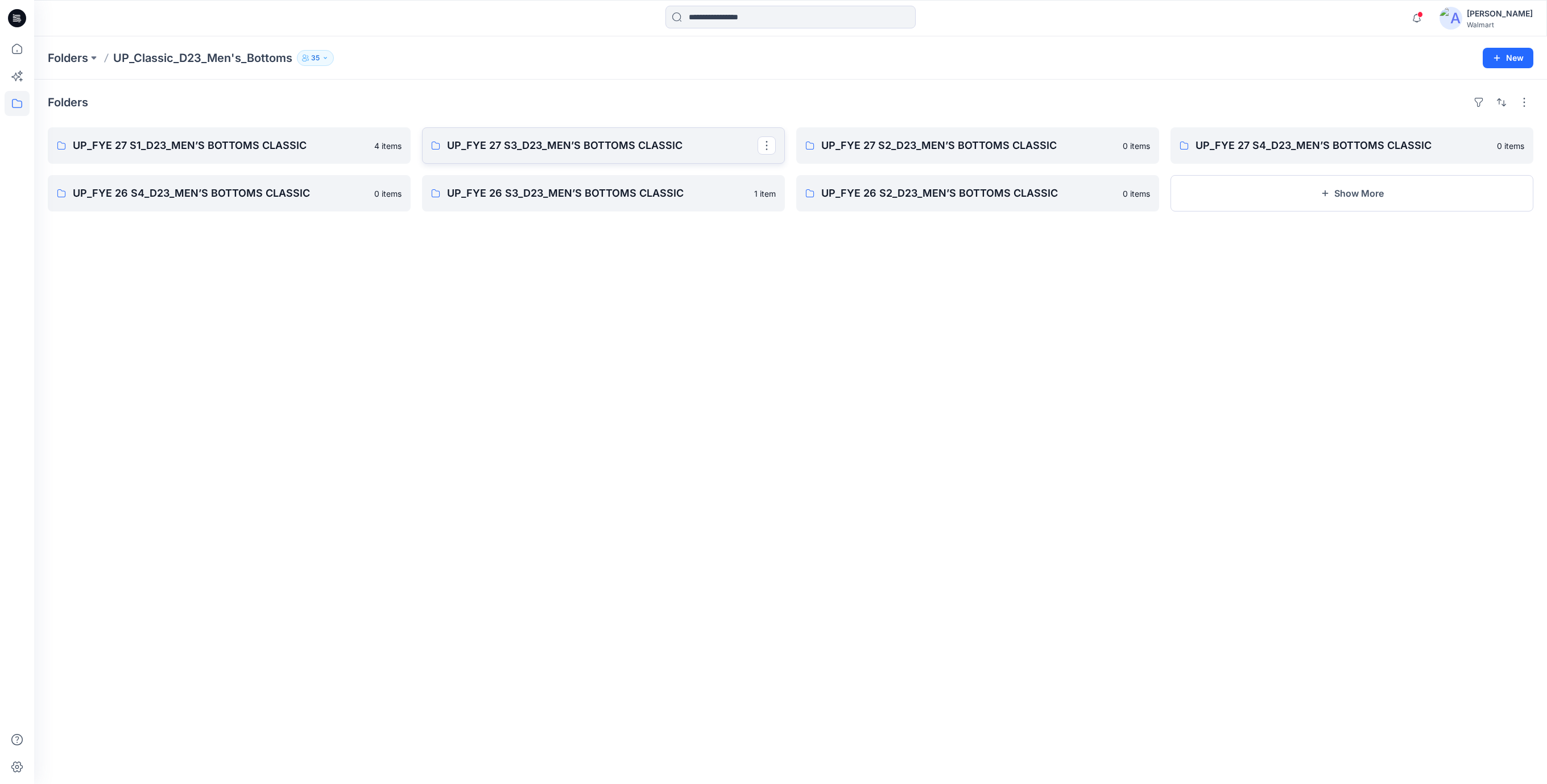
click at [577, 138] on p "UP_FYE 27 S3_D23_MEN’S BOTTOMS CLASSIC" at bounding box center [603, 146] width 311 height 16
click at [284, 150] on p "UP_FYE 27 S1_D23_MEN’S BOTTOMS CLASSIC" at bounding box center [228, 146] width 311 height 16
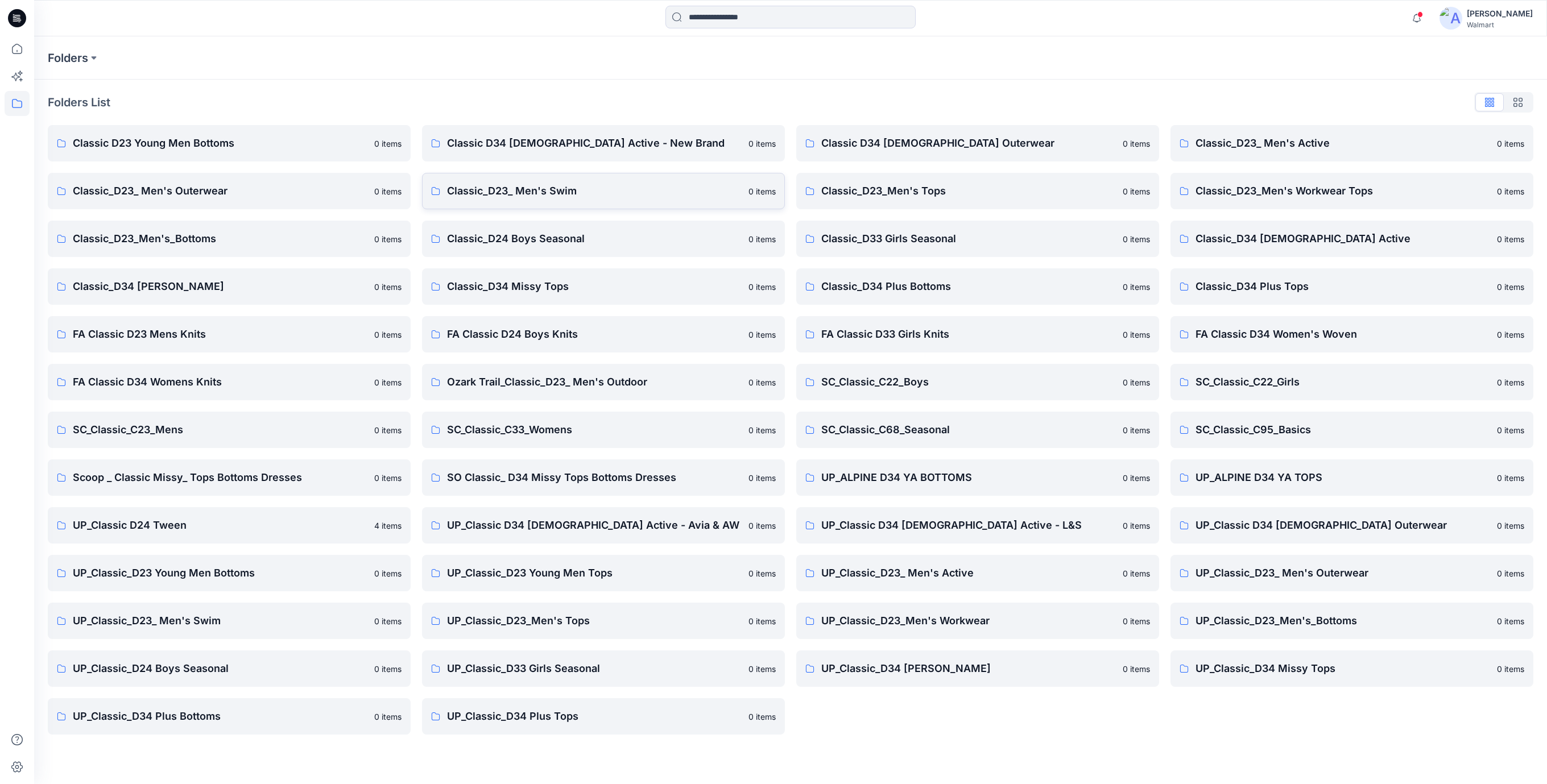
click at [534, 192] on p "Classic_D23_ Men's Swim" at bounding box center [594, 191] width 295 height 16
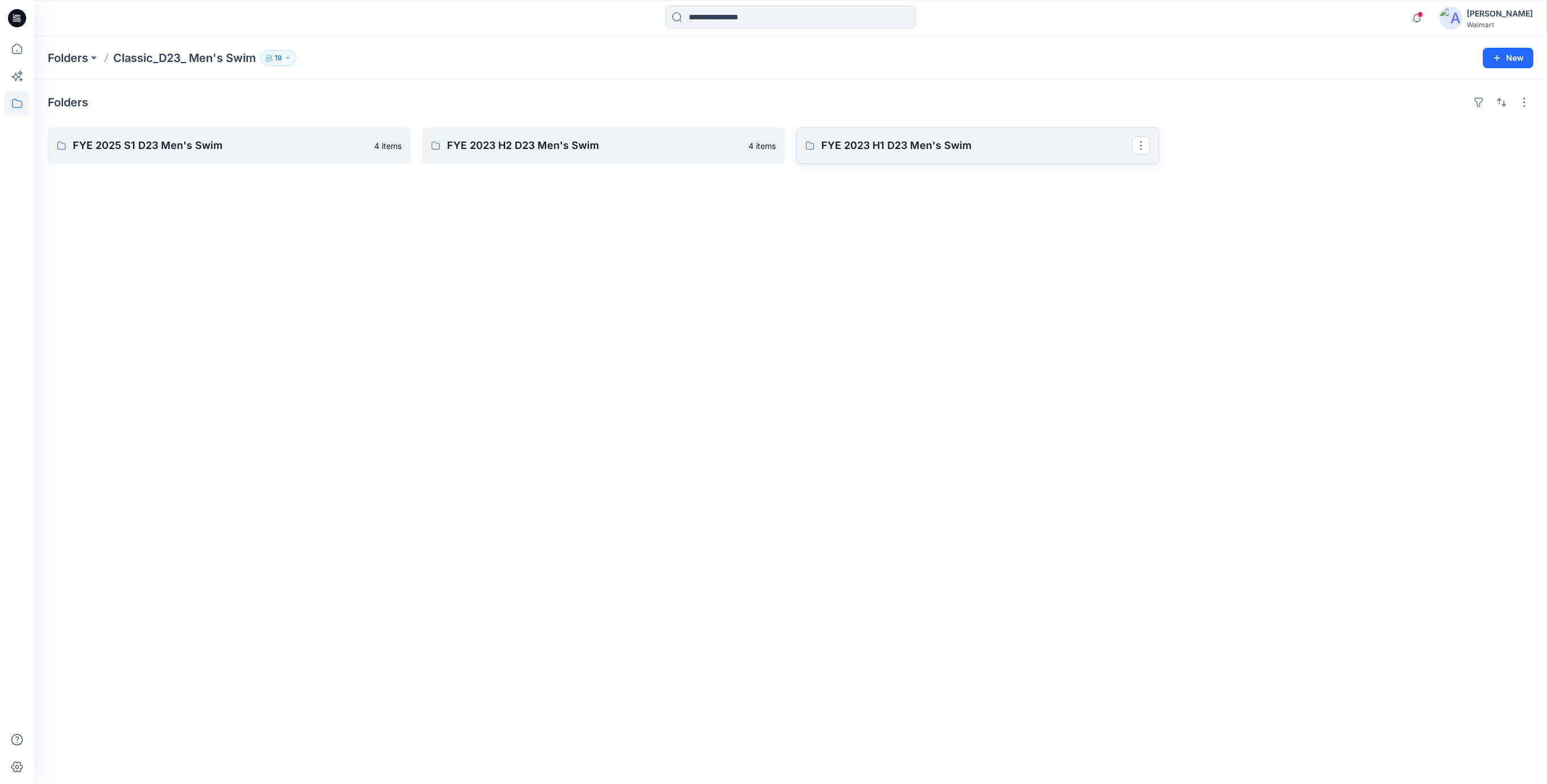
click at [897, 149] on p "FYE 2023 H1 D23 Men's Swim" at bounding box center [977, 146] width 311 height 16
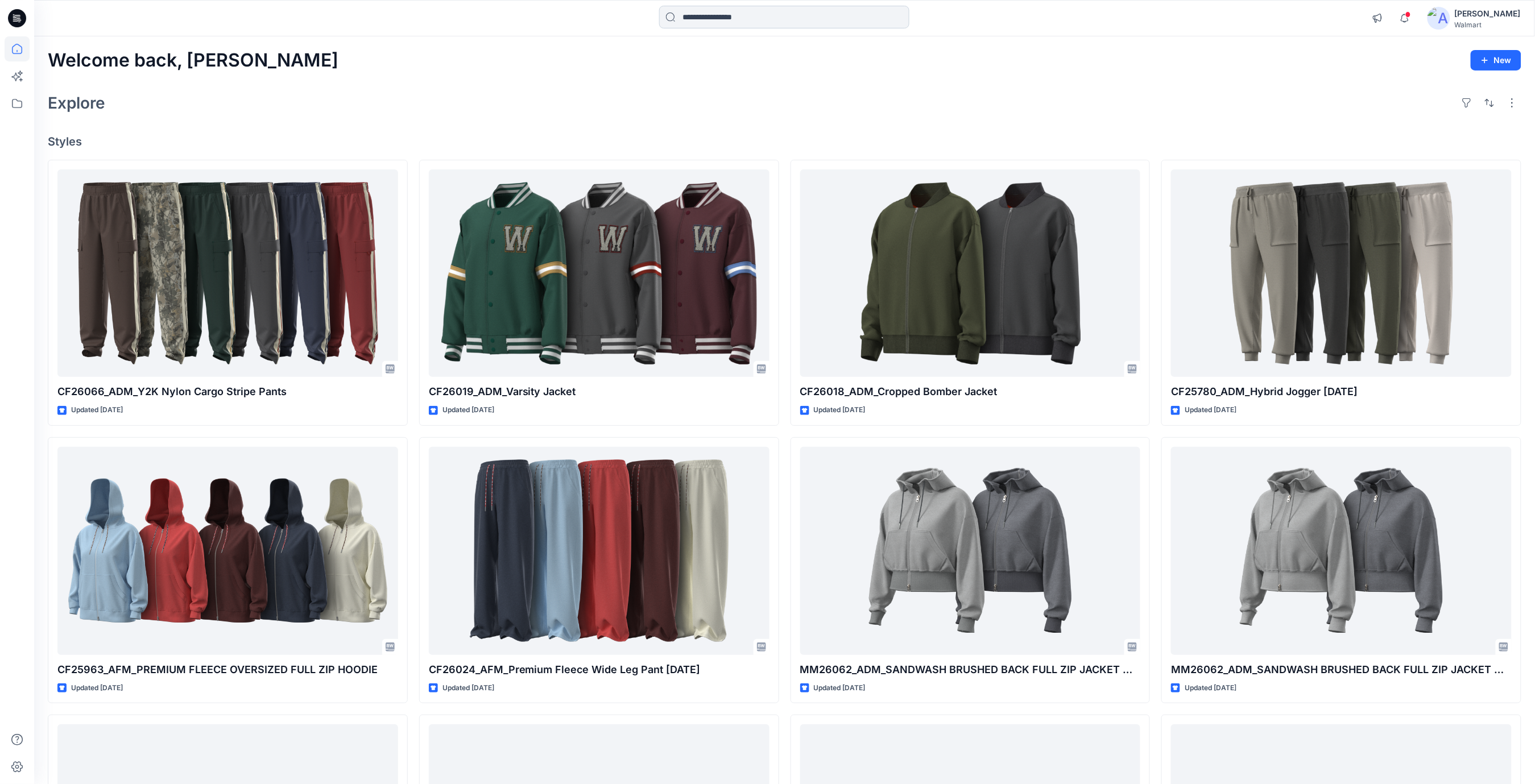
click at [710, 11] on input at bounding box center [784, 17] width 250 height 23
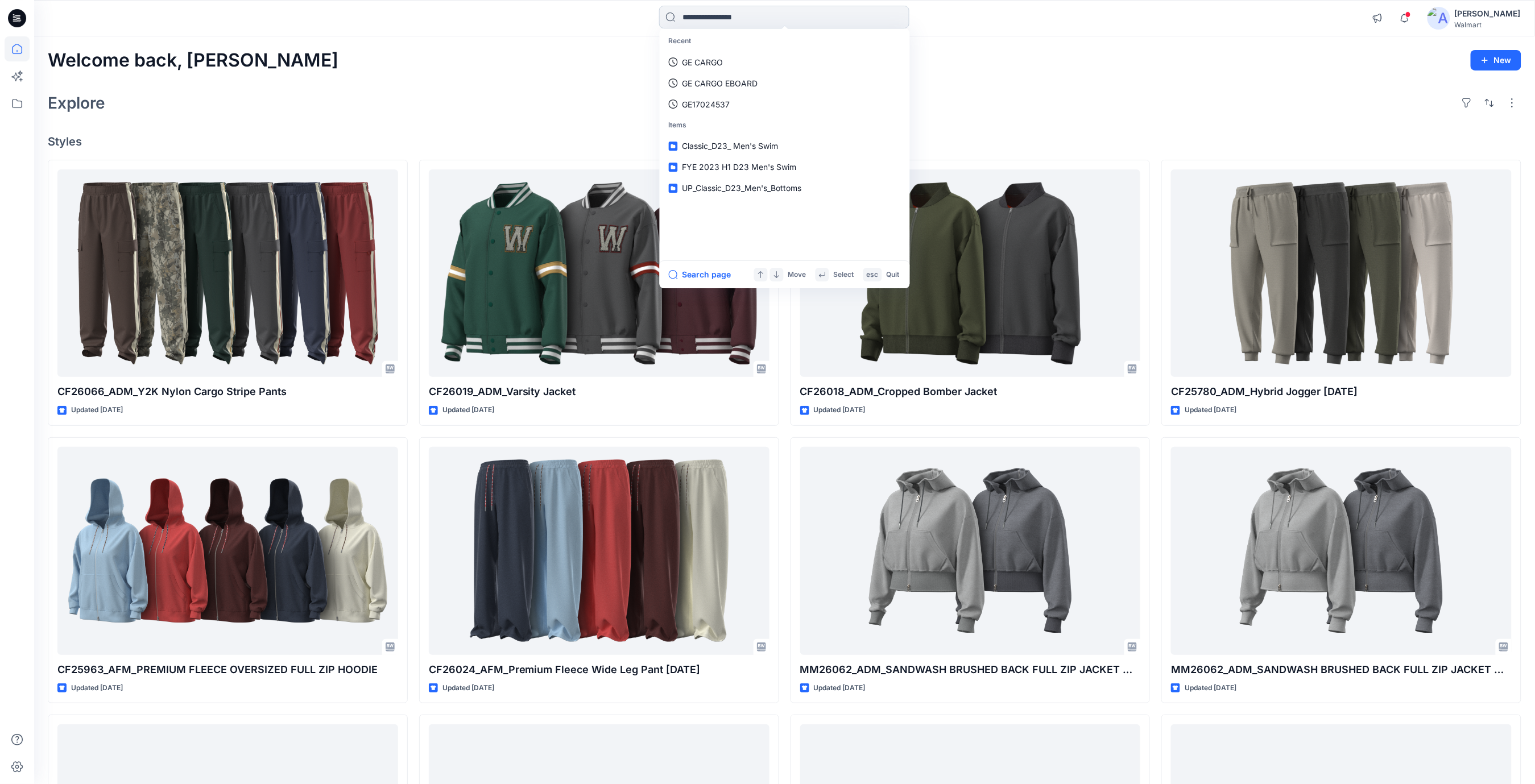
paste input "**********"
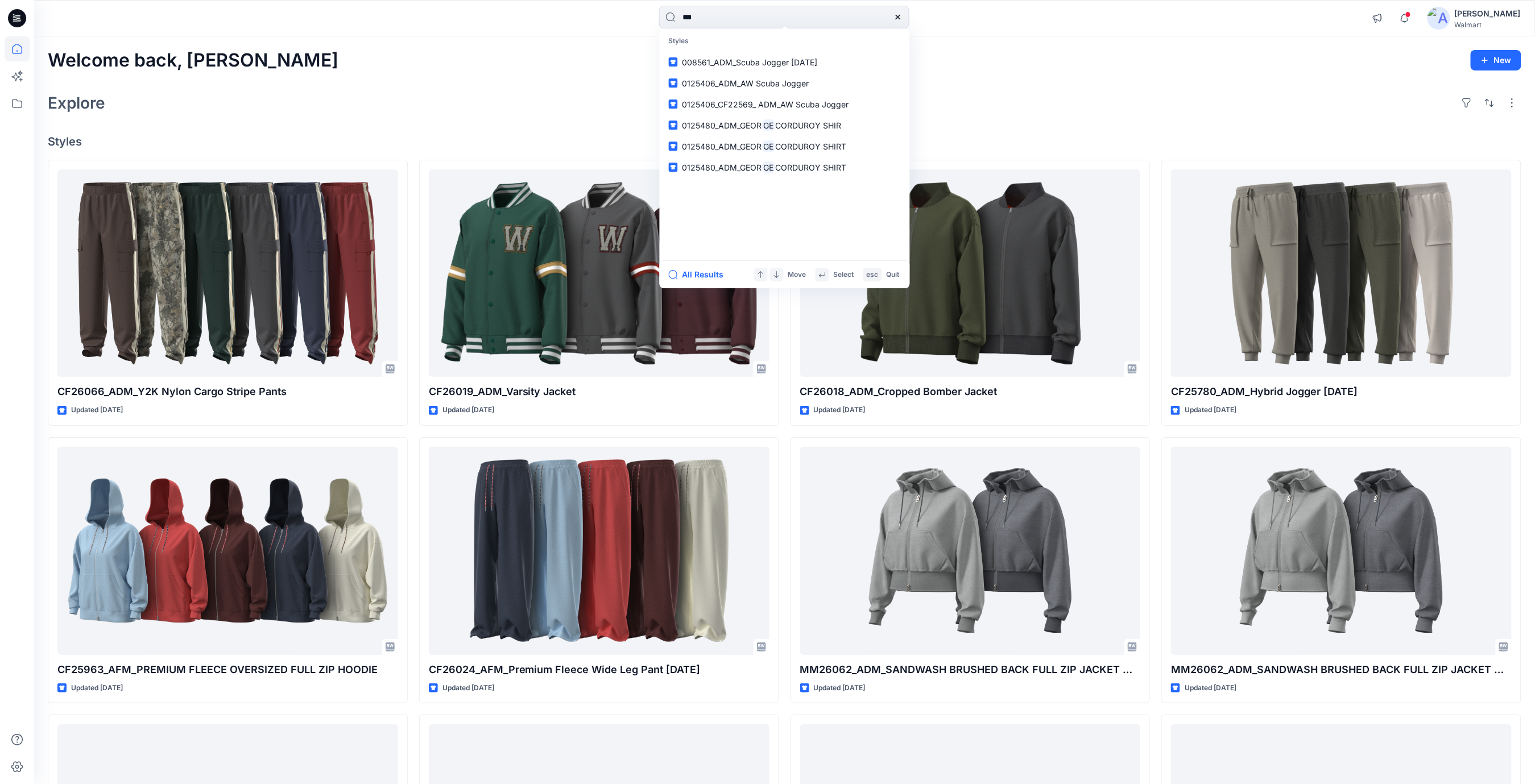
drag, startPoint x: 705, startPoint y: 18, endPoint x: 620, endPoint y: 7, distance: 85.7
click at [621, 5] on div "** Styles 008561_ADM_Scuba Jogger 19SEP24 0125406_ADM_AW Scuba Jogger 0125406_C…" at bounding box center [784, 18] width 750 height 25
paste input "**********"
type input "***"
click at [861, 78] on span "6100149559-ADM-GE E-BOARD CARGO SWIM SHORT (9”INSEAM)" at bounding box center [863, 83] width 253 height 9
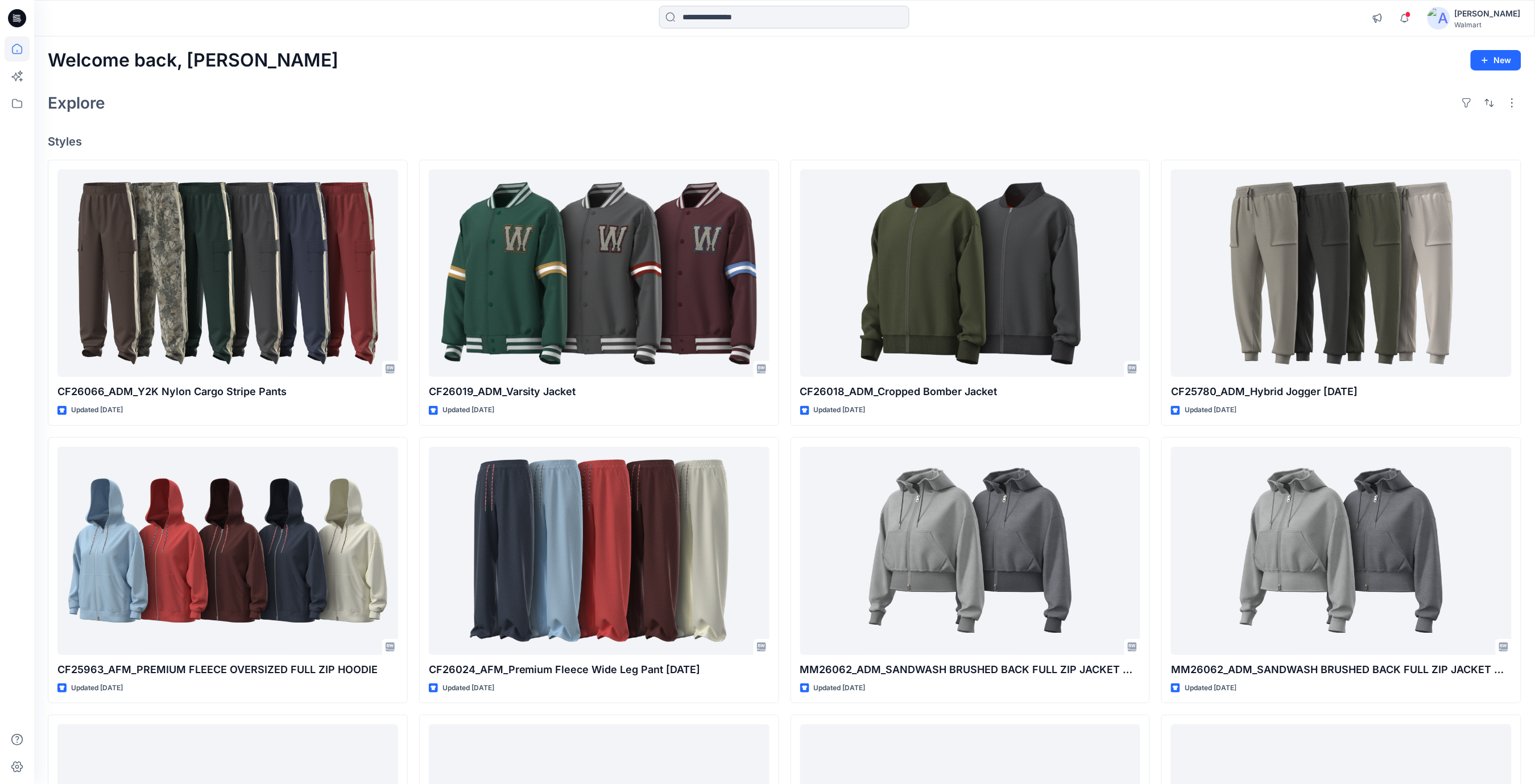
click at [737, 24] on input at bounding box center [784, 17] width 250 height 23
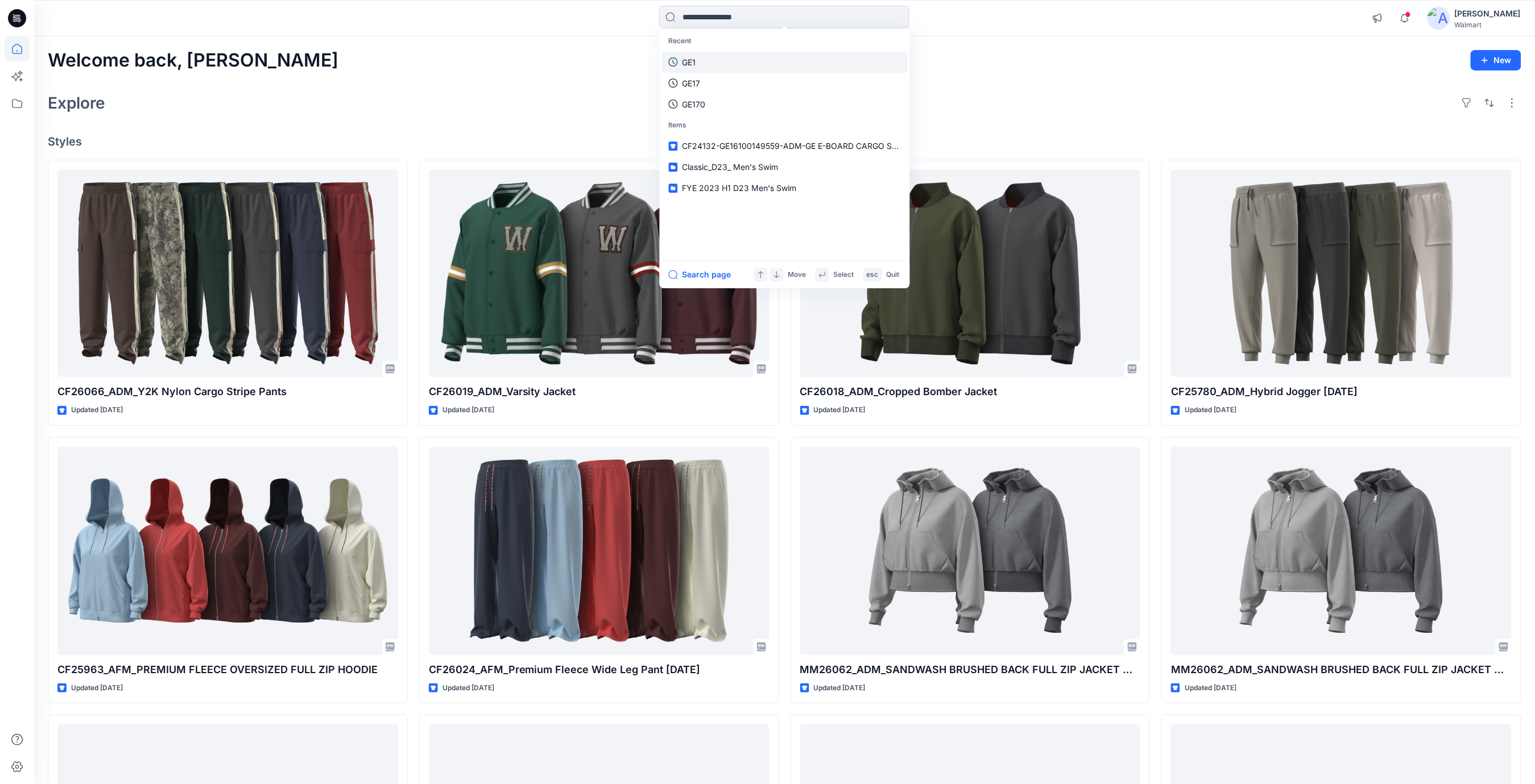
click at [703, 63] on link "GE1" at bounding box center [785, 62] width 246 height 21
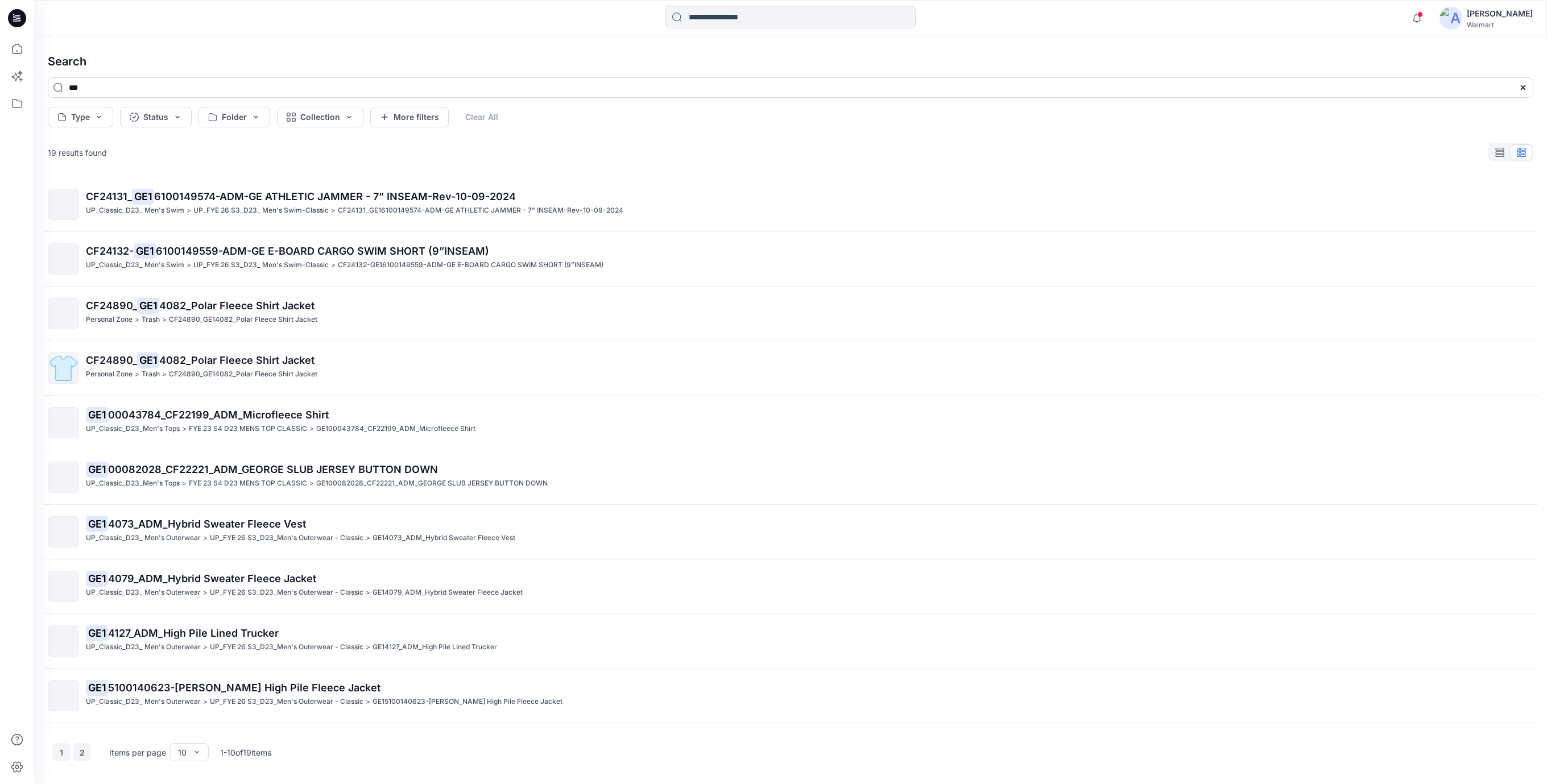
click at [80, 750] on button "2" at bounding box center [82, 752] width 18 height 18
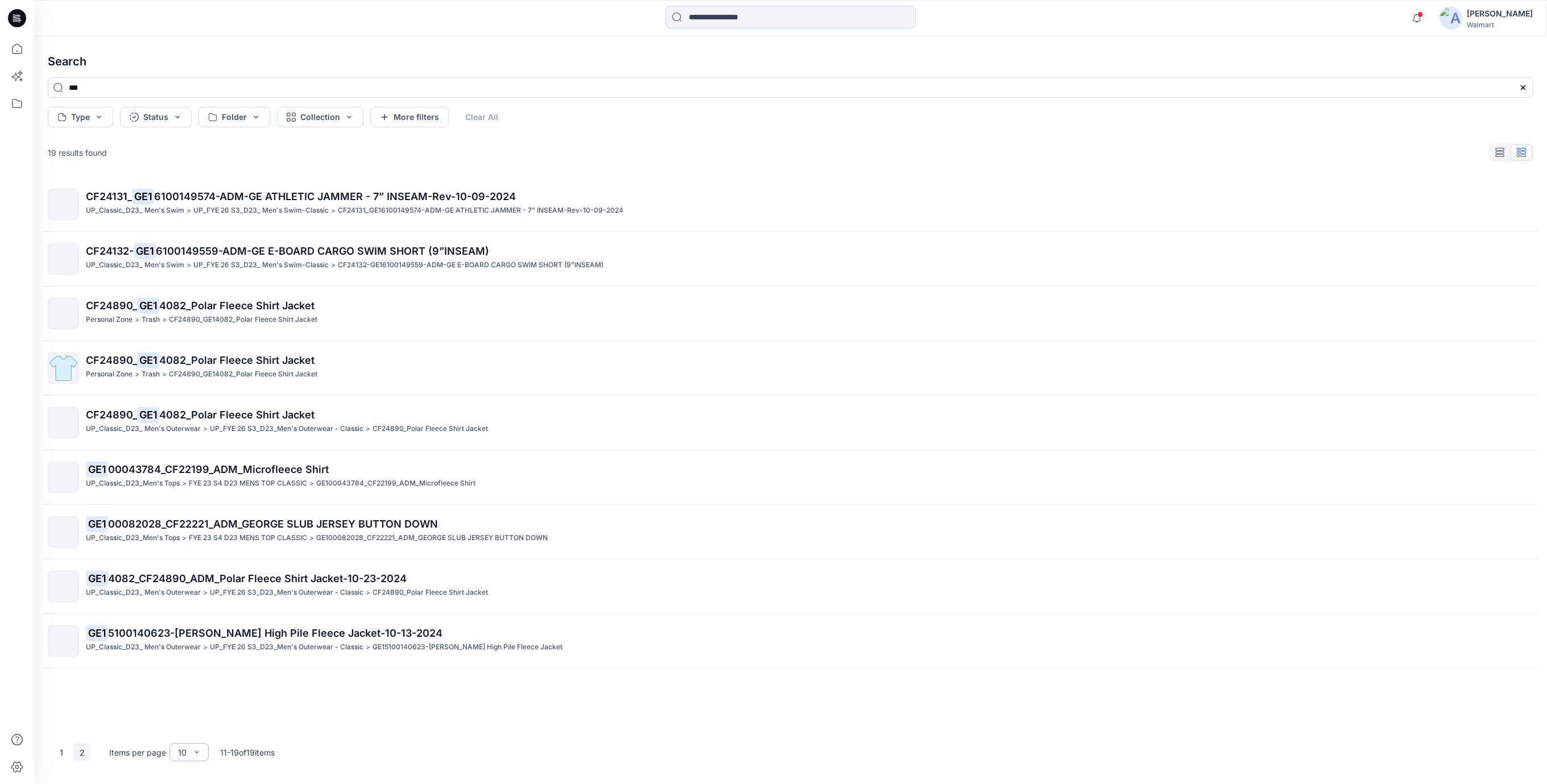
click at [185, 754] on div "10" at bounding box center [182, 752] width 9 height 12
click at [156, 754] on p "Items per page" at bounding box center [138, 752] width 57 height 12
click at [136, 754] on p "Items per page" at bounding box center [138, 752] width 57 height 12
click at [307, 715] on div "CF24131_ GE1 6100149574-ADM-GE ATHLETIC JAMMER - 7” INSEAM-Rev-10-09-2024 UP_Cl…" at bounding box center [790, 453] width 1504 height 552
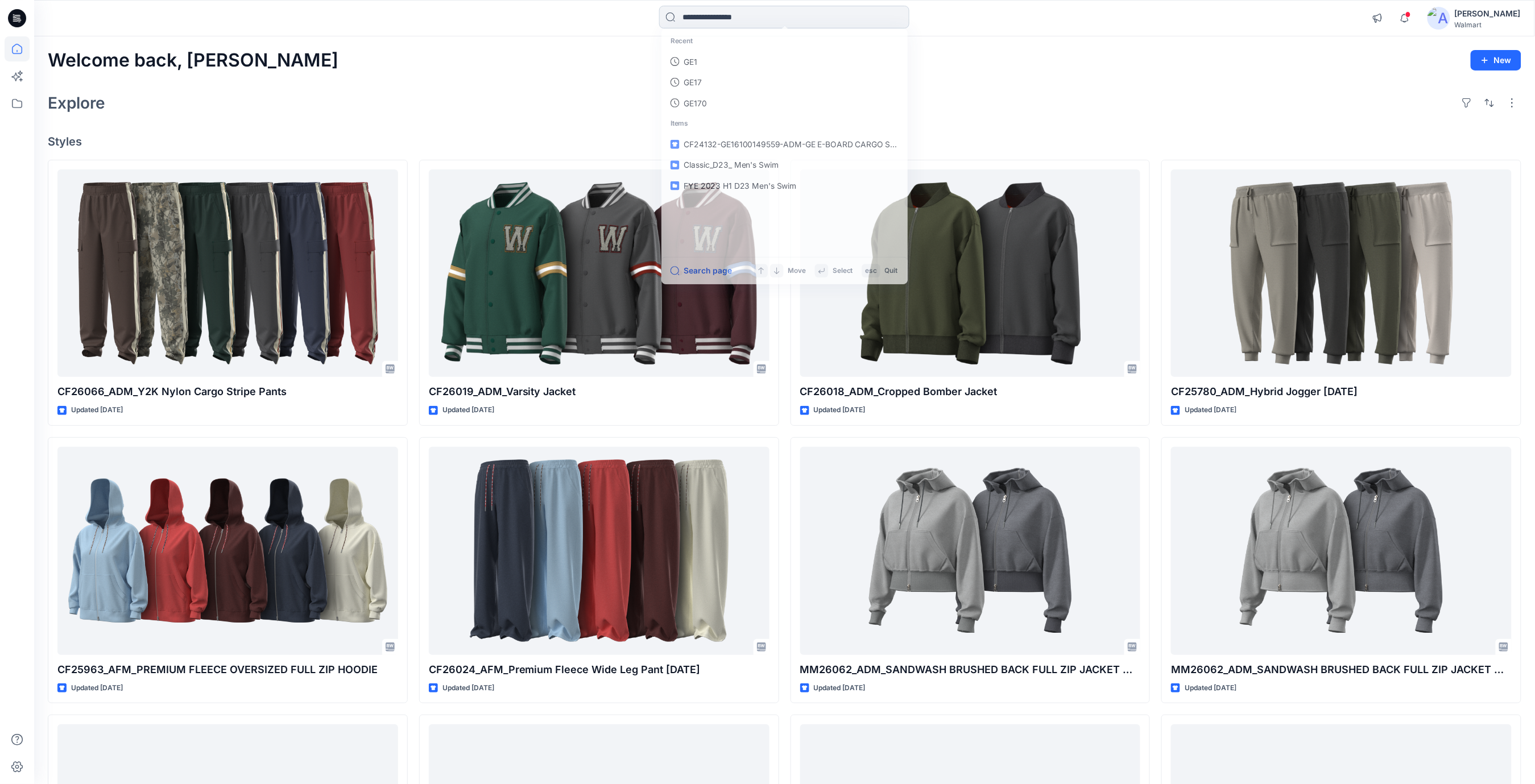
click at [788, 18] on input at bounding box center [784, 17] width 250 height 23
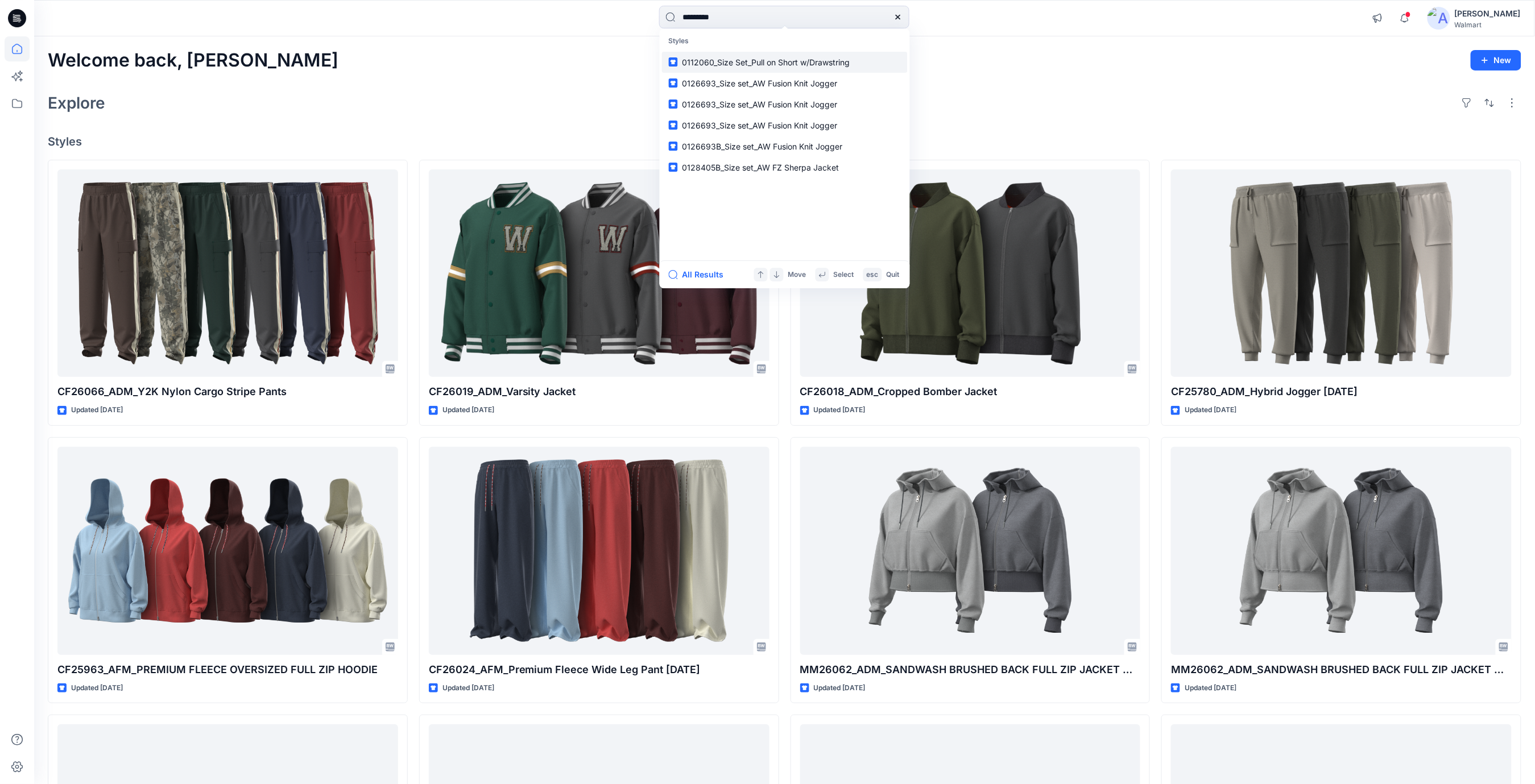
type input "********"
click at [827, 63] on span "0112060_Size Set_Pull on Short w/Drawstring" at bounding box center [766, 62] width 168 height 9
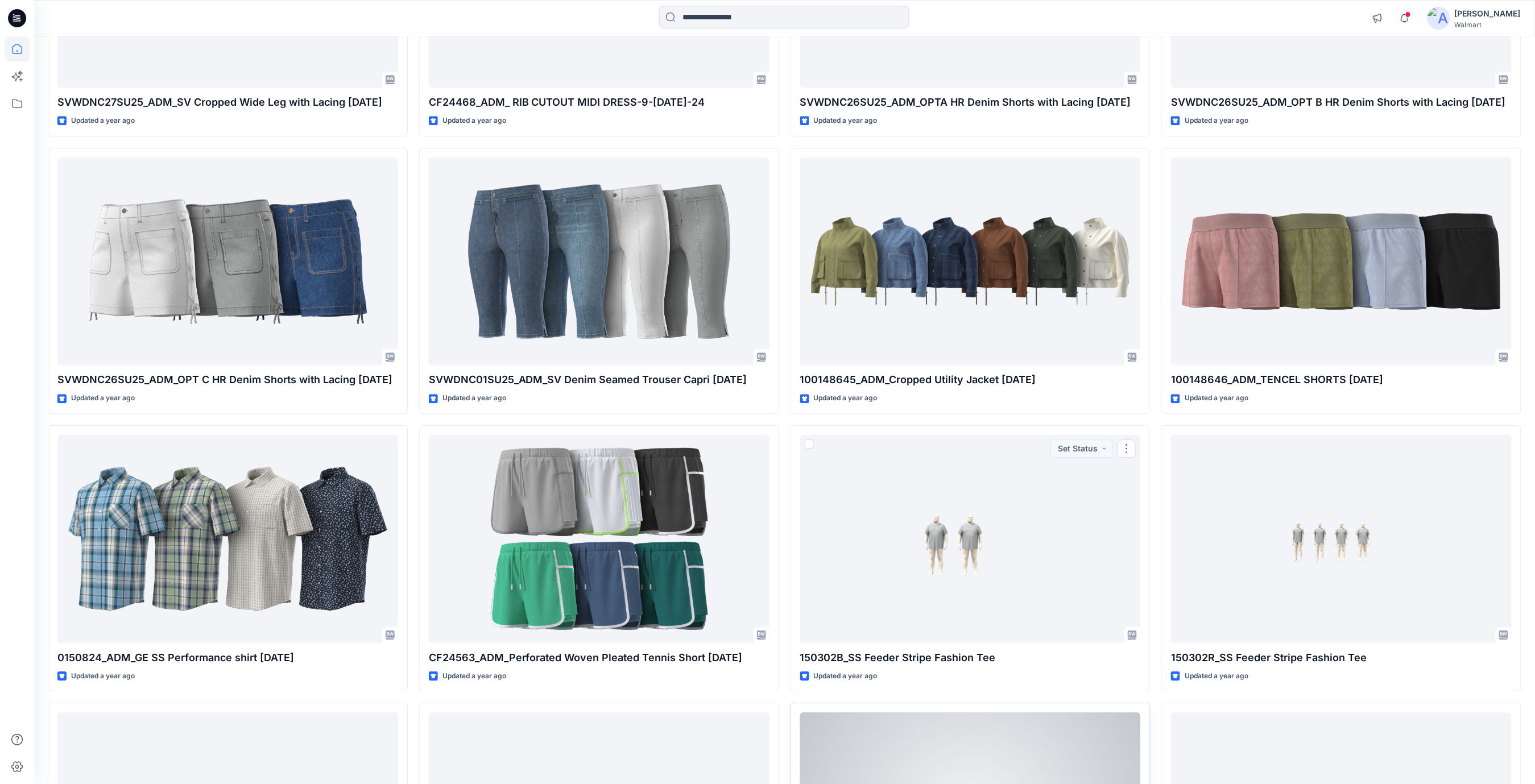
scroll to position [51903, 0]
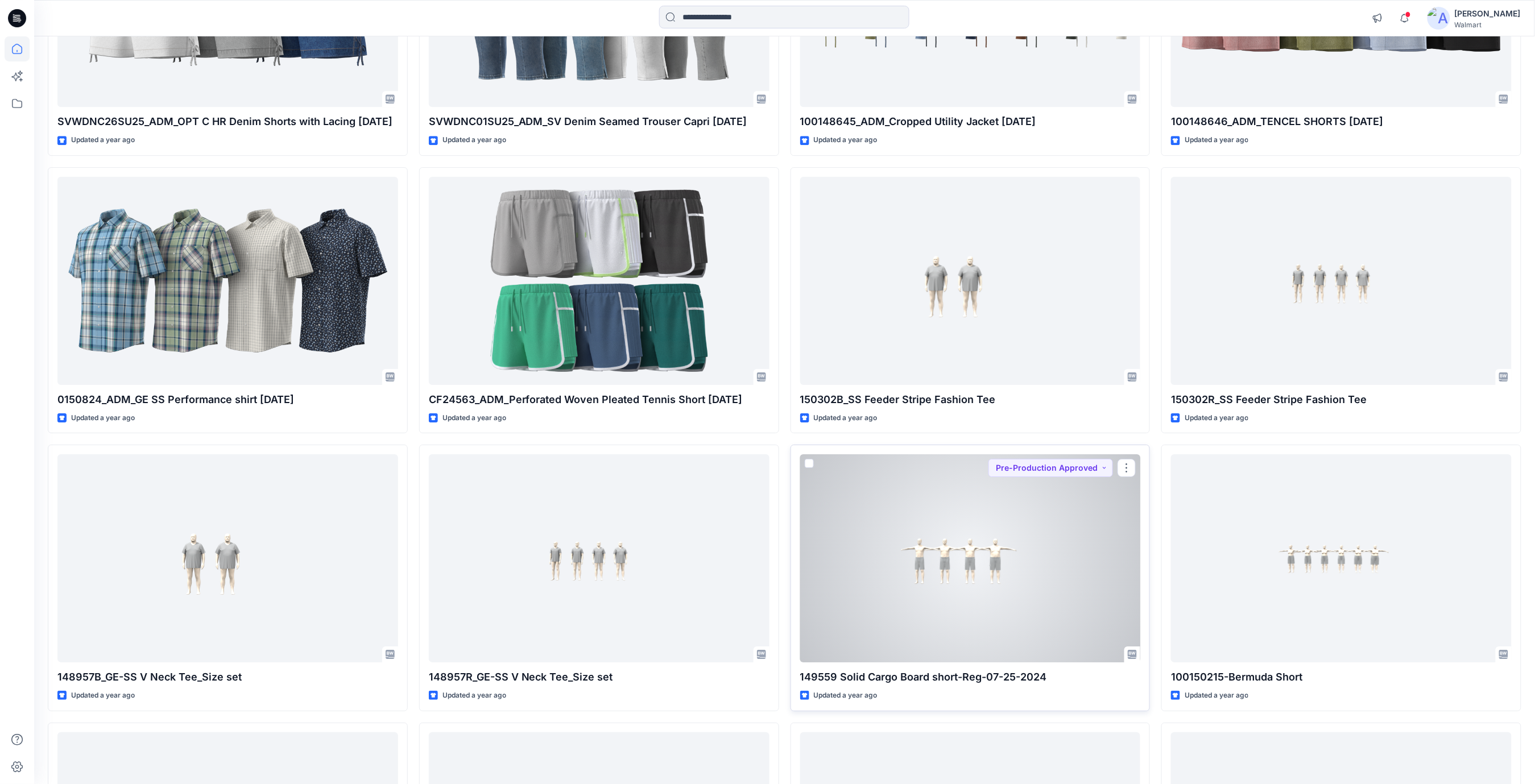
click at [971, 575] on div at bounding box center [970, 558] width 341 height 208
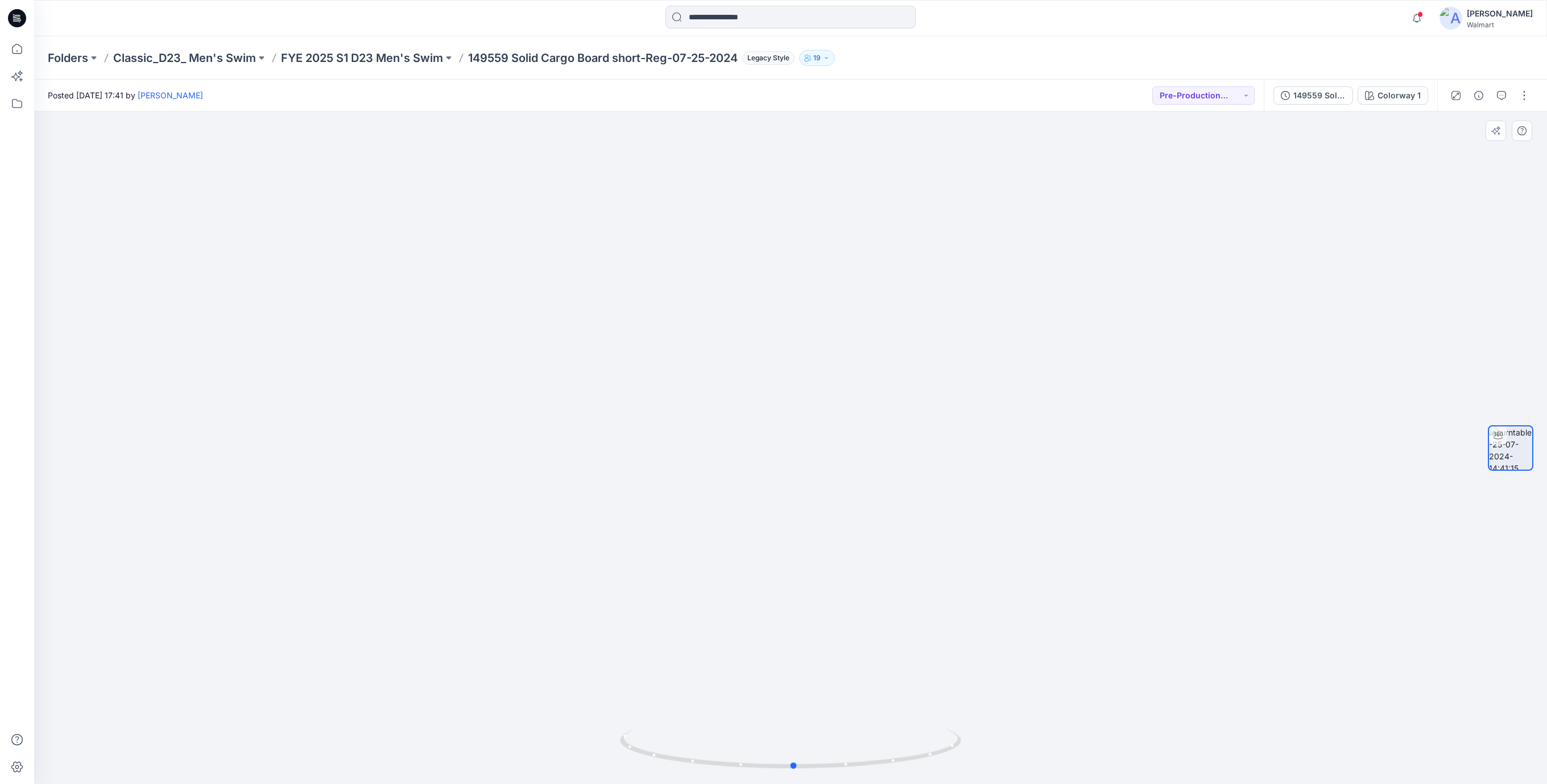
drag, startPoint x: 892, startPoint y: 762, endPoint x: 872, endPoint y: 710, distance: 55.7
click at [895, 742] on icon at bounding box center [792, 750] width 344 height 43
click at [1317, 99] on div "149559 Solid Cargo Board short-Reg-07-25-2024" at bounding box center [1319, 95] width 52 height 13
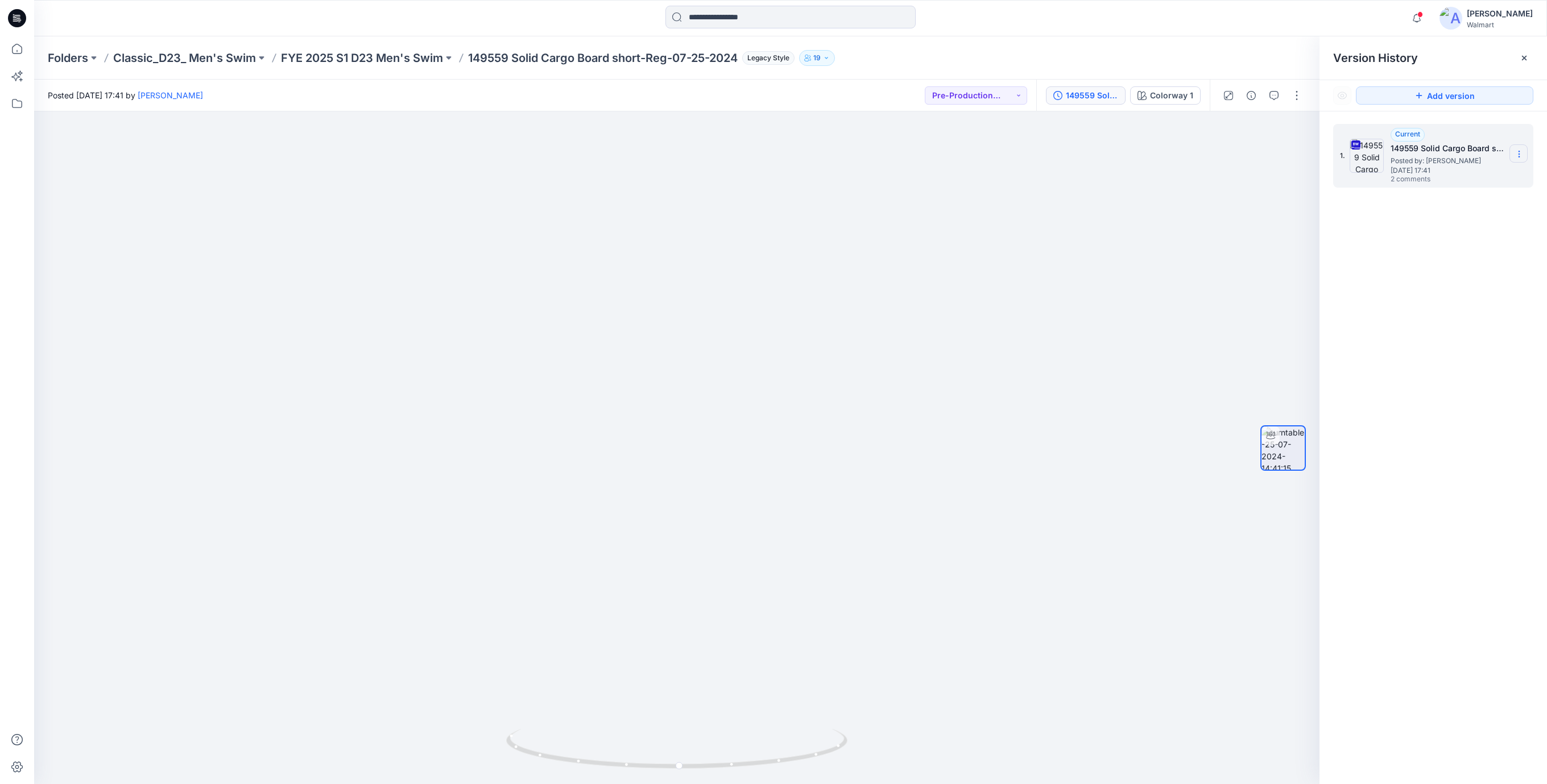
click at [1519, 157] on icon at bounding box center [1519, 157] width 1 height 1
click at [1432, 180] on span "Download Source BW File" at bounding box center [1461, 177] width 95 height 14
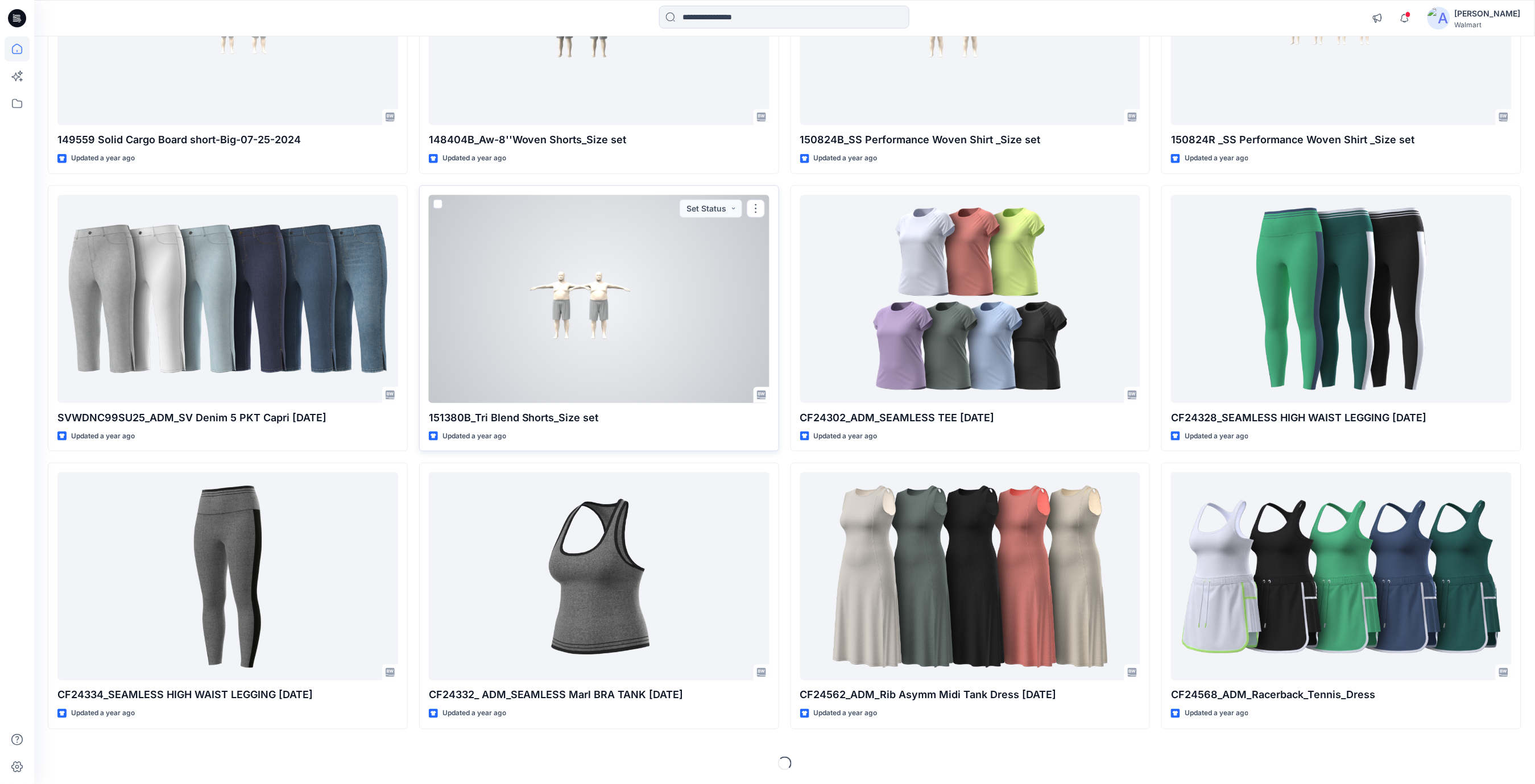
scroll to position [52433, 0]
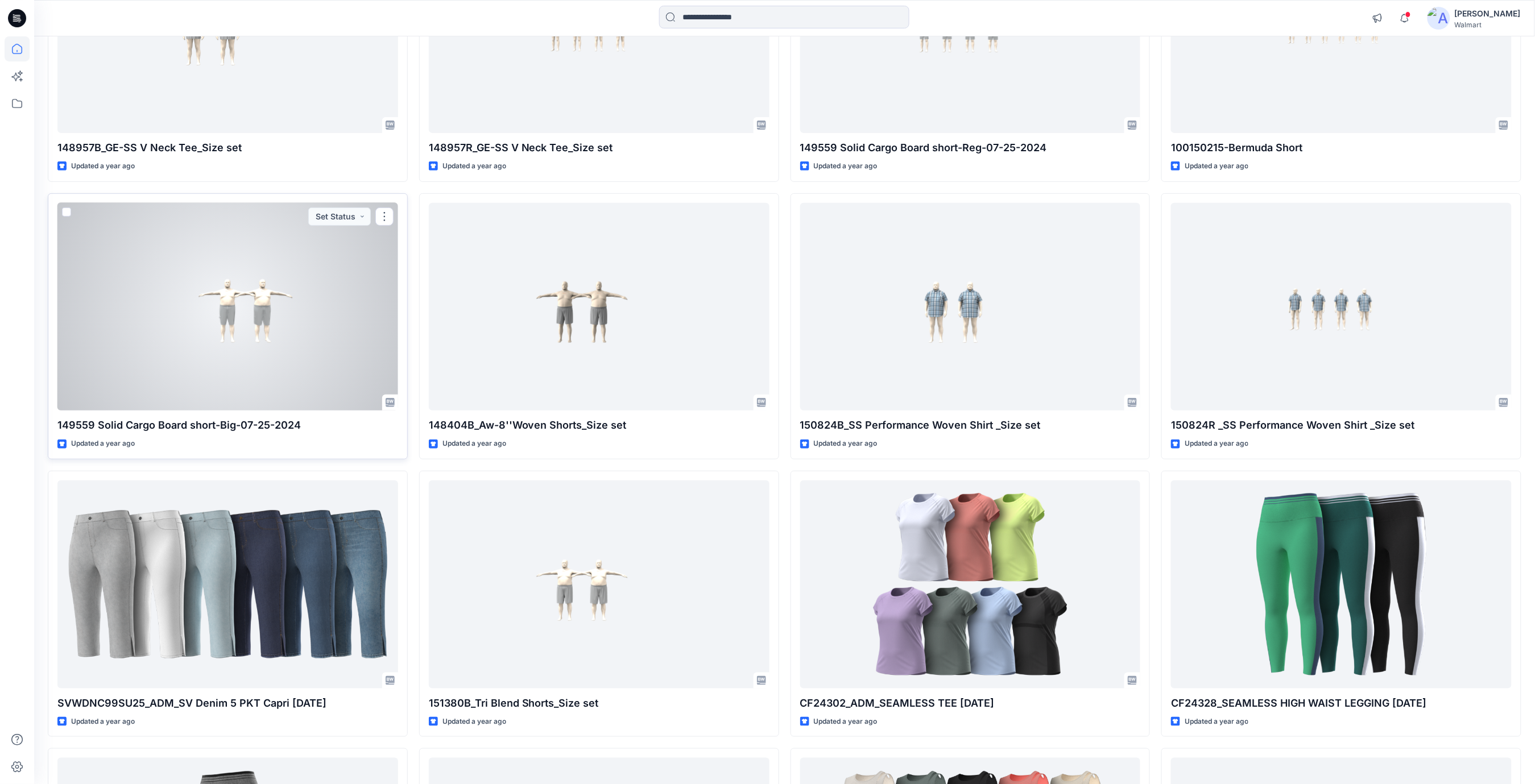
click at [194, 321] on div at bounding box center [228, 307] width 341 height 208
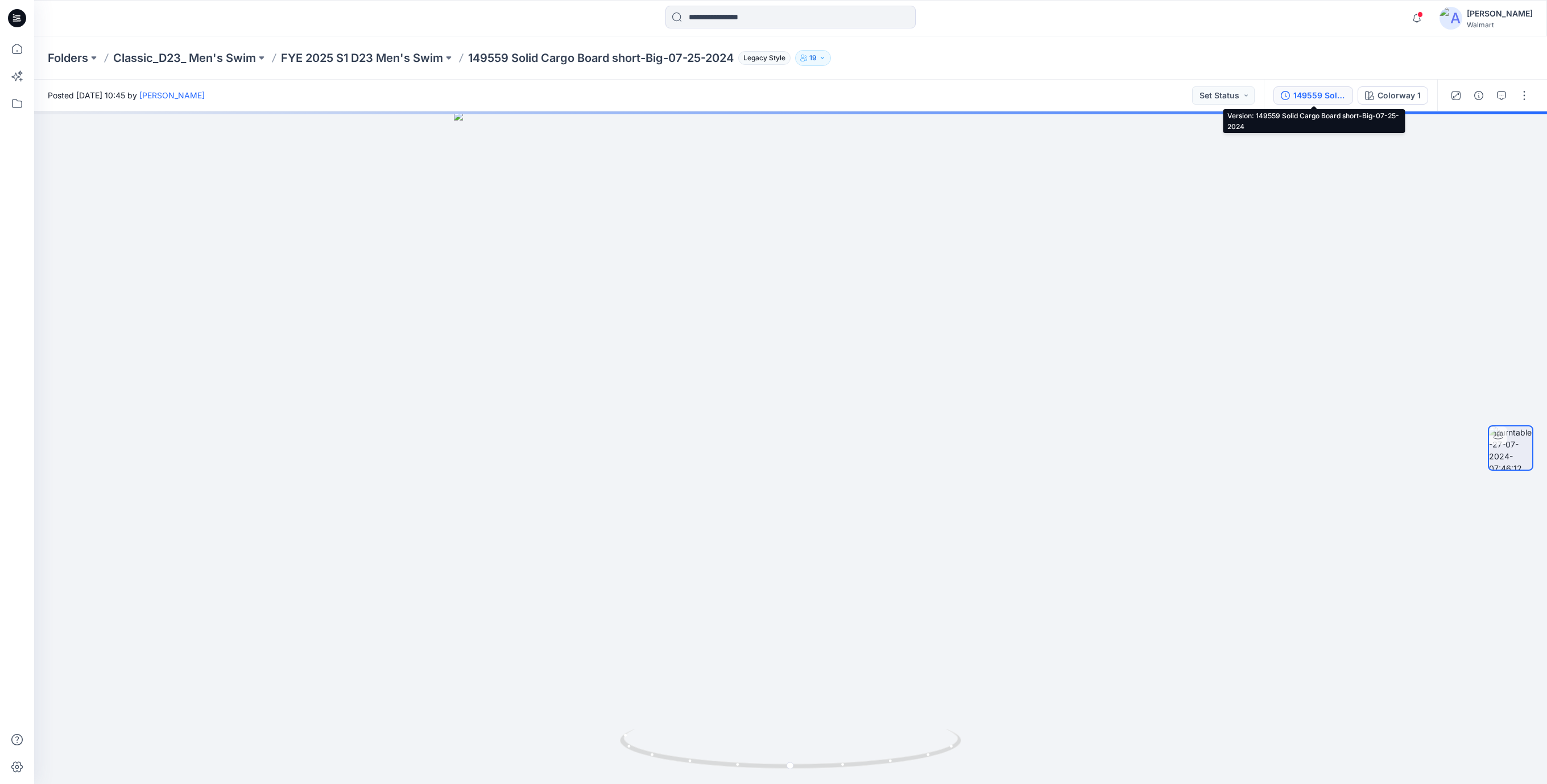
click at [1325, 97] on div "149559 Solid Cargo Board short-Big-07-25-2024" at bounding box center [1319, 95] width 52 height 13
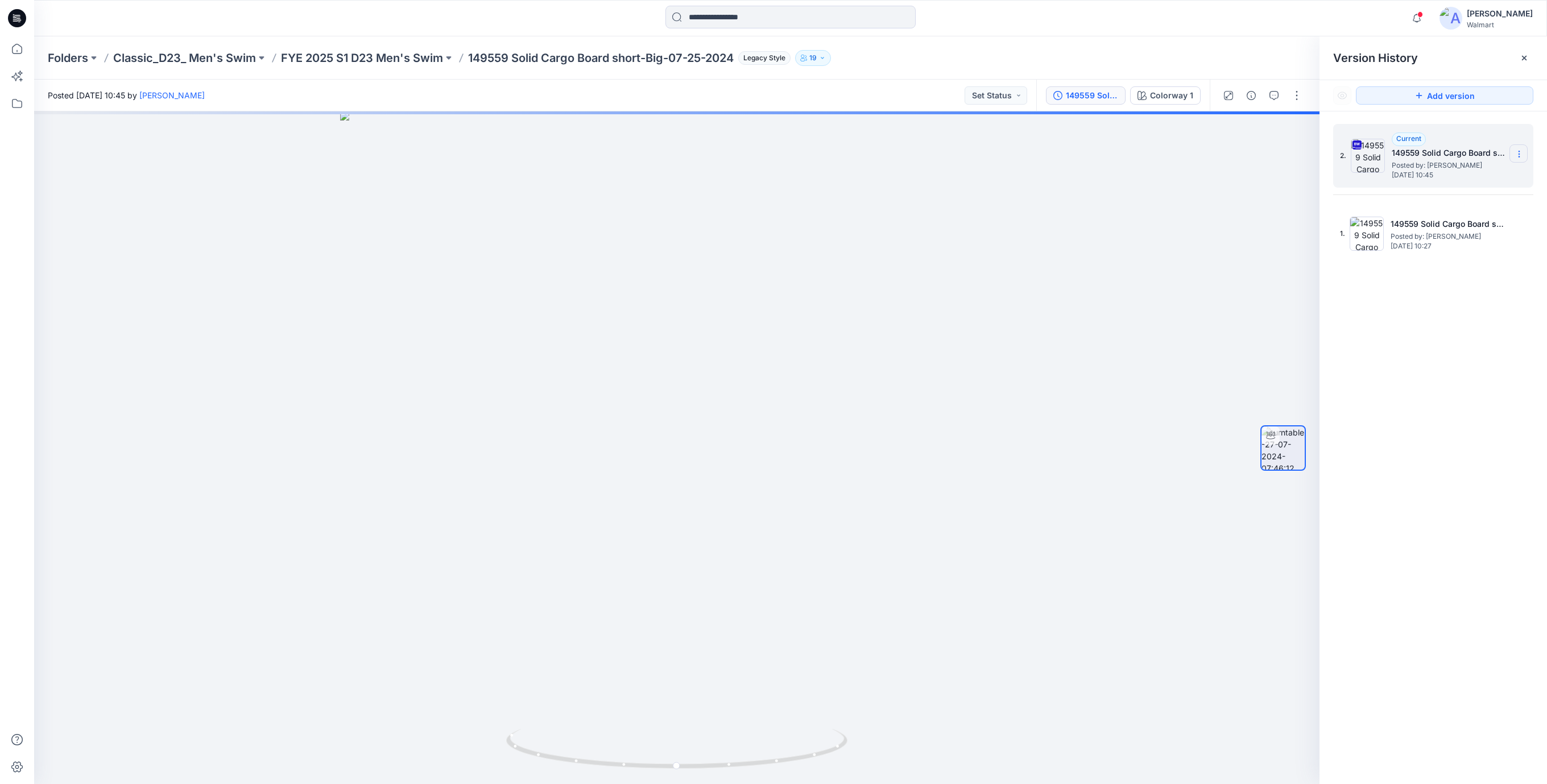
click at [1520, 157] on icon at bounding box center [1519, 153] width 9 height 9
click at [1419, 178] on span "Download Source BW File" at bounding box center [1461, 177] width 95 height 14
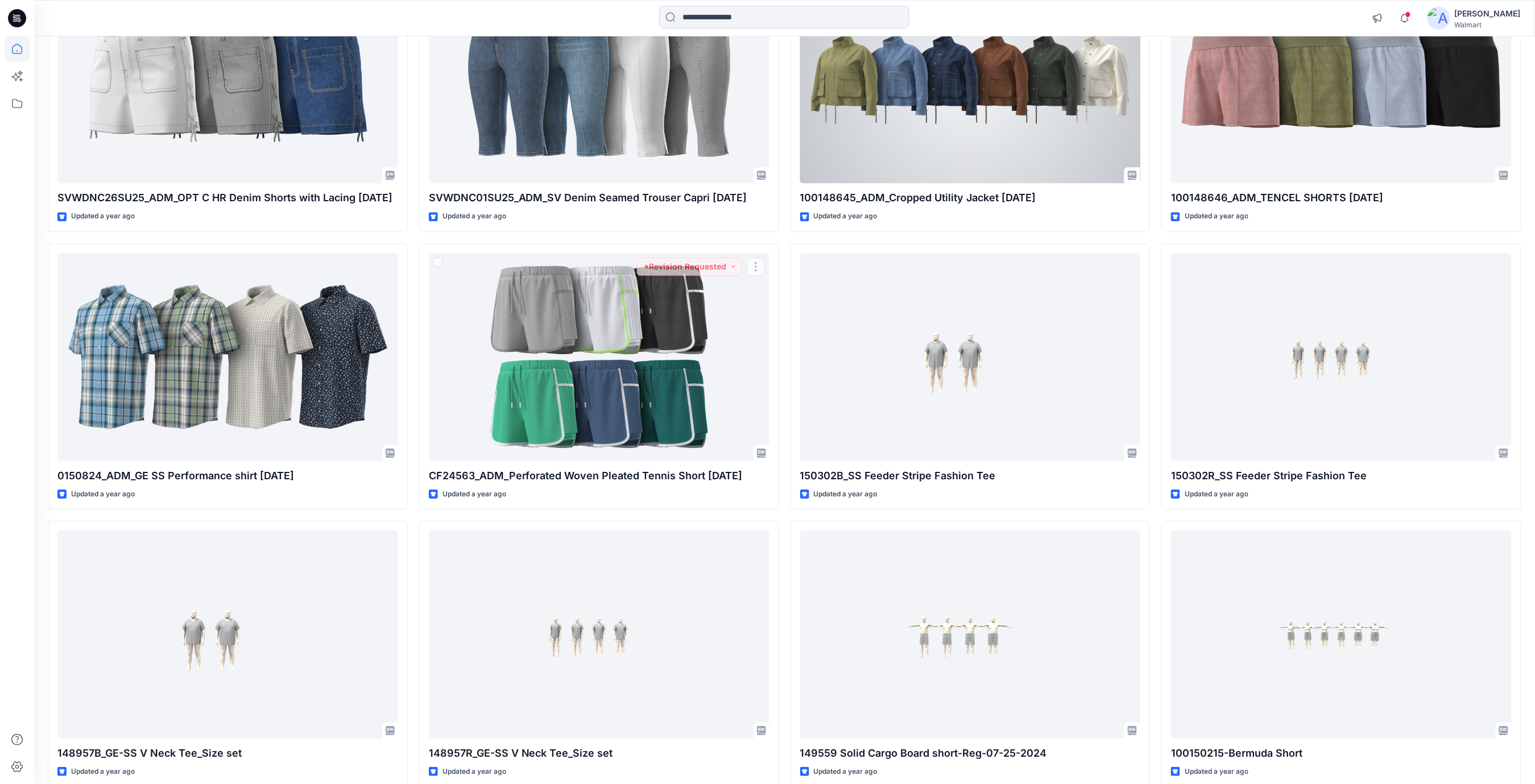
scroll to position [51827, 0]
